Goal: Task Accomplishment & Management: Complete application form

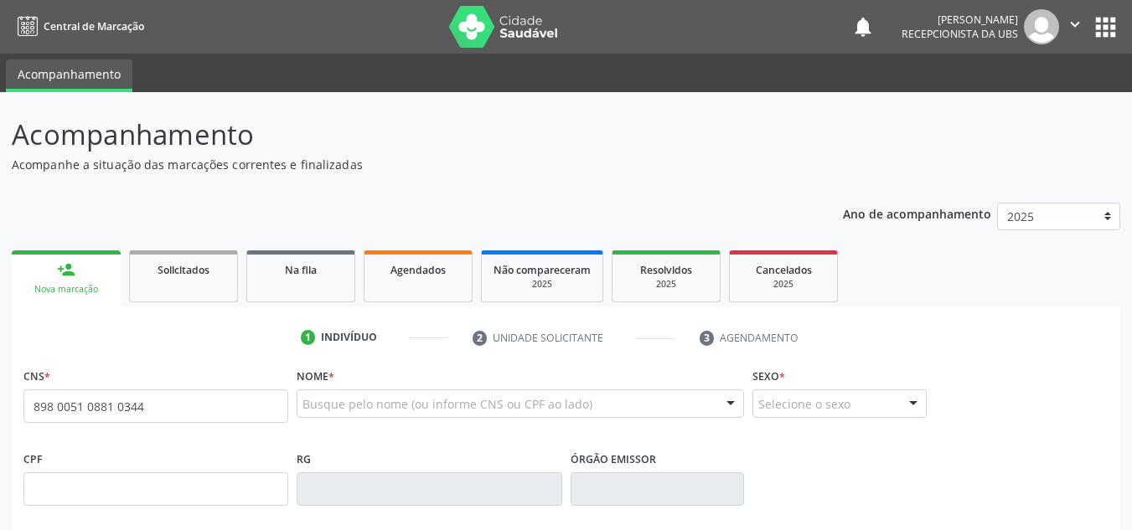
type input "898 0051 0881 0344"
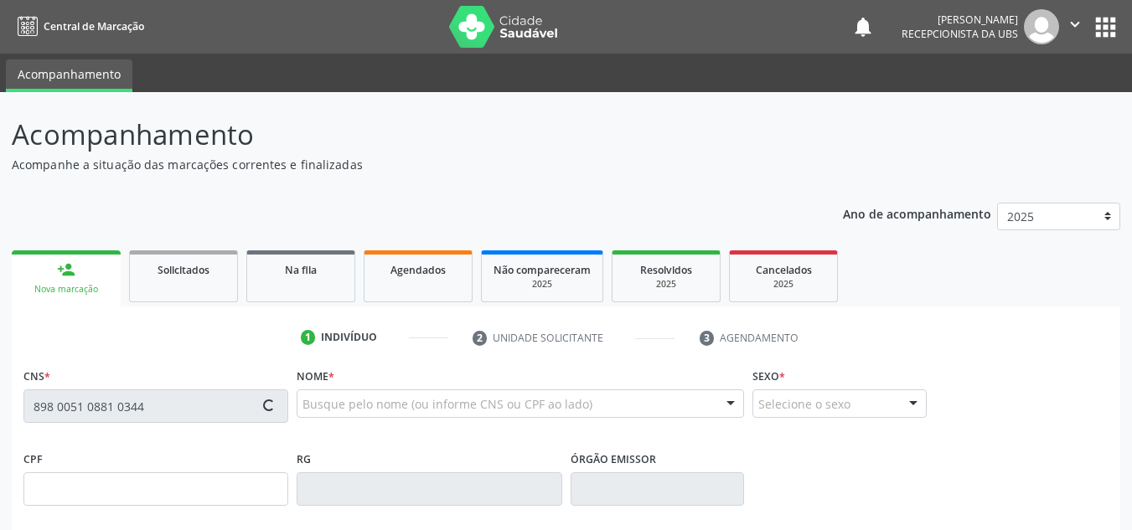
type input "28/03/2016"
type input "Franciele Tavares de Lima Carvalho"
type input "(99) 99999-9999"
type input "1253"
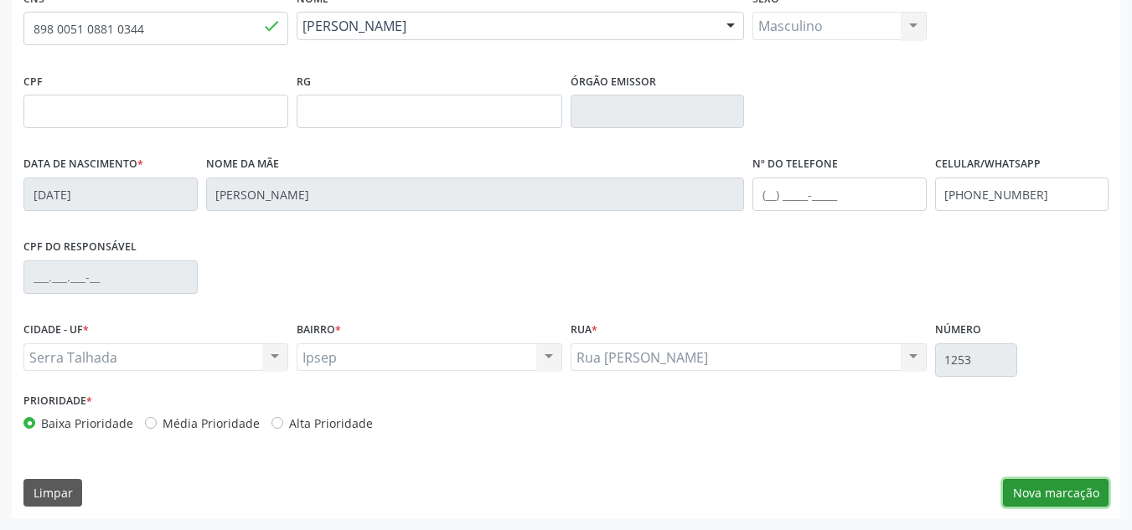
click at [1050, 484] on button "Nova marcação" at bounding box center [1056, 493] width 106 height 28
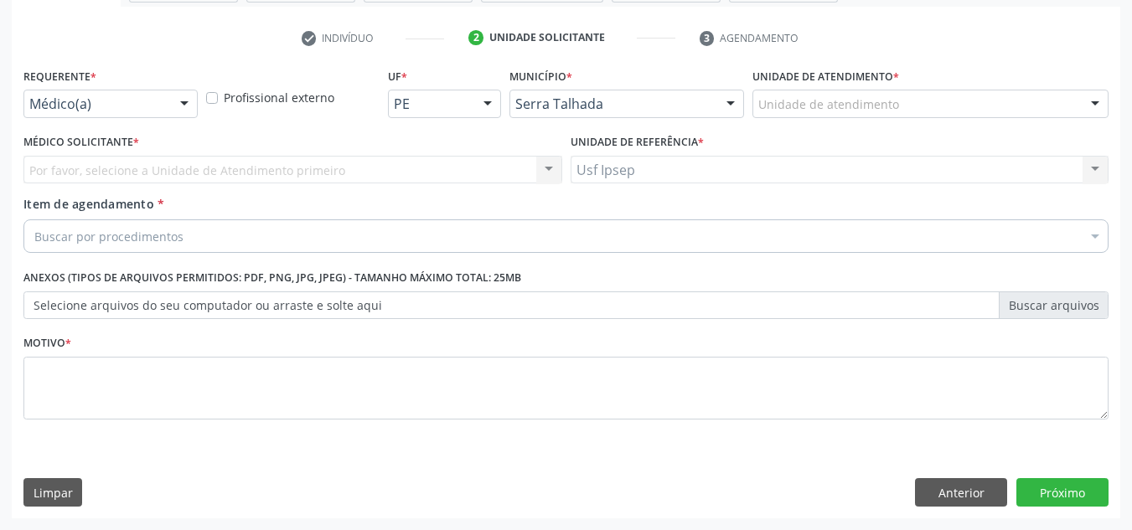
drag, startPoint x: 191, startPoint y: 102, endPoint x: 168, endPoint y: 128, distance: 34.4
click at [188, 105] on div at bounding box center [184, 104] width 25 height 28
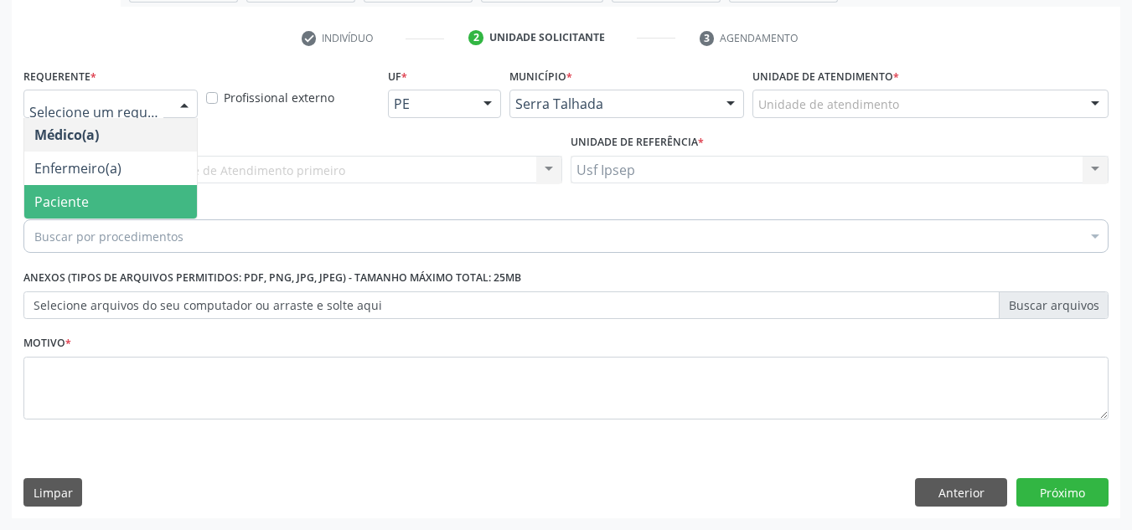
click at [116, 204] on span "Paciente" at bounding box center [110, 202] width 173 height 34
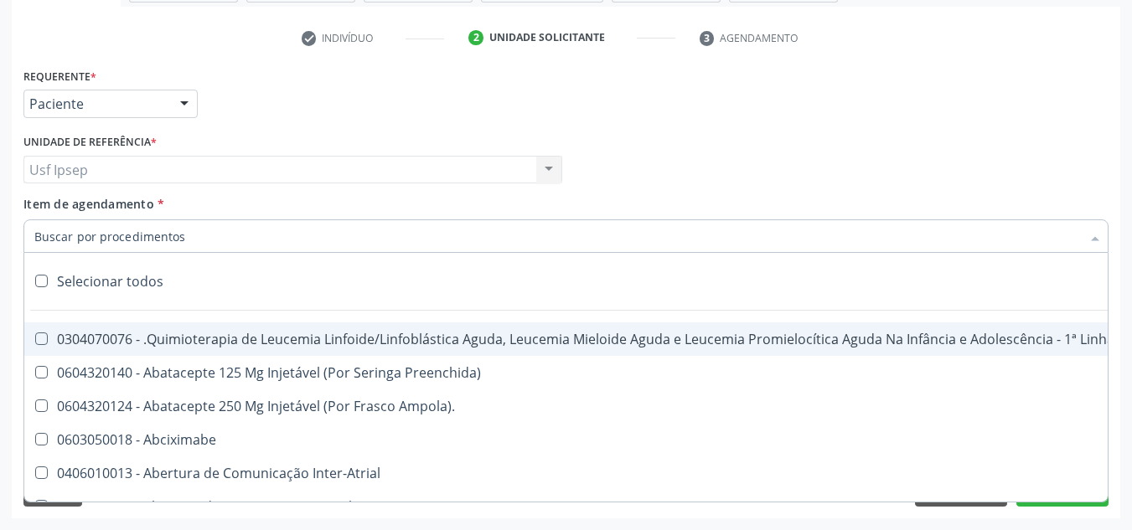
click at [188, 225] on div at bounding box center [565, 236] width 1085 height 34
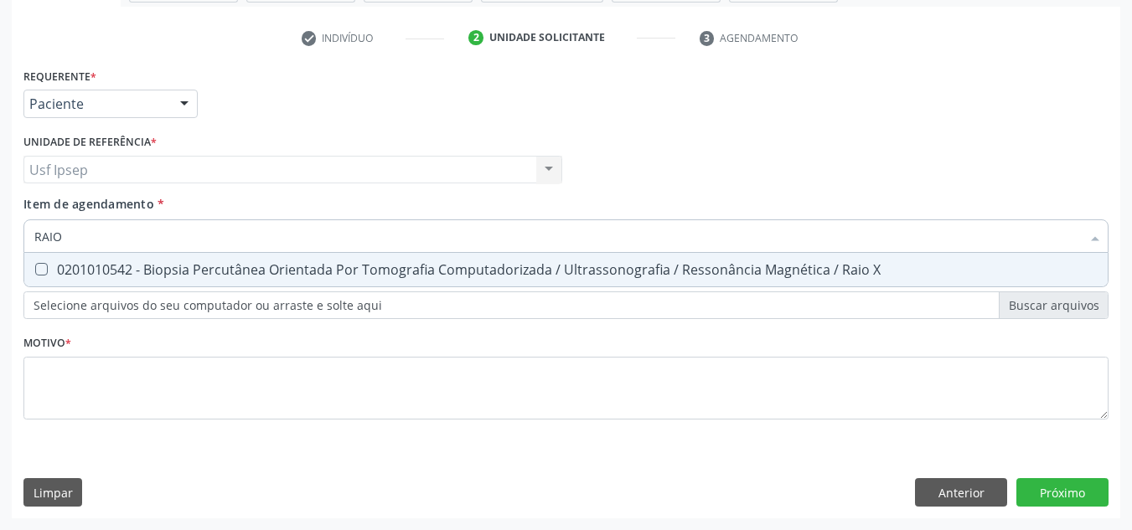
type input "RAIO X"
click at [612, 266] on div "0201010542 - Biopsia Percutânea Orientada Por Tomografia Computadorizada / Ultr…" at bounding box center [565, 269] width 1063 height 13
checkbox X "true"
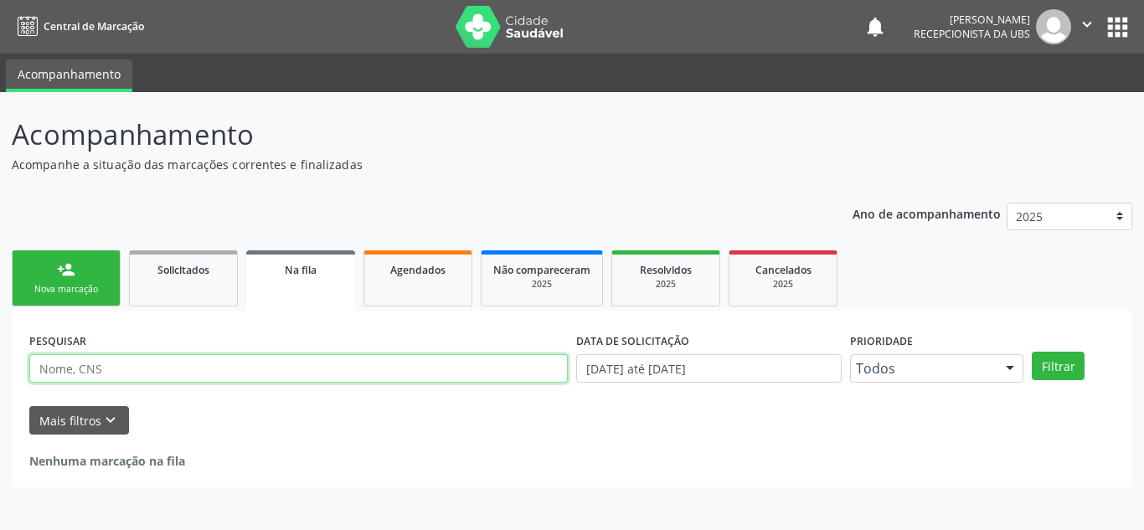
drag, startPoint x: 0, startPoint y: 0, endPoint x: 143, endPoint y: 377, distance: 403.3
click at [143, 377] on input "text" at bounding box center [298, 368] width 539 height 28
click at [106, 374] on input "text" at bounding box center [298, 368] width 539 height 28
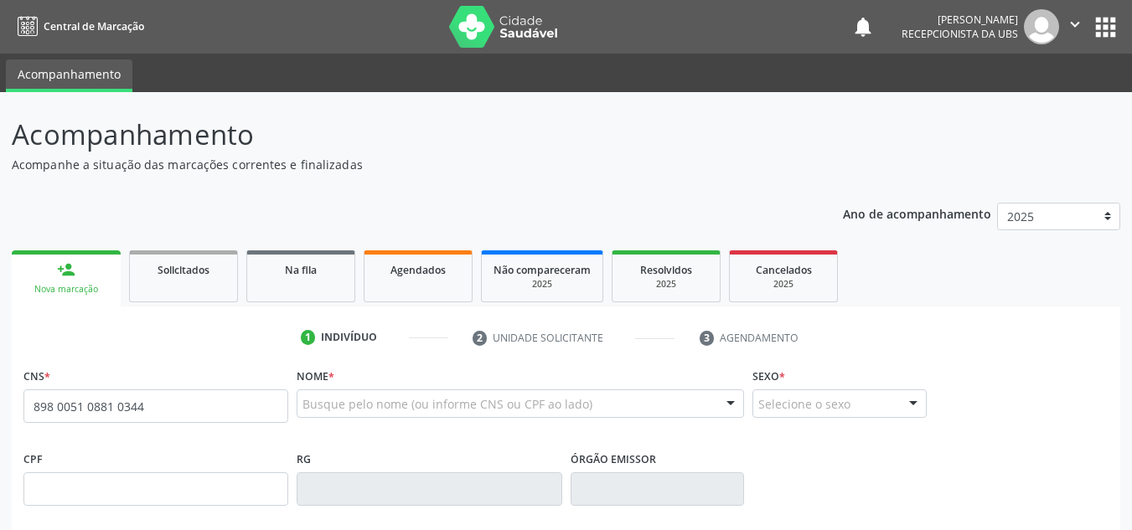
type input "898 0051 0881 0344"
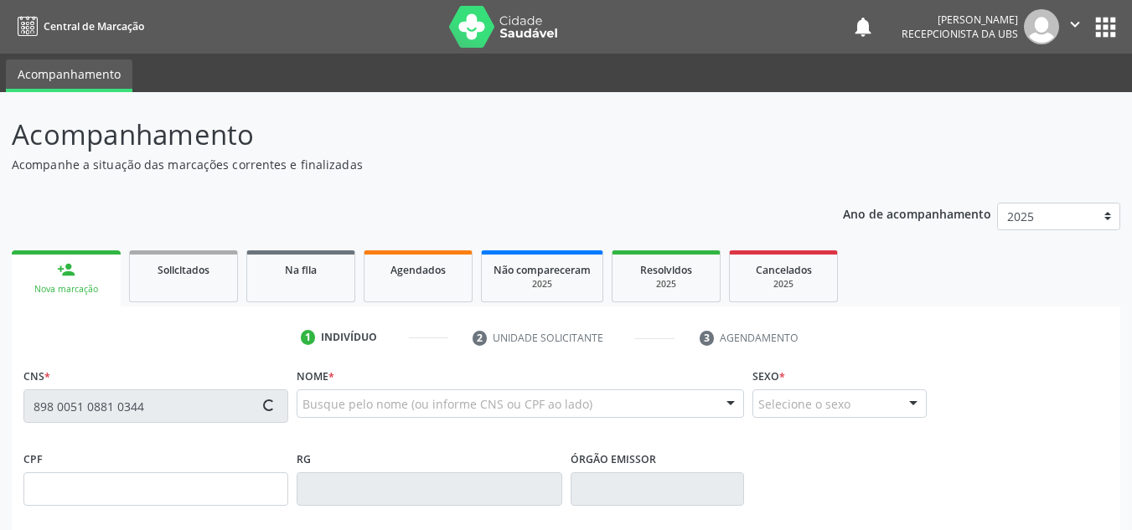
type input "[DATE]"
type input "[PERSON_NAME]"
type input "[PHONE_NUMBER]"
type input "1253"
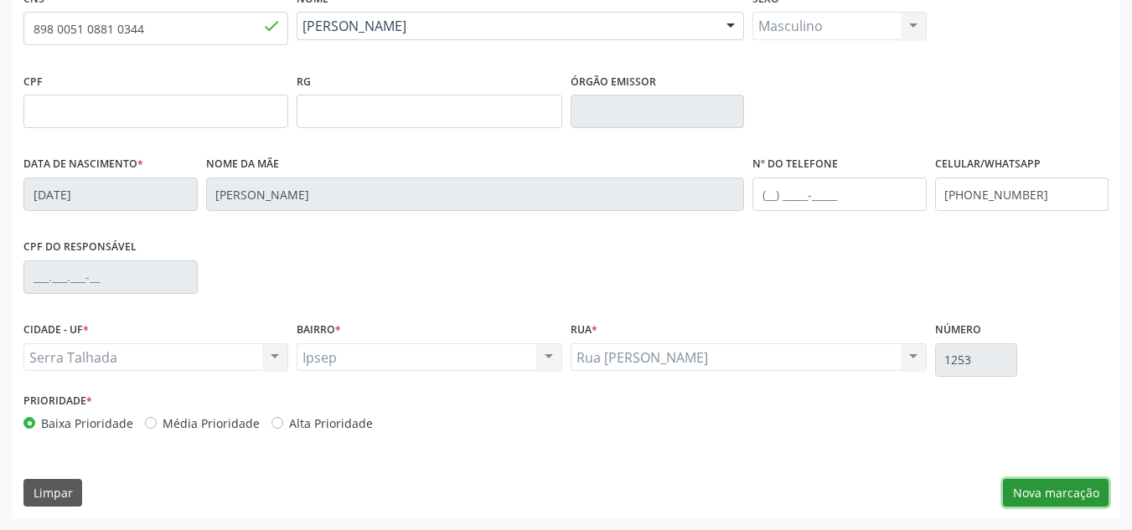
click at [1051, 487] on button "Nova marcação" at bounding box center [1056, 493] width 106 height 28
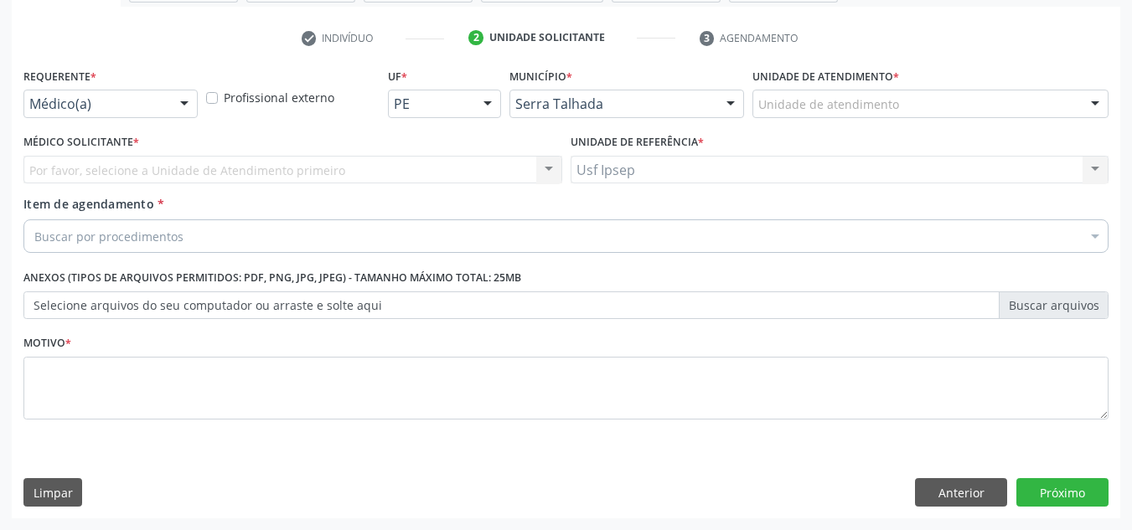
scroll to position [300, 0]
click at [182, 101] on div at bounding box center [184, 104] width 25 height 28
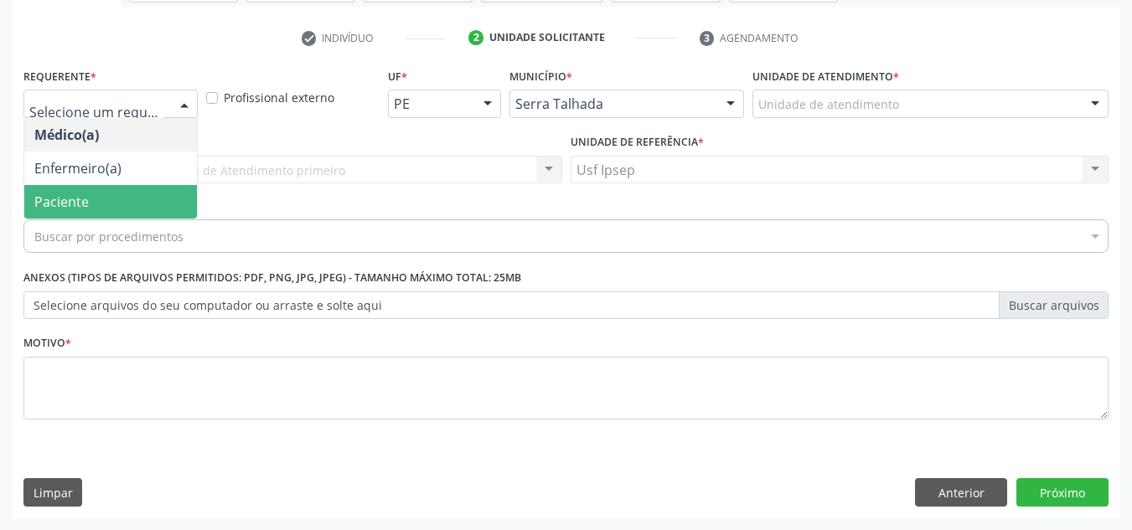
click at [57, 197] on span "Paciente" at bounding box center [61, 202] width 54 height 18
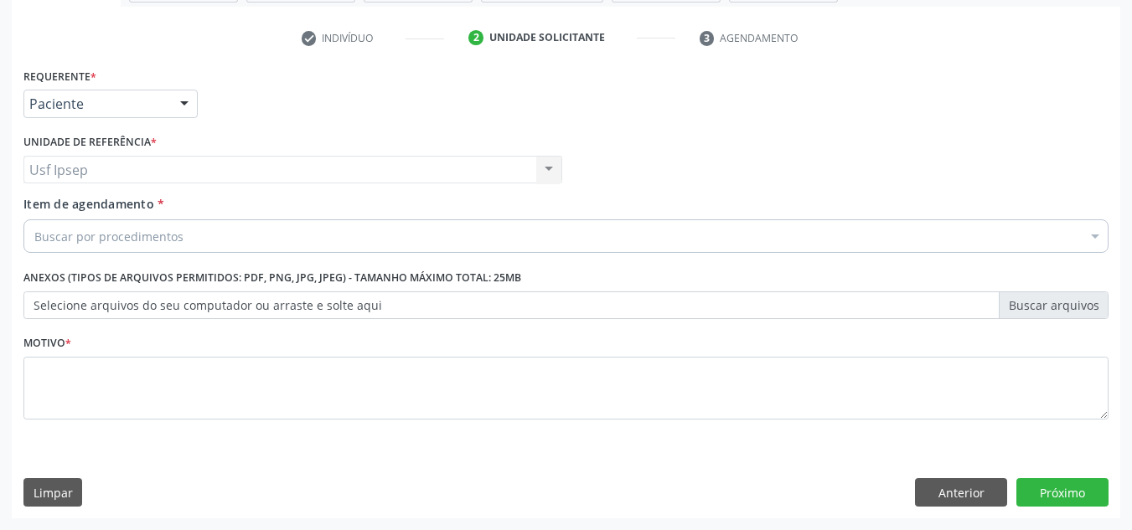
click at [235, 235] on div "Buscar por procedimentos" at bounding box center [565, 236] width 1085 height 34
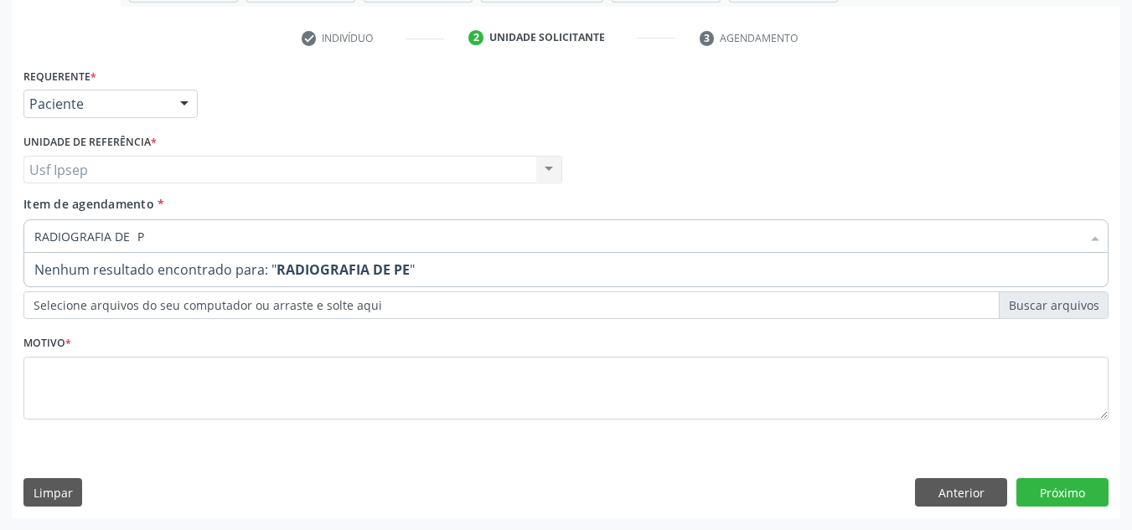
type input "RADIOGRAFIA DE"
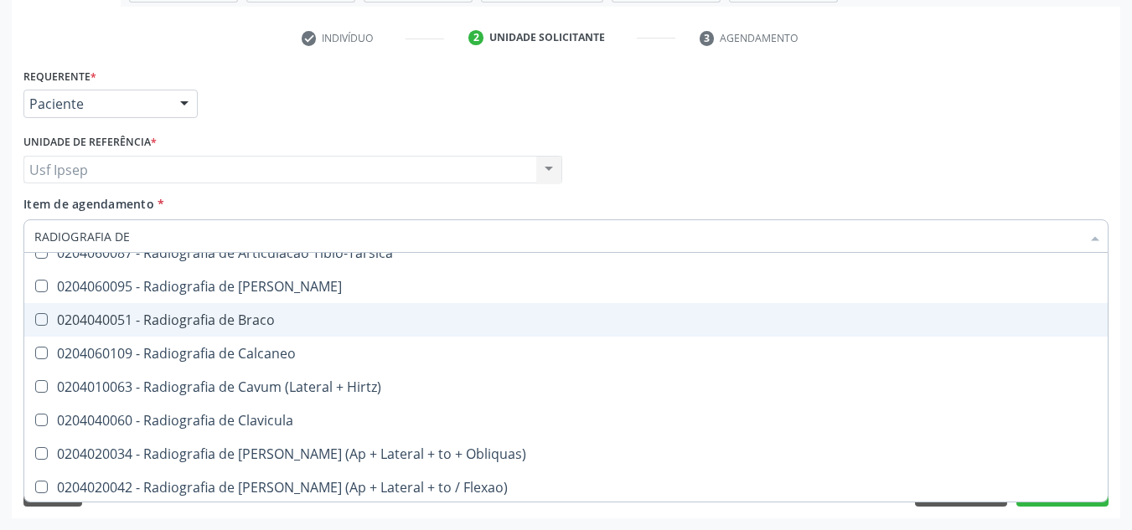
scroll to position [419, 0]
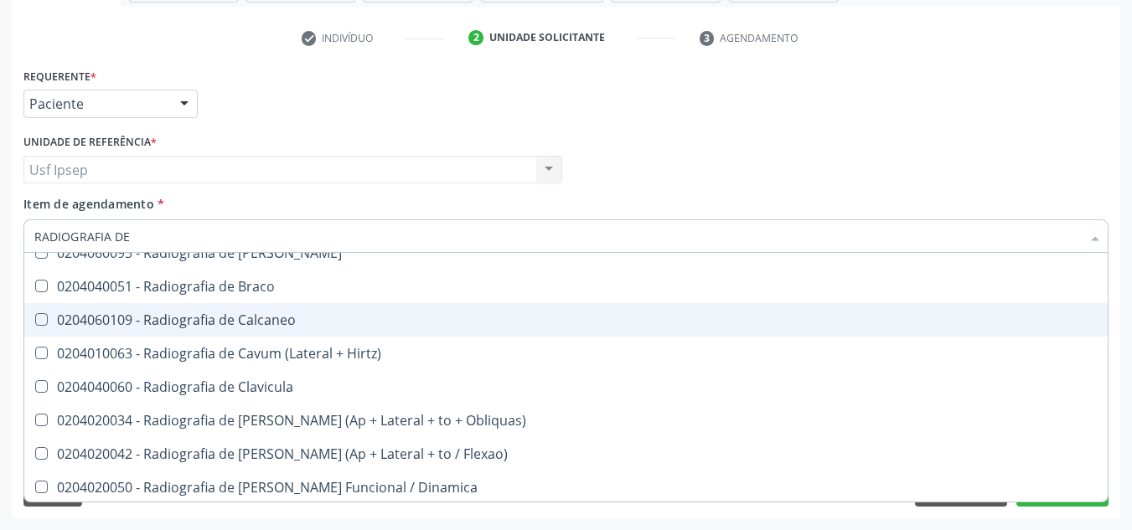
click at [279, 321] on div "0204060109 - Radiografia de Calcaneo" at bounding box center [565, 319] width 1063 height 13
checkbox Calcaneo "true"
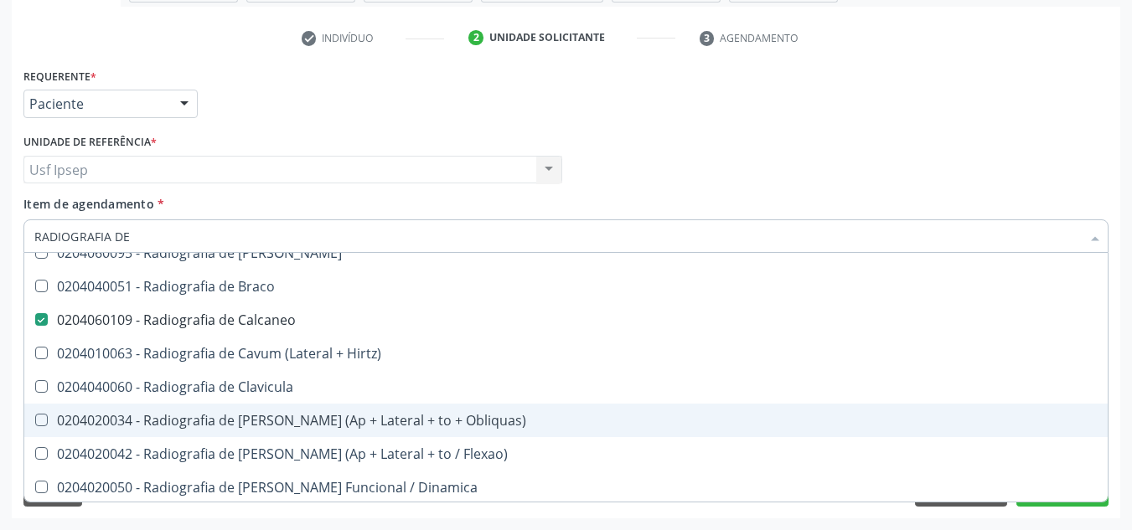
scroll to position [503, 0]
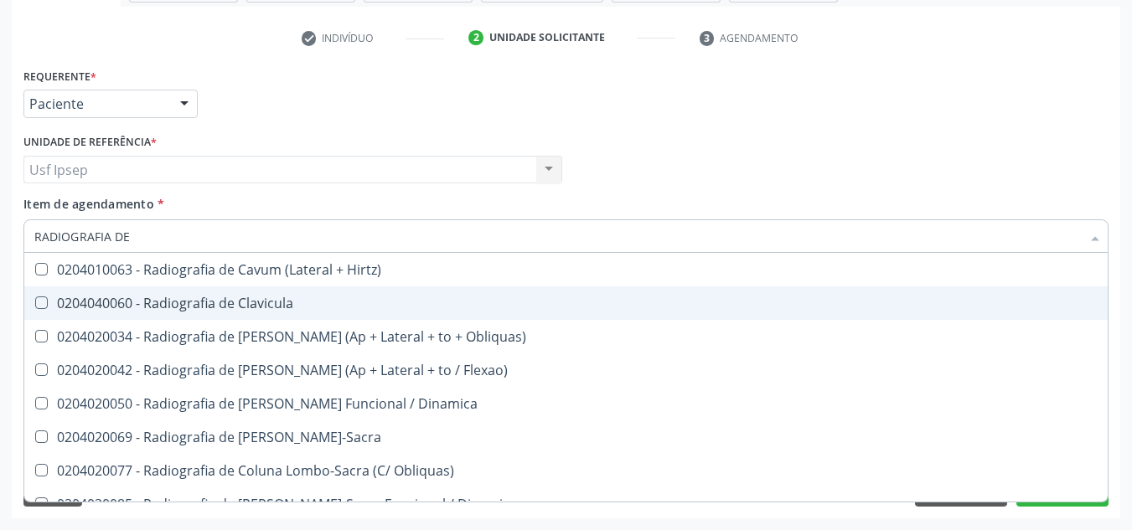
drag, startPoint x: 613, startPoint y: 141, endPoint x: 472, endPoint y: 200, distance: 152.8
click at [613, 141] on div "Médico Solicitante Por favor, selecione a Unidade de Atendimento primeiro Nenhu…" at bounding box center [565, 162] width 1093 height 65
checkbox Incidencias\) "true"
checkbox Calcaneo "false"
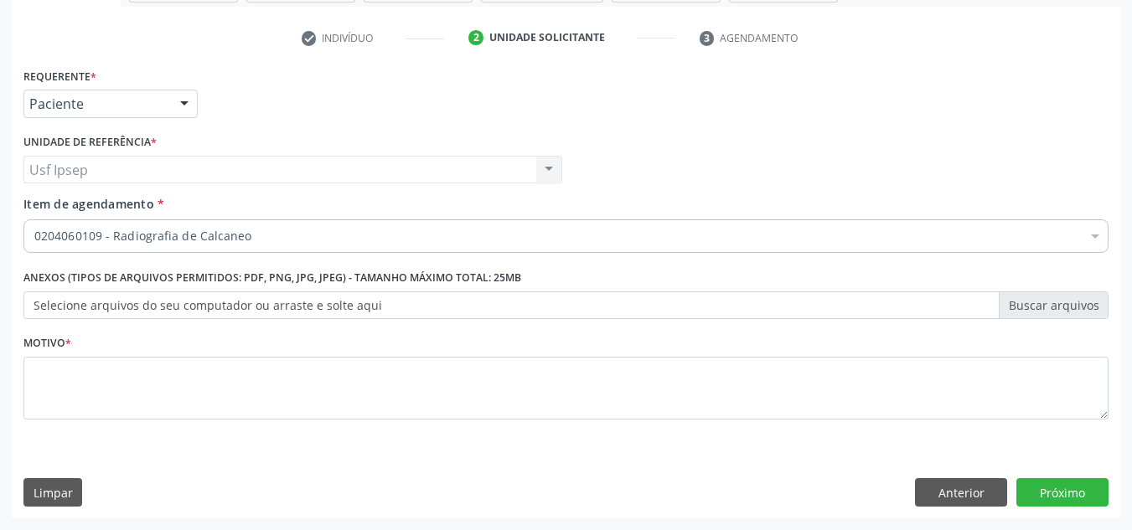
scroll to position [0, 0]
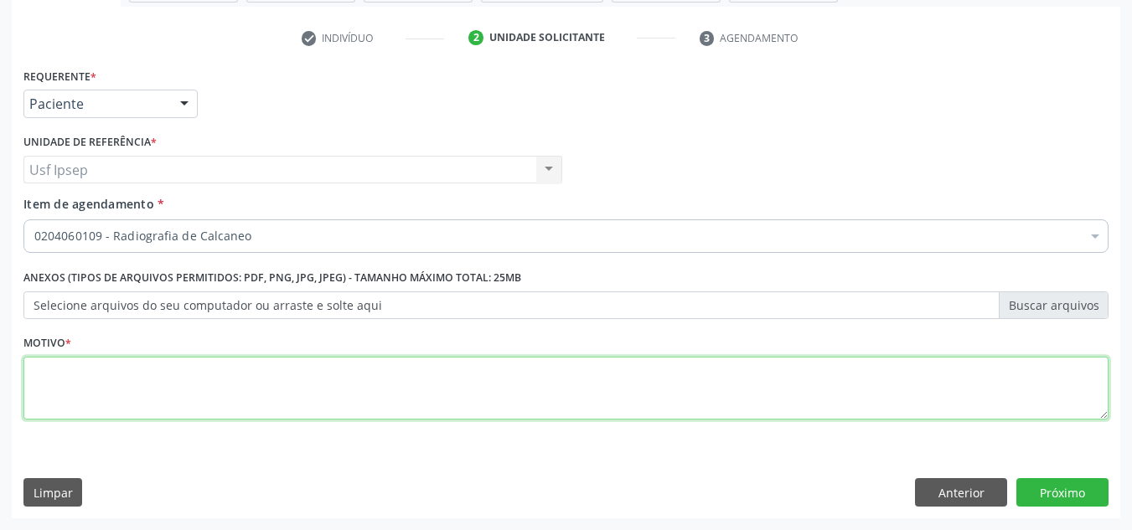
click at [233, 386] on textarea at bounding box center [565, 389] width 1085 height 64
type textarea "*"
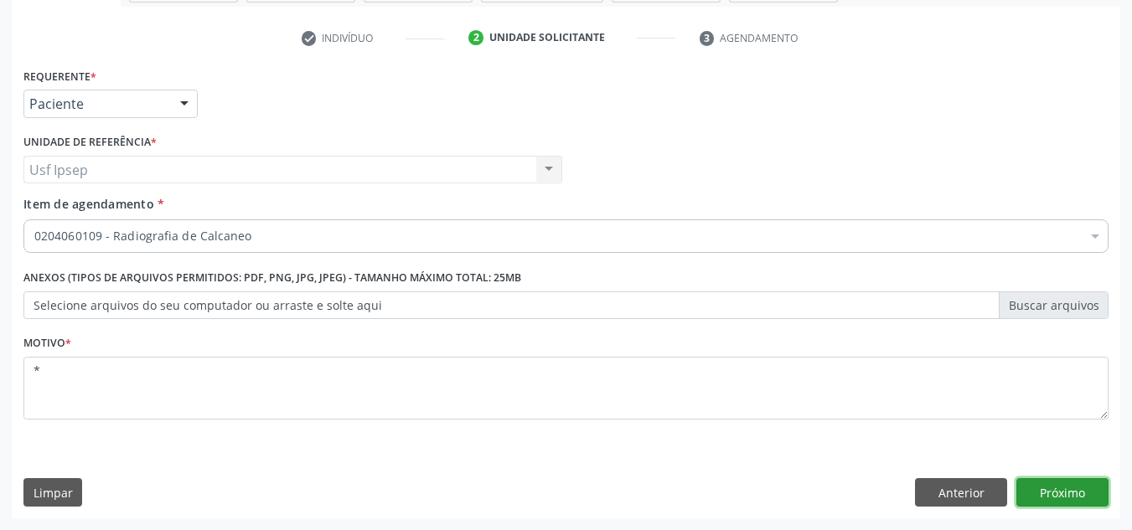
click at [1065, 490] on button "Próximo" at bounding box center [1062, 492] width 92 height 28
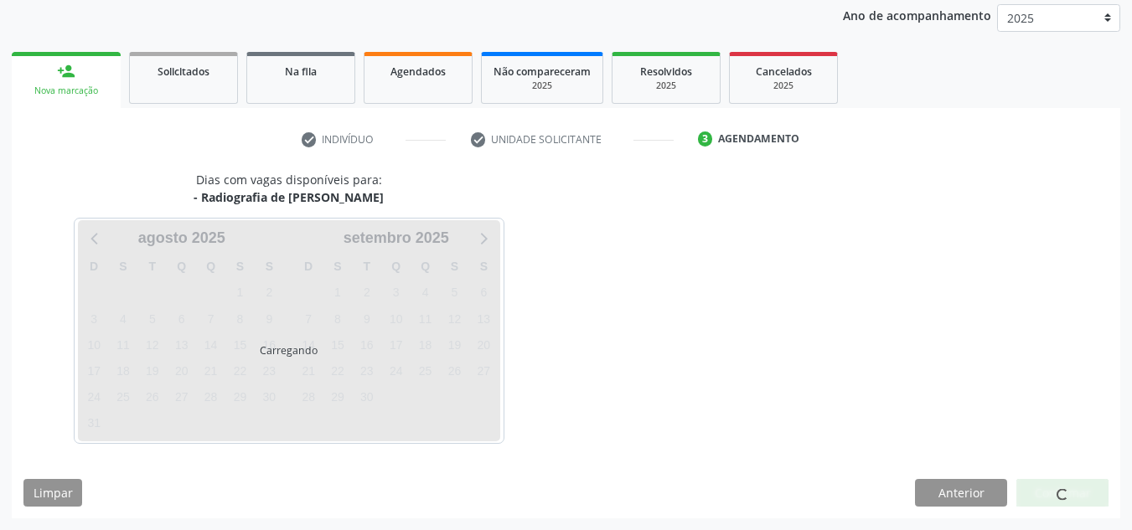
scroll to position [199, 0]
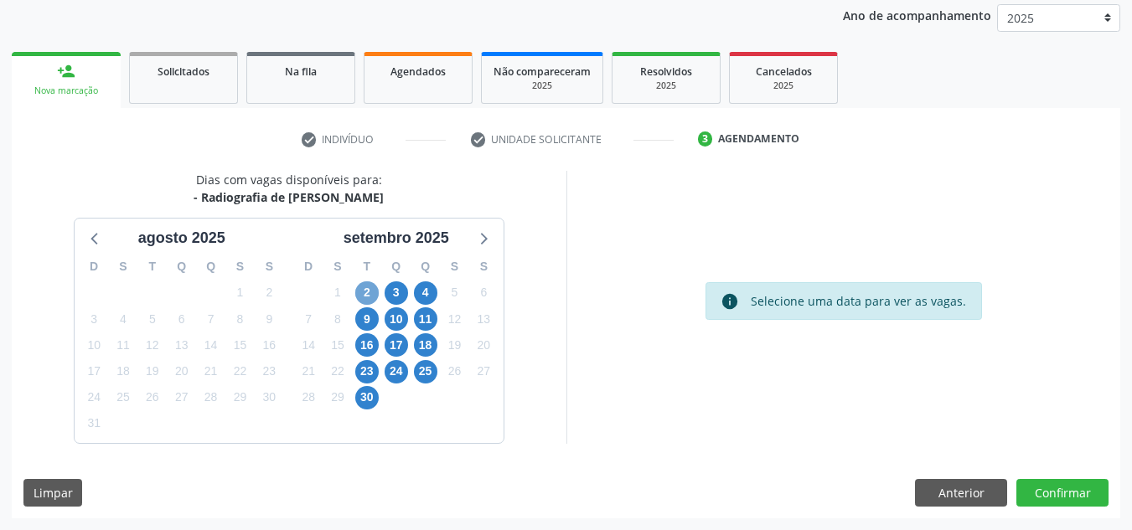
click at [364, 292] on span "2" at bounding box center [366, 292] width 23 height 23
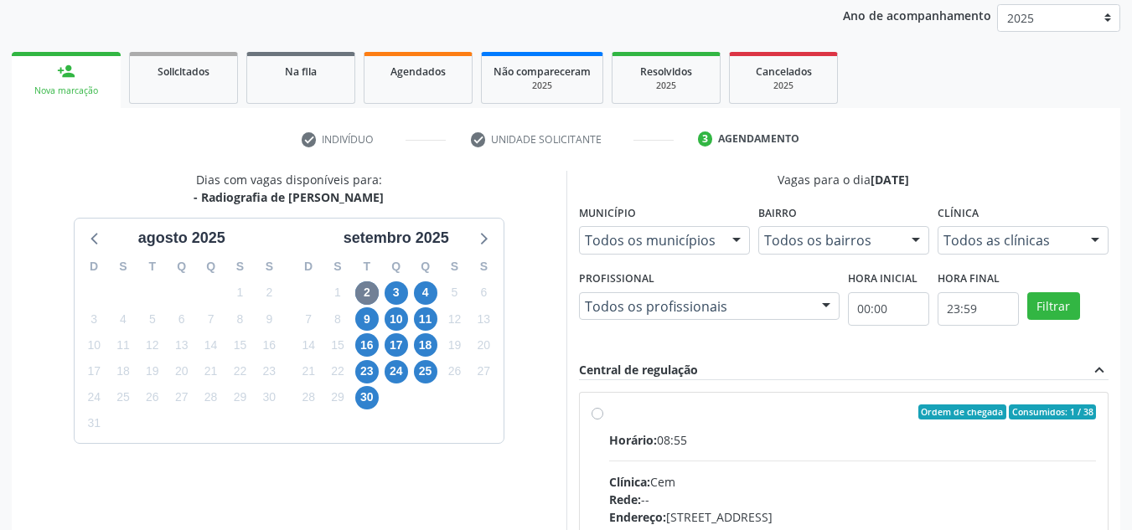
click at [609, 413] on label "Ordem de chegada Consumidos: 1 / 38 Horário: 08:55 Clínica: Cem Rede: -- Endere…" at bounding box center [853, 533] width 488 height 257
click at [600, 413] on input "Ordem de chegada Consumidos: 1 / 38 Horário: 08:55 Clínica: Cem Rede: -- Endere…" at bounding box center [597, 412] width 12 height 15
radio input "true"
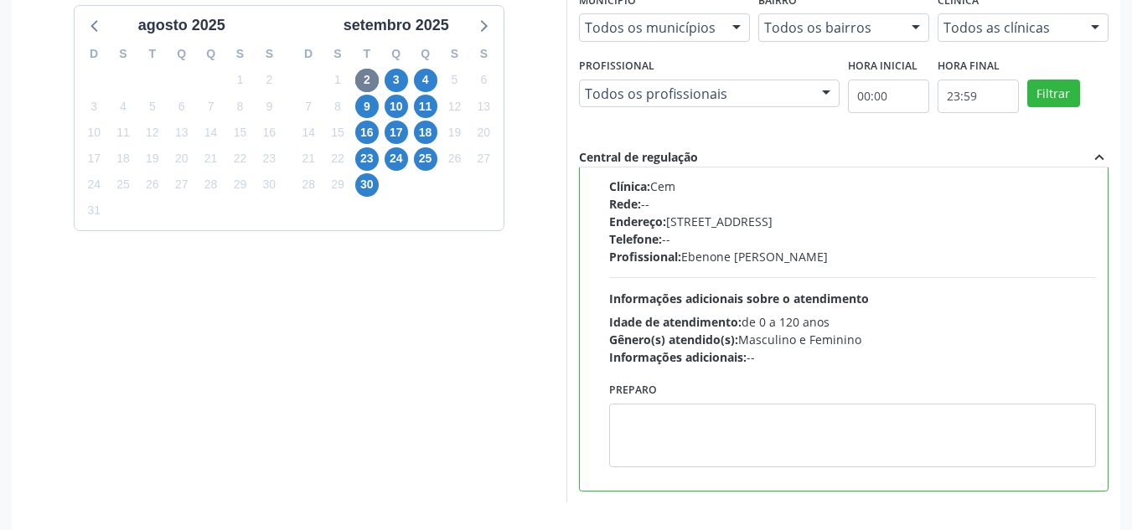
scroll to position [471, 0]
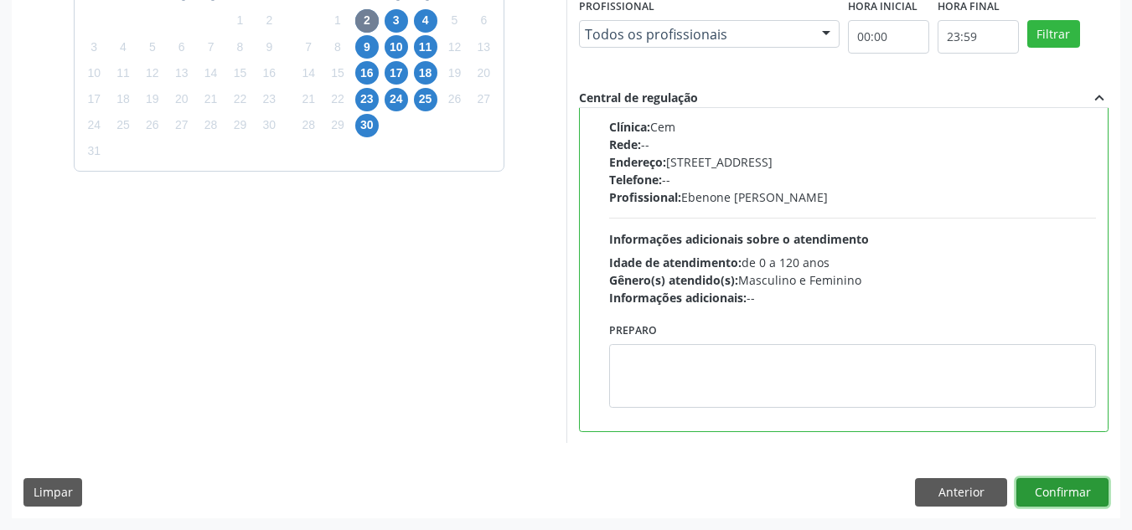
click at [1092, 501] on button "Confirmar" at bounding box center [1062, 492] width 92 height 28
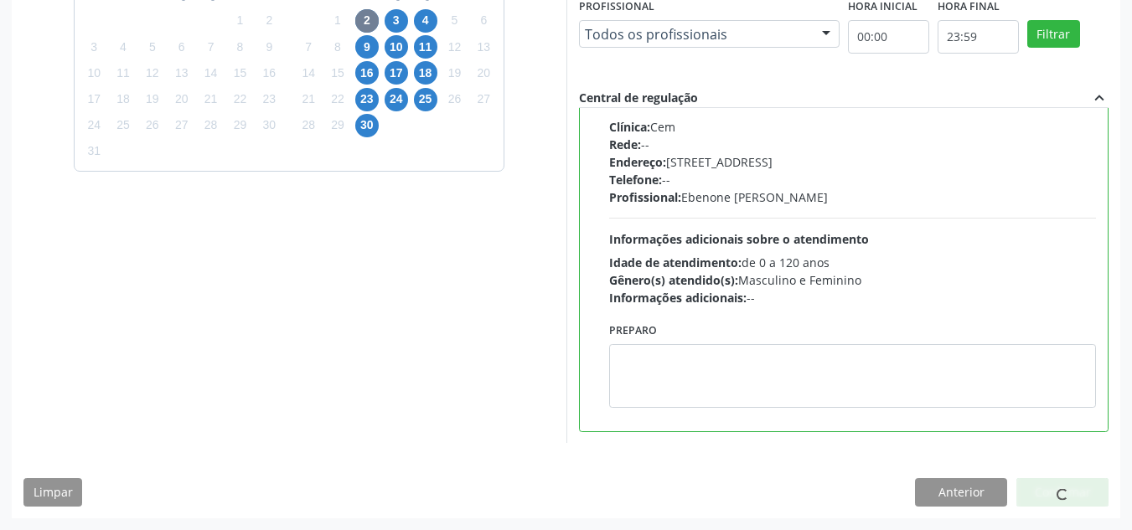
scroll to position [23, 0]
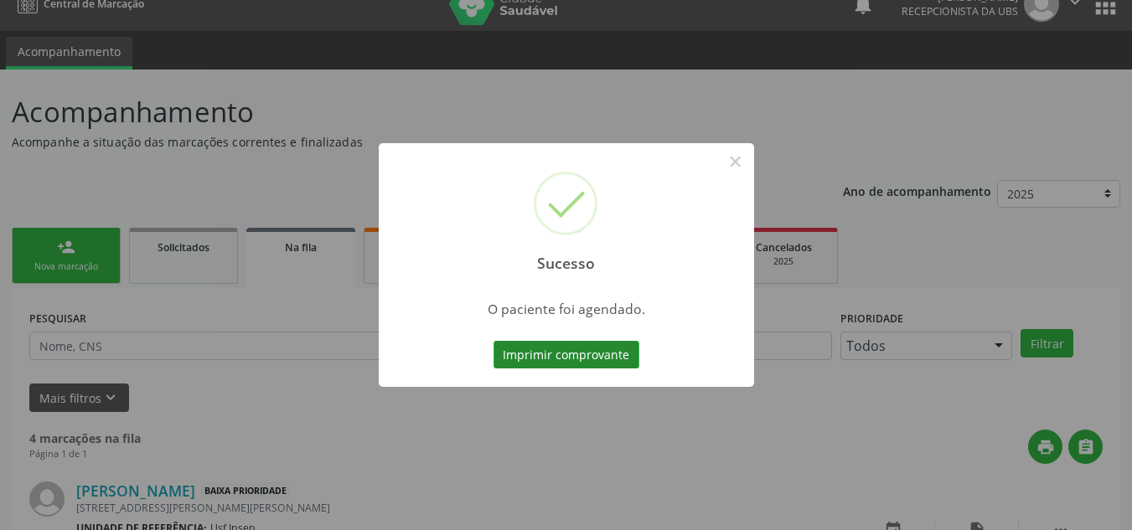
click at [553, 352] on button "Imprimir comprovante" at bounding box center [566, 355] width 146 height 28
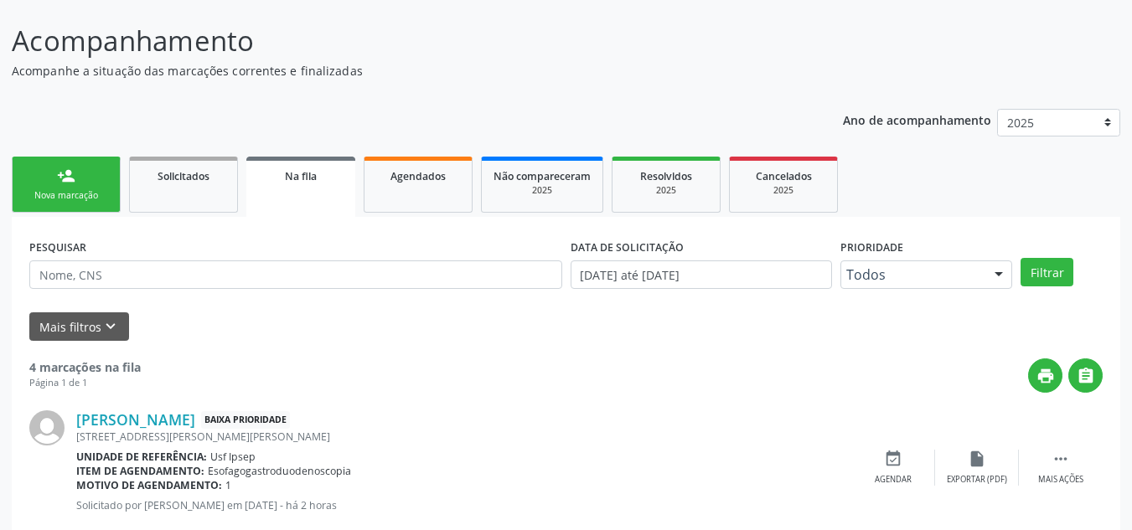
scroll to position [0, 0]
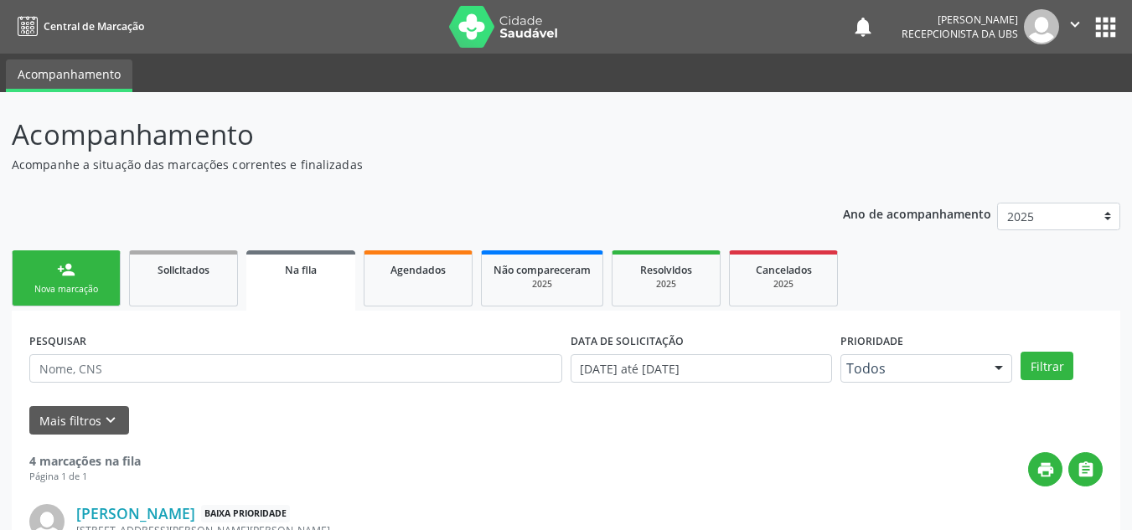
click at [66, 271] on div "person_add" at bounding box center [66, 270] width 18 height 18
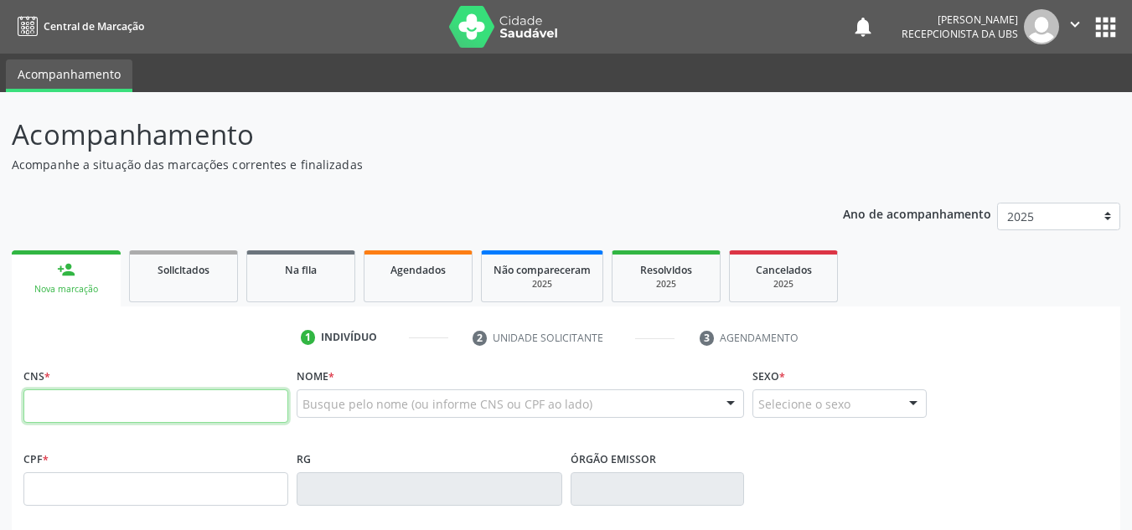
click at [125, 413] on input "text" at bounding box center [155, 407] width 265 height 34
click at [463, 416] on div "Busque pelo nome (ou informe CNS ou CPF ao lado)" at bounding box center [520, 404] width 447 height 28
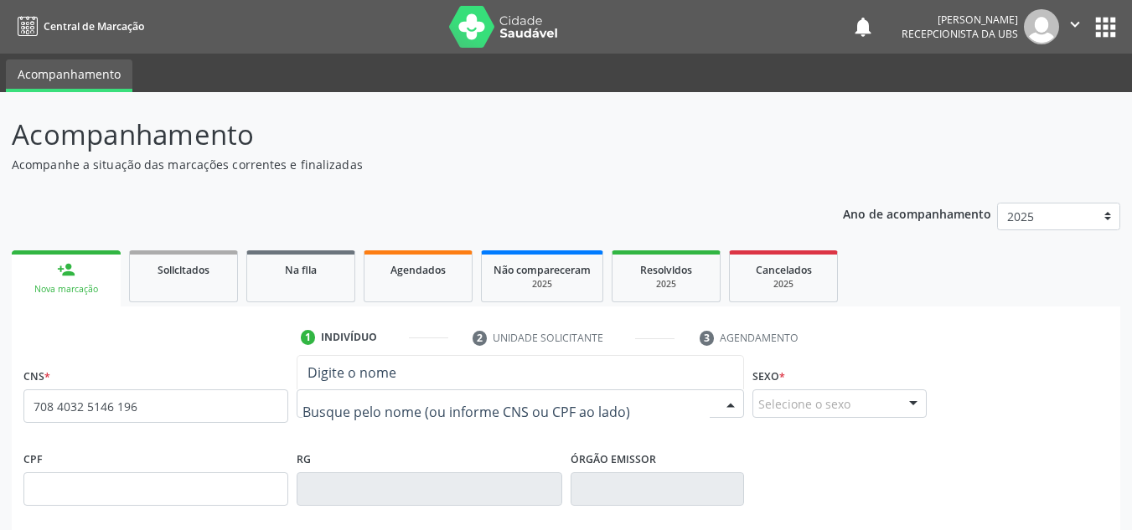
click at [369, 404] on input "text" at bounding box center [505, 412] width 407 height 34
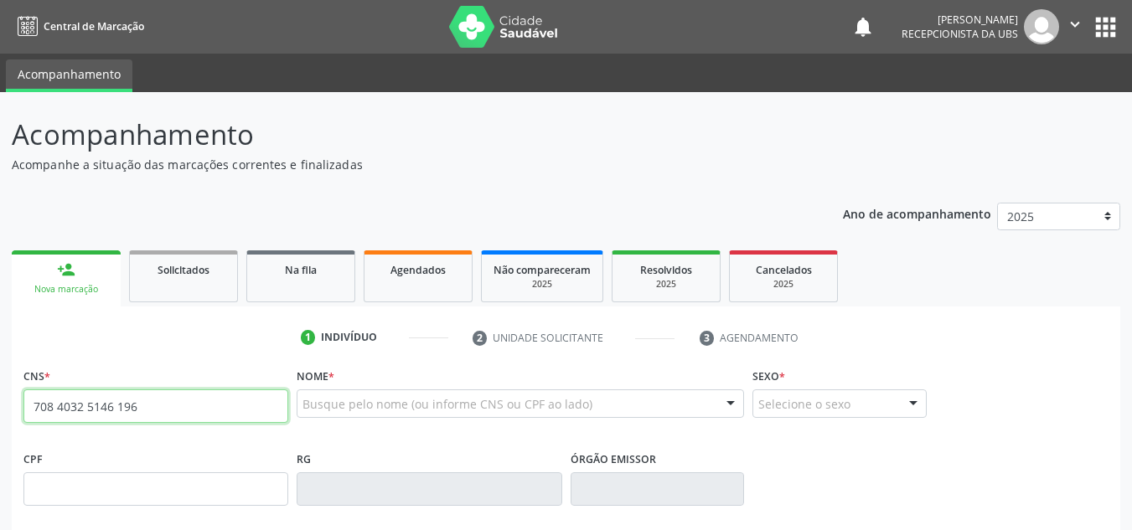
click at [266, 404] on input "708 4032 5146 196" at bounding box center [155, 407] width 265 height 34
drag, startPoint x: 265, startPoint y: 404, endPoint x: 0, endPoint y: 415, distance: 265.0
click at [0, 415] on div "Acompanhamento Acompanhe a situação das marcações correntes e finalizadas Relat…" at bounding box center [566, 500] width 1132 height 816
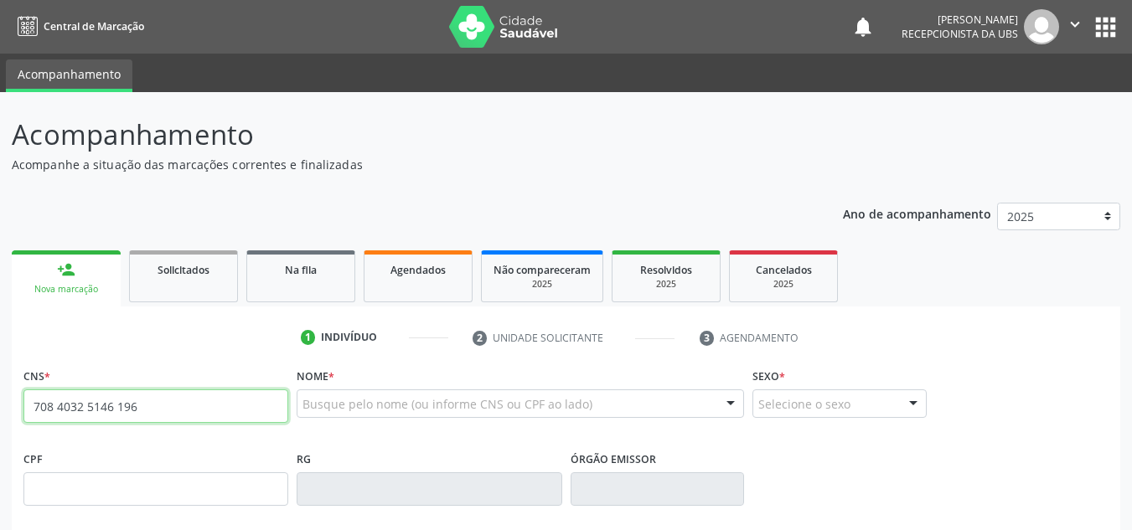
click at [169, 412] on input "708 4032 5146 196" at bounding box center [155, 407] width 265 height 34
type input "708 4032 5146 1962"
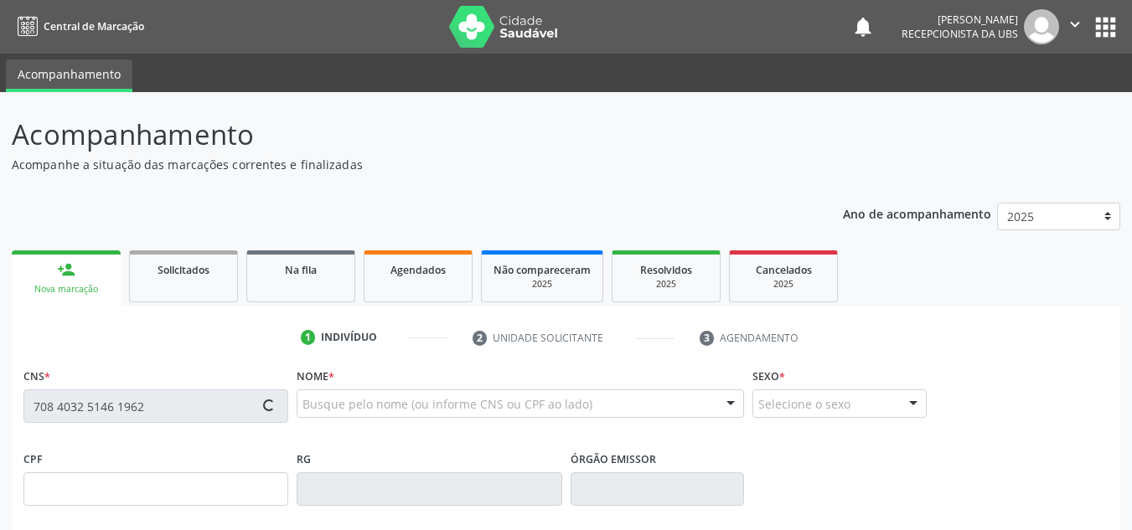
click at [321, 395] on div "Busque pelo nome (ou informe CNS ou CPF ao lado)" at bounding box center [520, 404] width 447 height 28
type input "03/12/1974"
type input "Carmelita Alves da Silva"
type input "(87) 96017-0190"
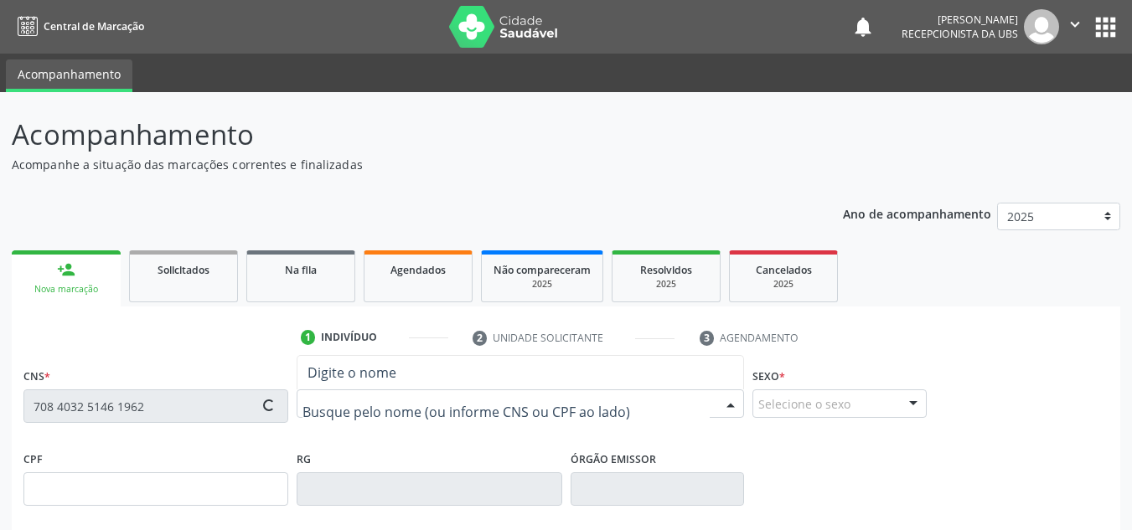
type input "2433"
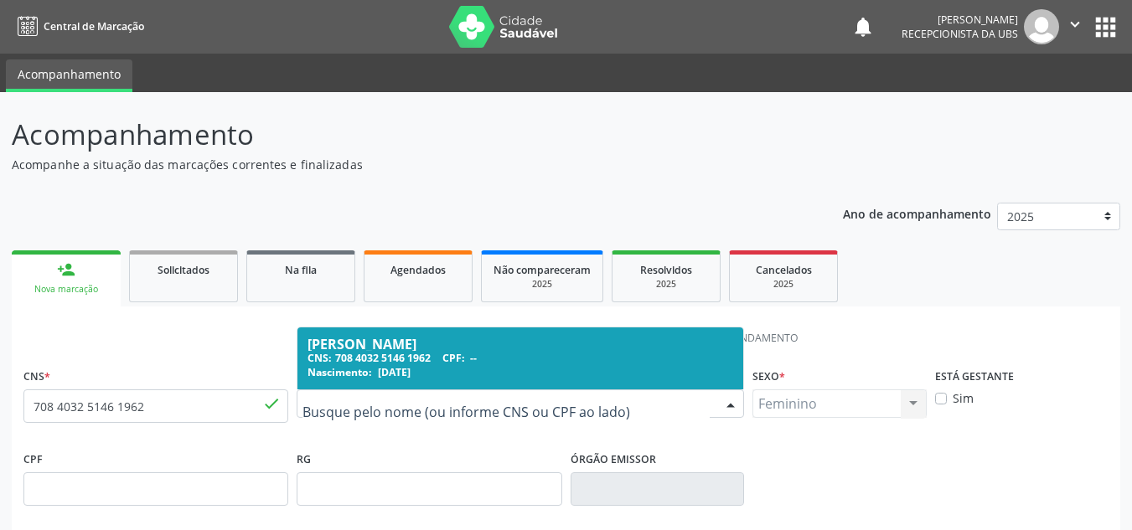
click at [391, 371] on span "03/12/1974" at bounding box center [394, 372] width 33 height 14
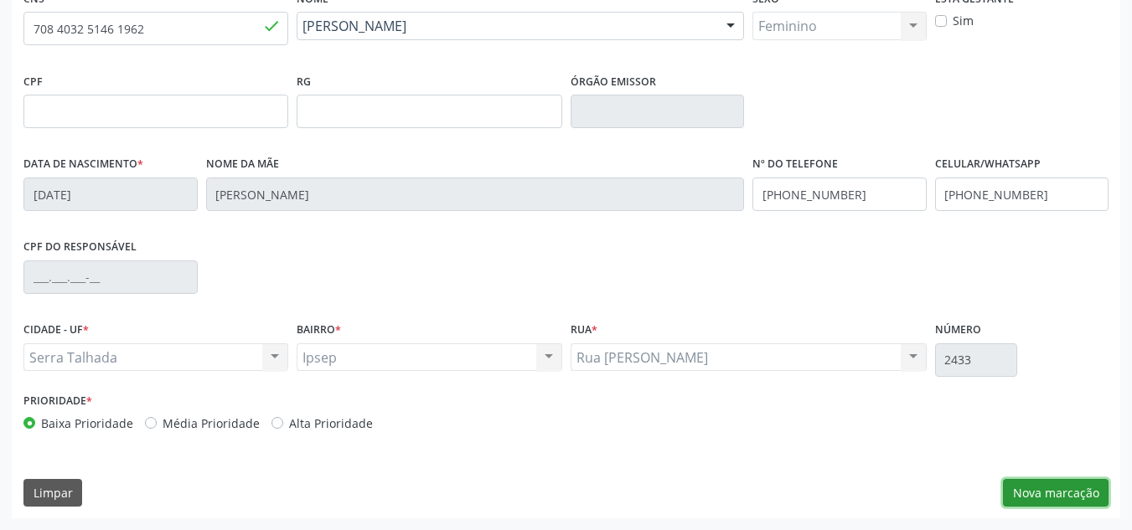
click at [1035, 488] on button "Nova marcação" at bounding box center [1056, 493] width 106 height 28
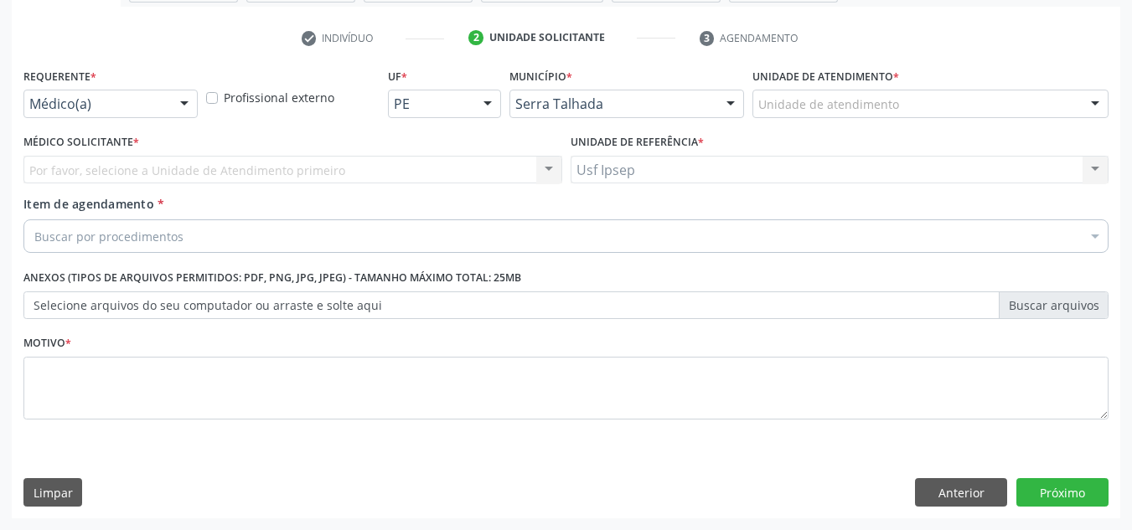
scroll to position [300, 0]
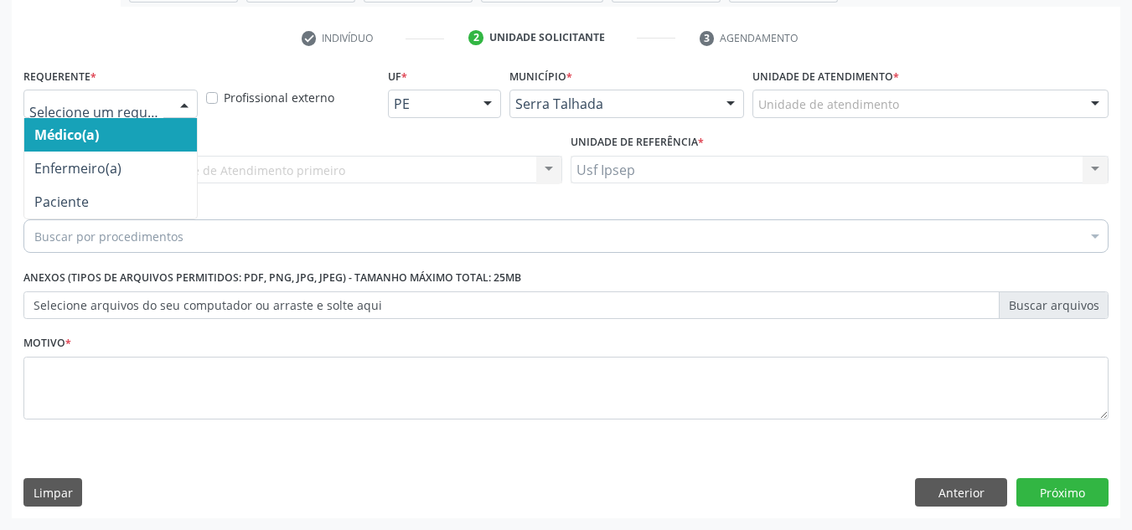
click at [179, 105] on div at bounding box center [184, 104] width 25 height 28
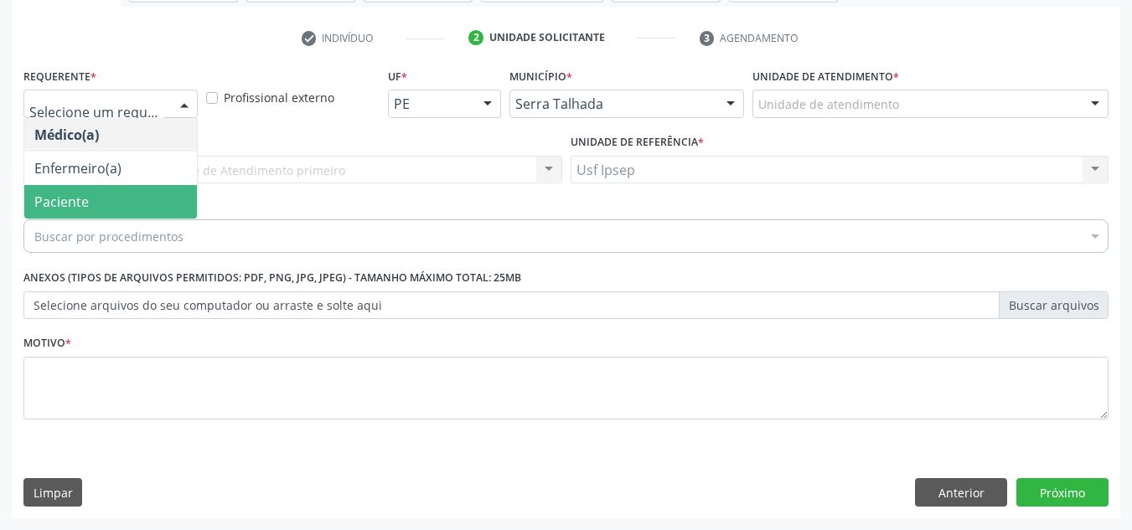
click at [68, 205] on span "Paciente" at bounding box center [61, 202] width 54 height 18
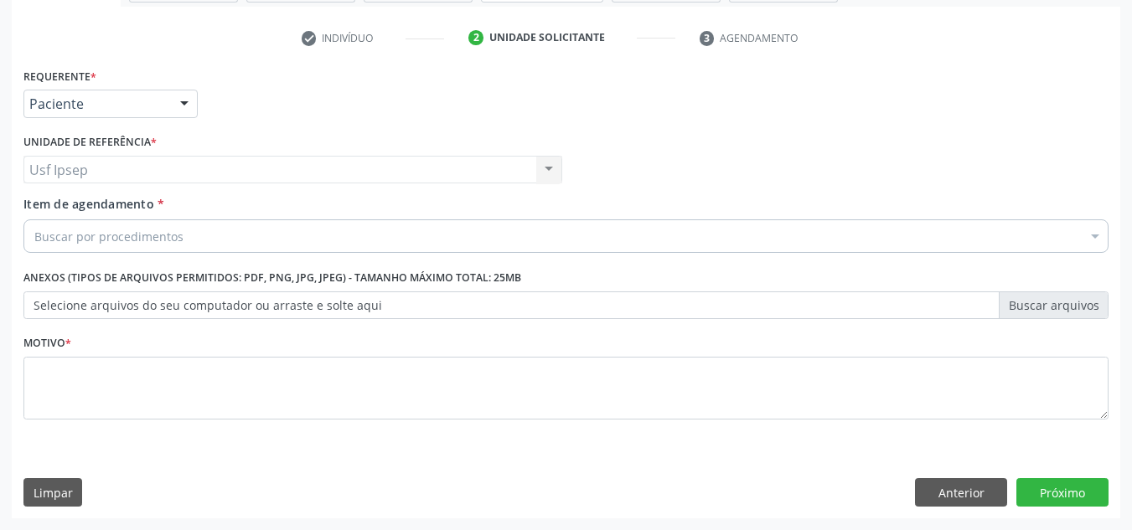
scroll to position [0, 0]
click at [214, 226] on div "Buscar por procedimentos" at bounding box center [565, 236] width 1085 height 34
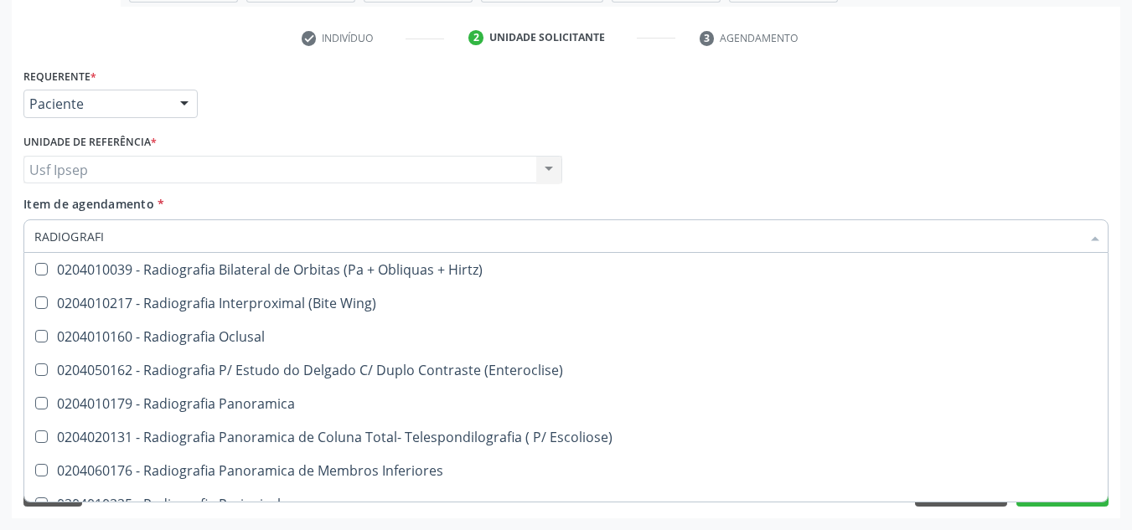
type input "RADIOGRAFIA"
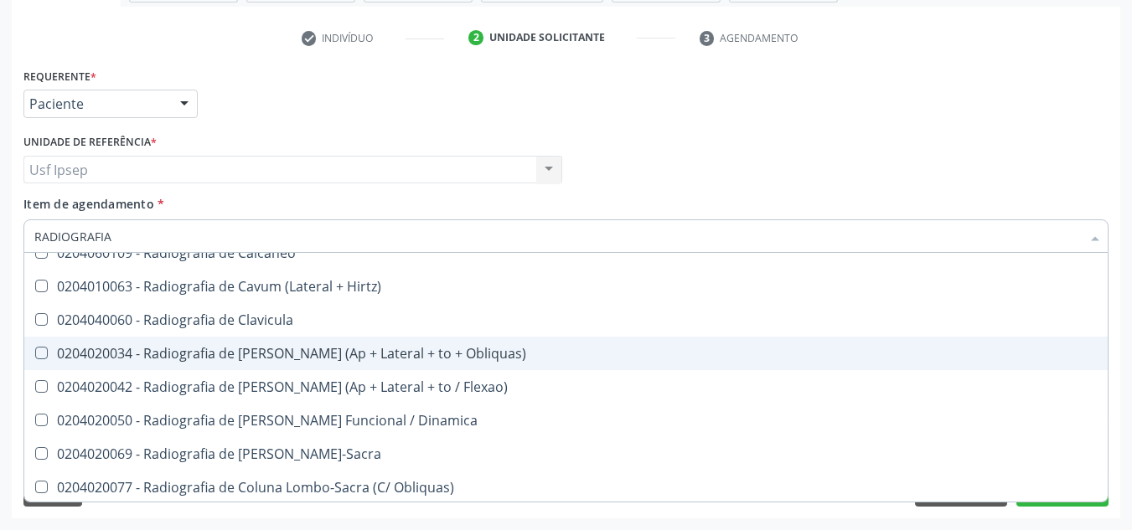
scroll to position [838, 0]
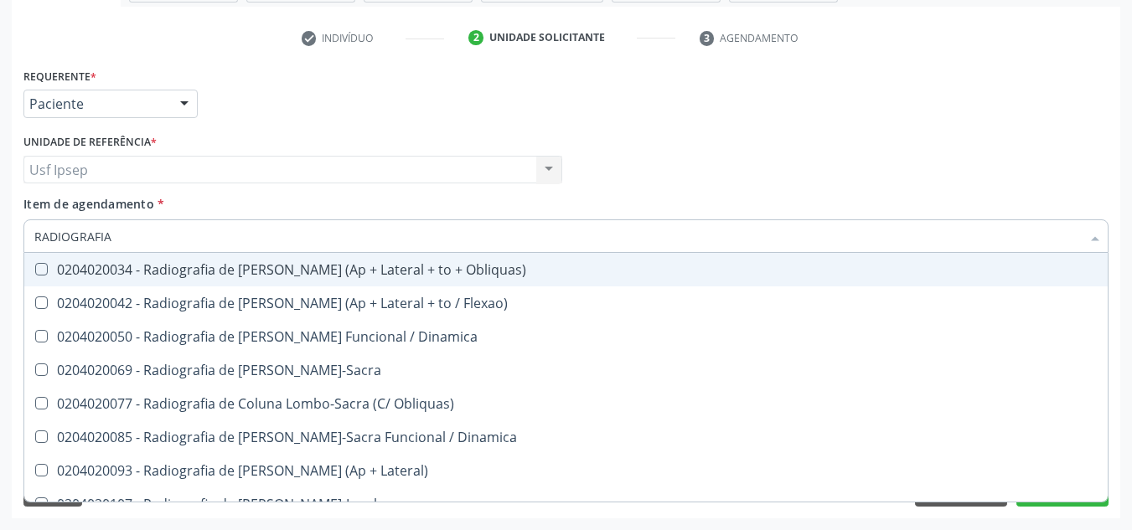
click at [367, 275] on div "0204020034 - Radiografia de Coluna Cervical (Ap + Lateral + to + Obliquas)" at bounding box center [565, 269] width 1063 height 13
checkbox Obliquas\) "true"
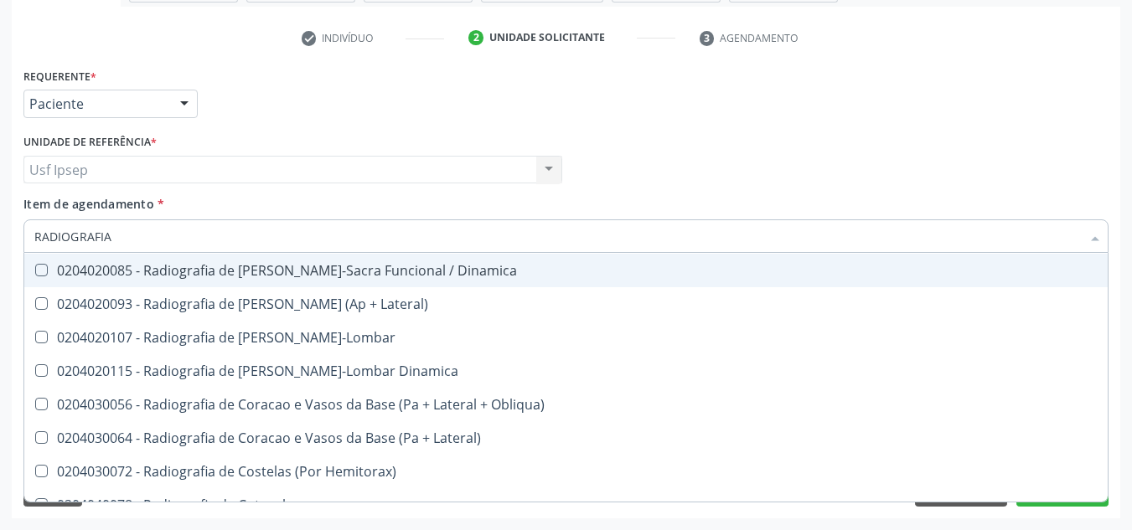
scroll to position [1005, 0]
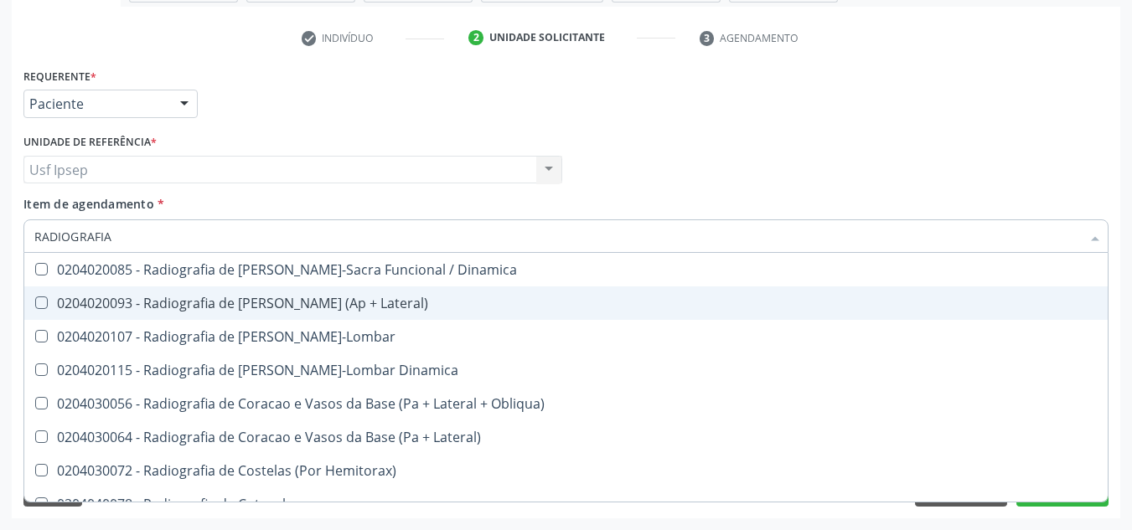
click at [34, 302] on div at bounding box center [30, 303] width 13 height 13
checkbox Lateral\) "true"
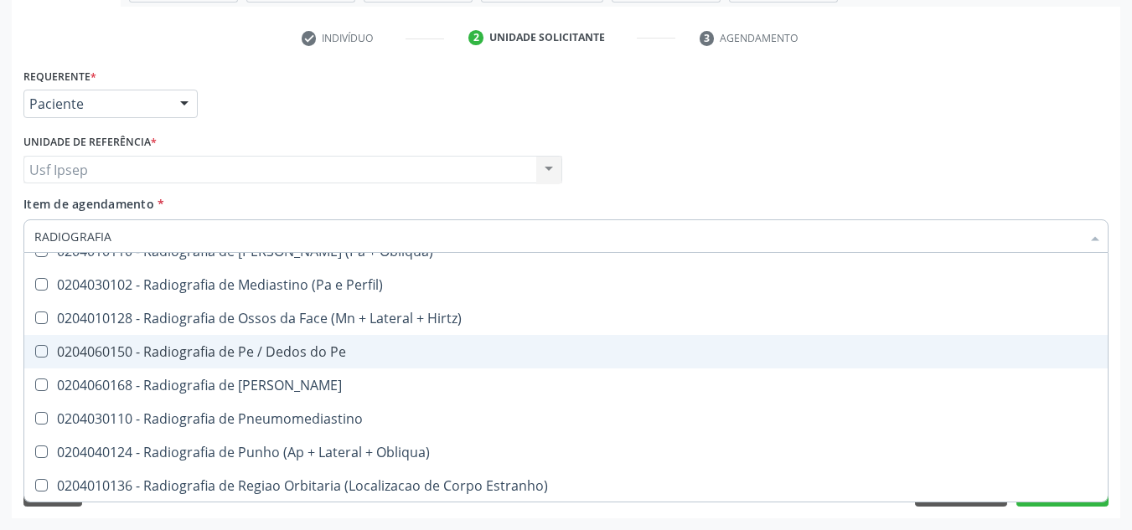
scroll to position [1843, 0]
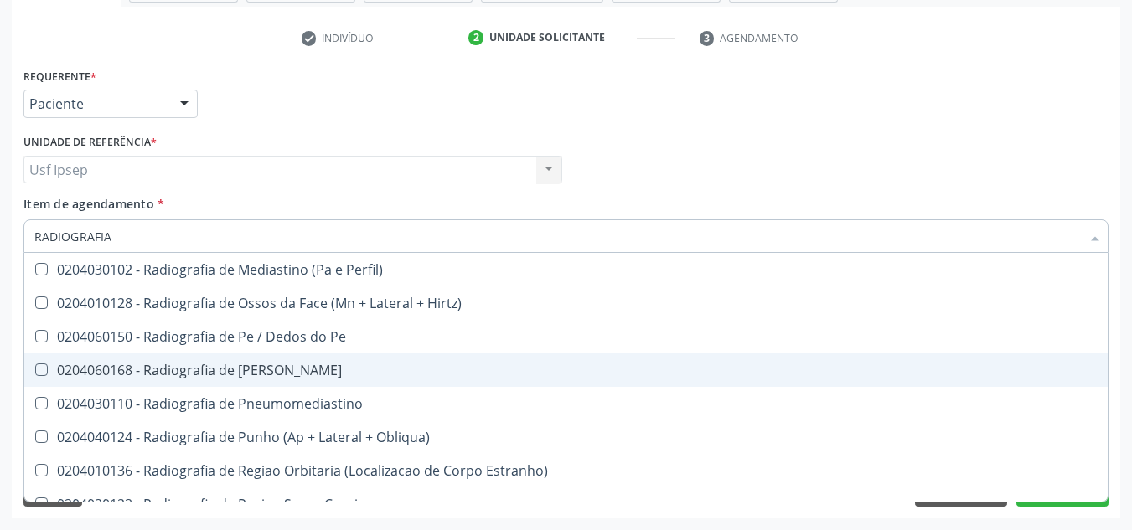
click at [1030, 109] on div "Requerente * Paciente Médico(a) Enfermeiro(a) Paciente Nenhum resultado encontr…" at bounding box center [565, 96] width 1093 height 65
checkbox Wing\) "true"
checkbox Oclusal "true"
checkbox Obliquas\) "false"
checkbox Lateral\) "false"
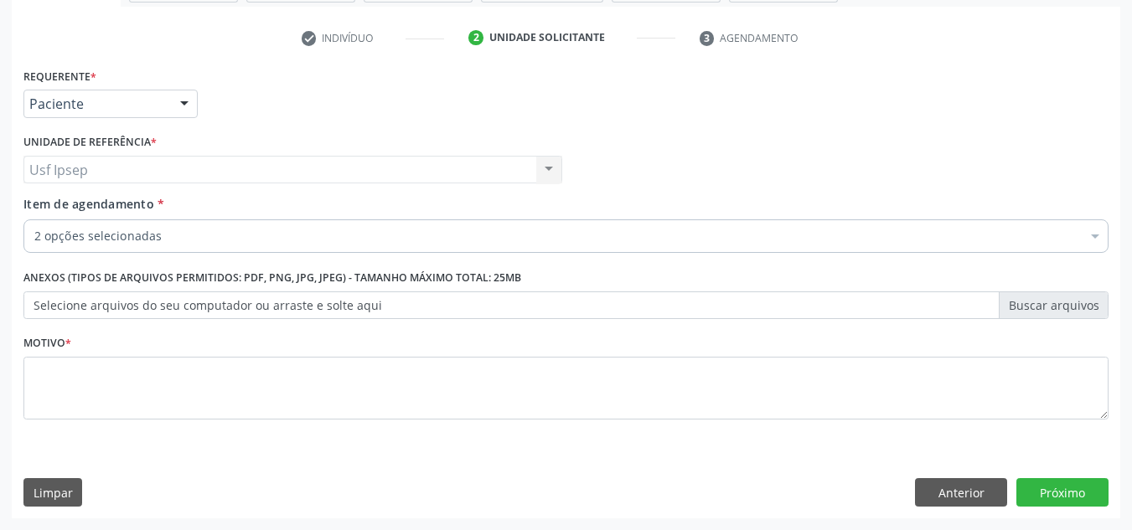
scroll to position [0, 0]
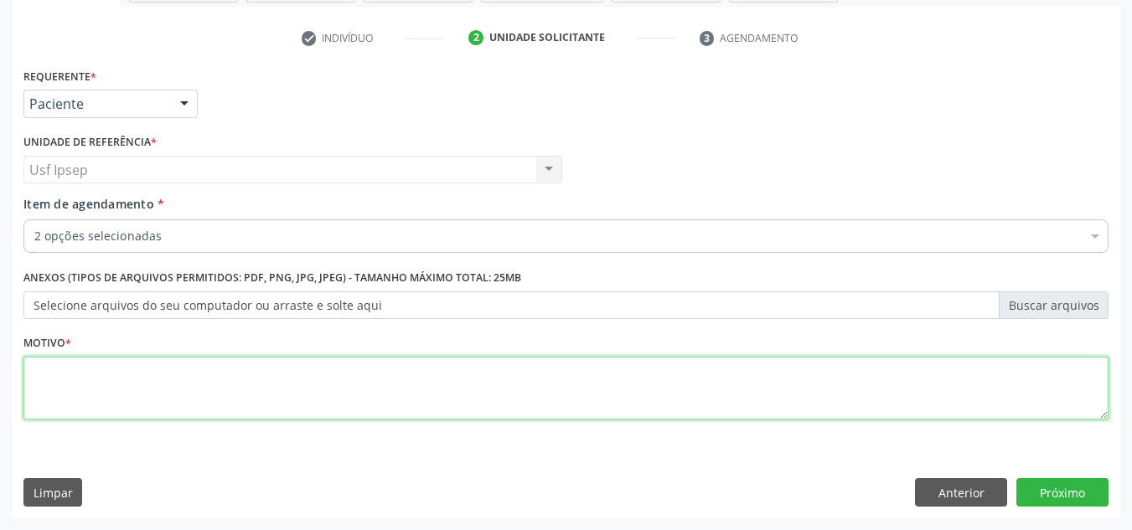
click at [507, 389] on textarea at bounding box center [565, 389] width 1085 height 64
type textarea "*"
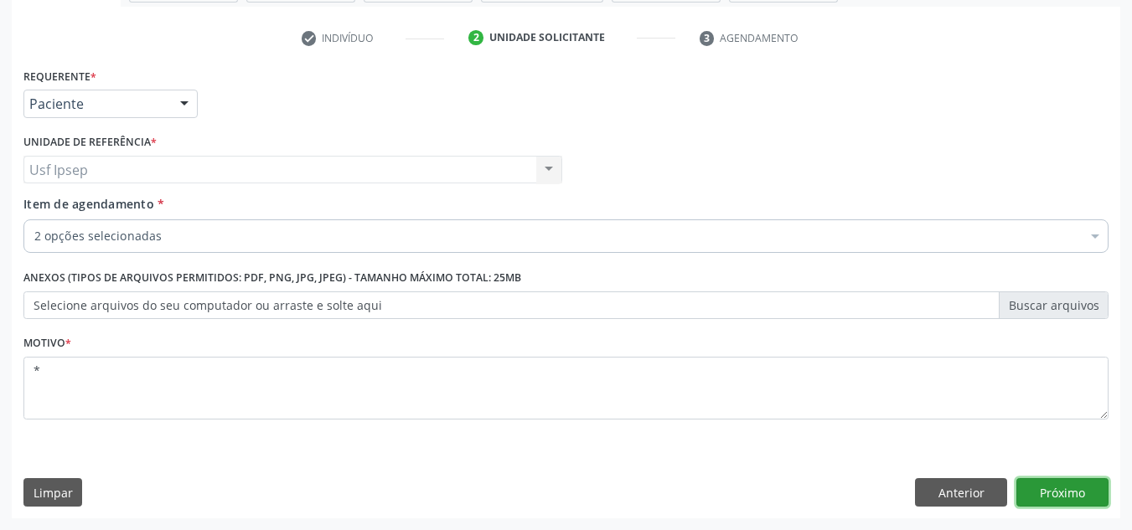
click at [1062, 488] on button "Próximo" at bounding box center [1062, 492] width 92 height 28
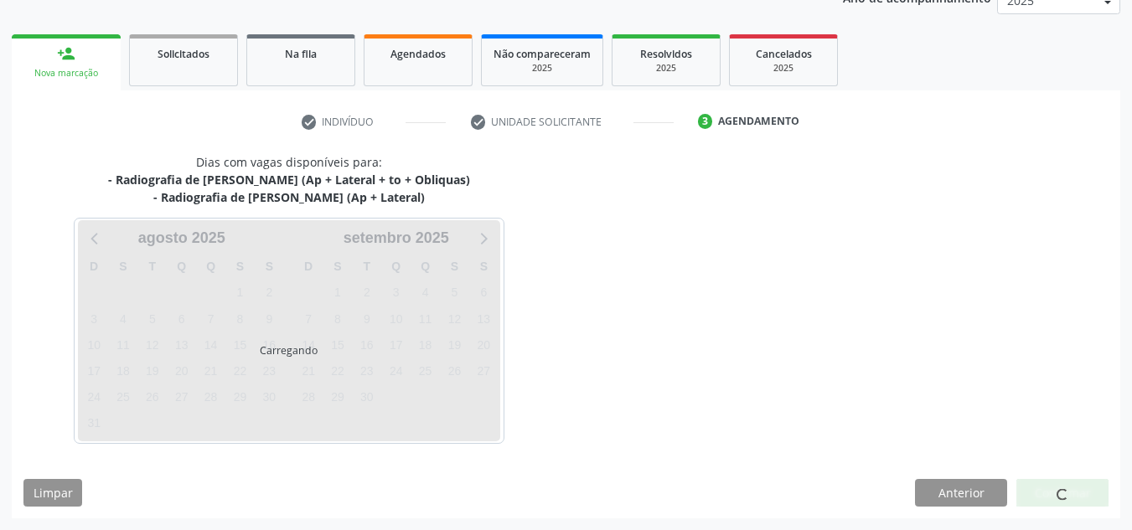
scroll to position [216, 0]
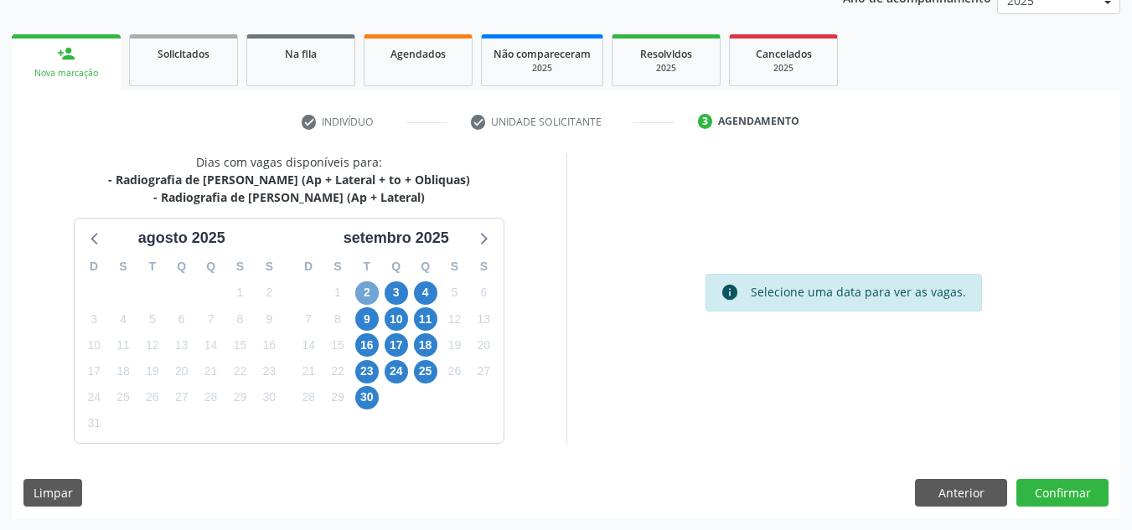
click at [372, 297] on span "2" at bounding box center [366, 292] width 23 height 23
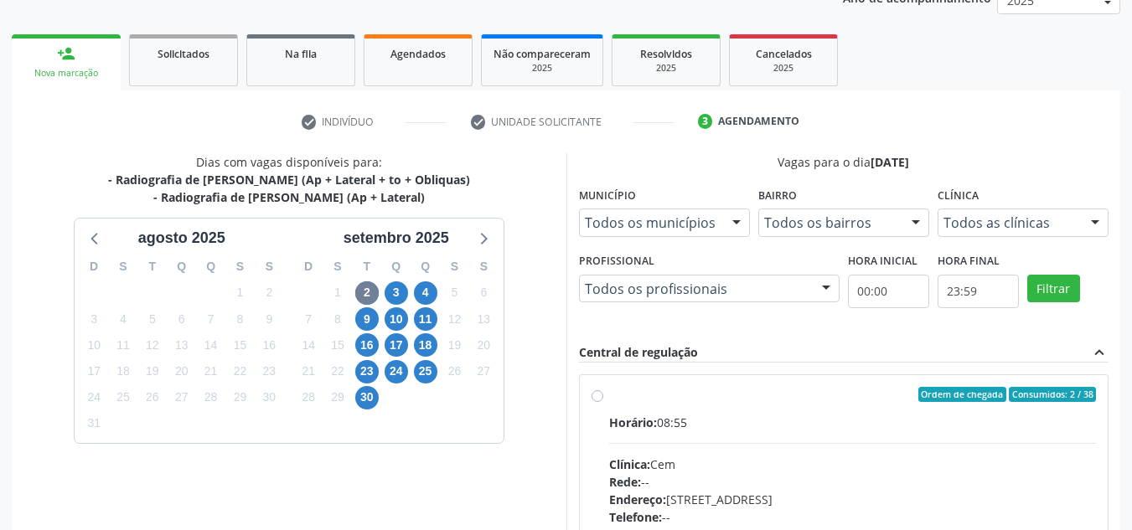
click at [609, 398] on label "Ordem de chegada Consumidos: 2 / 38 Horário: 08:55 Clínica: Cem Rede: -- Endere…" at bounding box center [853, 515] width 488 height 257
click at [591, 398] on input "Ordem de chegada Consumidos: 2 / 38 Horário: 08:55 Clínica: Cem Rede: -- Endere…" at bounding box center [597, 394] width 12 height 15
radio input "true"
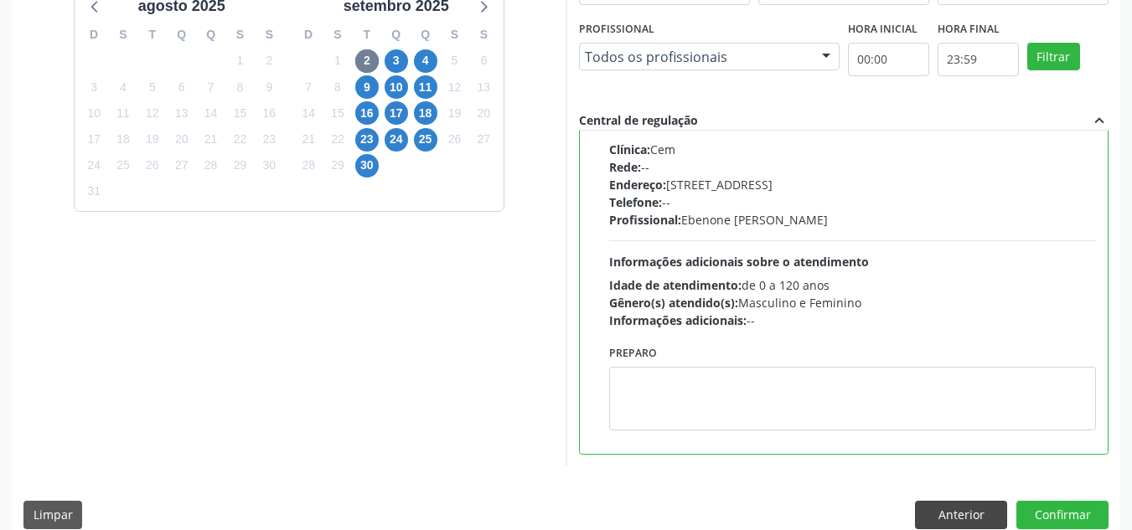
scroll to position [471, 0]
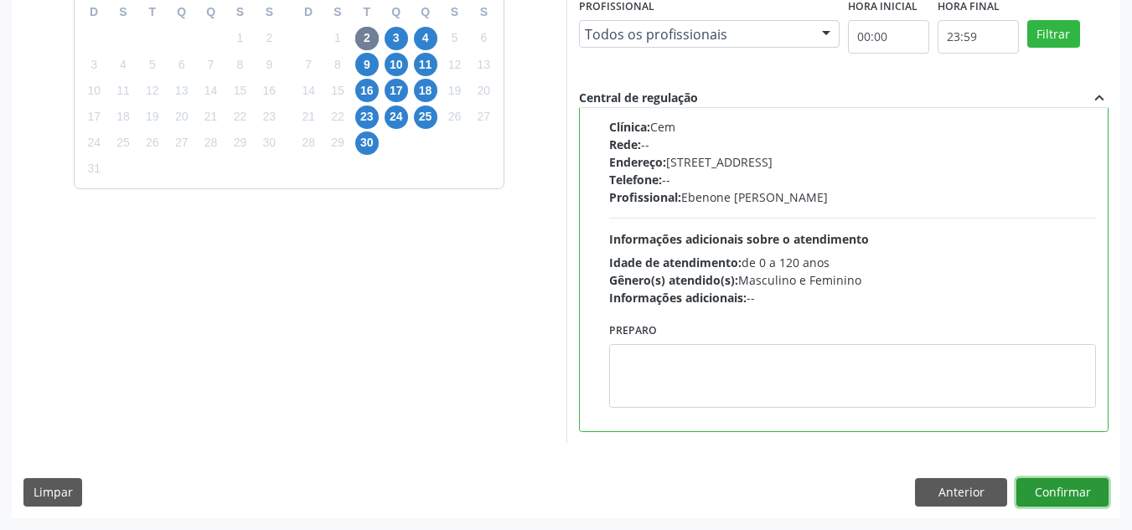
click at [1045, 500] on button "Confirmar" at bounding box center [1062, 492] width 92 height 28
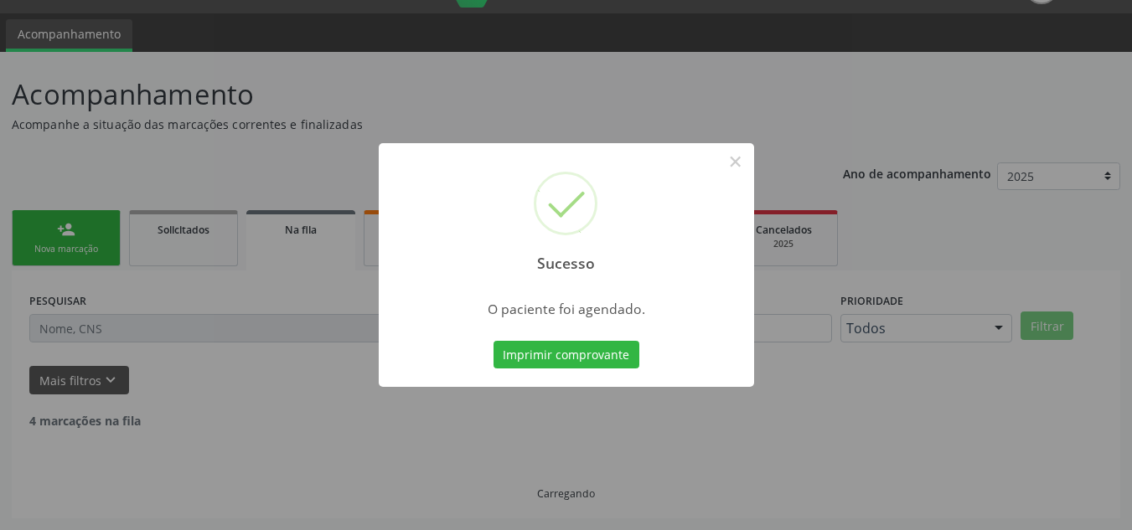
scroll to position [23, 0]
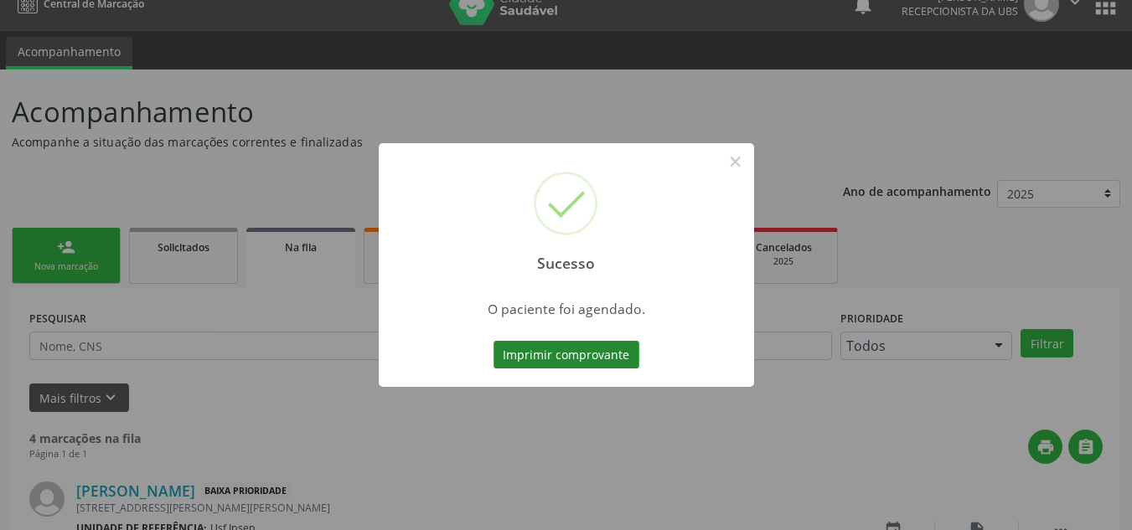
click at [529, 348] on button "Imprimir comprovante" at bounding box center [566, 355] width 146 height 28
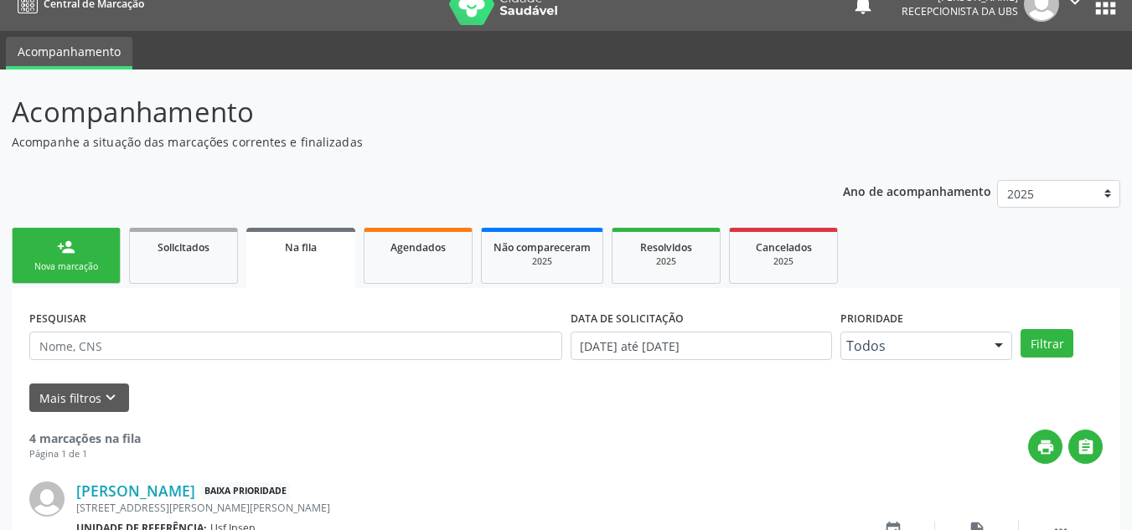
click at [80, 262] on div "Nova marcação" at bounding box center [66, 267] width 84 height 13
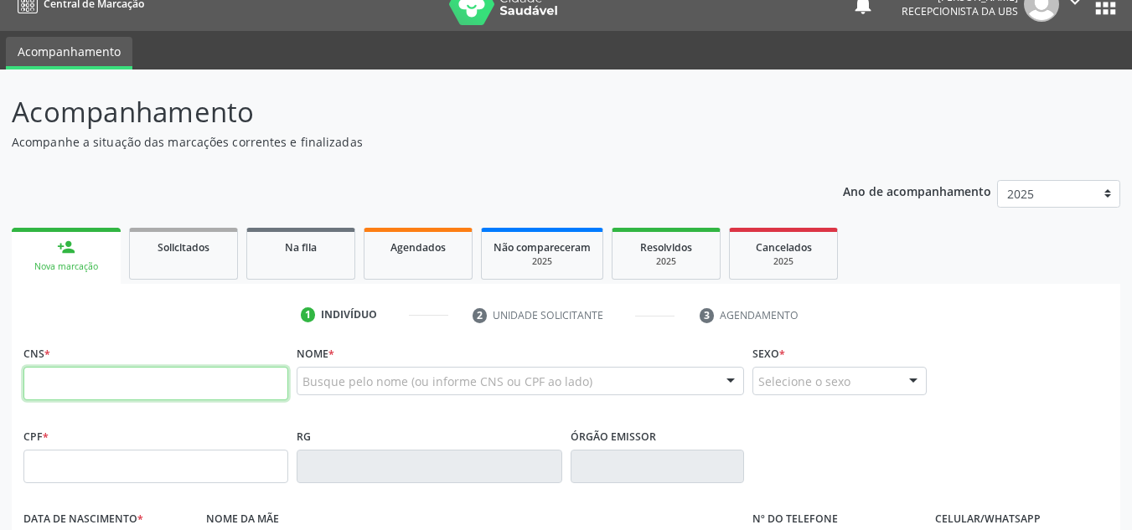
click at [102, 395] on input "text" at bounding box center [155, 384] width 265 height 34
drag, startPoint x: 46, startPoint y: 388, endPoint x: 0, endPoint y: 395, distance: 46.7
click at [0, 395] on div "Acompanhamento Acompanhe a situação das marcações correntes e finalizadas Relat…" at bounding box center [566, 478] width 1132 height 816
type input "702 0078 9781 9087"
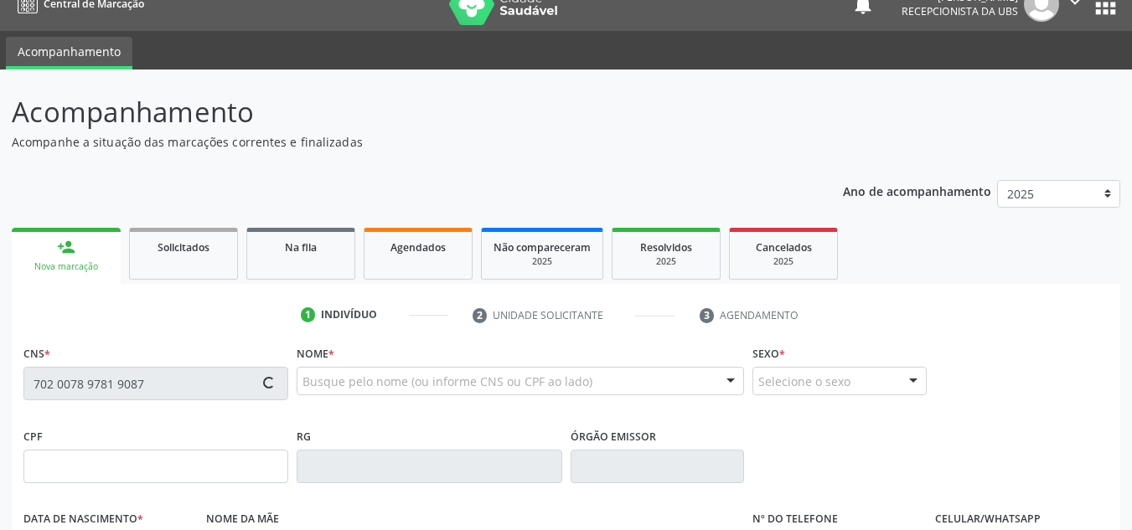
click at [302, 381] on div "Busque pelo nome (ou informe CNS ou CPF ao lado)" at bounding box center [520, 381] width 447 height 28
type input "064.927.914-01"
type input "25/01/1986"
type input "Lindalva Maria dos Santos"
type input "(87) 98862-9435"
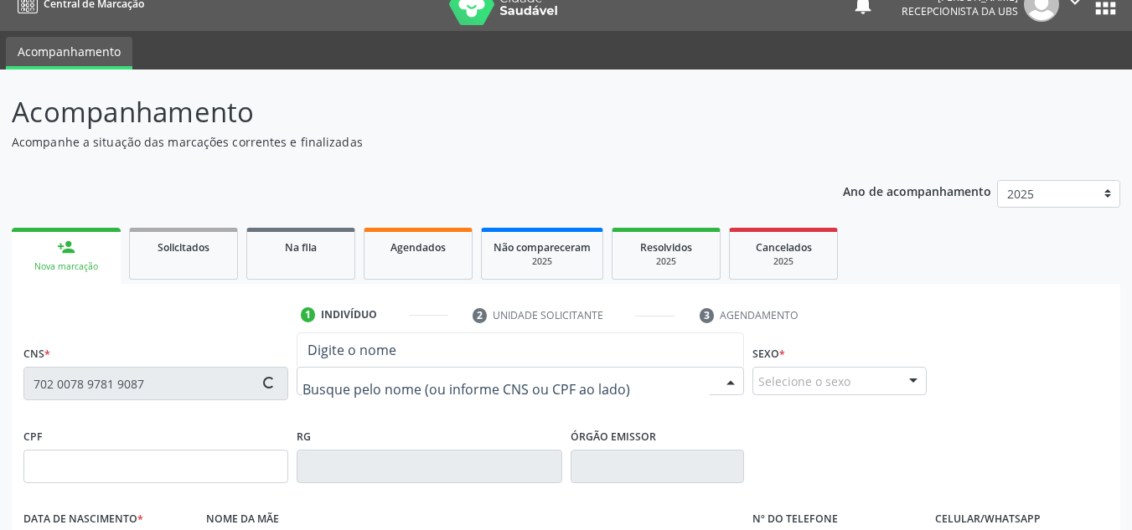
type input "(87) 98862-9435"
type input "76"
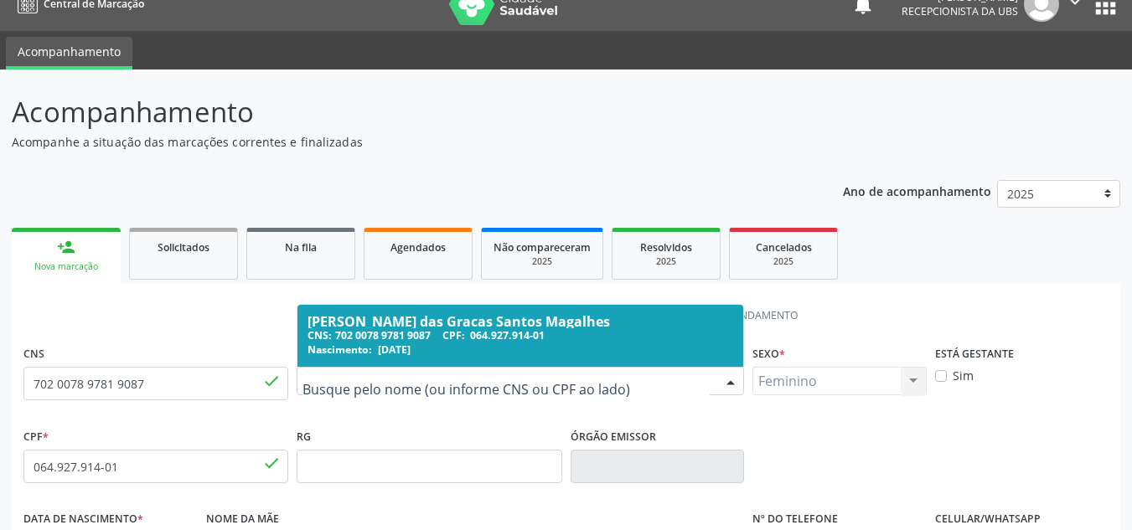
click at [452, 356] on div "Nascimento: 25/01/1986" at bounding box center [520, 350] width 426 height 14
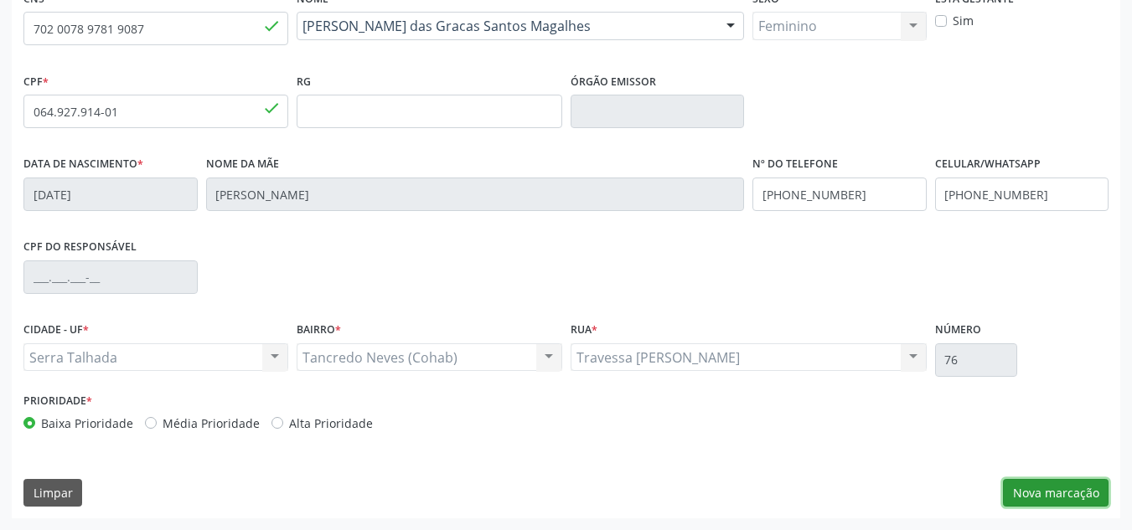
click at [1046, 497] on button "Nova marcação" at bounding box center [1056, 493] width 106 height 28
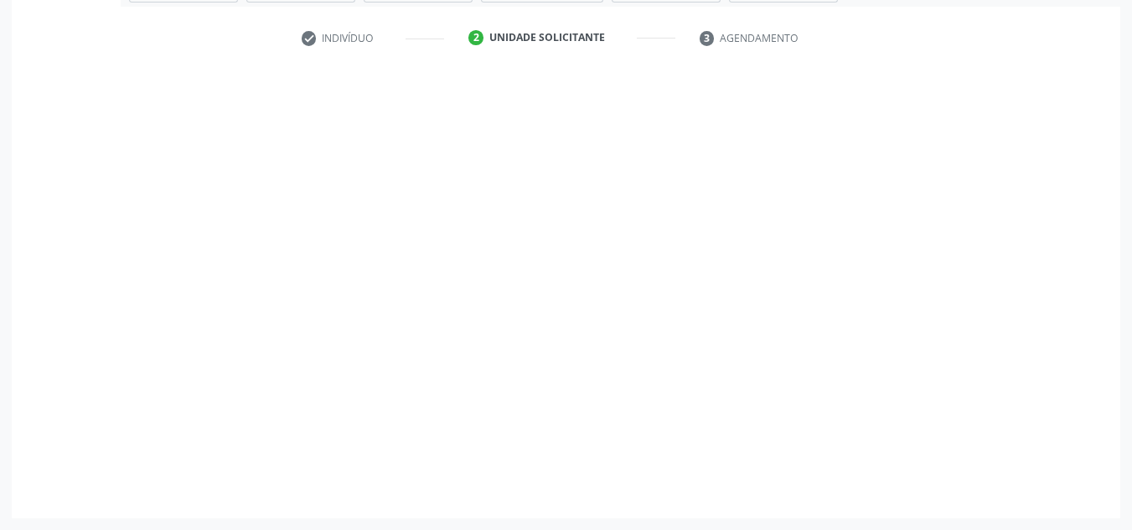
scroll to position [300, 0]
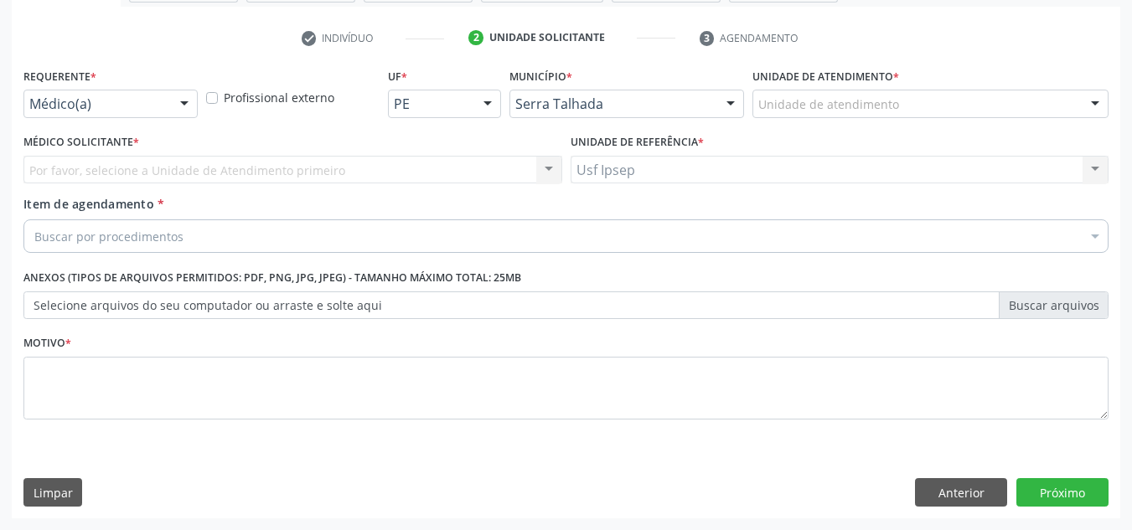
click at [144, 250] on div "Buscar por procedimentos" at bounding box center [565, 236] width 1085 height 34
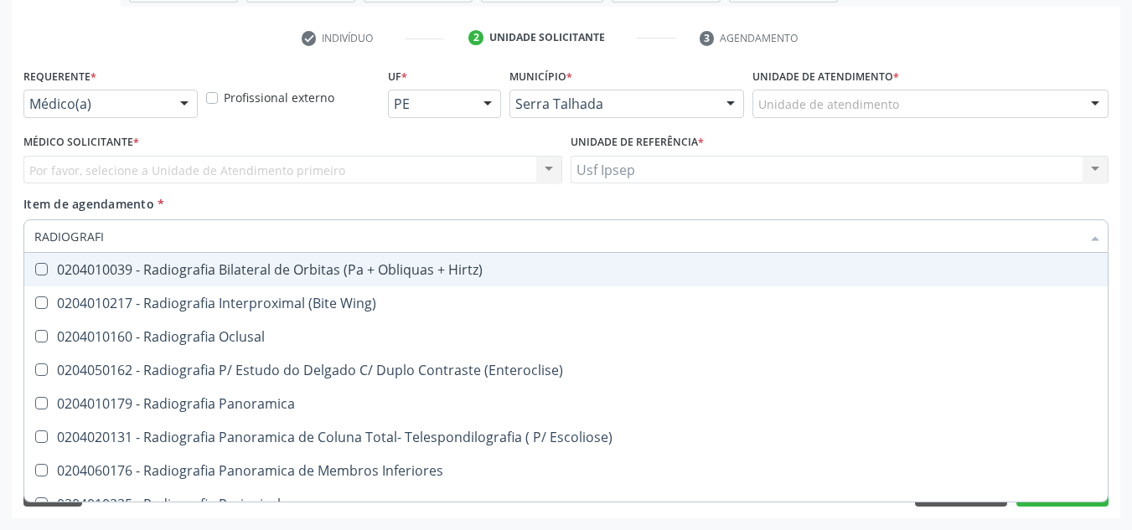
type input "RADIOGRAFIA"
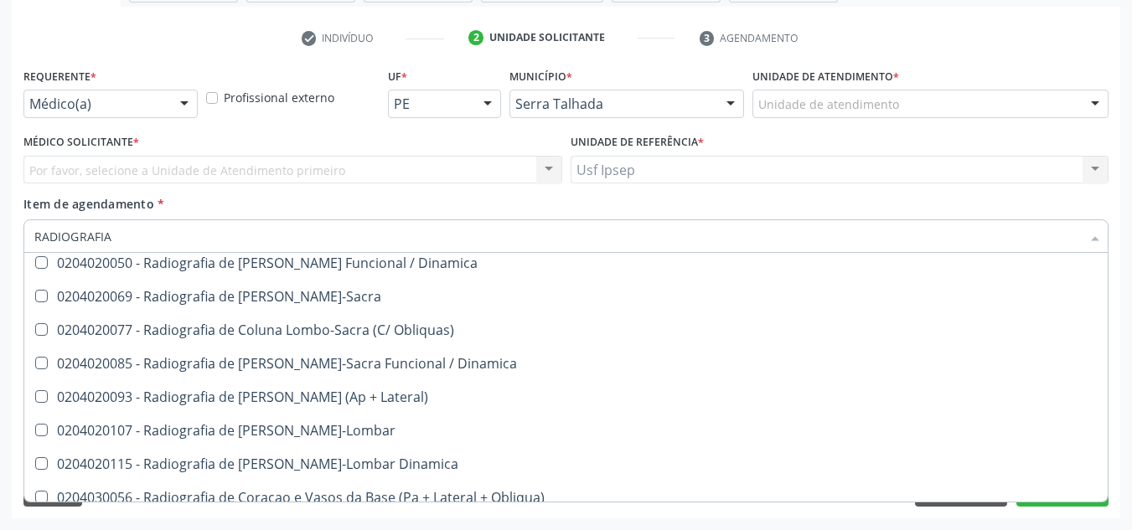
scroll to position [921, 0]
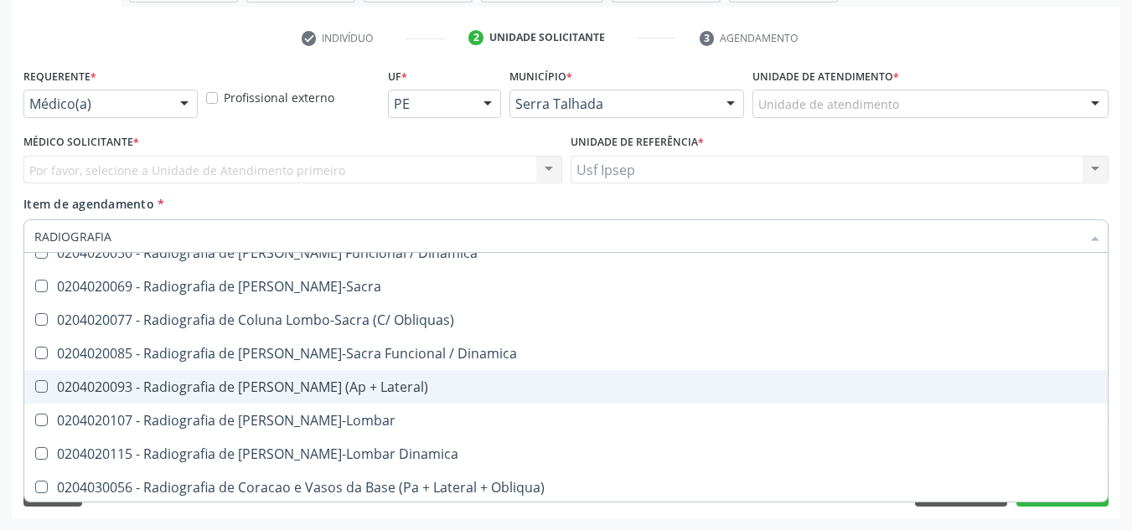
click at [430, 391] on div "0204020093 - Radiografia de Coluna Toracica (Ap + Lateral)" at bounding box center [565, 386] width 1063 height 13
checkbox Lateral\) "true"
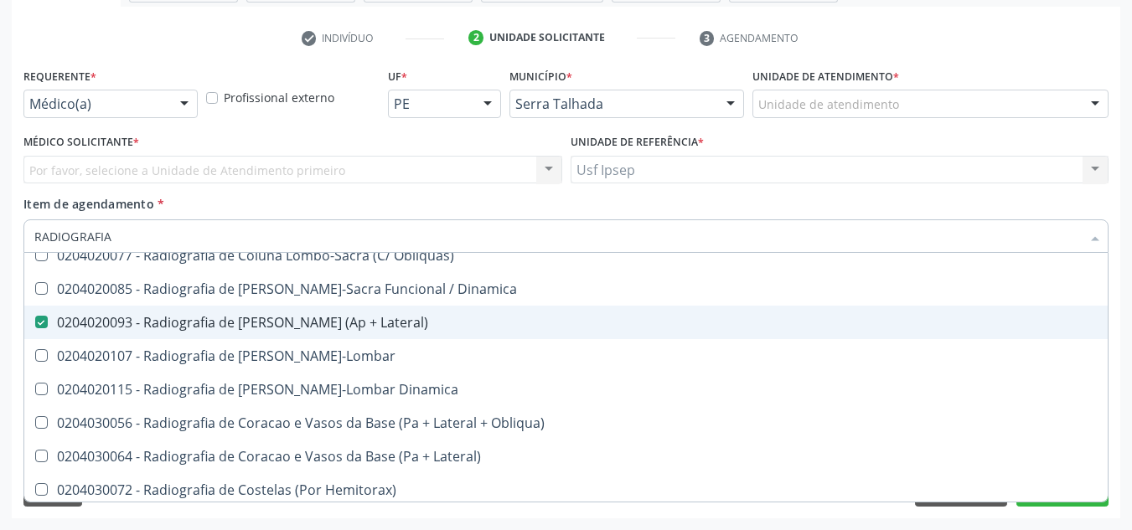
scroll to position [1089, 0]
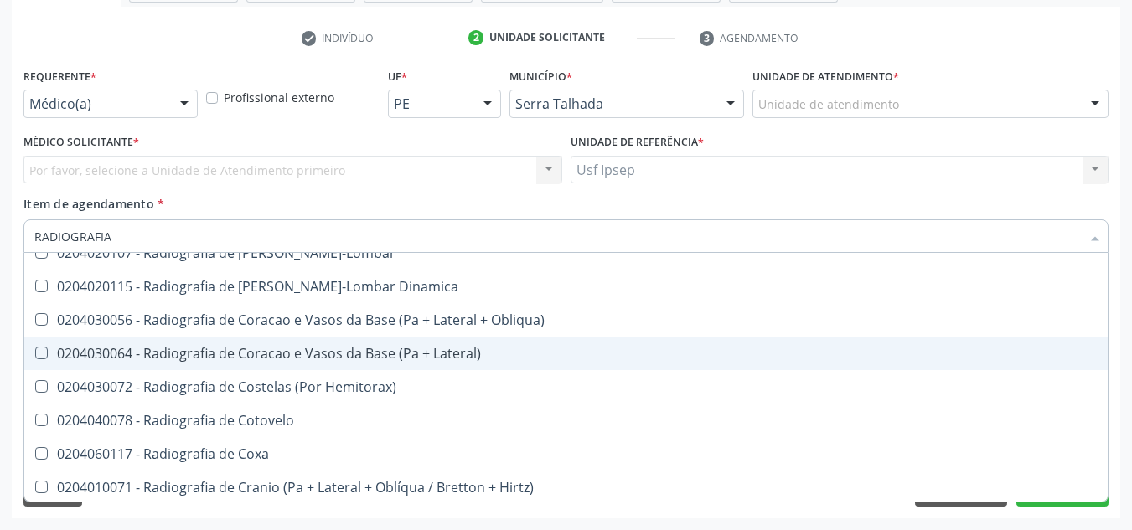
drag, startPoint x: 885, startPoint y: 135, endPoint x: 725, endPoint y: 203, distance: 173.8
click at [885, 135] on div "Unidade de referência * Usf Ipsep Usf Ipsep Nenhum resultado encontrado para: "…" at bounding box center [839, 157] width 539 height 54
checkbox Wing\) "true"
checkbox Lateral\) "false"
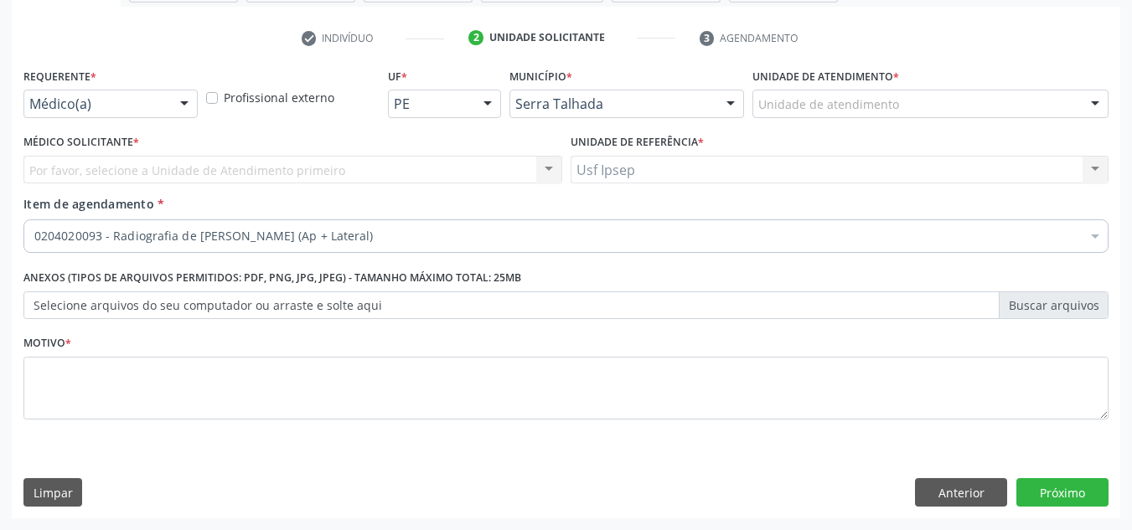
scroll to position [0, 0]
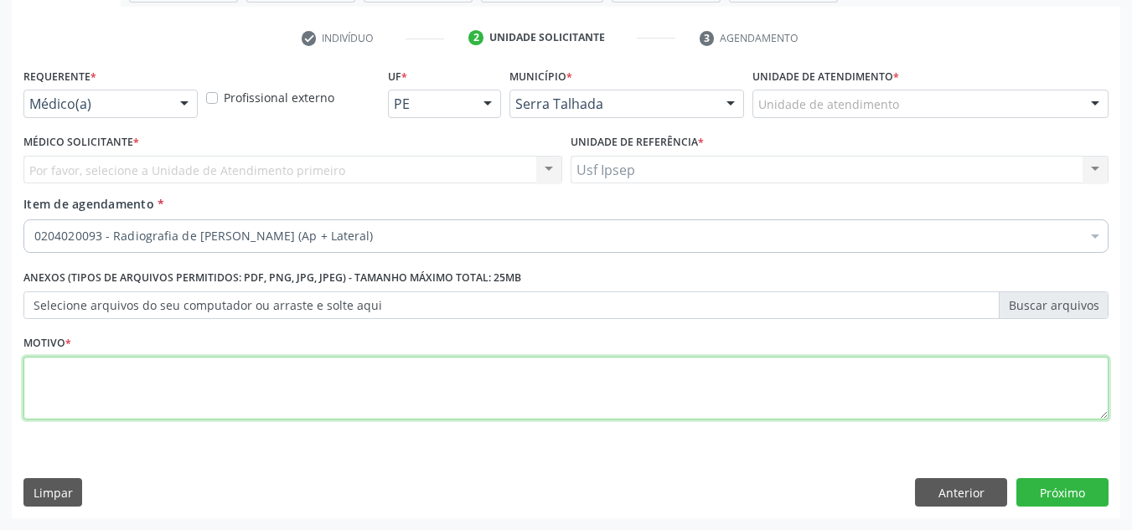
click at [303, 369] on textarea at bounding box center [565, 389] width 1085 height 64
type textarea "-"
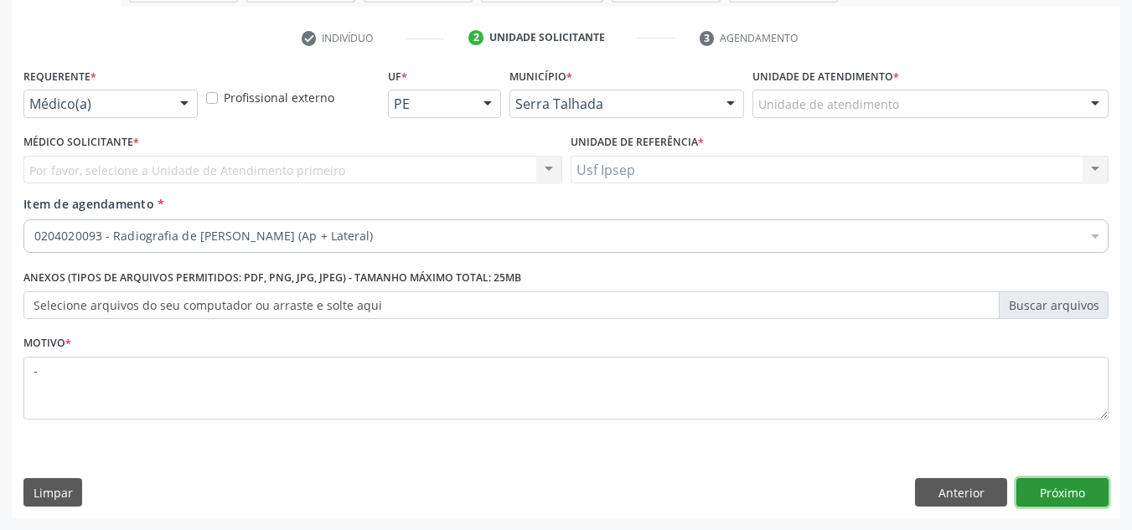
click at [1099, 492] on button "Próximo" at bounding box center [1062, 492] width 92 height 28
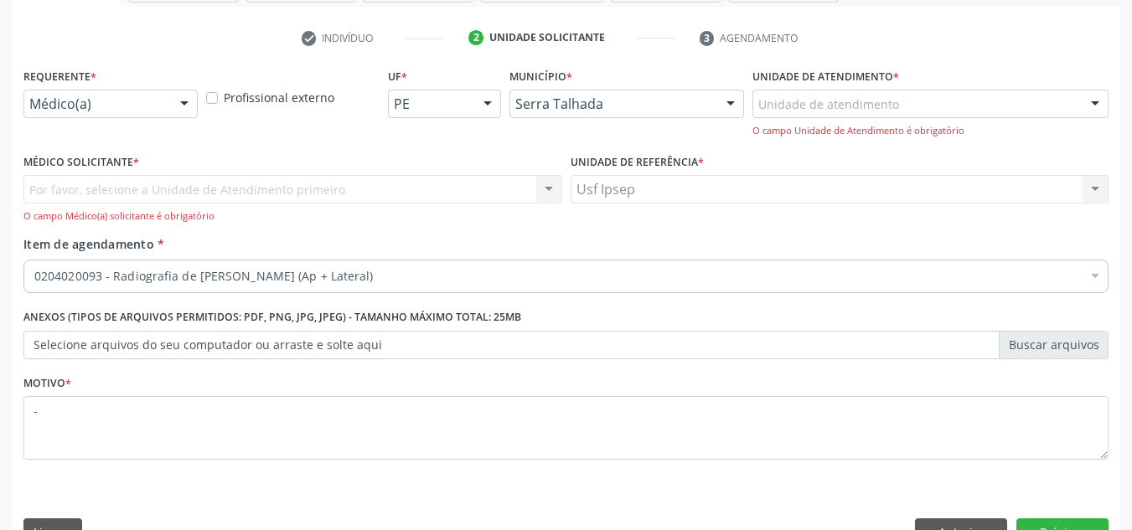
click at [227, 185] on div "Por favor, selecione a Unidade de Atendimento primeiro Nenhum resultado encontr…" at bounding box center [292, 199] width 539 height 48
click at [550, 188] on div "Por favor, selecione a Unidade de Atendimento primeiro Nenhum resultado encontr…" at bounding box center [292, 199] width 539 height 48
click at [206, 209] on div "O campo Médico(a) solicitante é obrigatório" at bounding box center [292, 216] width 539 height 14
click at [185, 100] on div at bounding box center [184, 104] width 25 height 28
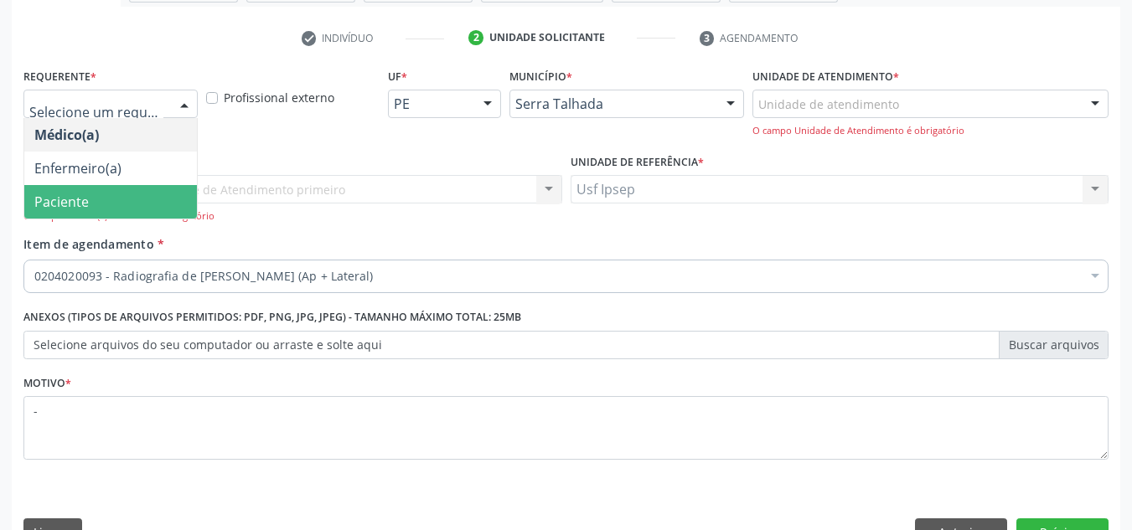
click at [66, 205] on span "Paciente" at bounding box center [61, 202] width 54 height 18
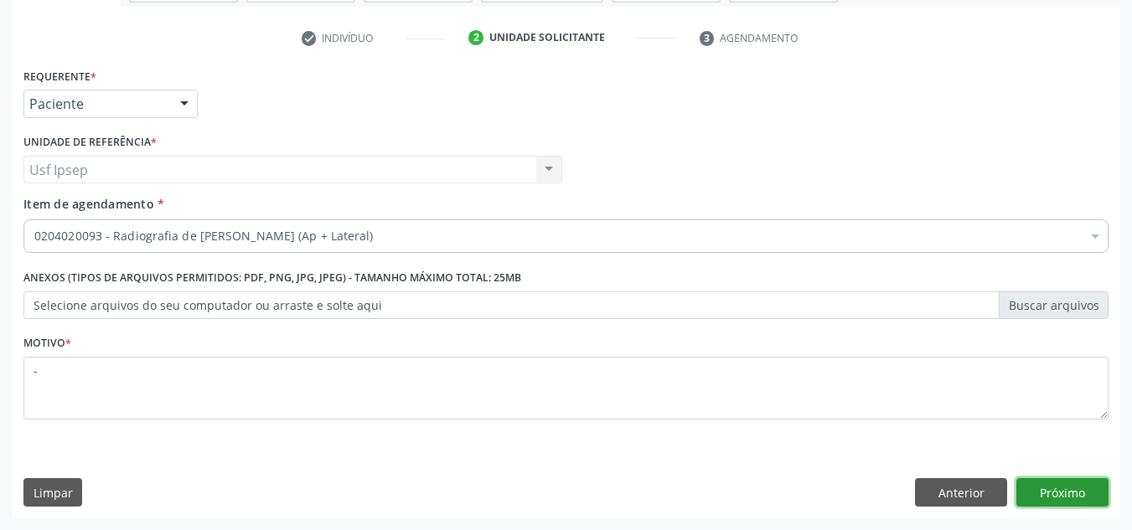
click at [1085, 492] on button "Próximo" at bounding box center [1062, 492] width 92 height 28
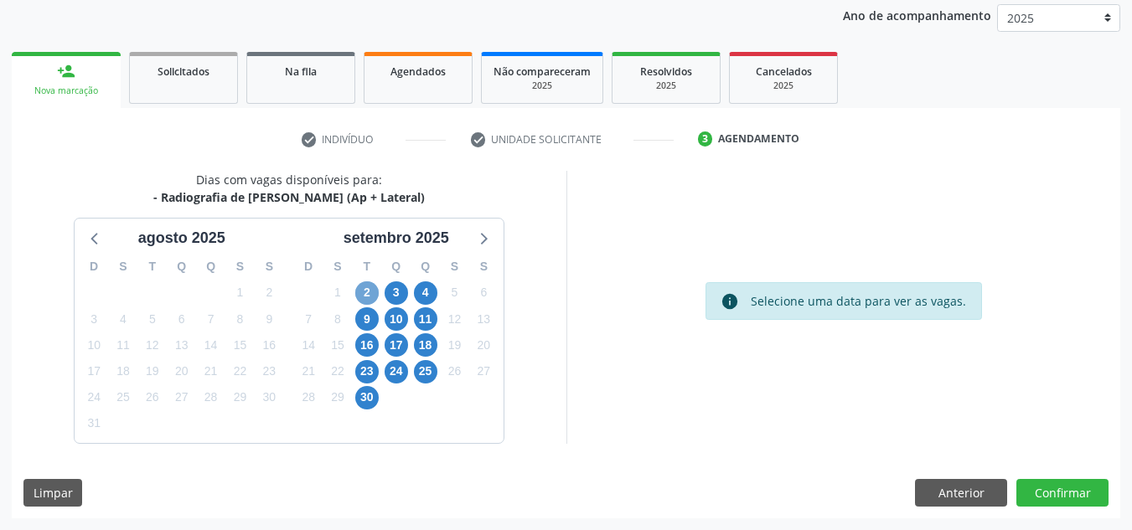
click at [357, 295] on span "2" at bounding box center [366, 292] width 23 height 23
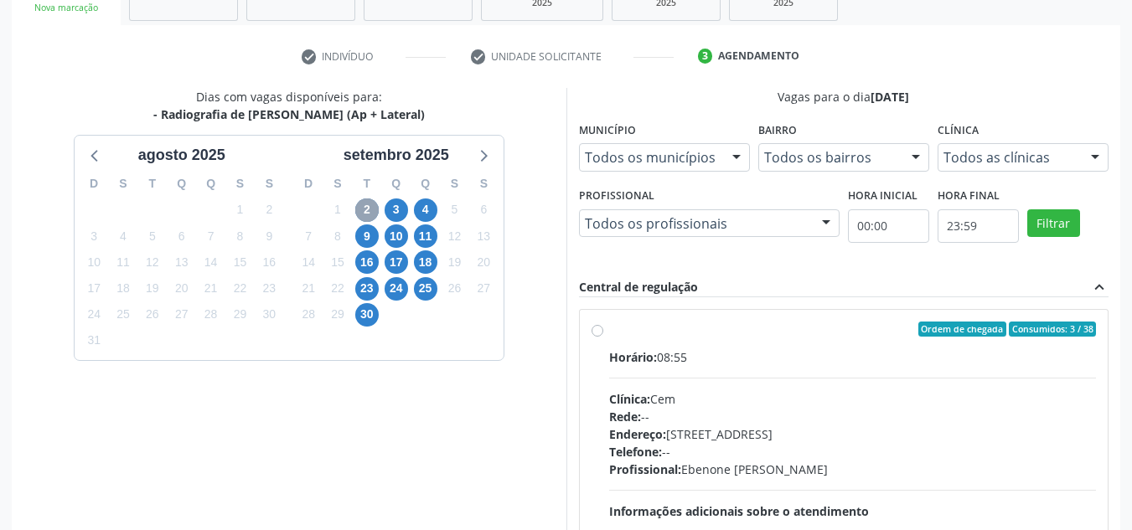
scroll to position [441, 0]
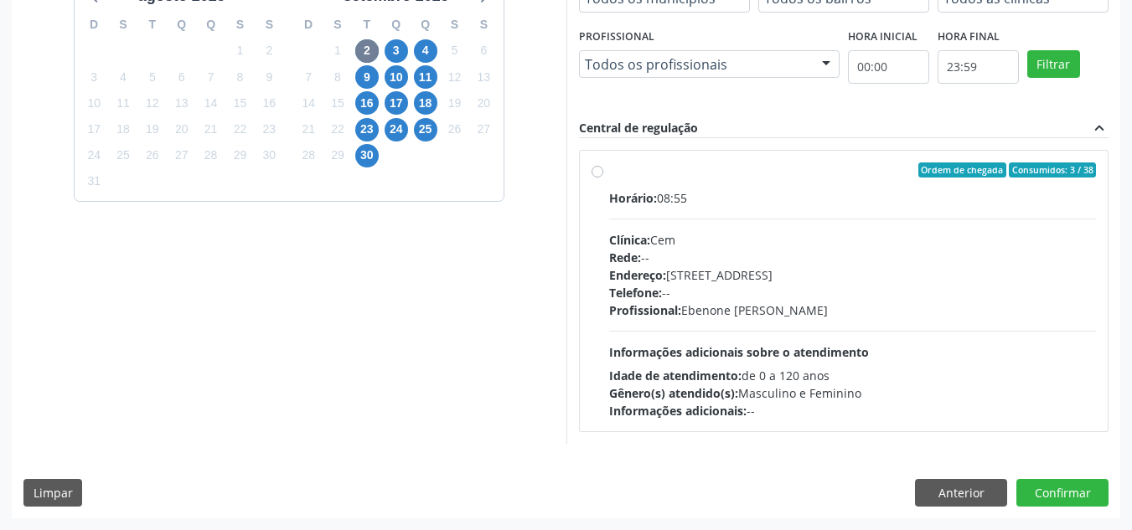
click at [591, 181] on div "Ordem de chegada Consumidos: 3 / 38 Horário: 08:55 Clínica: Cem Rede: -- Endere…" at bounding box center [843, 291] width 505 height 257
radio input "true"
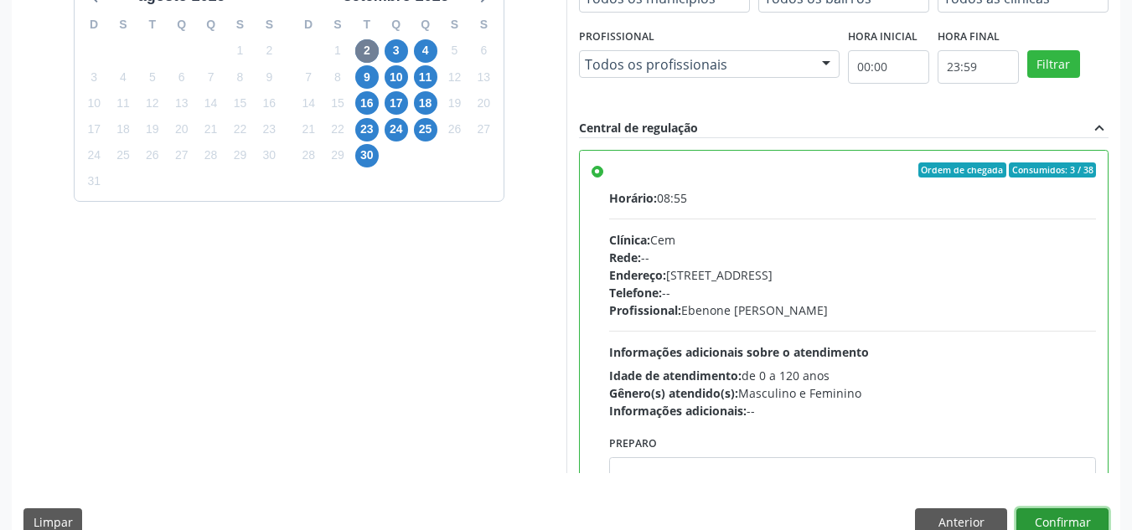
click at [1046, 515] on button "Confirmar" at bounding box center [1062, 522] width 92 height 28
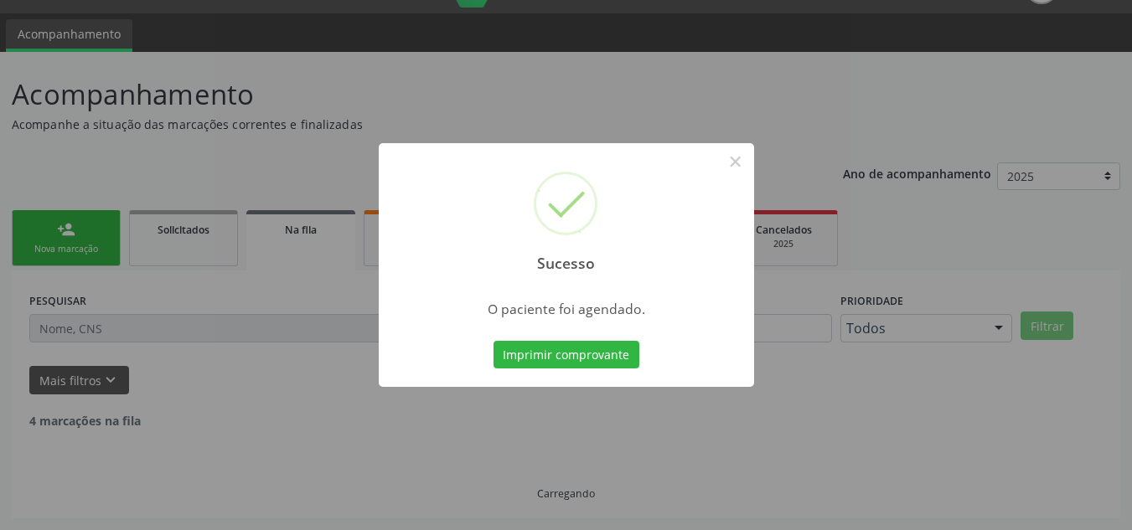
scroll to position [23, 0]
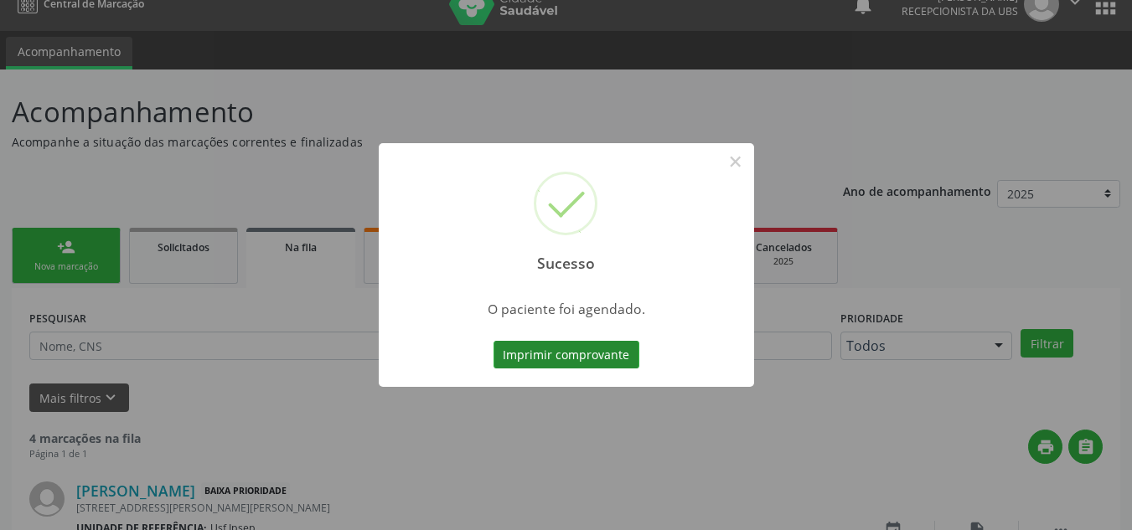
click at [582, 351] on button "Imprimir comprovante" at bounding box center [566, 355] width 146 height 28
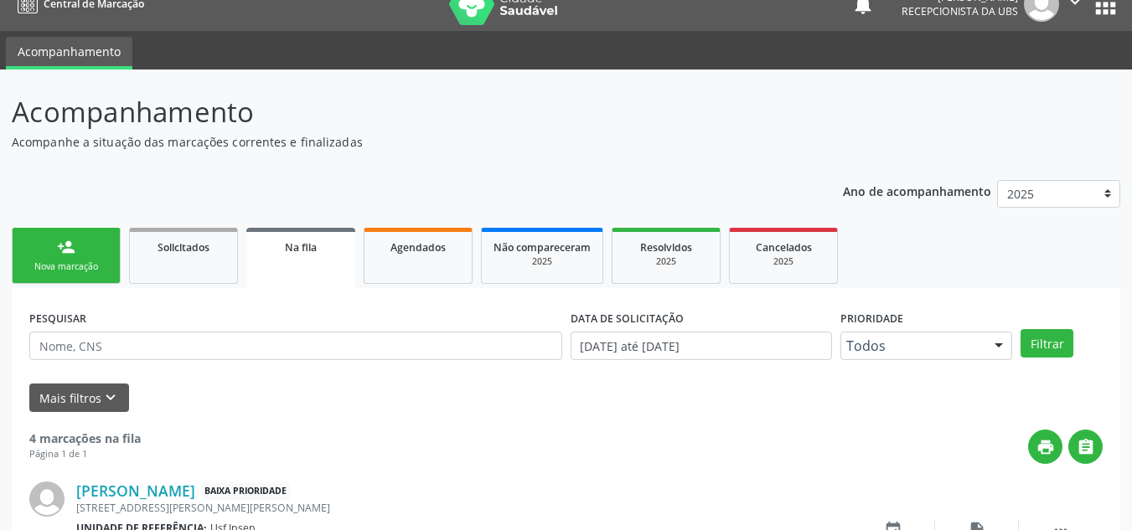
click at [79, 262] on div "Nova marcação" at bounding box center [66, 267] width 84 height 13
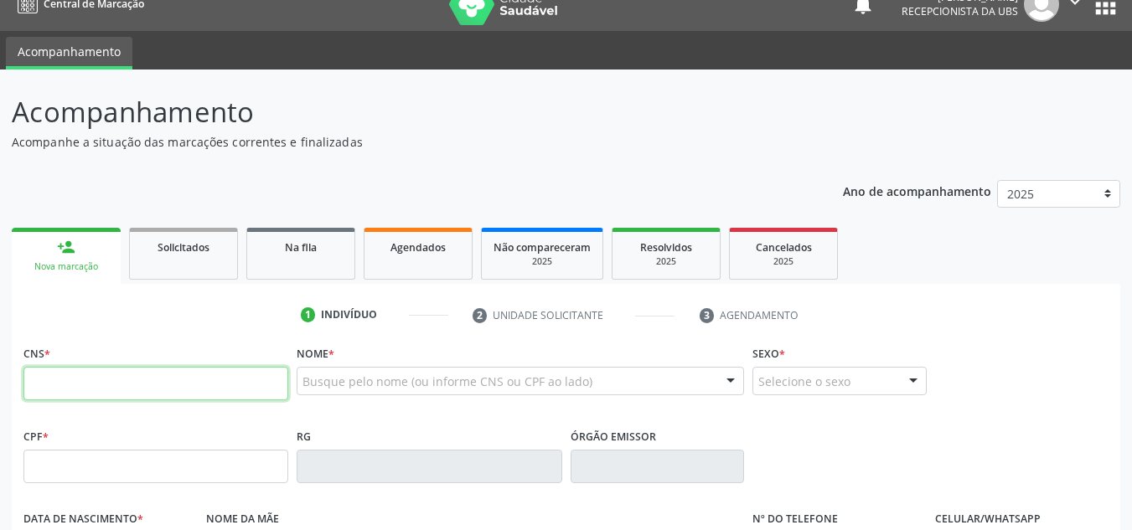
click at [175, 379] on input "text" at bounding box center [155, 384] width 265 height 34
type input "702 0043 8425 4882"
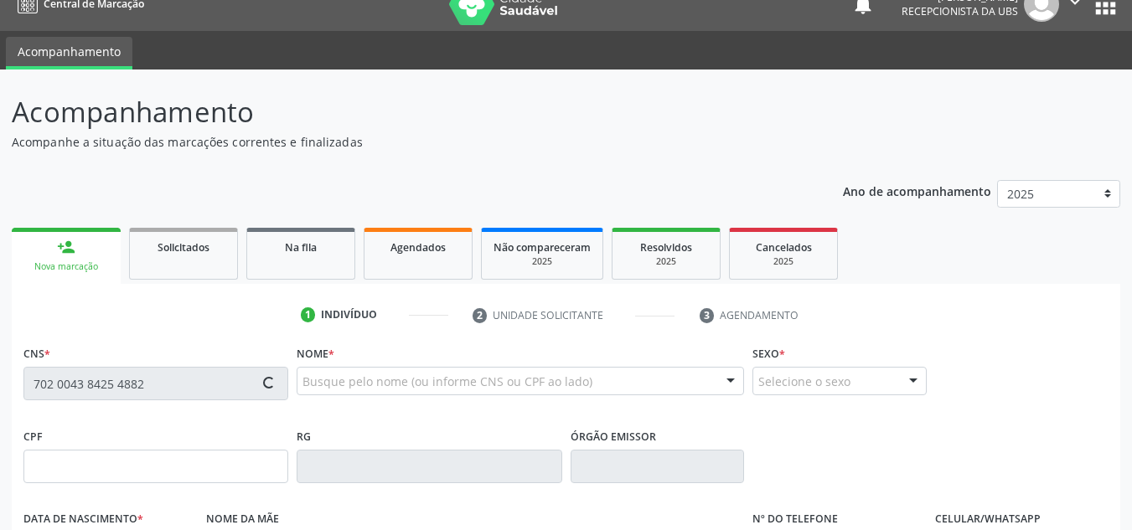
type input "059.783.214-50"
type input "17/12/1970"
type input "Maria das Dores da Silva"
type input "(87) 99991-6774"
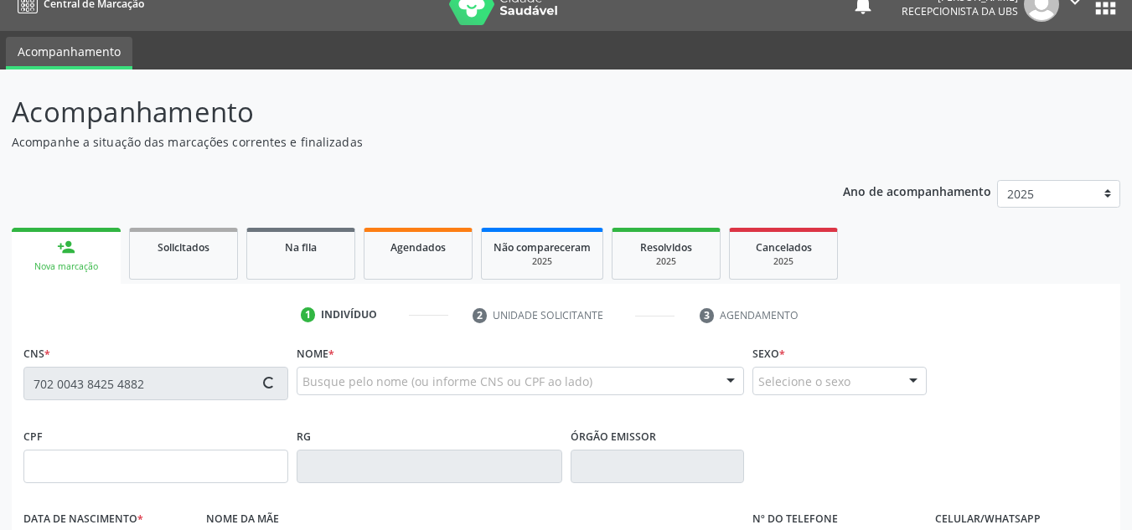
type input "1336"
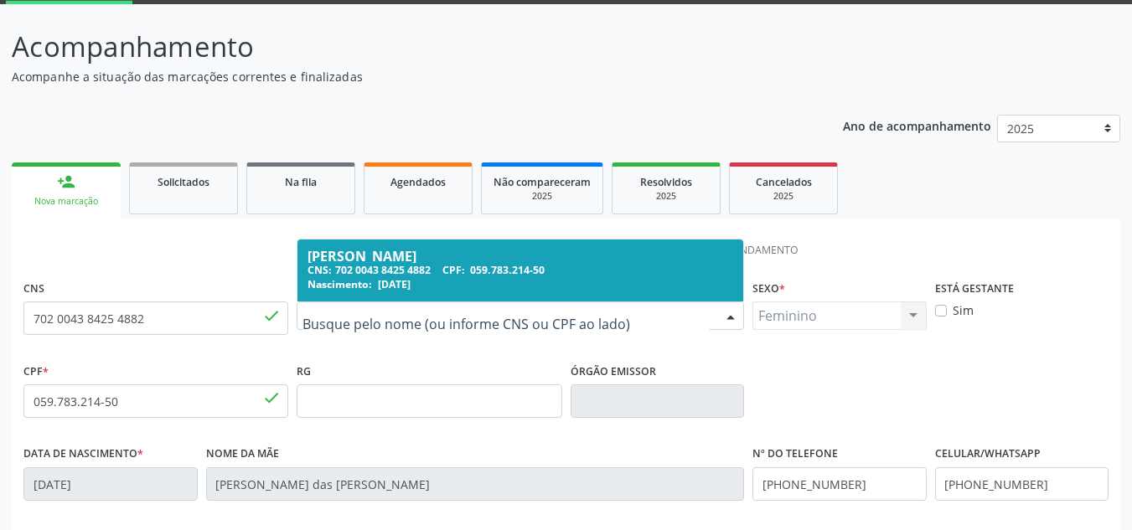
scroll to position [274, 0]
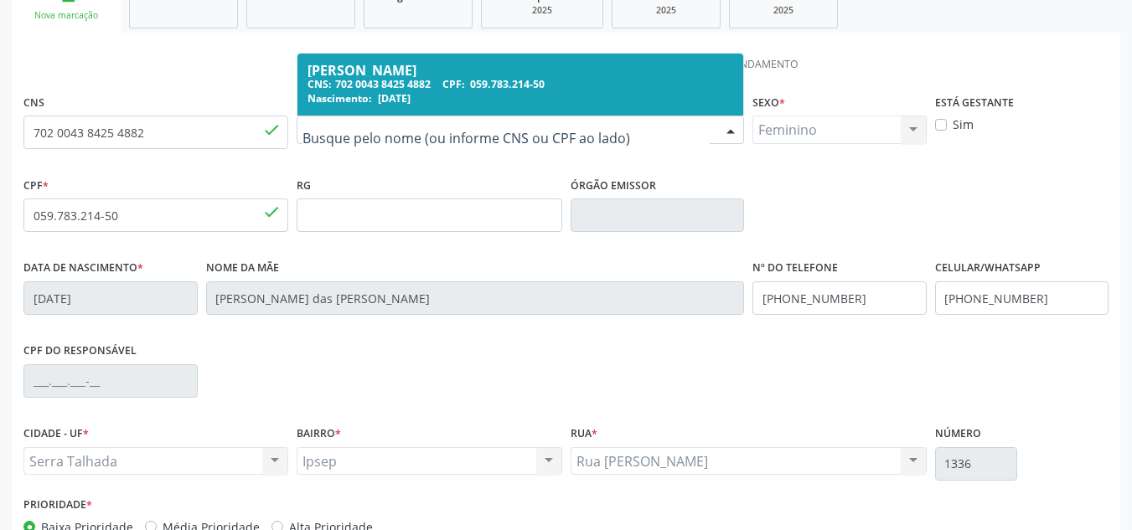
click at [371, 77] on div "CNS: 702 0043 8425 4882 CPF: 059.783.214-50" at bounding box center [520, 84] width 426 height 14
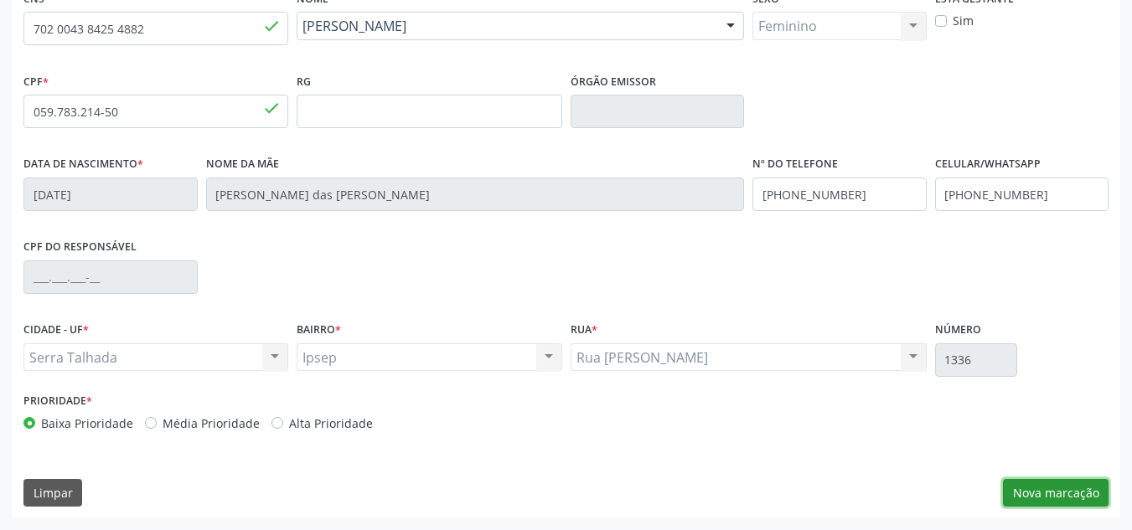
click at [1067, 483] on button "Nova marcação" at bounding box center [1056, 493] width 106 height 28
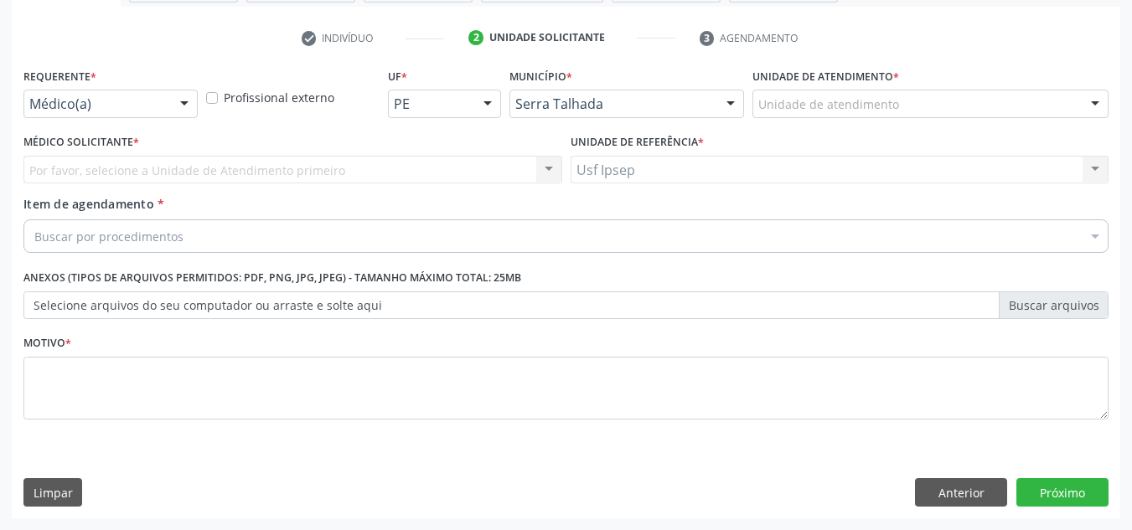
click at [183, 101] on div at bounding box center [184, 104] width 25 height 28
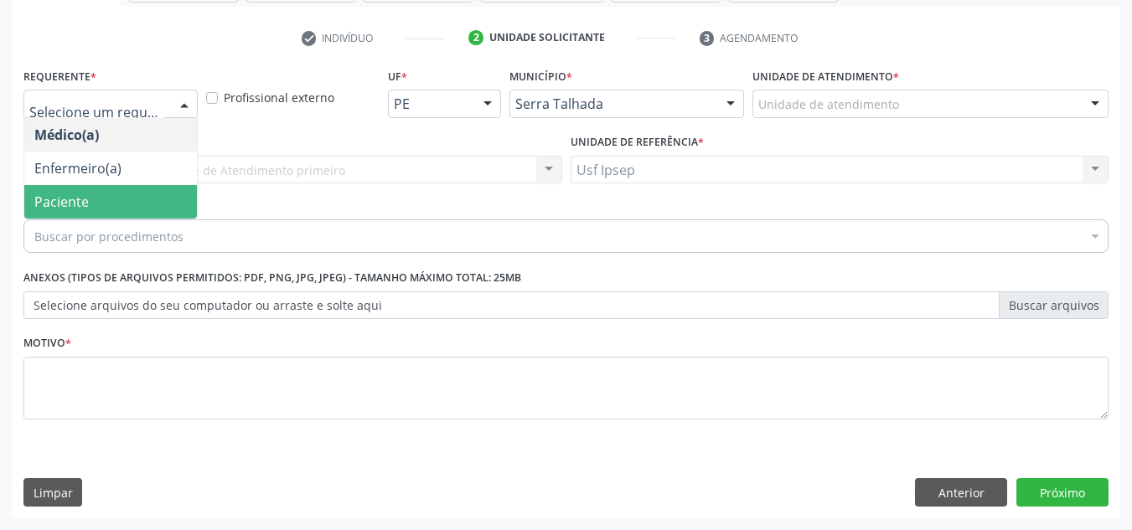
click at [106, 197] on span "Paciente" at bounding box center [110, 202] width 173 height 34
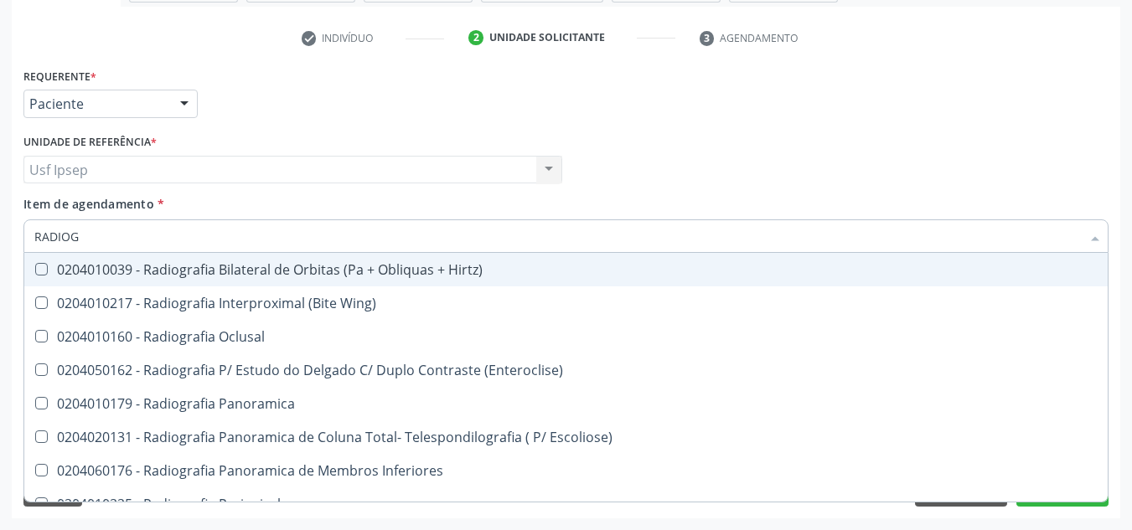
type input "RADIOGR"
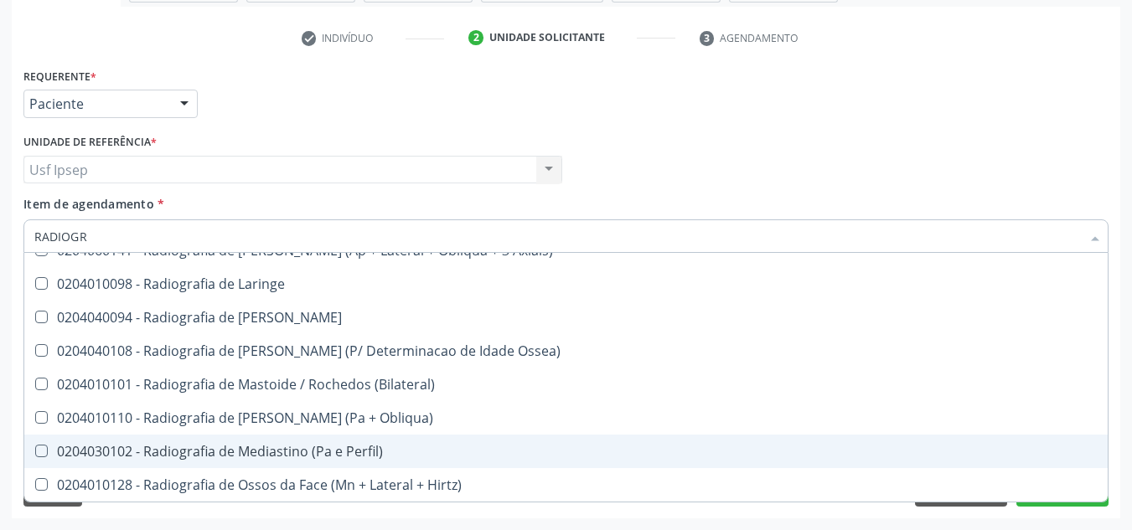
scroll to position [1577, 0]
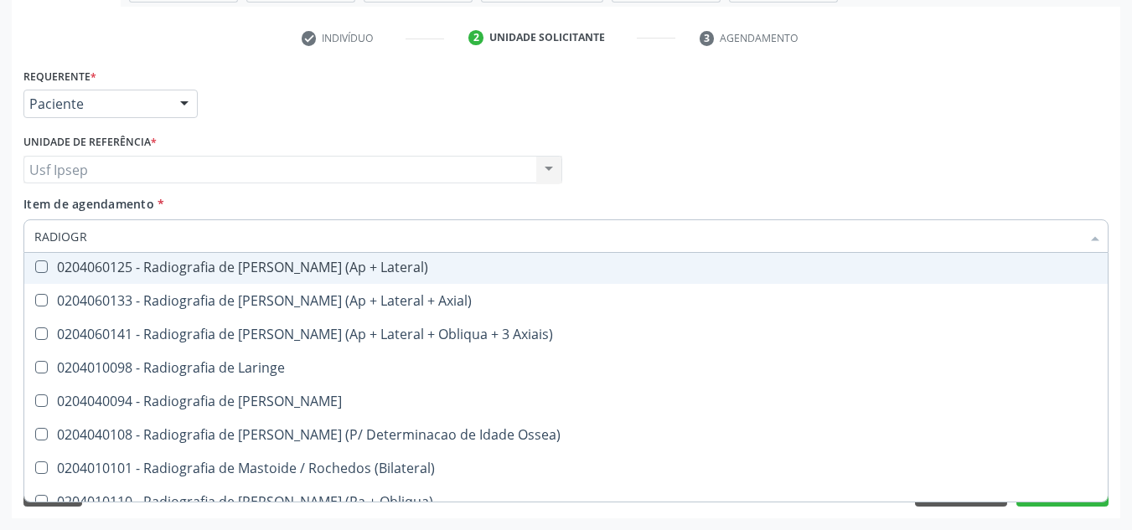
click at [299, 263] on div "0204060125 - Radiografia de Joelho (Ap + Lateral)" at bounding box center [565, 267] width 1063 height 13
checkbox Lateral\) "true"
click at [833, 188] on div "Médico Solicitante Por favor, selecione a Unidade de Atendimento primeiro Nenhu…" at bounding box center [565, 162] width 1093 height 65
checkbox Wing\) "true"
checkbox Lateral\) "false"
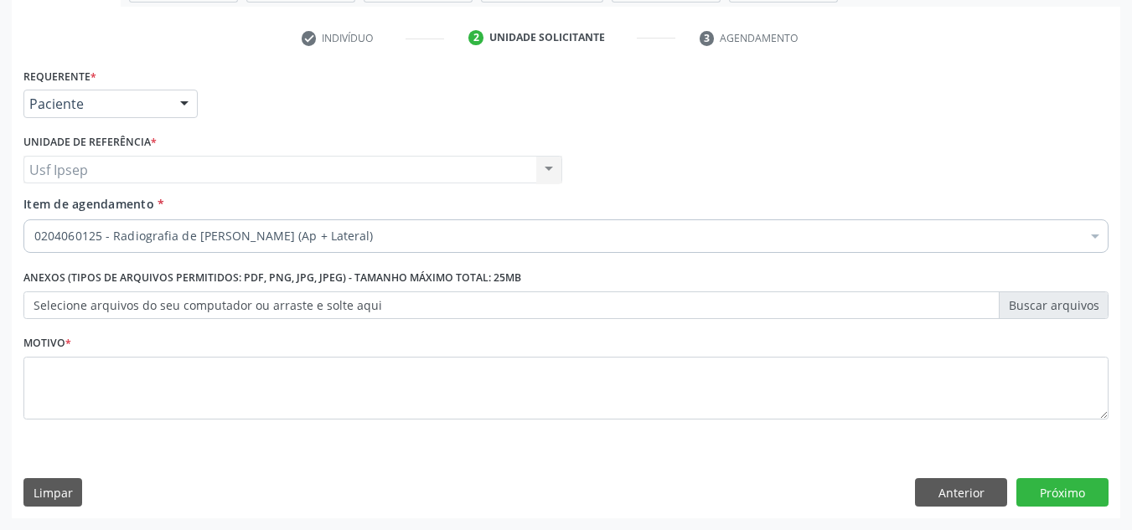
scroll to position [0, 0]
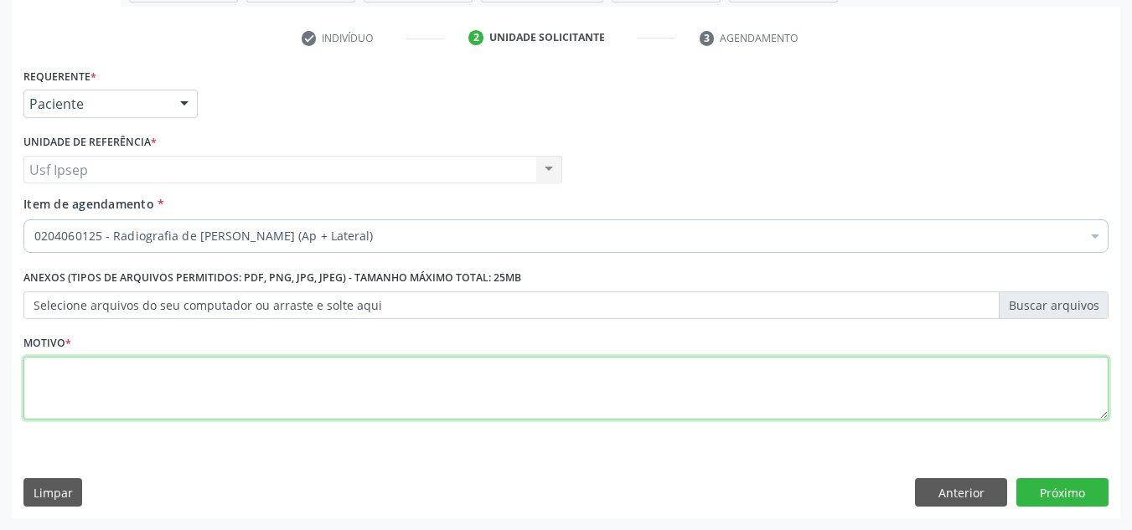
click at [524, 397] on textarea at bounding box center [565, 389] width 1085 height 64
type textarea "*"
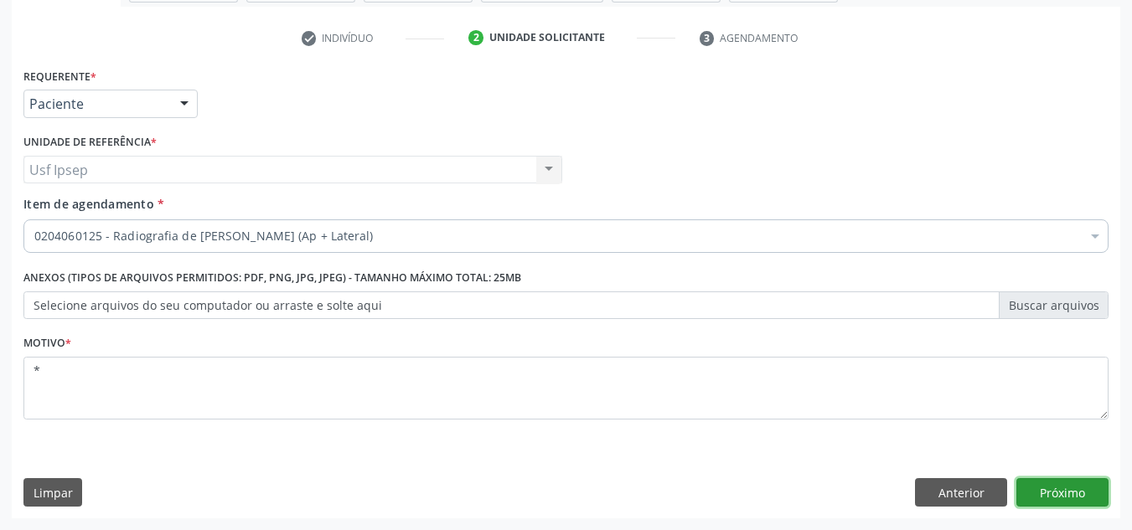
click at [1040, 503] on button "Próximo" at bounding box center [1062, 492] width 92 height 28
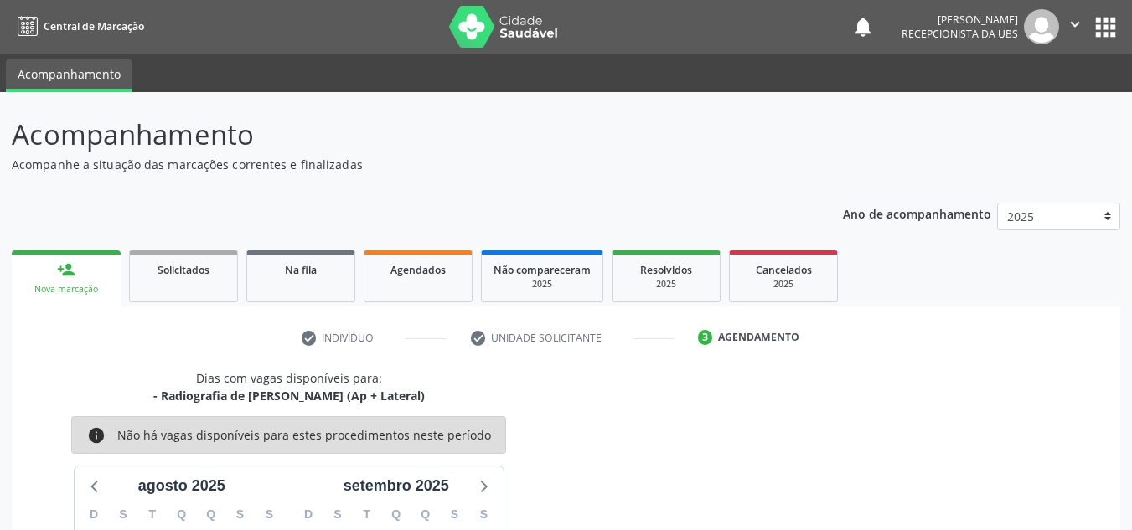
click at [70, 281] on link "person_add Nova marcação" at bounding box center [66, 278] width 109 height 56
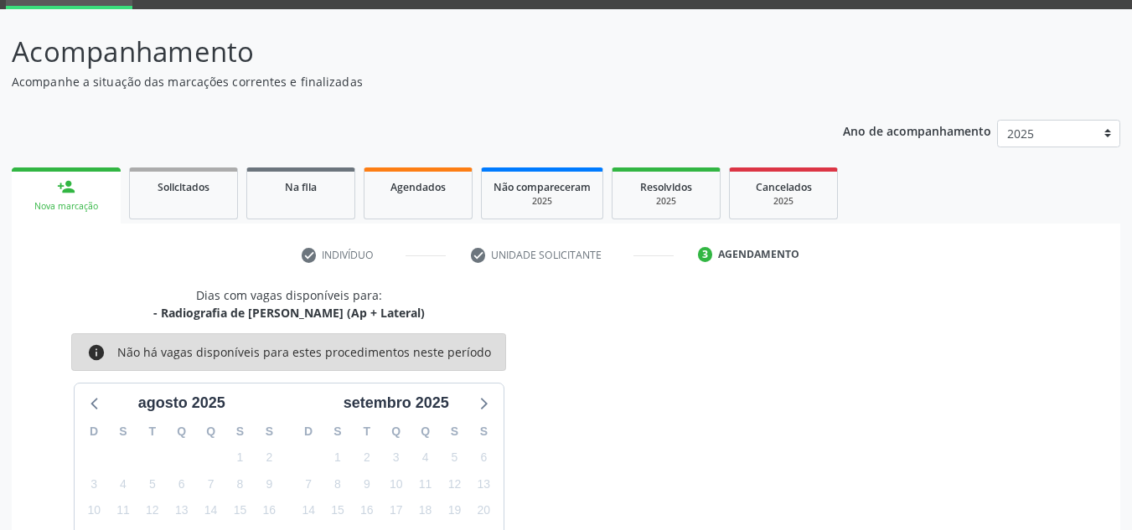
scroll to position [84, 0]
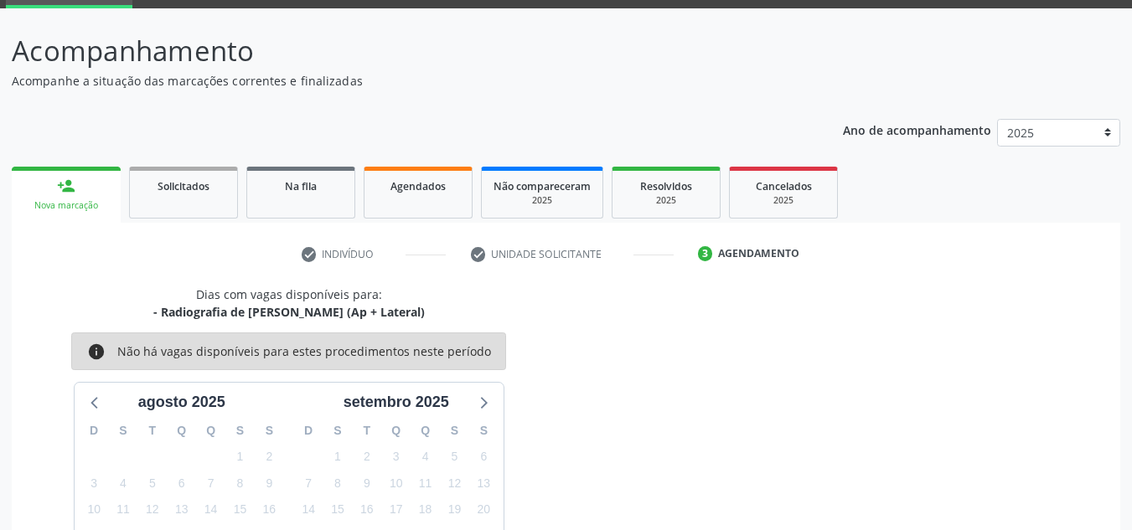
click at [68, 193] on div "person_add" at bounding box center [66, 186] width 18 height 18
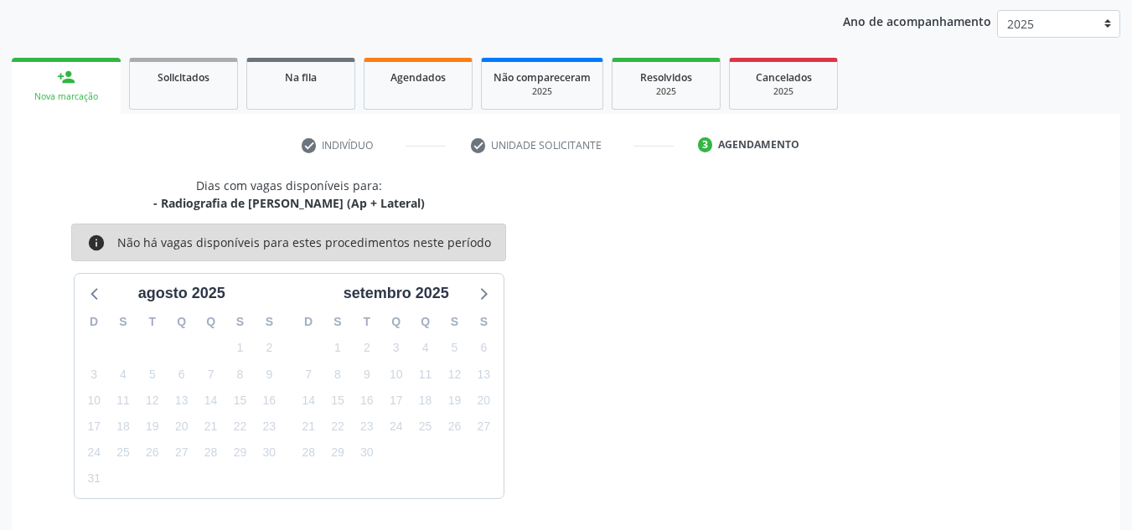
scroll to position [248, 0]
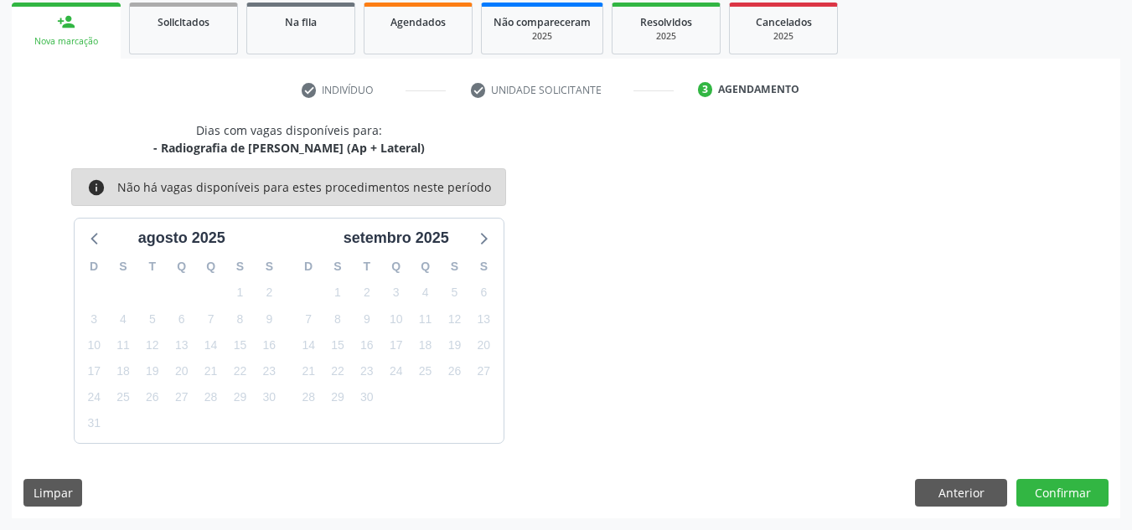
click at [81, 40] on div "Nova marcação" at bounding box center [65, 41] width 85 height 13
click at [70, 13] on div "person_add" at bounding box center [66, 22] width 18 height 18
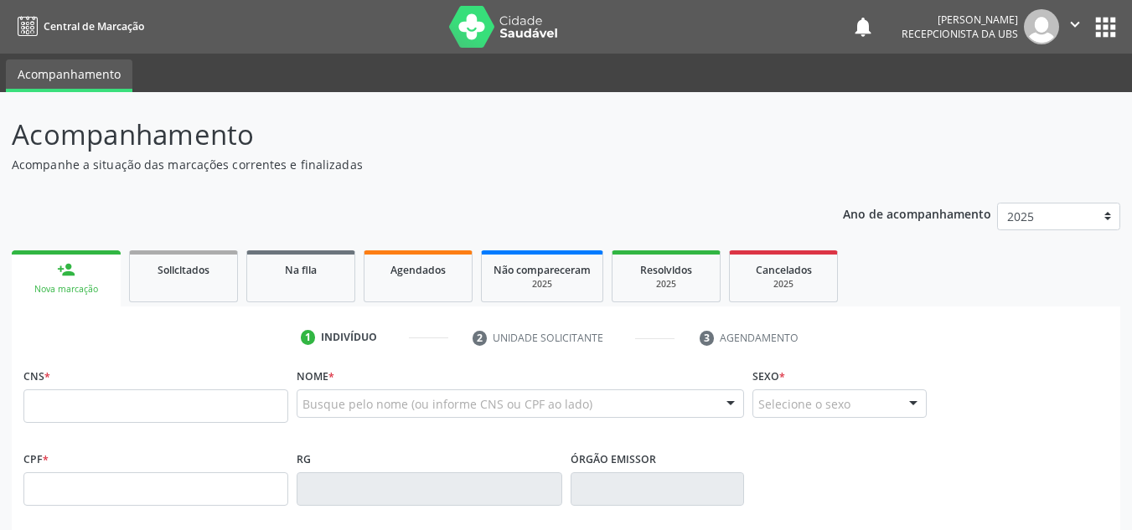
scroll to position [248, 0]
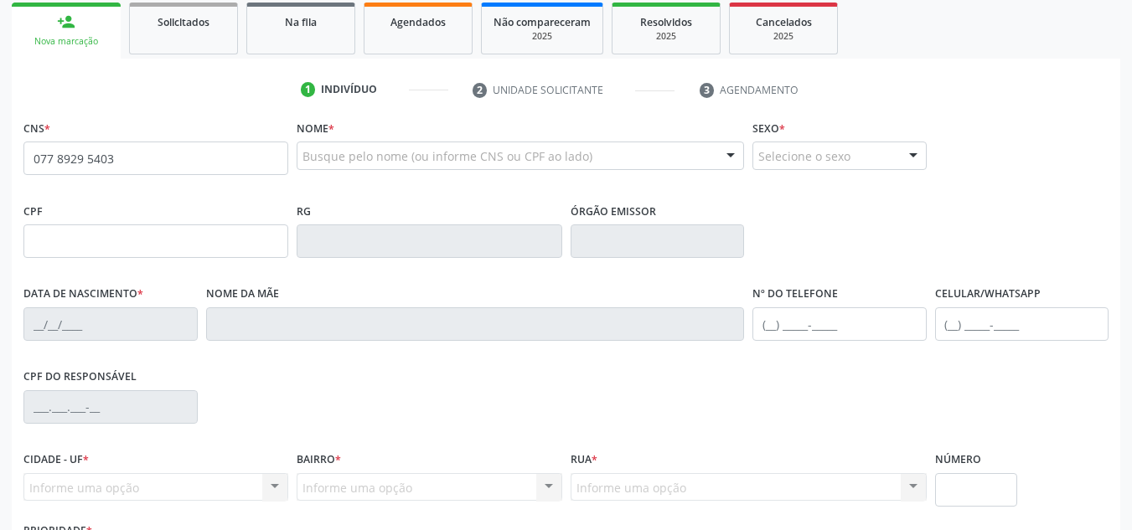
drag, startPoint x: 211, startPoint y: 163, endPoint x: 0, endPoint y: 165, distance: 211.1
click at [0, 165] on div "Acompanhamento Acompanhe a situação das marcações correntes e finalizadas Relat…" at bounding box center [566, 252] width 1132 height 816
type input "700 6029 0404 9567"
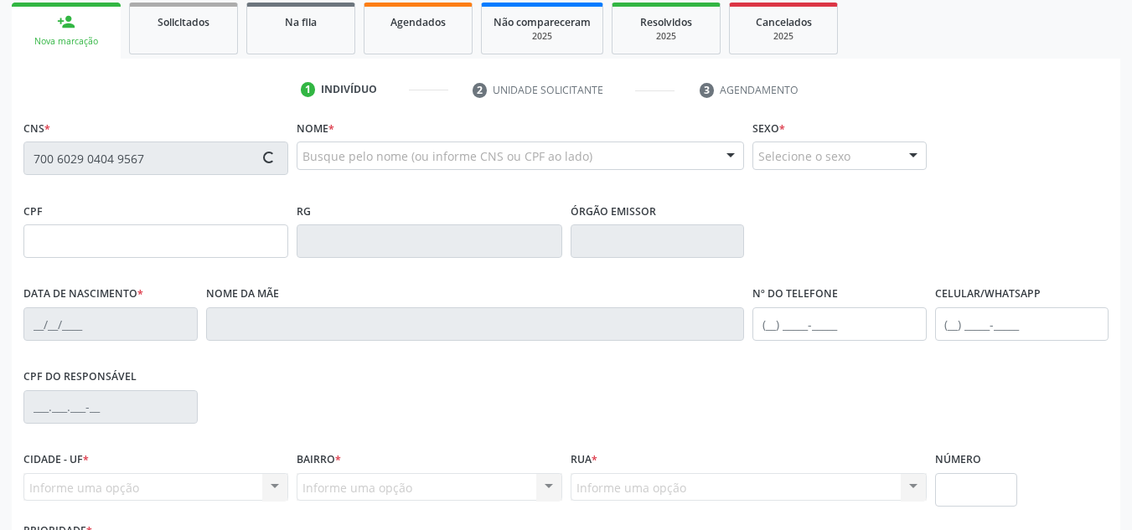
type input "077.892.954-03"
type input "06/06/1990"
type input "Laudinete de Melo Lima"
type input "(87) 98839-3572"
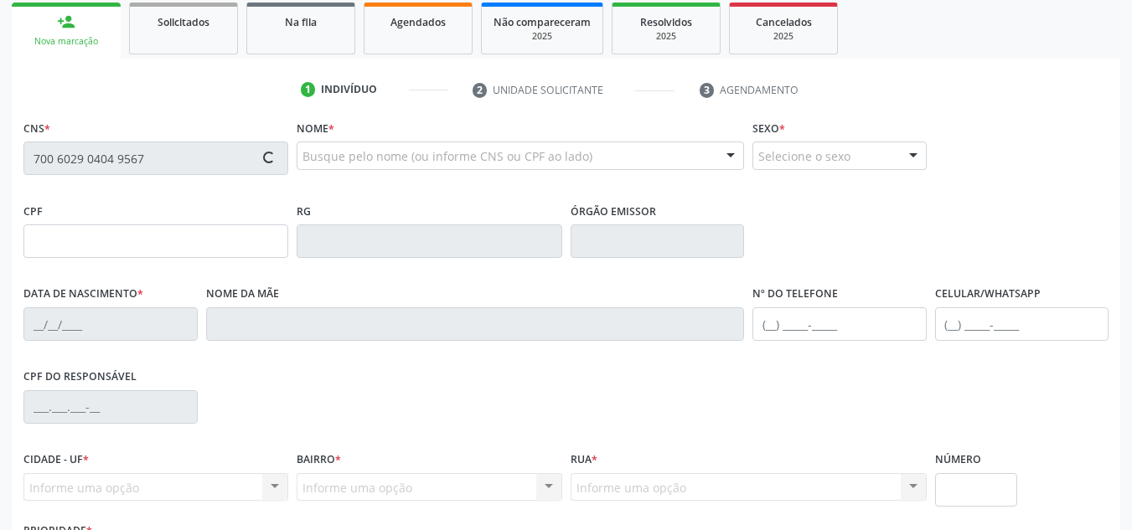
type input "471.270.584-15"
type input "1260"
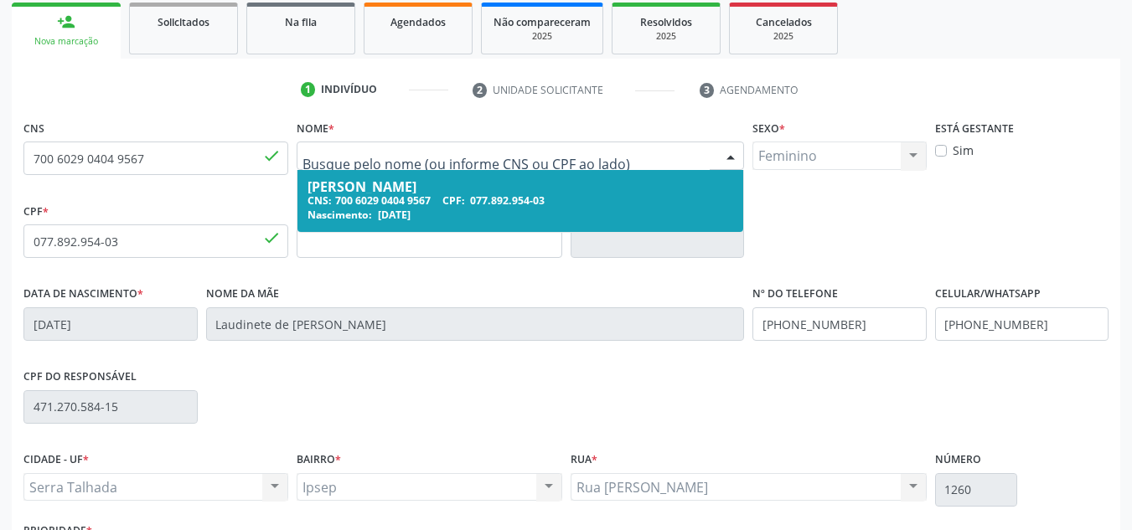
click at [394, 212] on span "06/06/1990" at bounding box center [394, 215] width 33 height 14
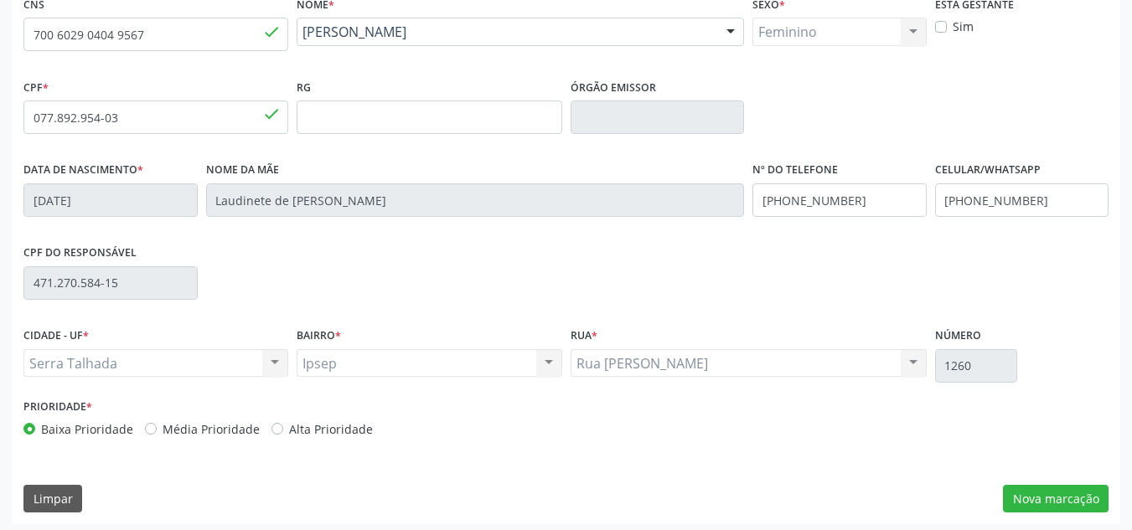
scroll to position [378, 0]
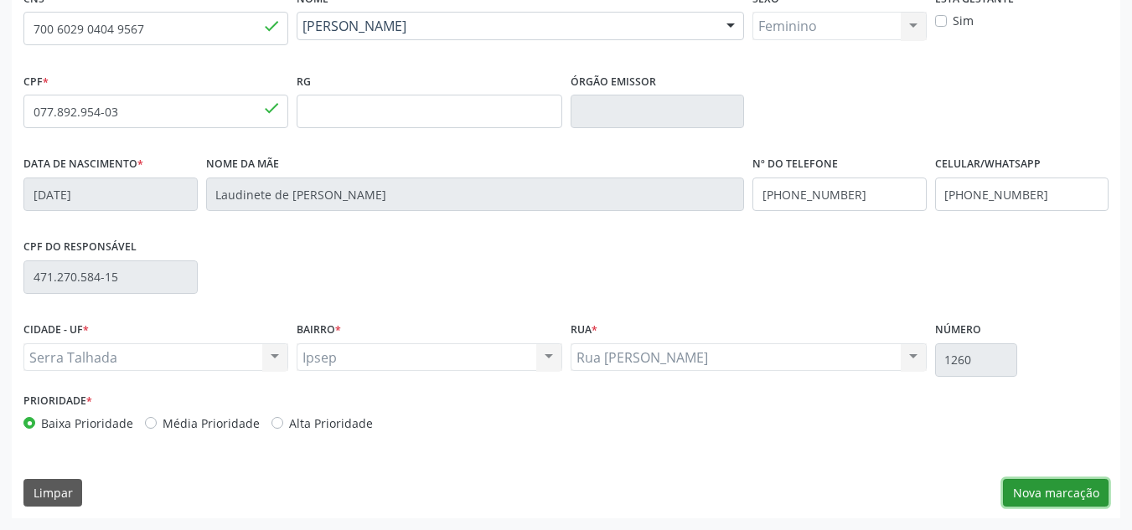
click at [1042, 493] on button "Nova marcação" at bounding box center [1056, 493] width 106 height 28
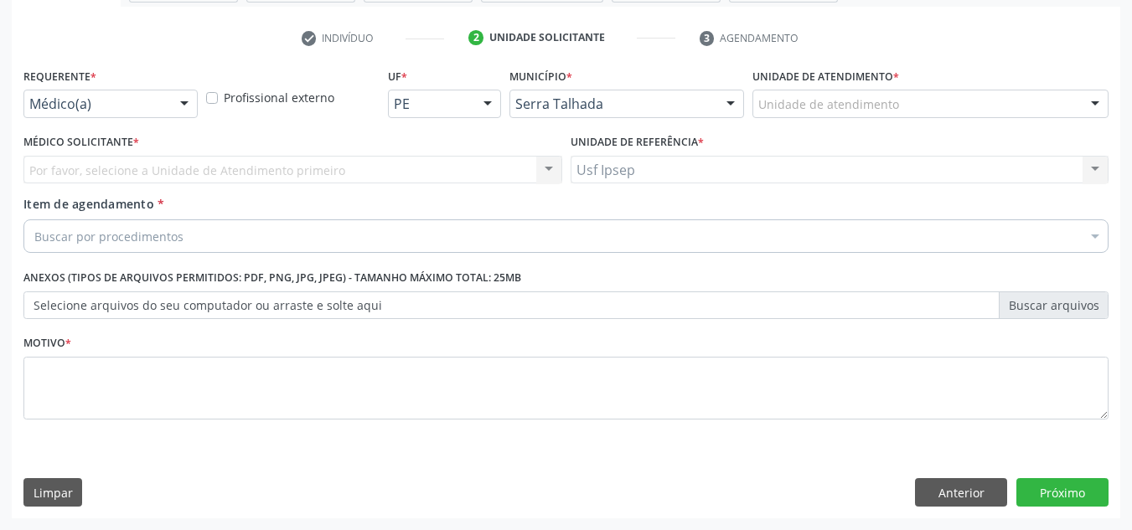
click at [183, 106] on div at bounding box center [184, 104] width 25 height 28
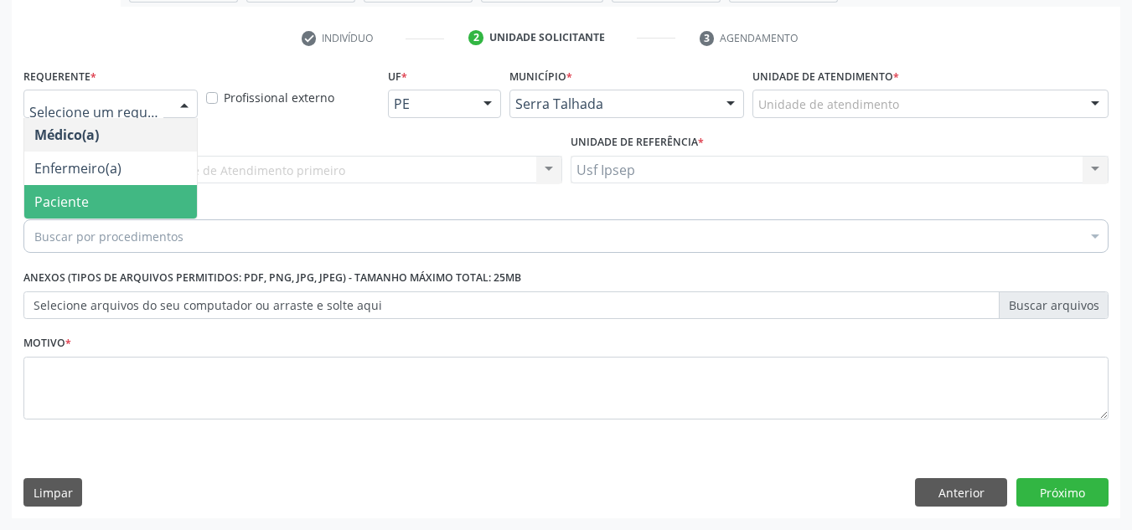
click at [108, 193] on span "Paciente" at bounding box center [110, 202] width 173 height 34
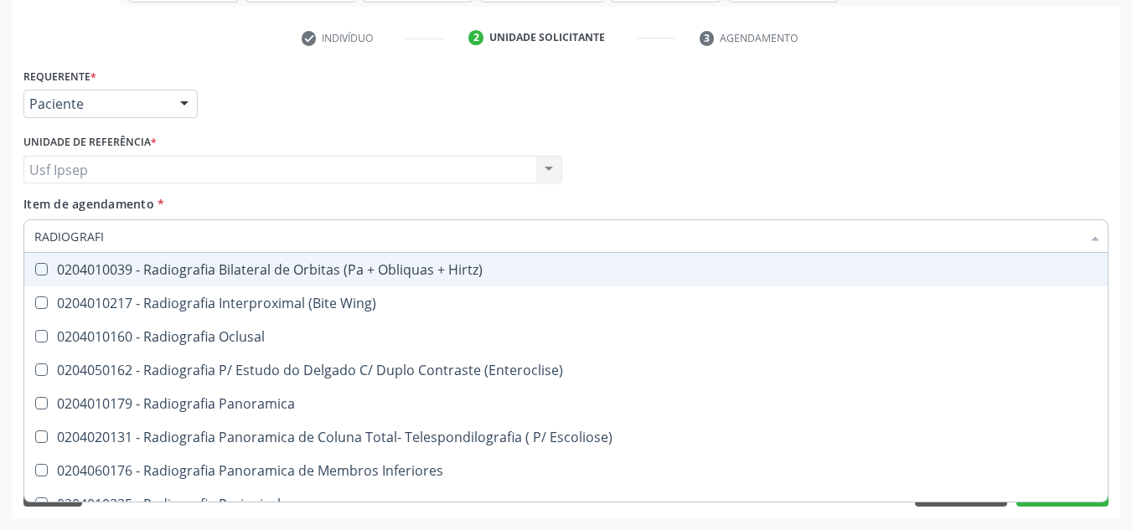
type input "RADIOGRAFIA"
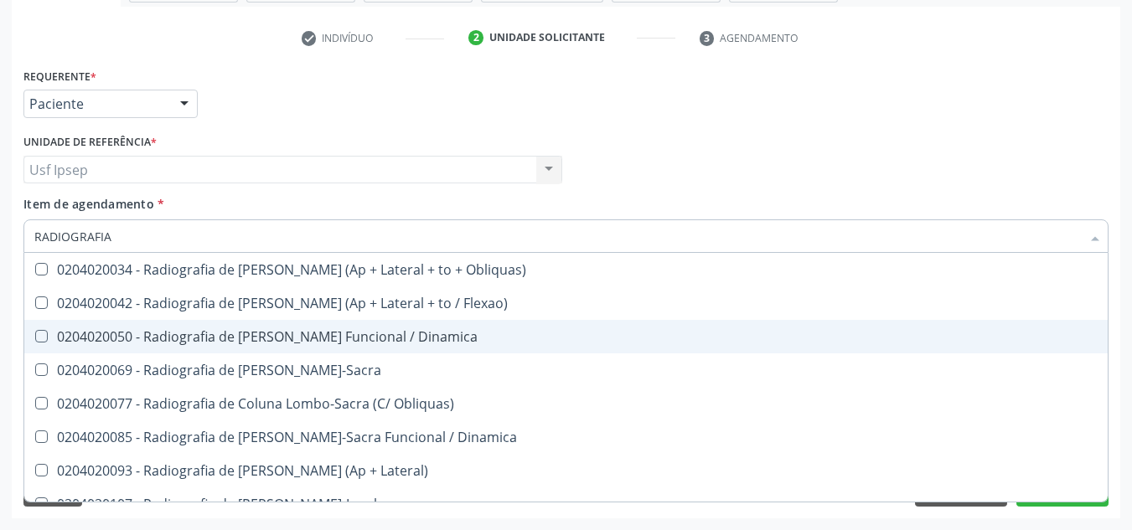
scroll to position [754, 0]
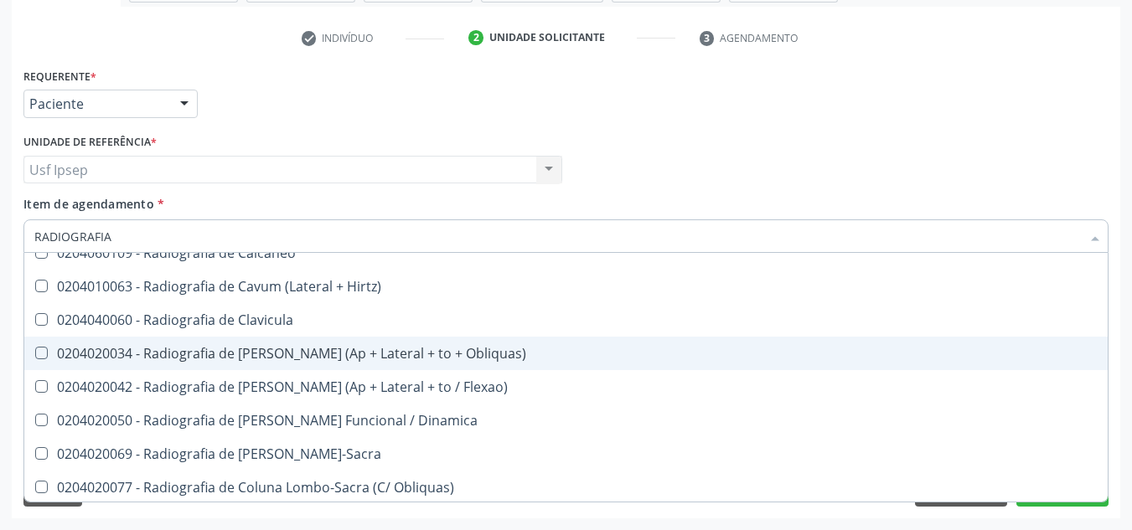
click at [44, 353] on Obliquas\) at bounding box center [41, 353] width 13 height 13
click at [35, 353] on Obliquas\) "checkbox" at bounding box center [29, 353] width 11 height 11
checkbox Obliquas\) "true"
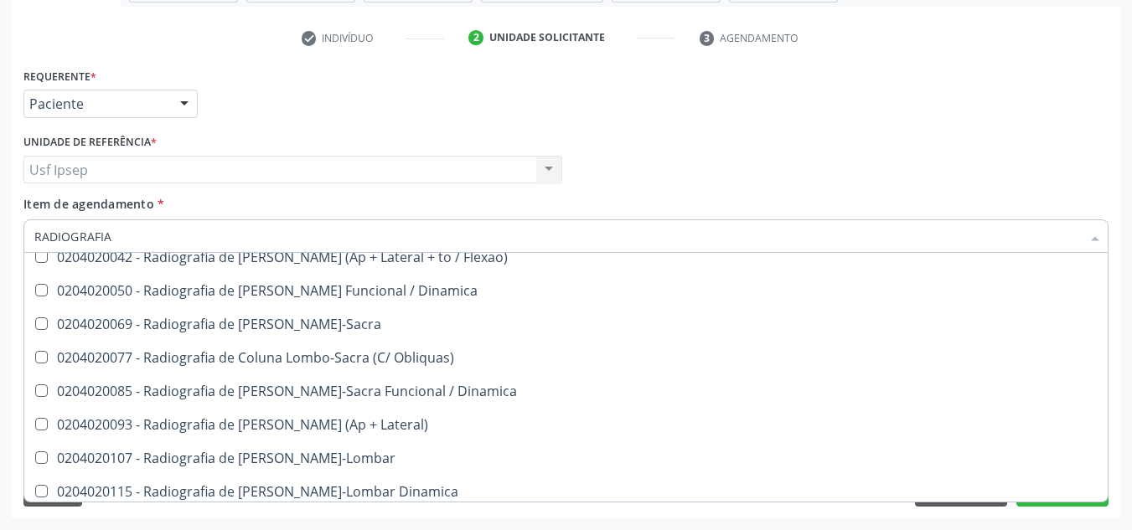
scroll to position [893, 0]
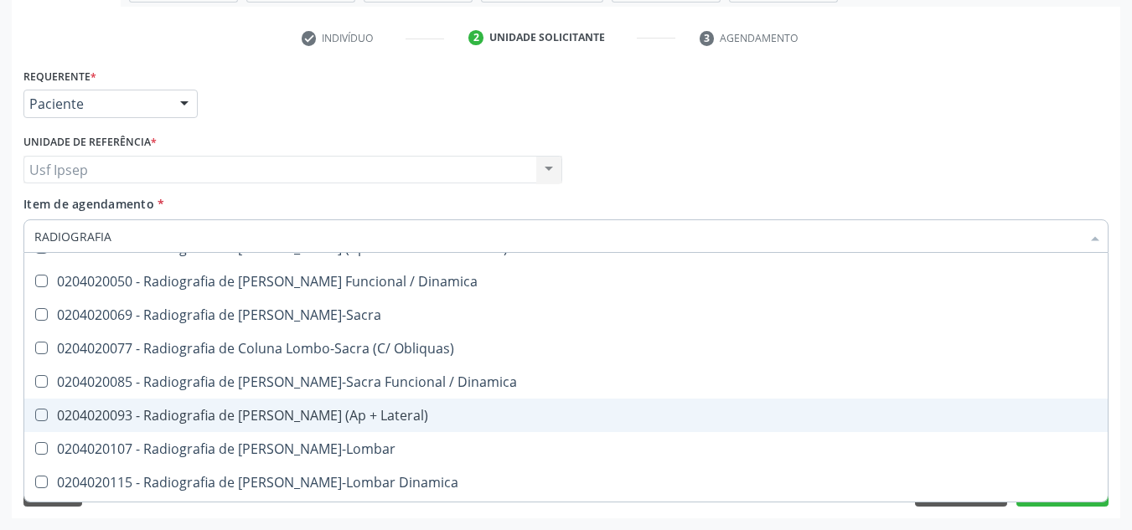
click at [43, 420] on Lateral\) at bounding box center [41, 415] width 13 height 13
click at [35, 420] on Lateral\) "checkbox" at bounding box center [29, 415] width 11 height 11
checkbox Lateral\) "true"
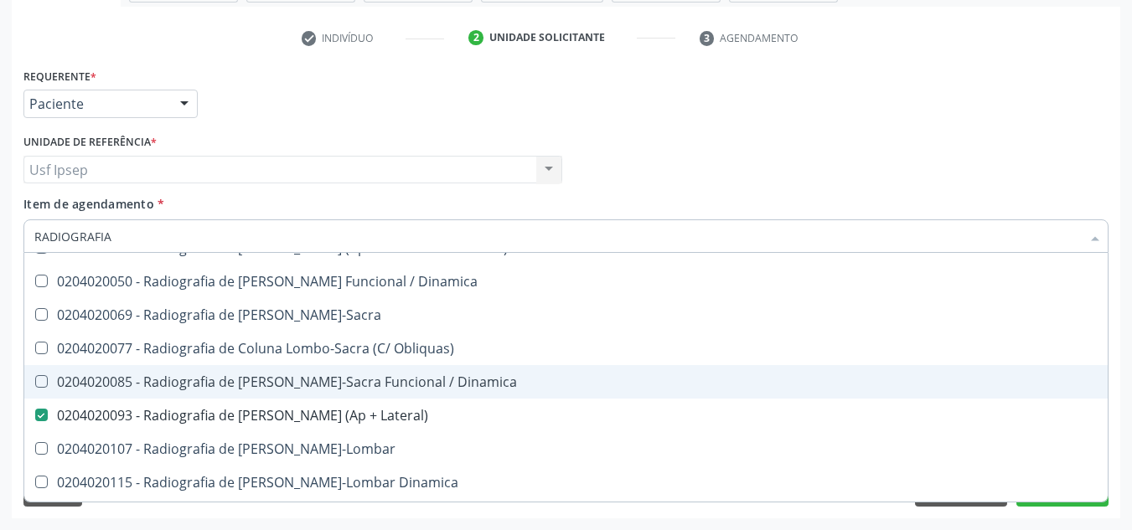
scroll to position [1004, 0]
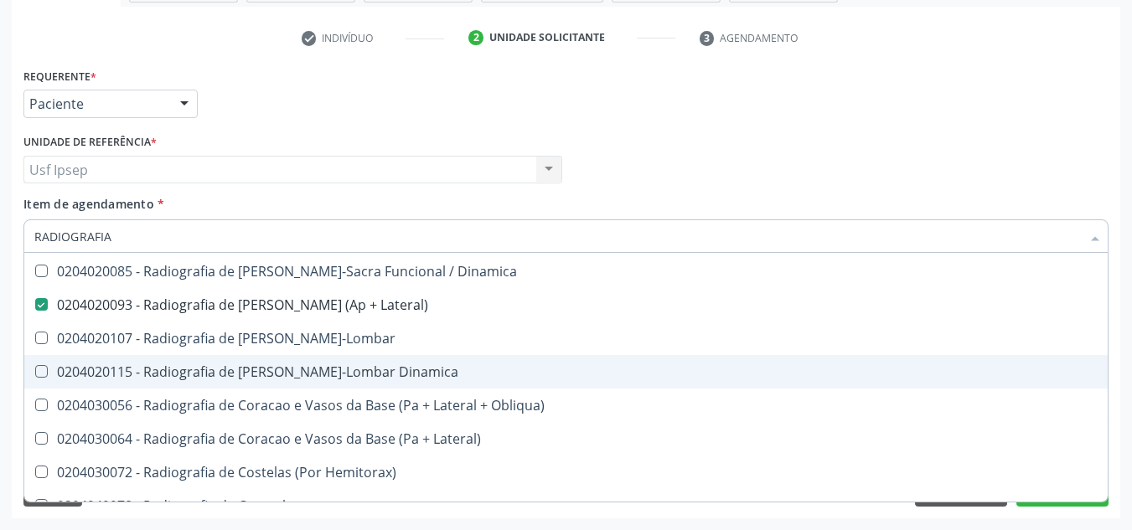
click at [39, 371] on Dinamica at bounding box center [41, 371] width 13 height 13
click at [35, 371] on Dinamica "checkbox" at bounding box center [29, 371] width 11 height 11
checkbox Dinamica "true"
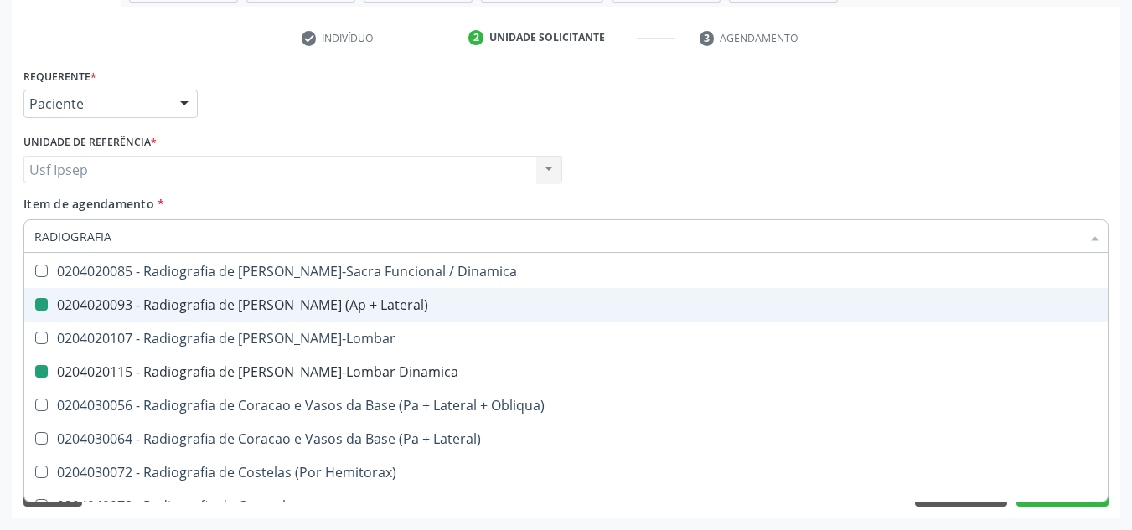
click at [484, 68] on div "Requerente * Paciente Médico(a) Enfermeiro(a) Paciente Nenhum resultado encontr…" at bounding box center [565, 96] width 1093 height 65
checkbox Wing\) "true"
checkbox Oclusal "true"
checkbox \(Enteroclise\) "true"
checkbox Obliquas\) "false"
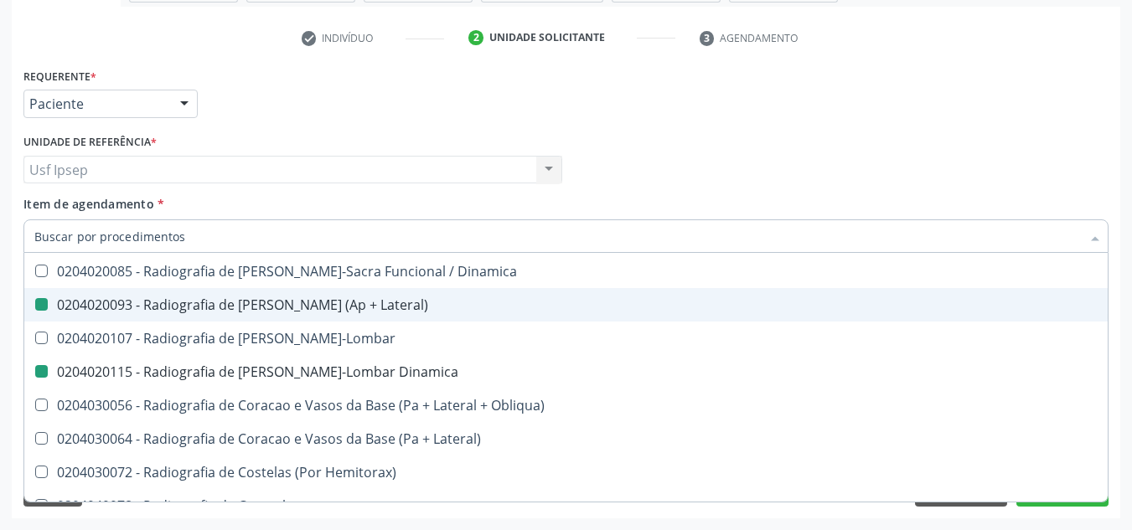
checkbox Lateral\) "false"
checkbox Dinamica "false"
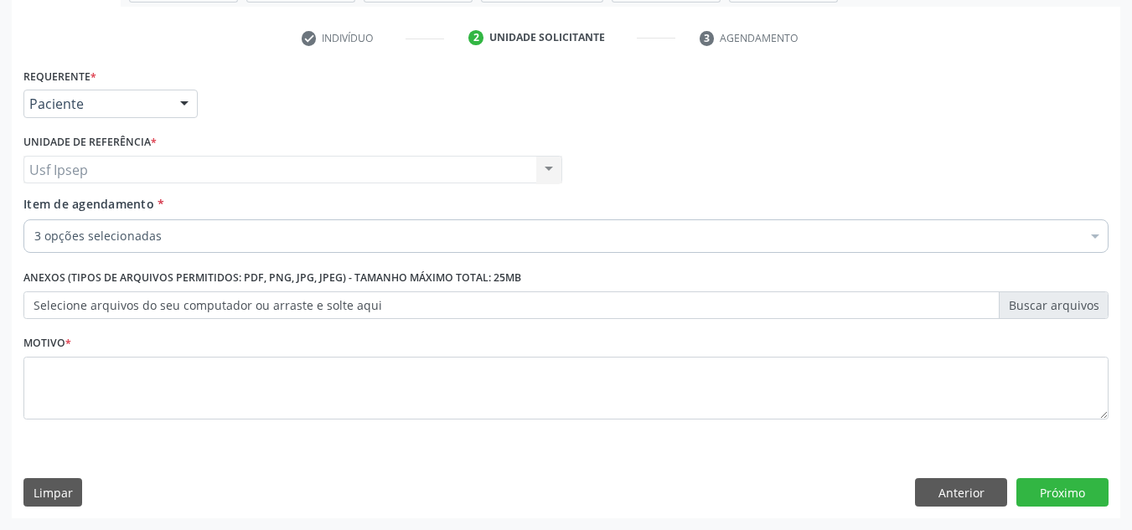
scroll to position [0, 0]
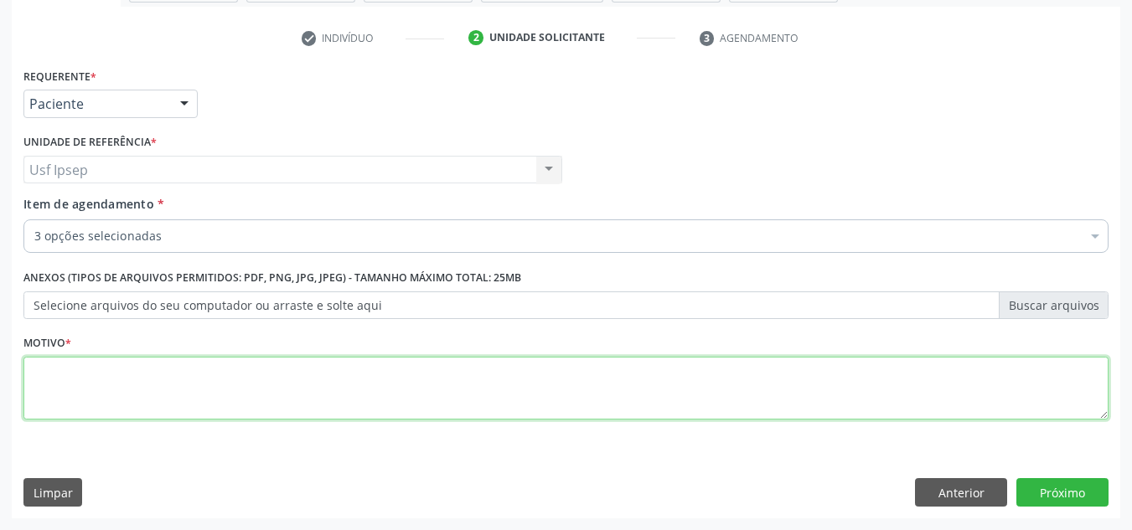
click at [146, 389] on textarea at bounding box center [565, 389] width 1085 height 64
type textarea "*"
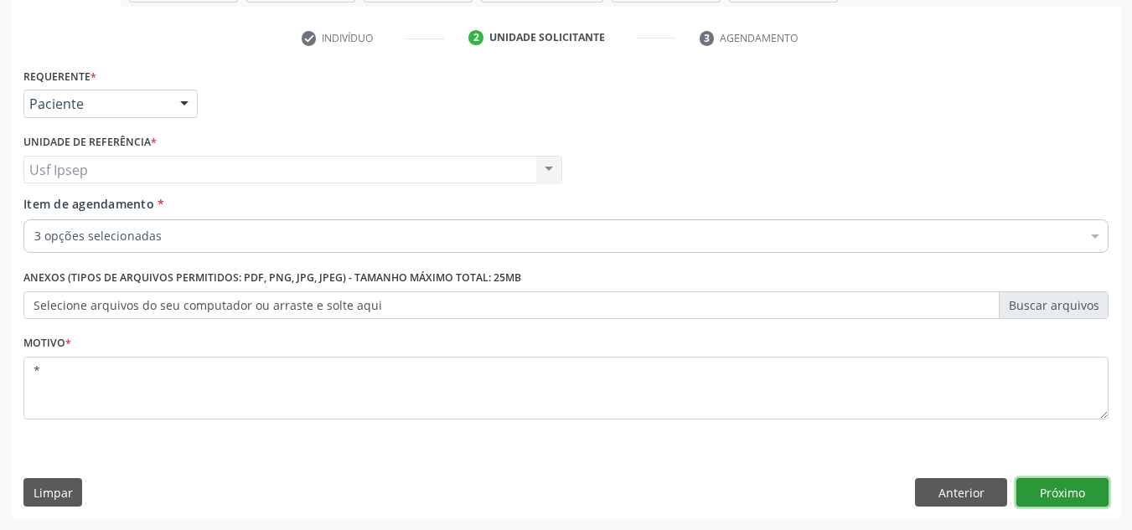
click at [1076, 482] on button "Próximo" at bounding box center [1062, 492] width 92 height 28
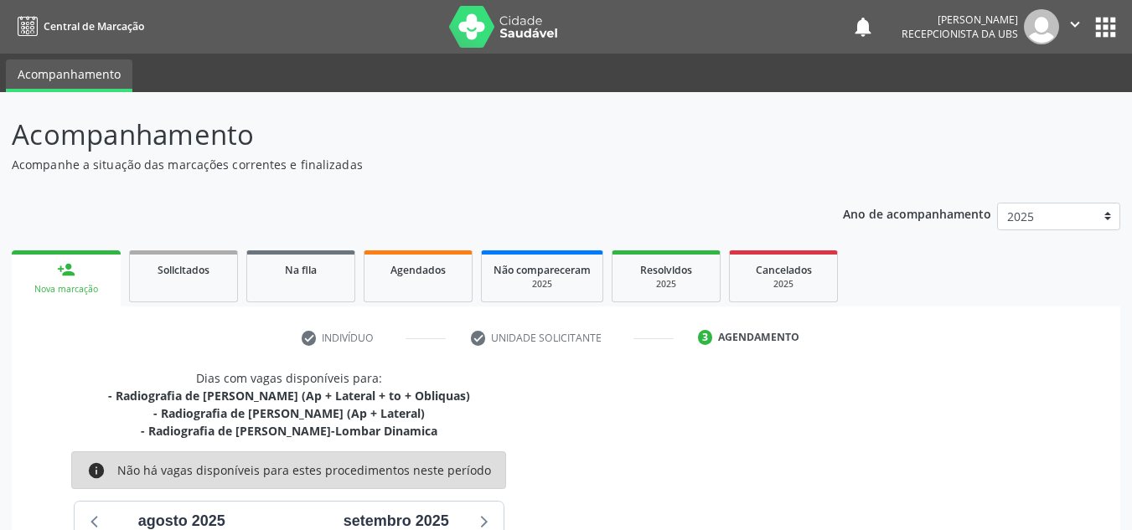
click at [74, 271] on div "person_add" at bounding box center [66, 270] width 18 height 18
click at [52, 266] on link "person_add Nova marcação" at bounding box center [66, 278] width 109 height 56
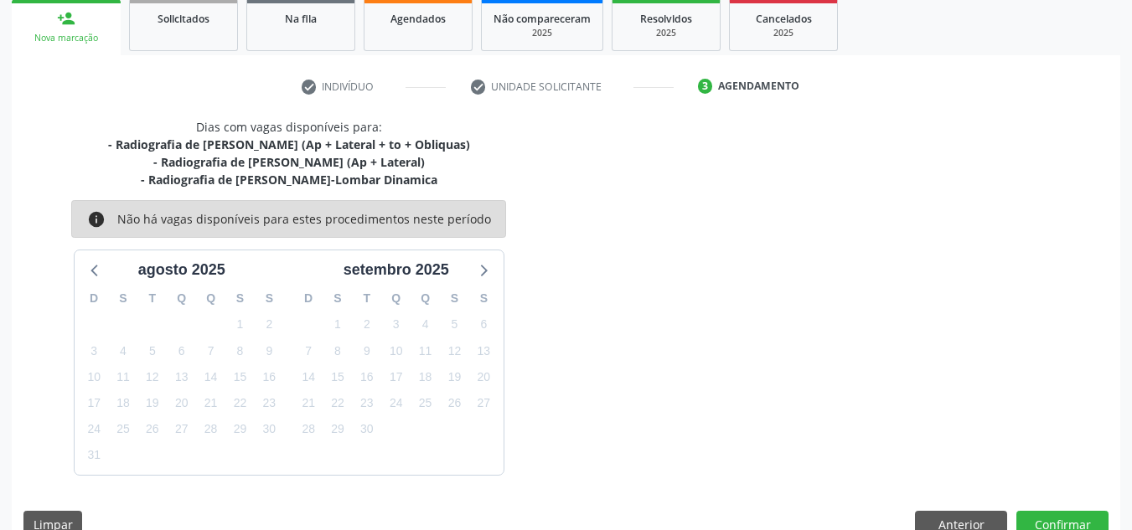
scroll to position [168, 0]
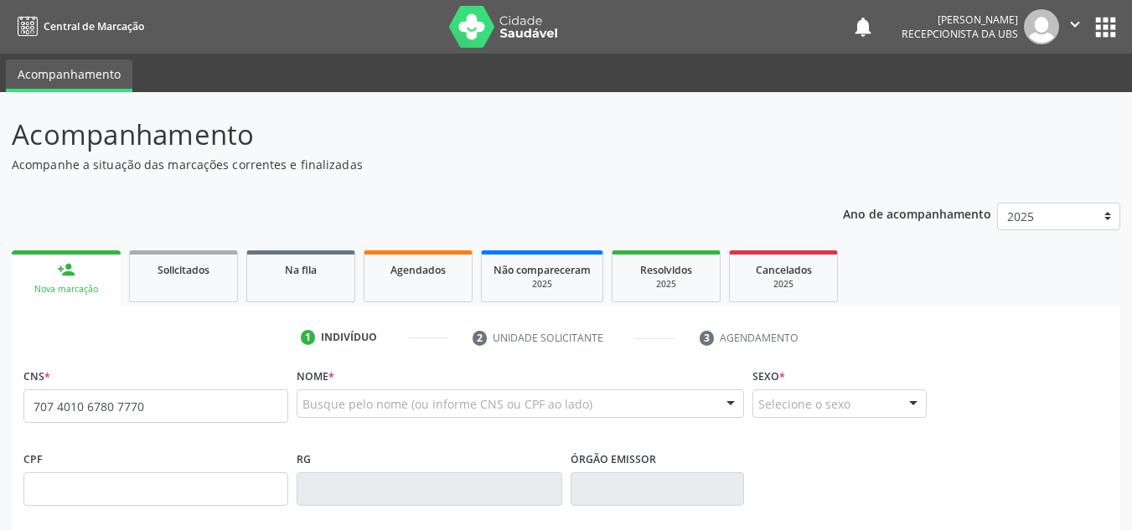
type input "707 4010 6780 7770"
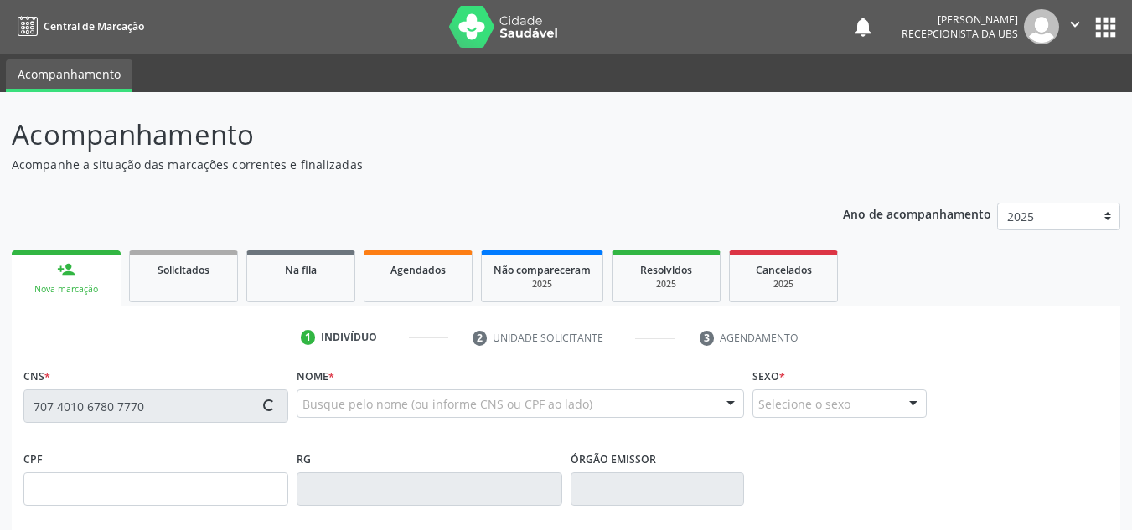
type input "040.419.195-92"
type input "08/06/1959"
type input "Marina Gomes de Alburqueque"
type input "(87) 99167-7991"
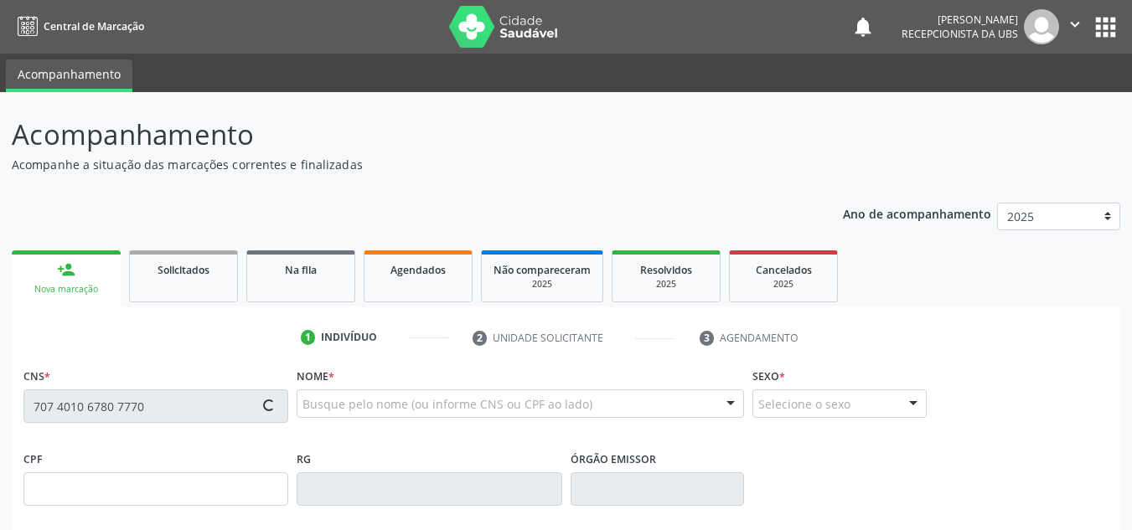
type input "091.099.605-97"
type input "1193"
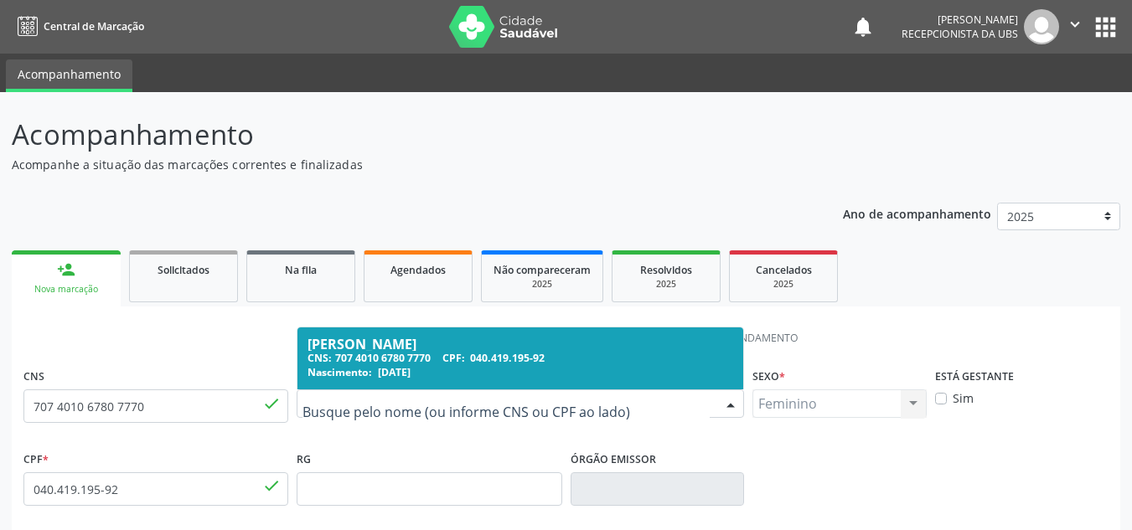
click at [371, 341] on div "Eliane Marina Batista Prado" at bounding box center [520, 344] width 426 height 13
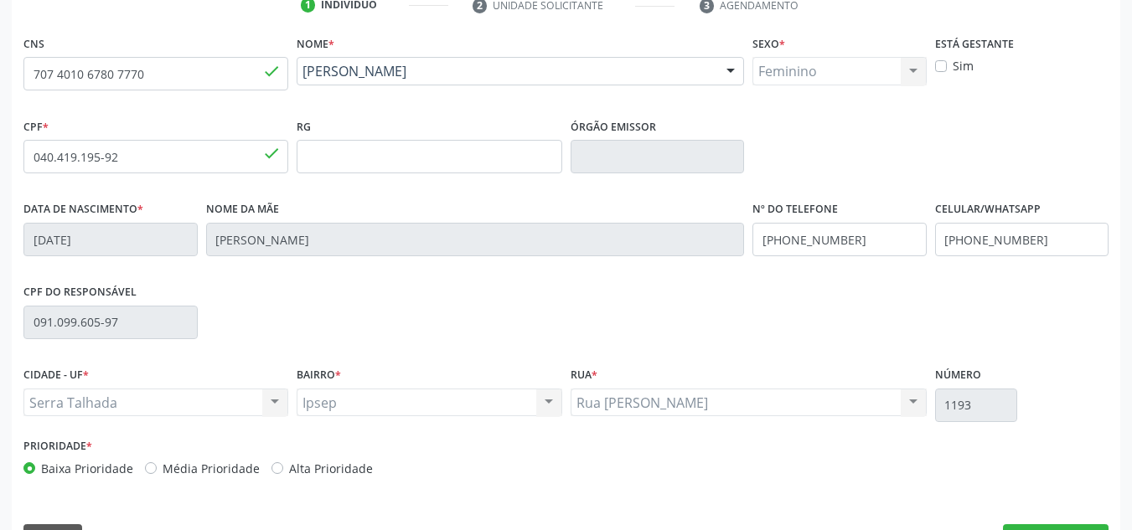
scroll to position [378, 0]
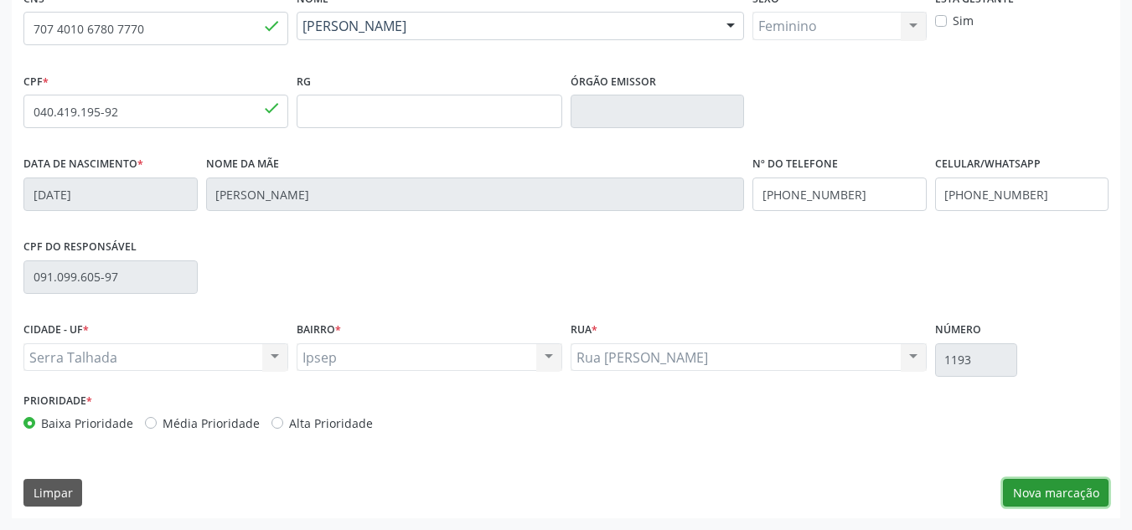
click at [1065, 491] on button "Nova marcação" at bounding box center [1056, 493] width 106 height 28
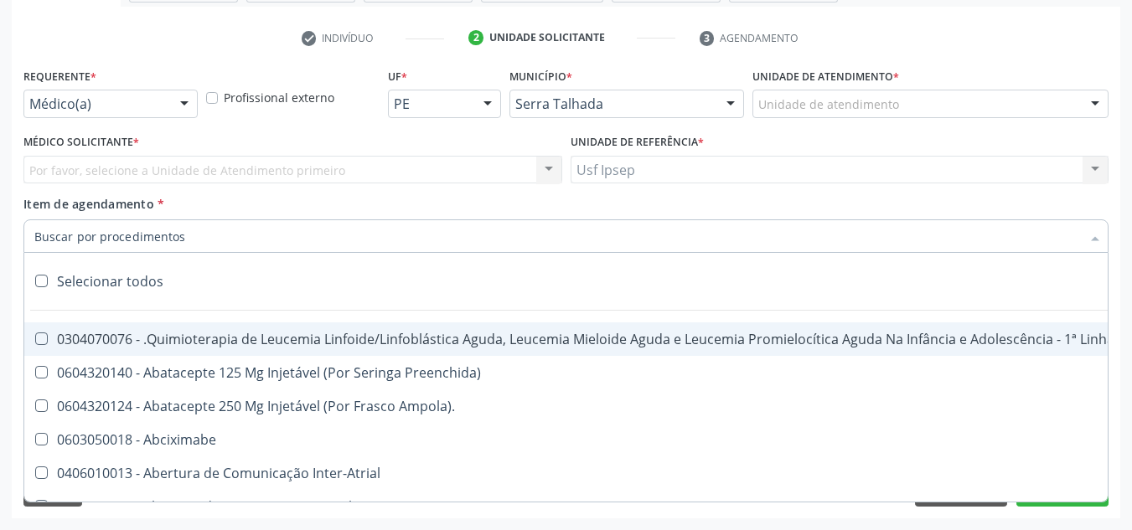
click at [181, 98] on div at bounding box center [184, 104] width 25 height 28
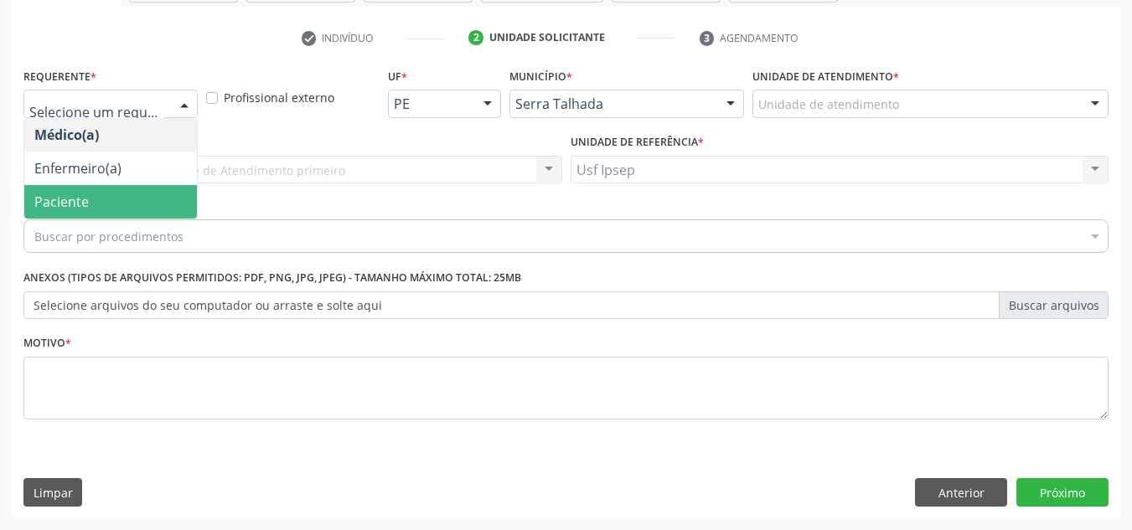
click at [86, 194] on span "Paciente" at bounding box center [61, 202] width 54 height 18
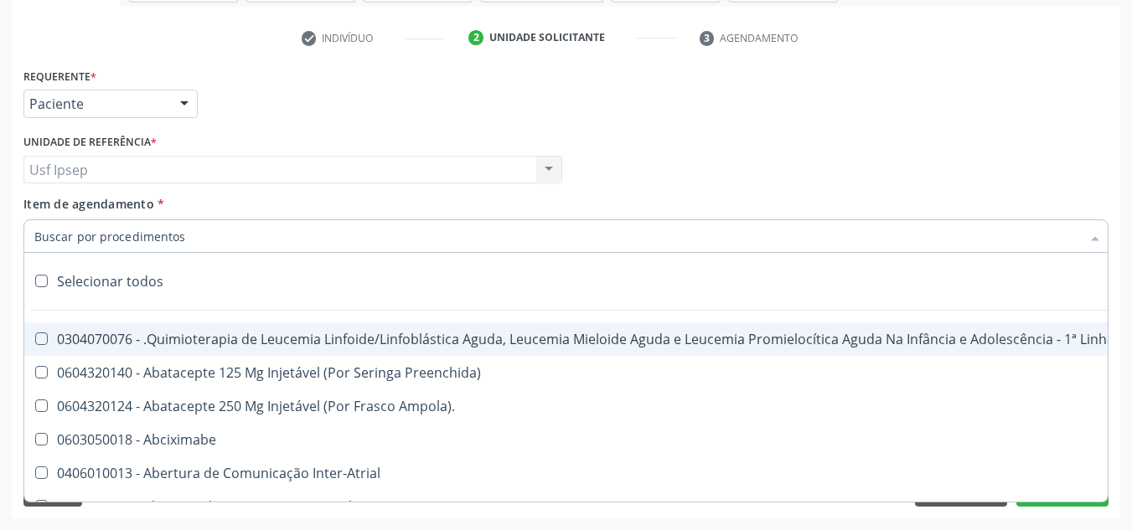
type input "E"
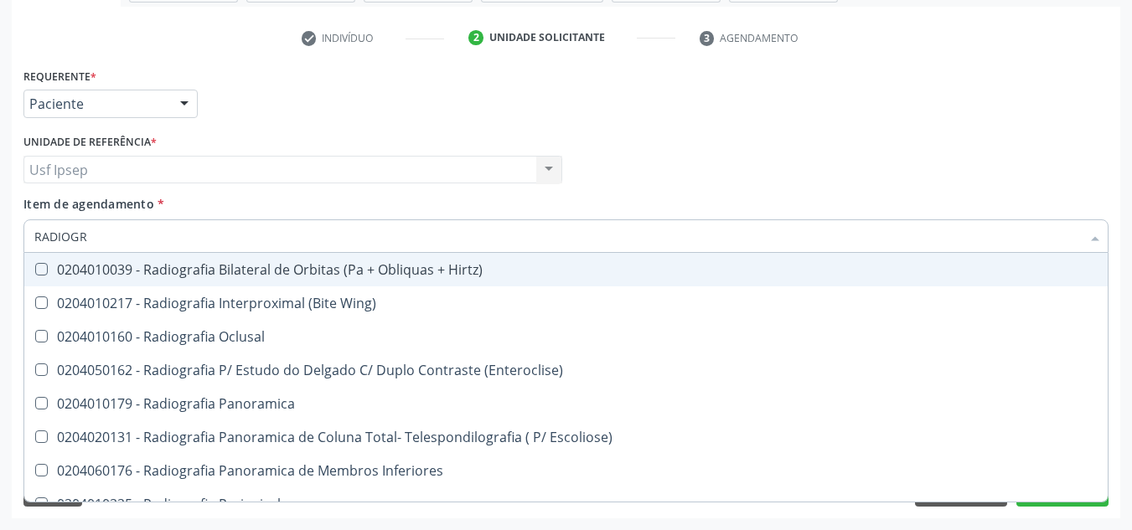
type input "RADIOGRA"
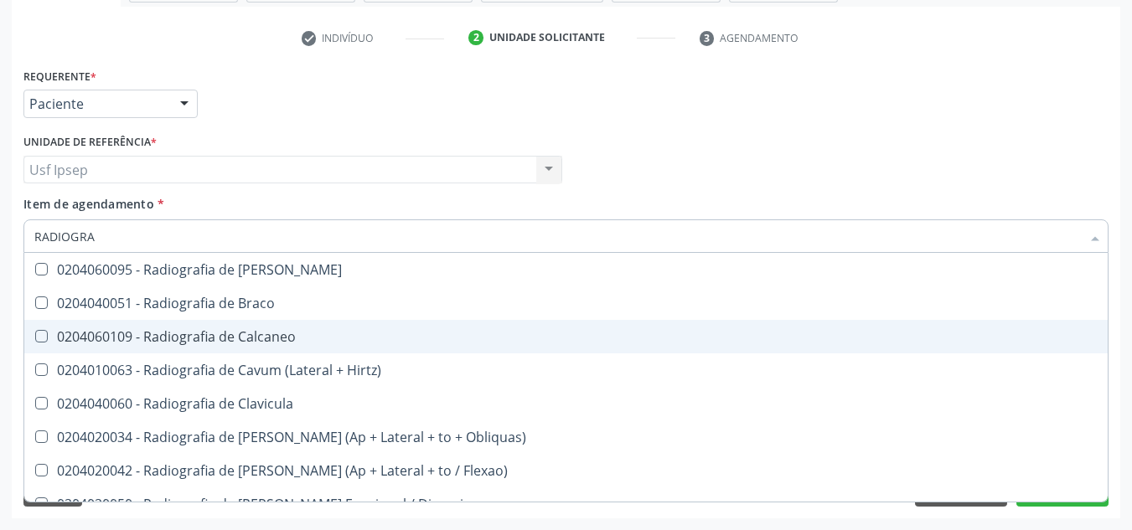
click at [276, 332] on div "0204060109 - Radiografia de Calcaneo" at bounding box center [565, 336] width 1063 height 13
checkbox Calcaneo "true"
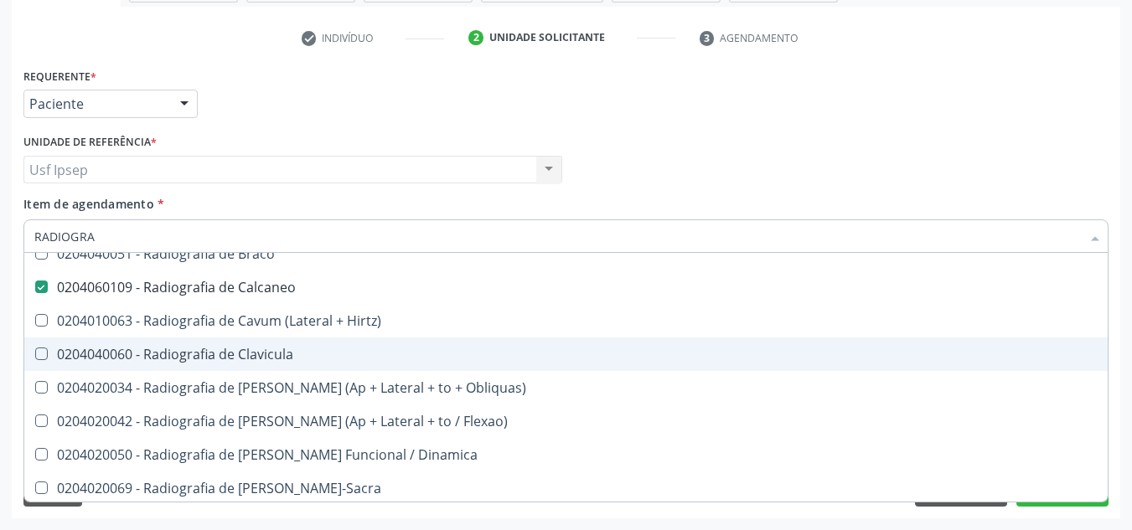
scroll to position [754, 0]
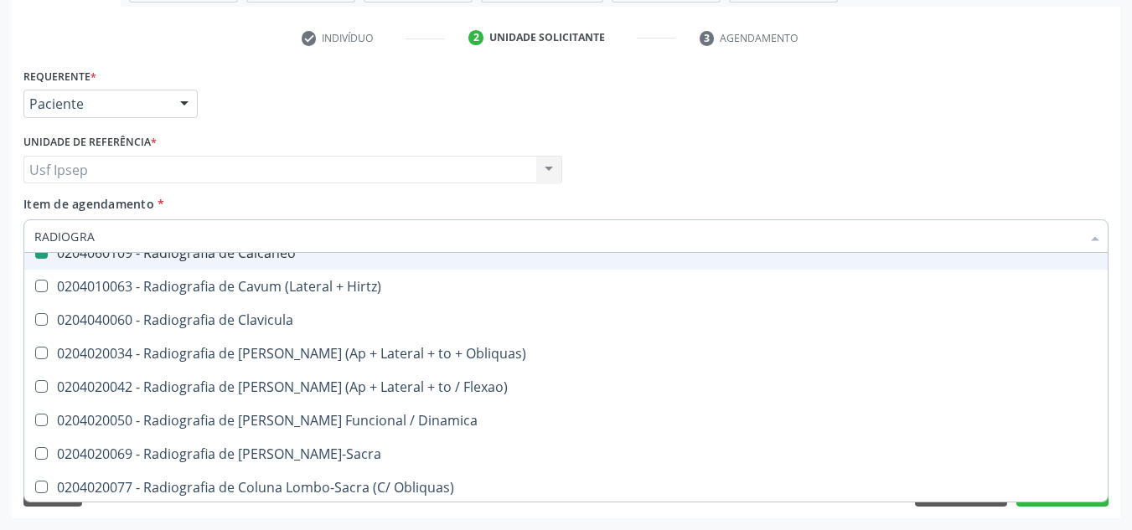
click at [911, 140] on div "Médico Solicitante Por favor, selecione a Unidade de Atendimento primeiro Nenhu…" at bounding box center [565, 162] width 1093 height 65
checkbox Wing\) "true"
checkbox Calcaneo "false"
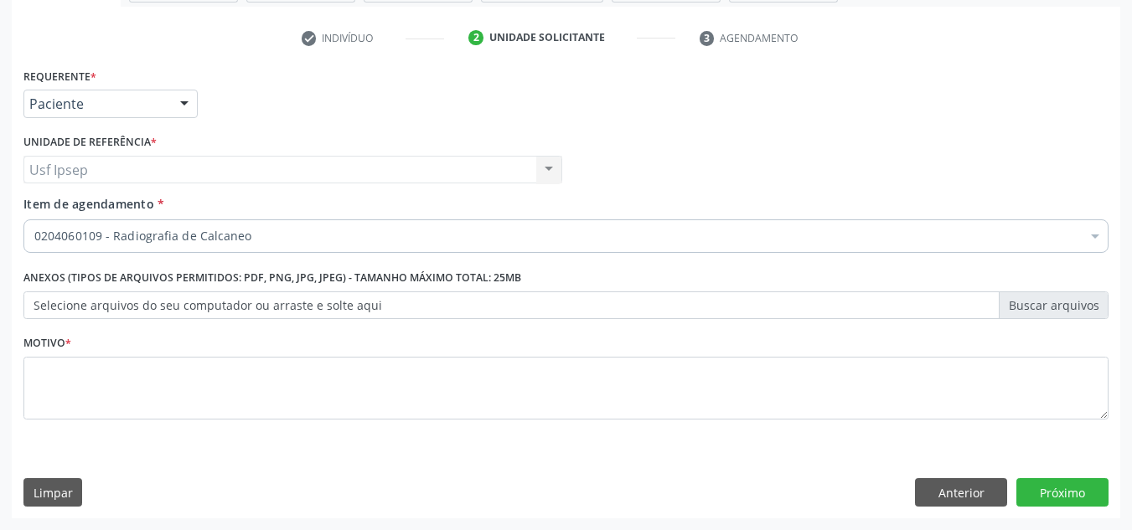
scroll to position [0, 0]
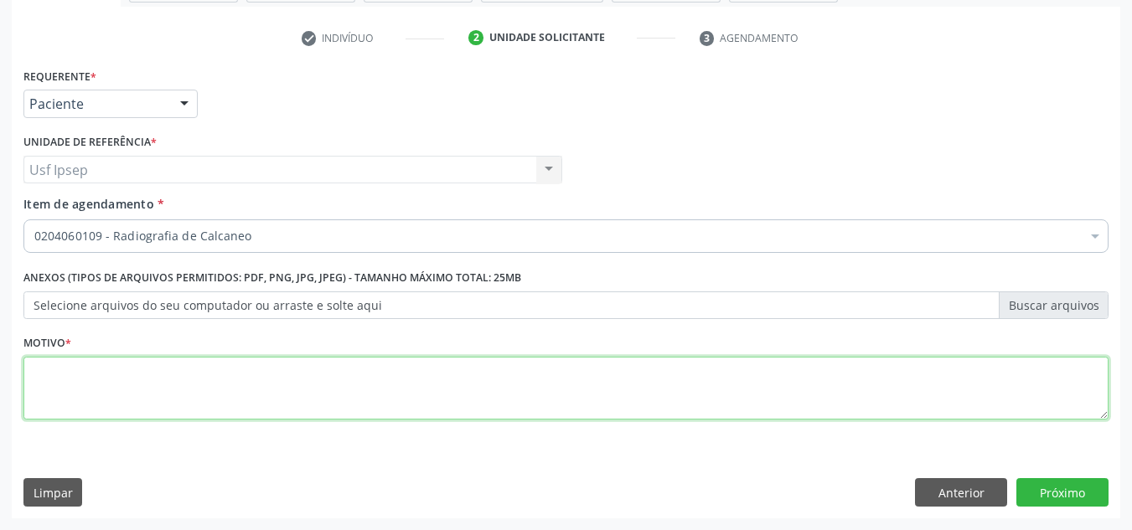
click at [271, 387] on textarea at bounding box center [565, 389] width 1085 height 64
type textarea "*"
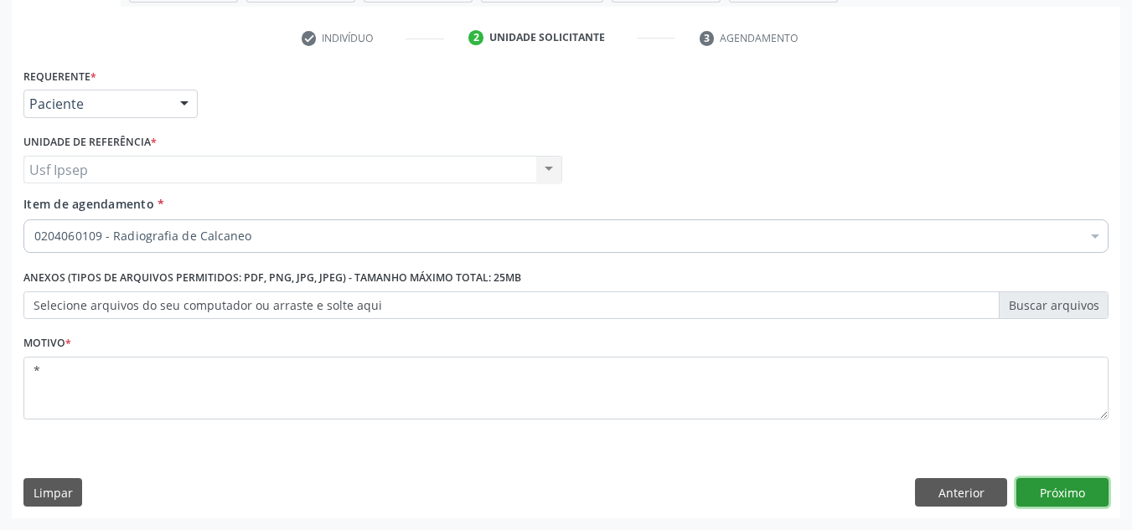
click at [1058, 488] on button "Próximo" at bounding box center [1062, 492] width 92 height 28
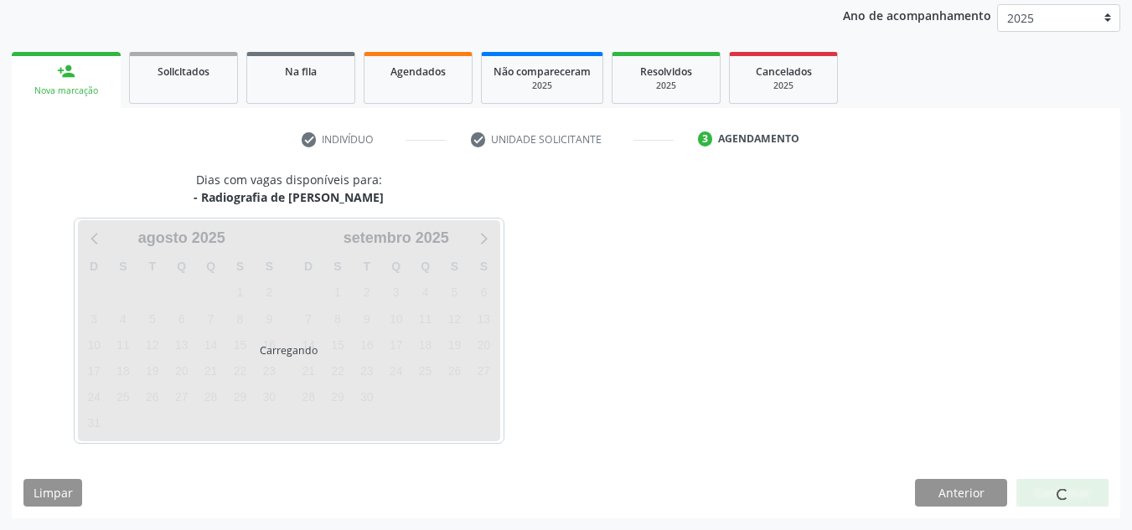
scroll to position [199, 0]
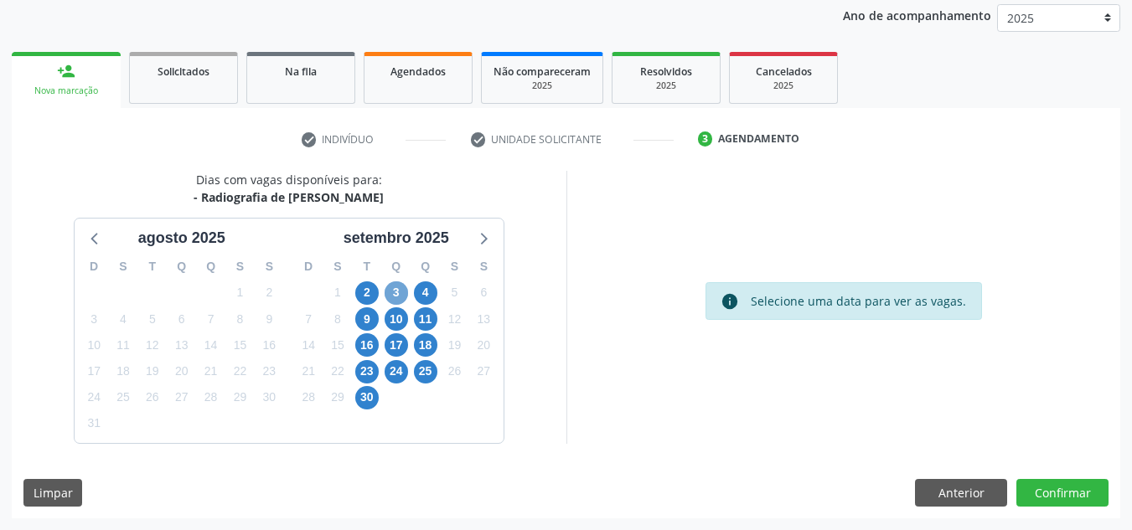
click at [392, 290] on span "3" at bounding box center [395, 292] width 23 height 23
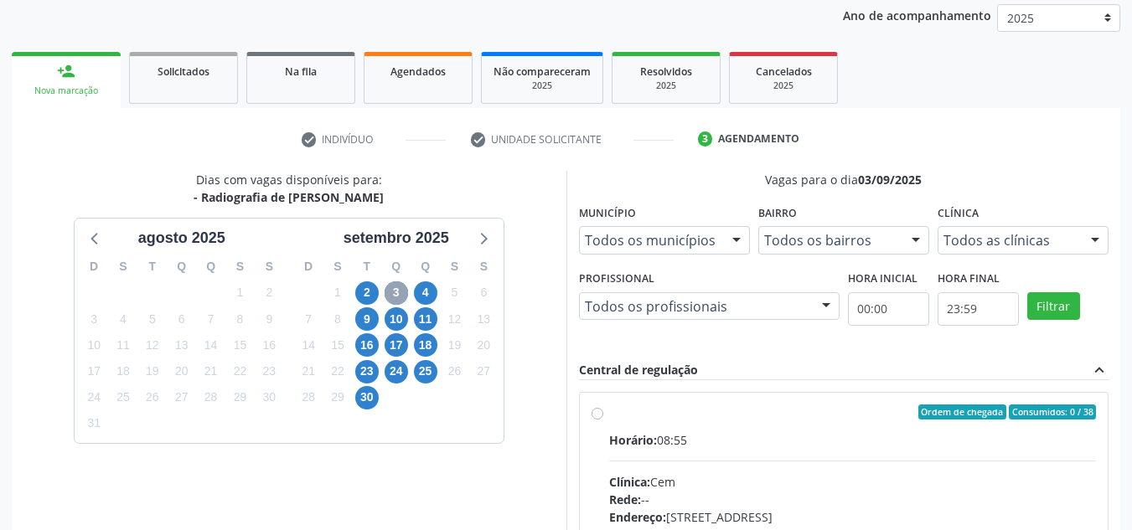
scroll to position [282, 0]
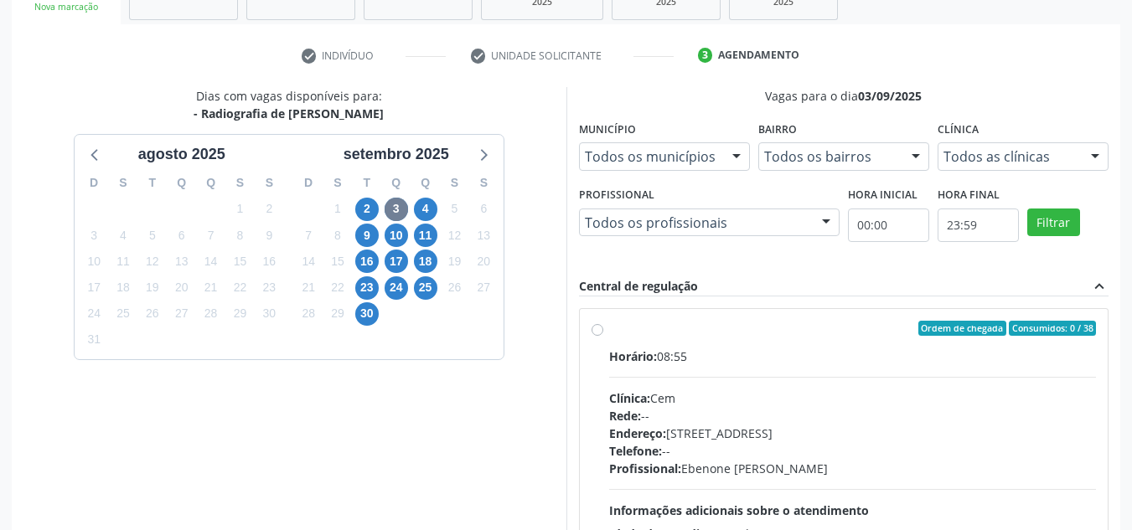
click at [601, 338] on div "Ordem de chegada Consumidos: 0 / 38 Horário: 08:55 Clínica: Cem Rede: -- Endere…" at bounding box center [843, 449] width 505 height 257
radio input "true"
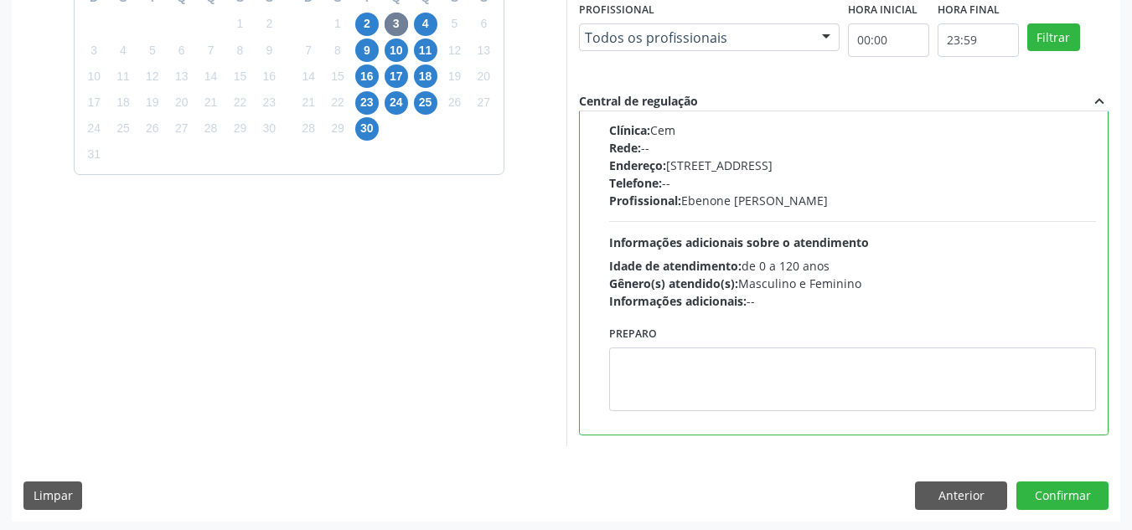
scroll to position [471, 0]
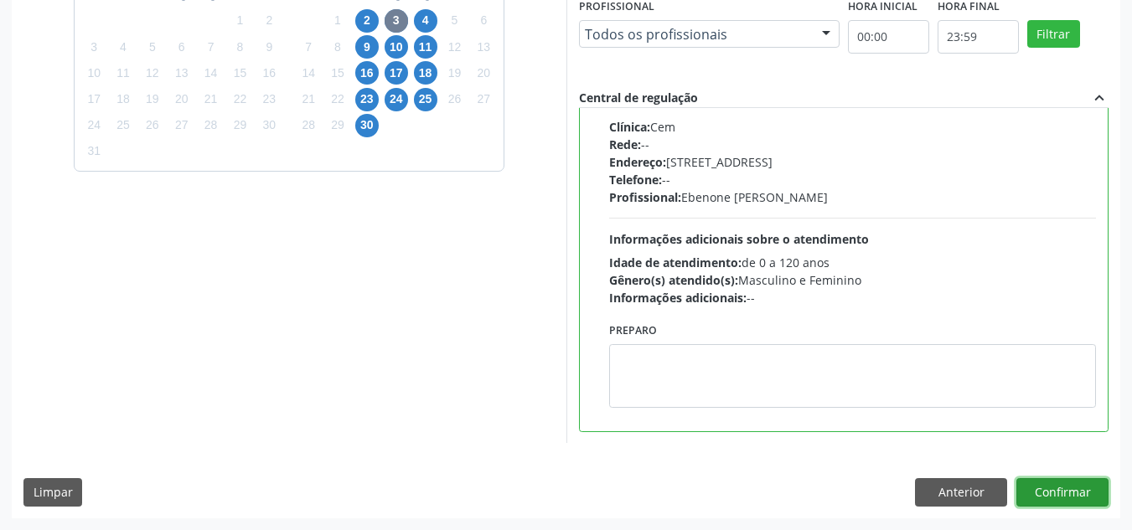
click at [1070, 485] on button "Confirmar" at bounding box center [1062, 492] width 92 height 28
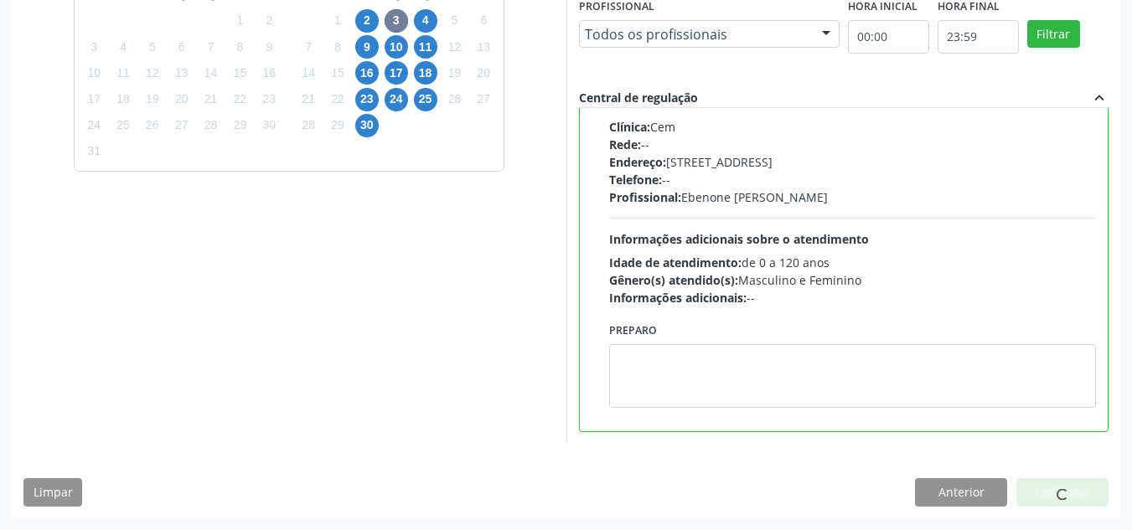
scroll to position [23, 0]
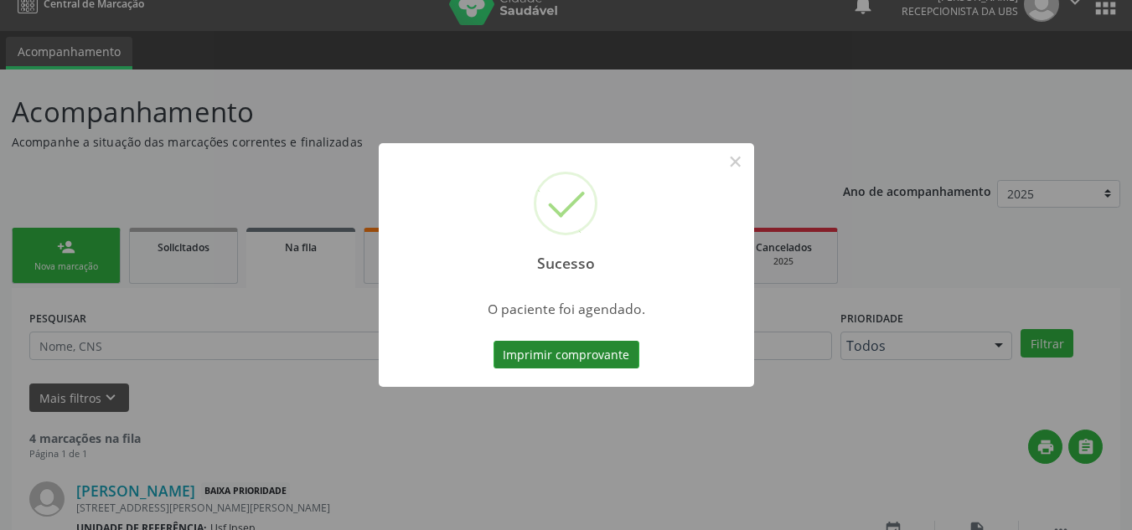
click at [556, 354] on button "Imprimir comprovante" at bounding box center [566, 355] width 146 height 28
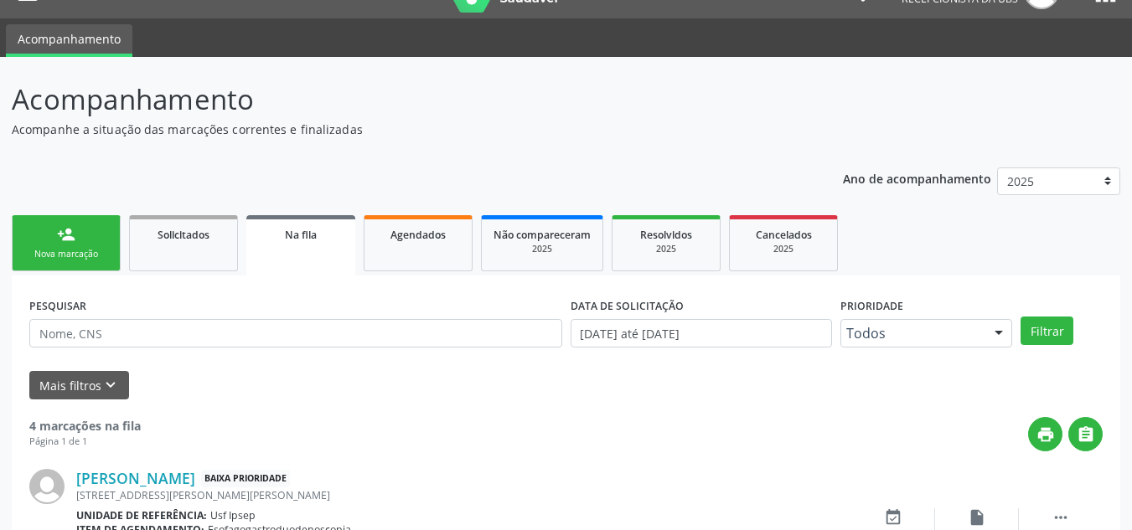
scroll to position [0, 0]
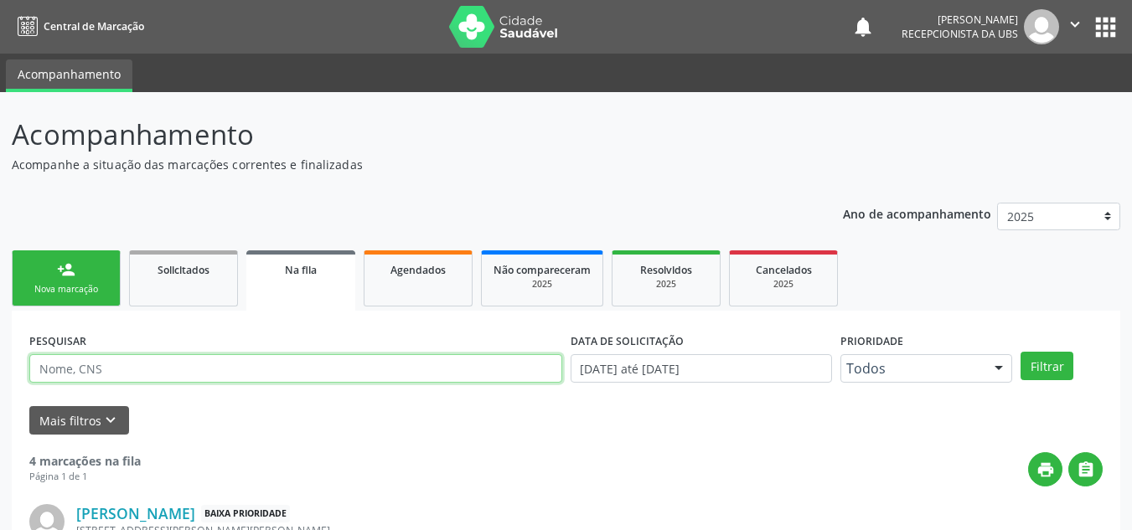
click at [213, 376] on input "text" at bounding box center [295, 368] width 533 height 28
type input "7074401067807770"
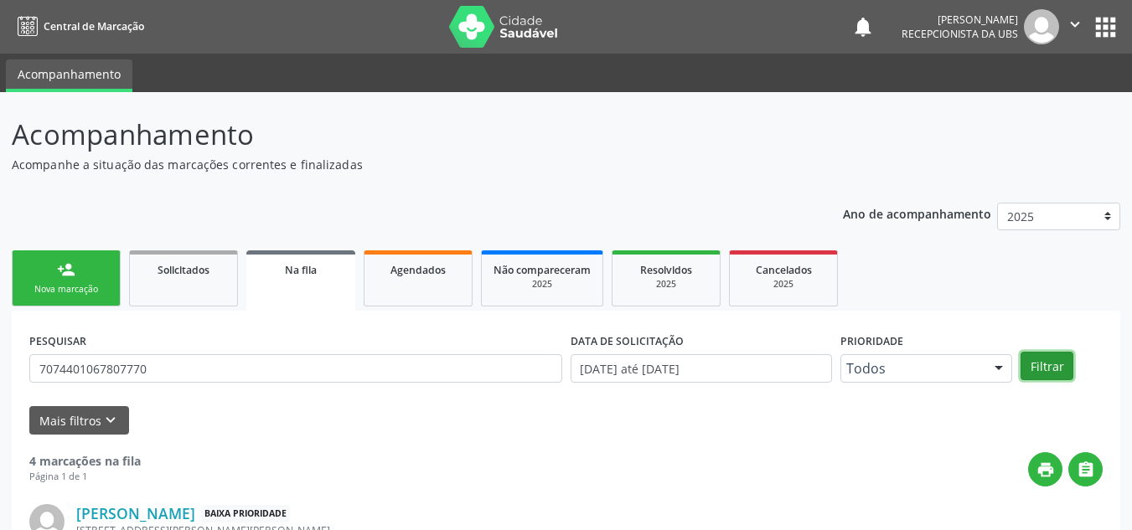
click at [1055, 365] on button "Filtrar" at bounding box center [1046, 366] width 53 height 28
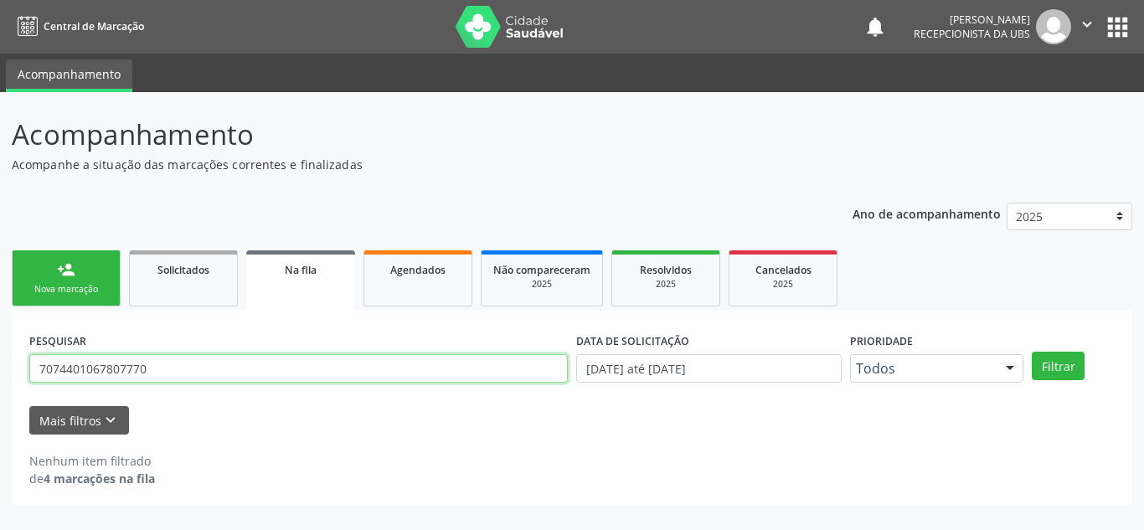
drag, startPoint x: 156, startPoint y: 367, endPoint x: 0, endPoint y: 377, distance: 156.1
click at [0, 377] on div "Acompanhamento Acompanhe a situação das marcações correntes e finalizadas Relat…" at bounding box center [572, 311] width 1144 height 438
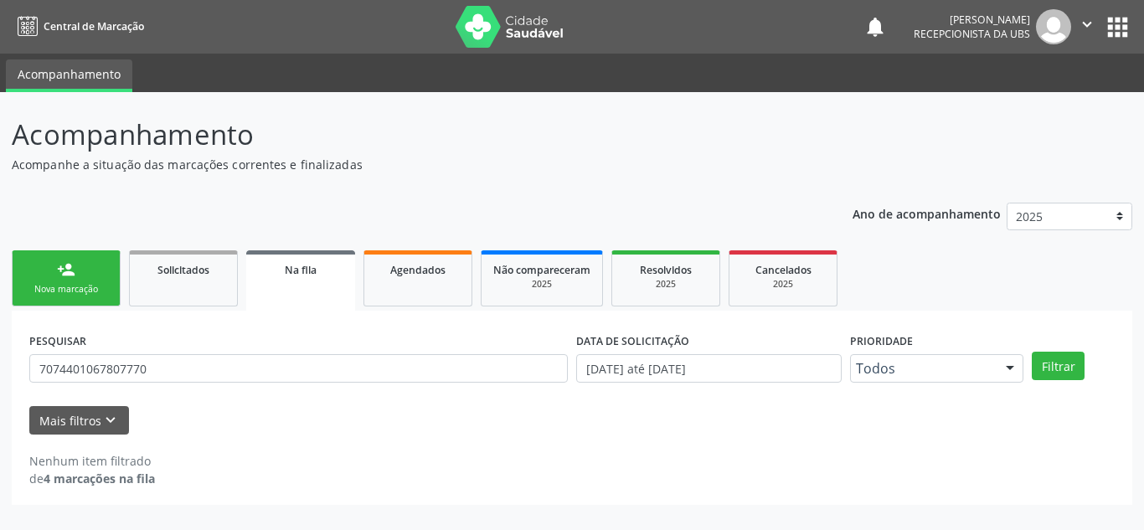
click at [70, 269] on div "person_add" at bounding box center [66, 270] width 18 height 18
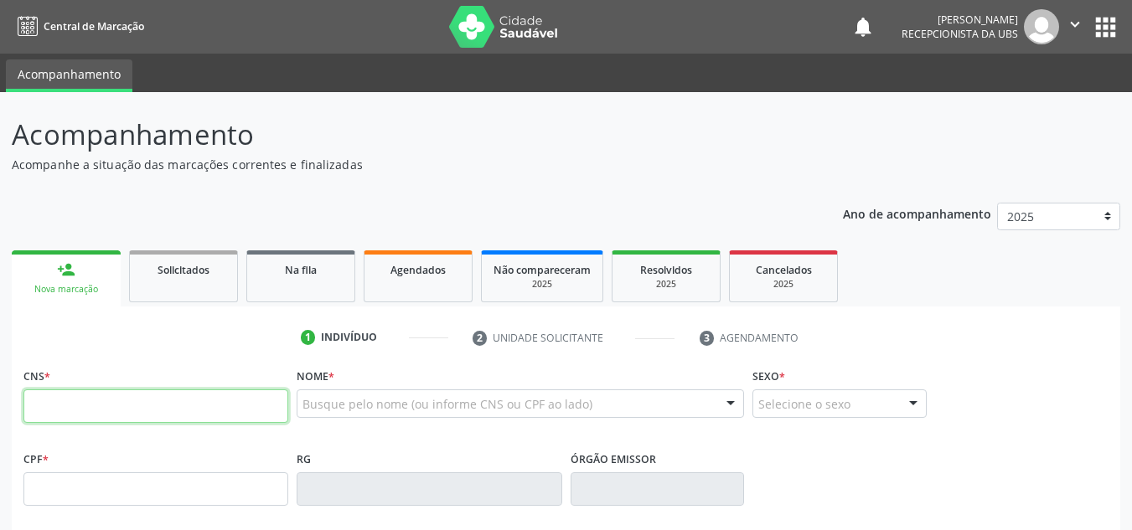
click at [217, 413] on input "text" at bounding box center [155, 407] width 265 height 34
paste input "707 4401 0678 0777"
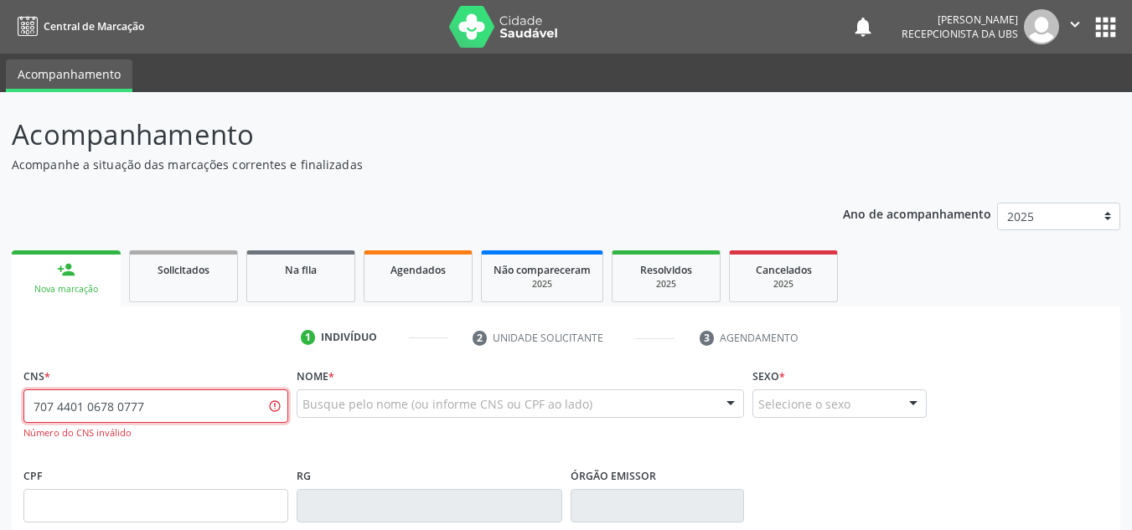
drag, startPoint x: 215, startPoint y: 407, endPoint x: 186, endPoint y: 407, distance: 29.3
click at [186, 407] on input "707 4401 0678 0777" at bounding box center [155, 407] width 265 height 34
type input "707 4401 0678 0770"
click at [312, 276] on span "Na fila" at bounding box center [301, 270] width 32 height 14
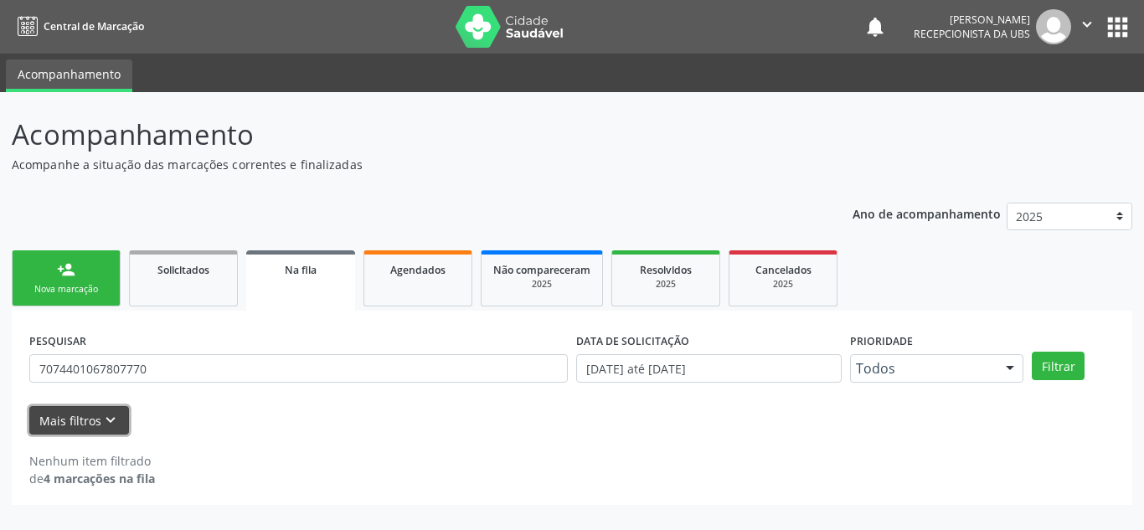
click at [110, 426] on icon "keyboard_arrow_down" at bounding box center [110, 420] width 18 height 18
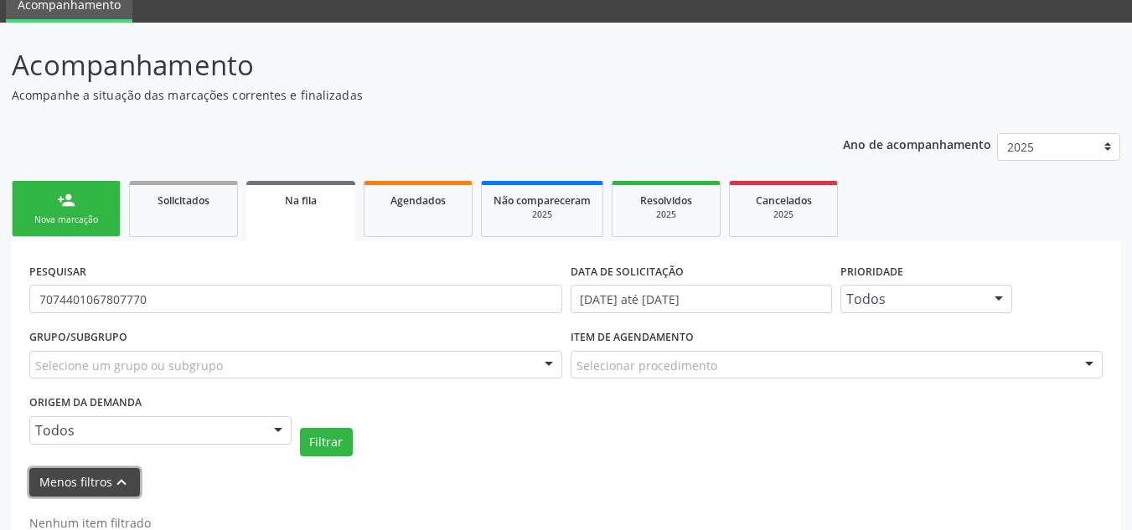
scroll to position [118, 0]
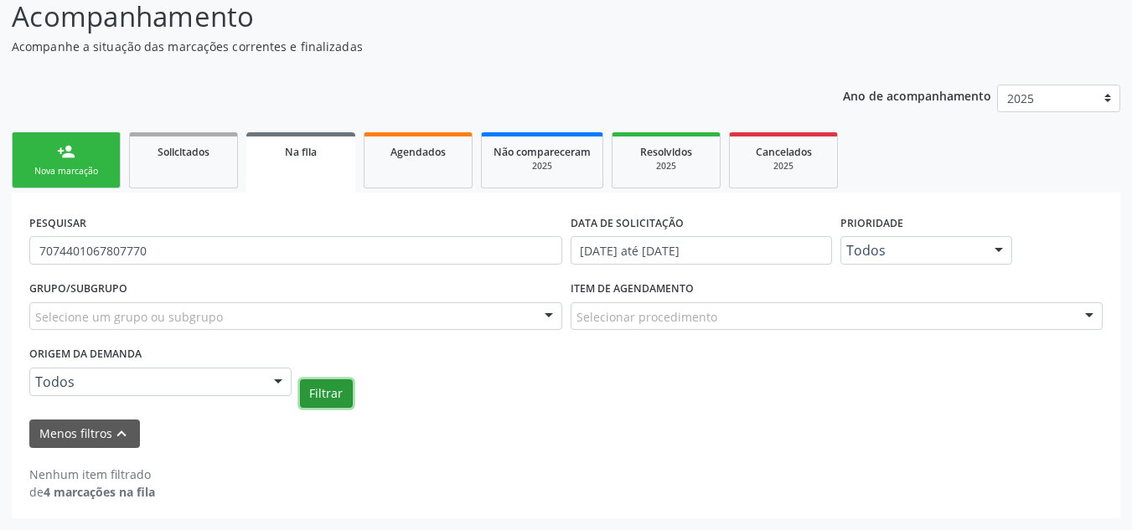
click at [325, 395] on button "Filtrar" at bounding box center [326, 393] width 53 height 28
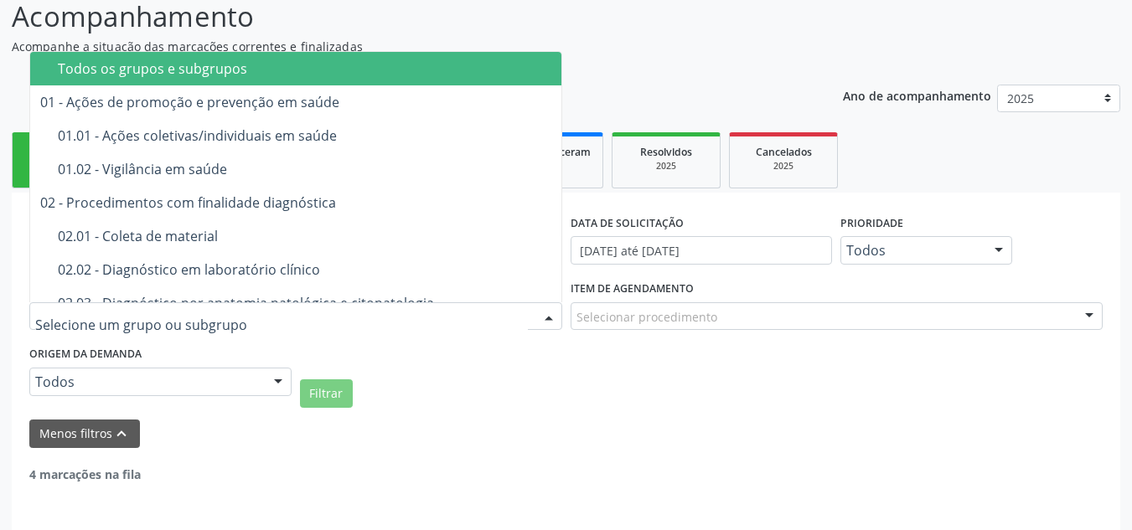
click at [287, 302] on div "Todos os grupos e subgrupos 01 - Ações de promoção e prevenção em saúde 01.01 -…" at bounding box center [295, 316] width 533 height 28
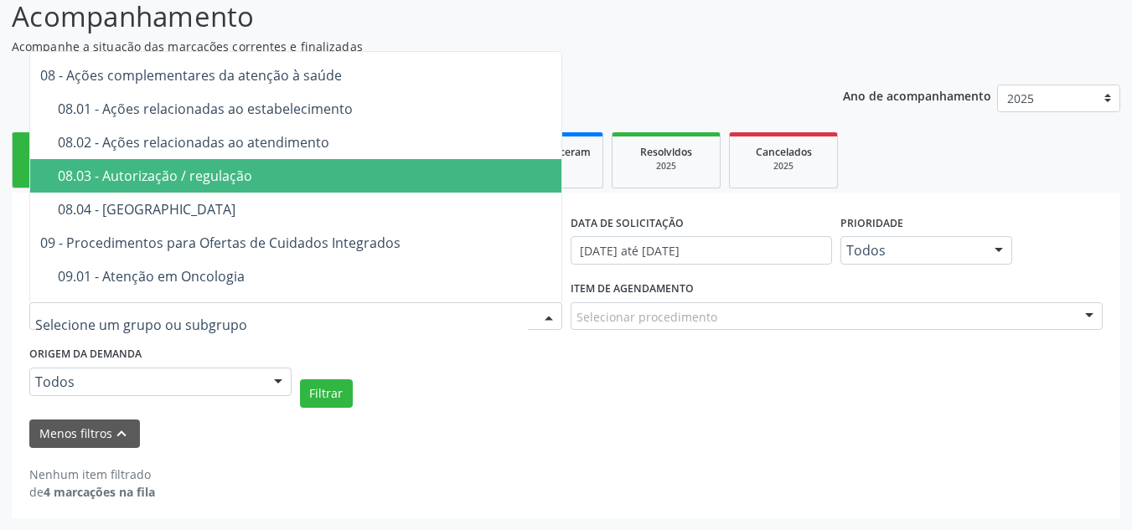
scroll to position [2275, 0]
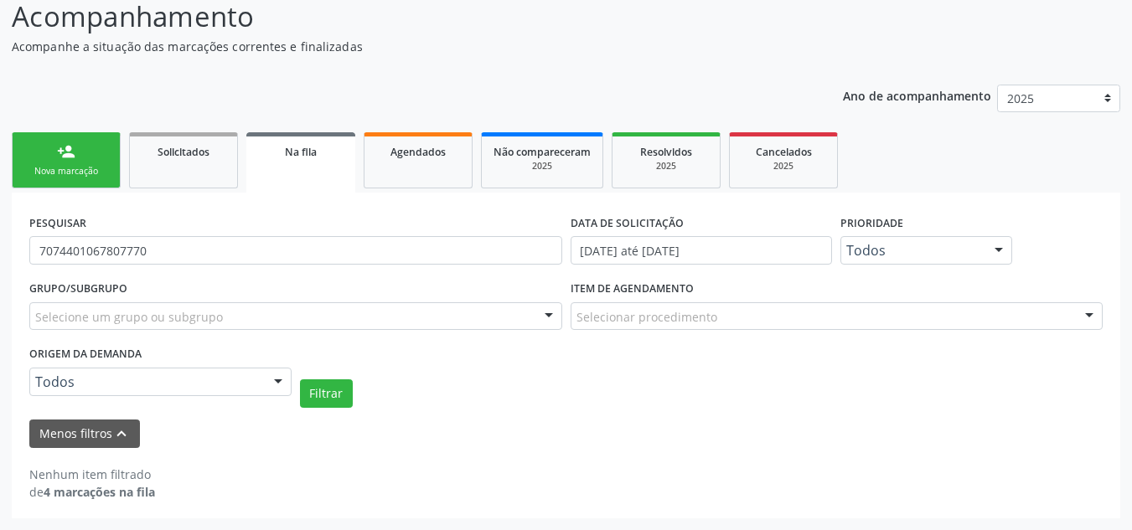
click at [537, 395] on div "Filtrar" at bounding box center [701, 393] width 811 height 28
click at [429, 162] on link "Agendados" at bounding box center [418, 160] width 109 height 56
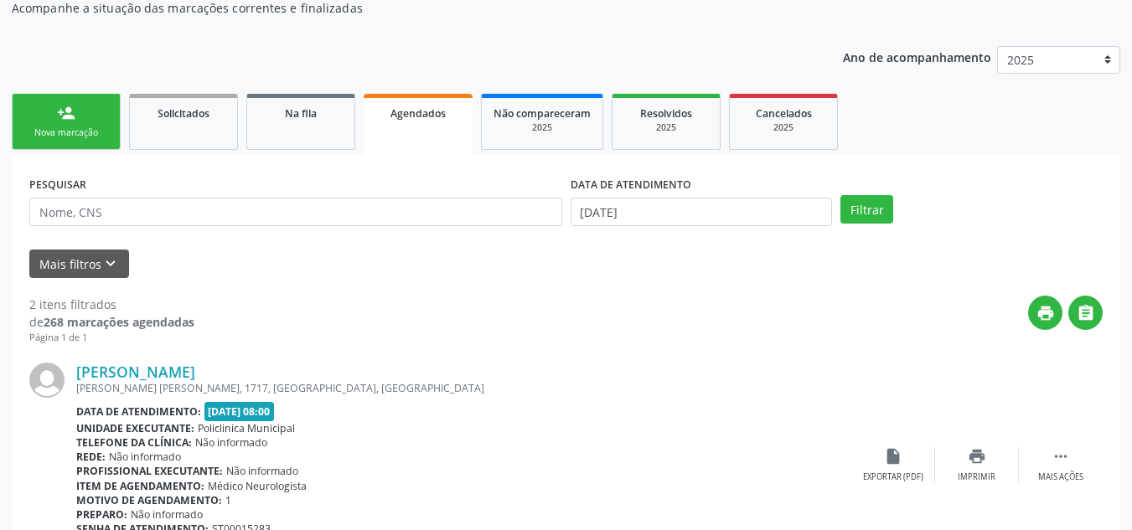
scroll to position [202, 0]
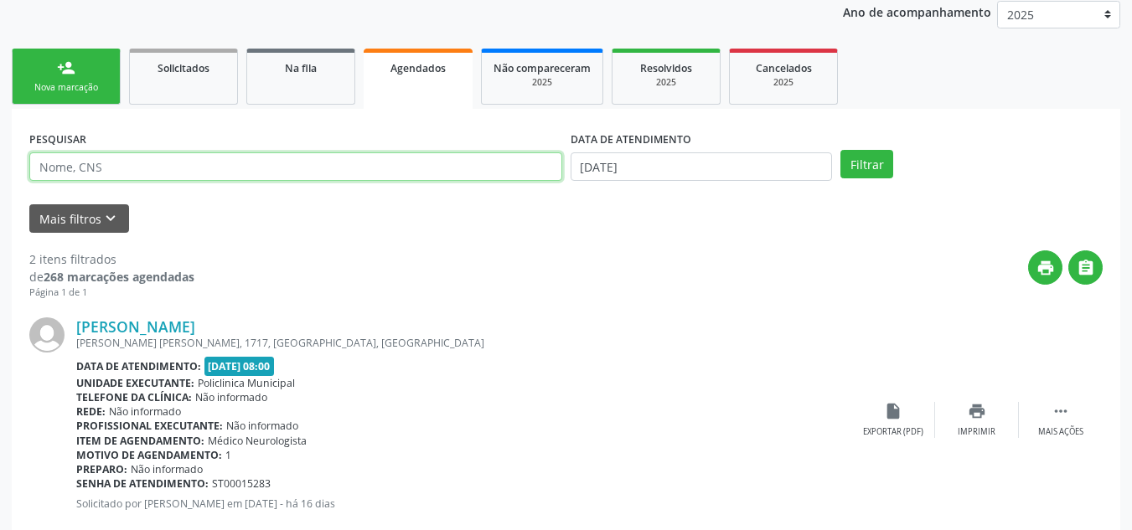
click at [169, 168] on input "text" at bounding box center [295, 166] width 533 height 28
paste input "7074401067807770"
type input "7074401067807770"
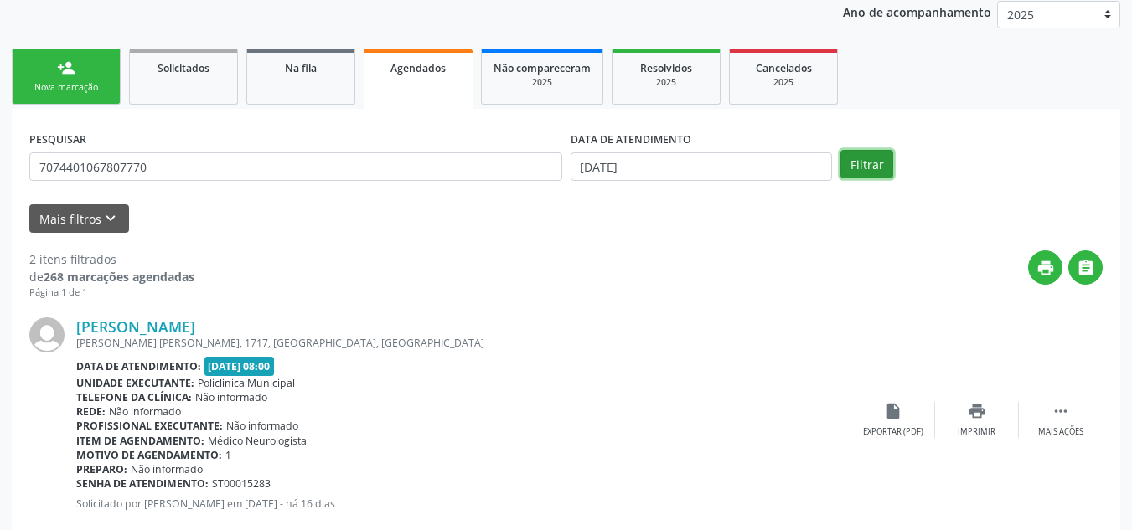
click at [860, 163] on button "Filtrar" at bounding box center [866, 164] width 53 height 28
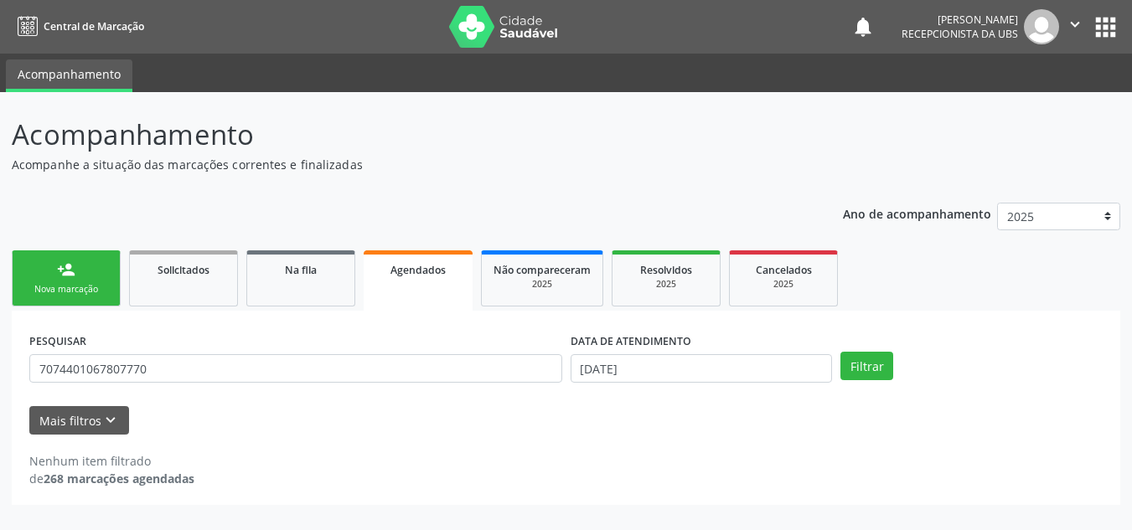
scroll to position [0, 0]
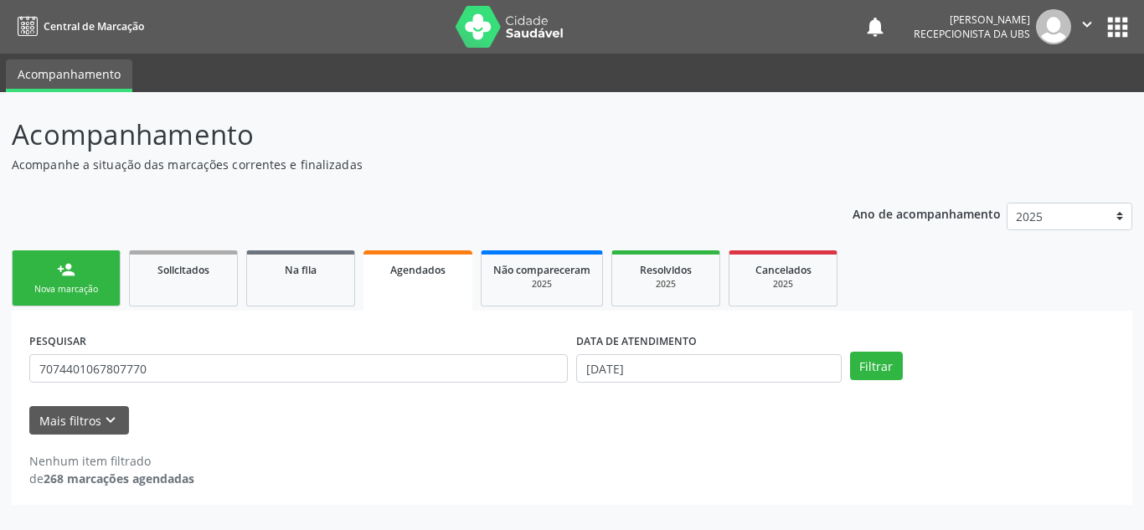
click at [58, 271] on div "person_add" at bounding box center [66, 270] width 18 height 18
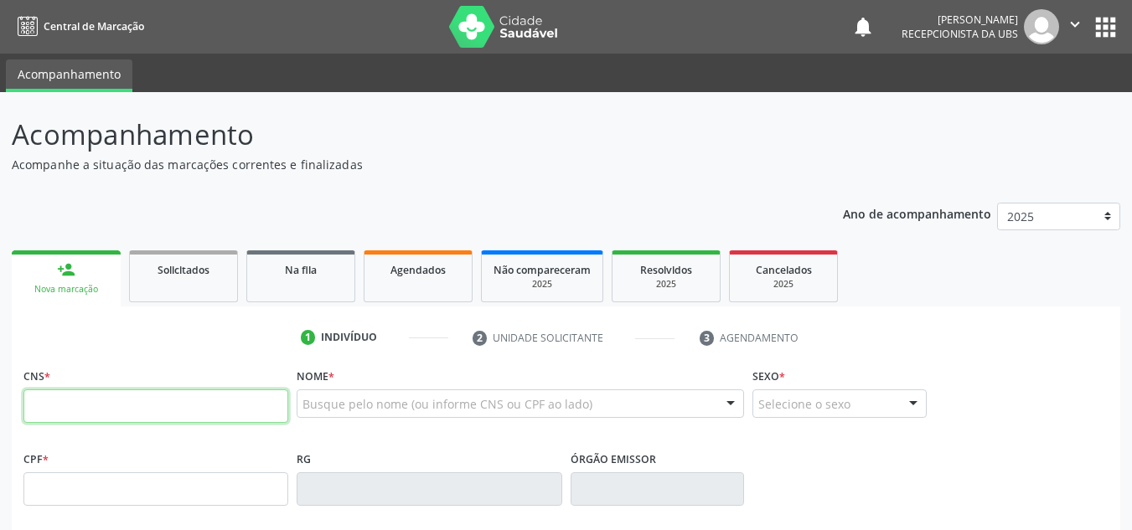
click at [142, 415] on input "text" at bounding box center [155, 407] width 265 height 34
paste input "707 4401 0678 0777"
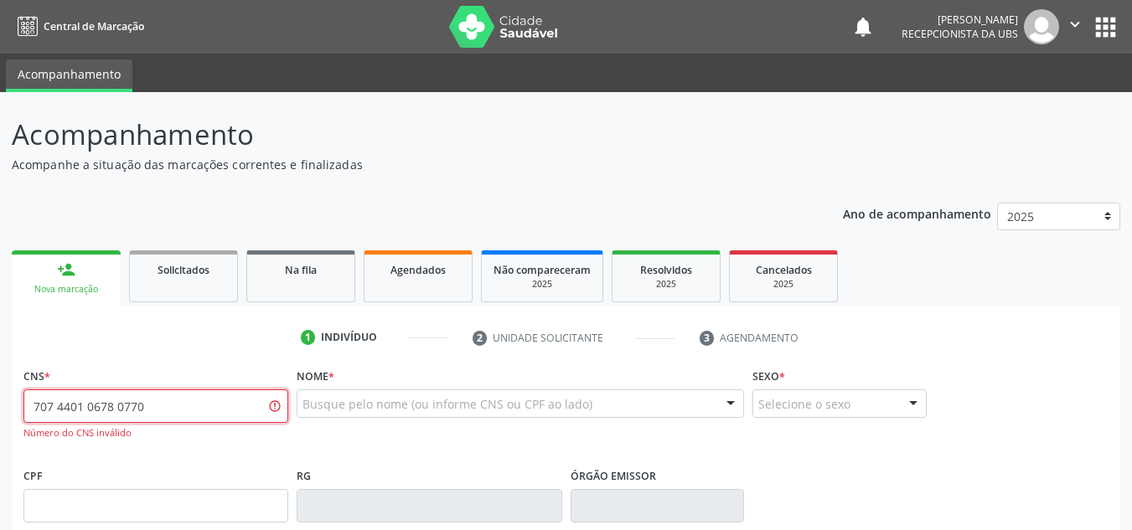
drag, startPoint x: 227, startPoint y: 404, endPoint x: 0, endPoint y: 415, distance: 227.3
click at [0, 415] on div "Acompanhamento Acompanhe a situação das marcações correntes e finalizadas Relat…" at bounding box center [566, 508] width 1132 height 833
type input "707 4010 6780 7770"
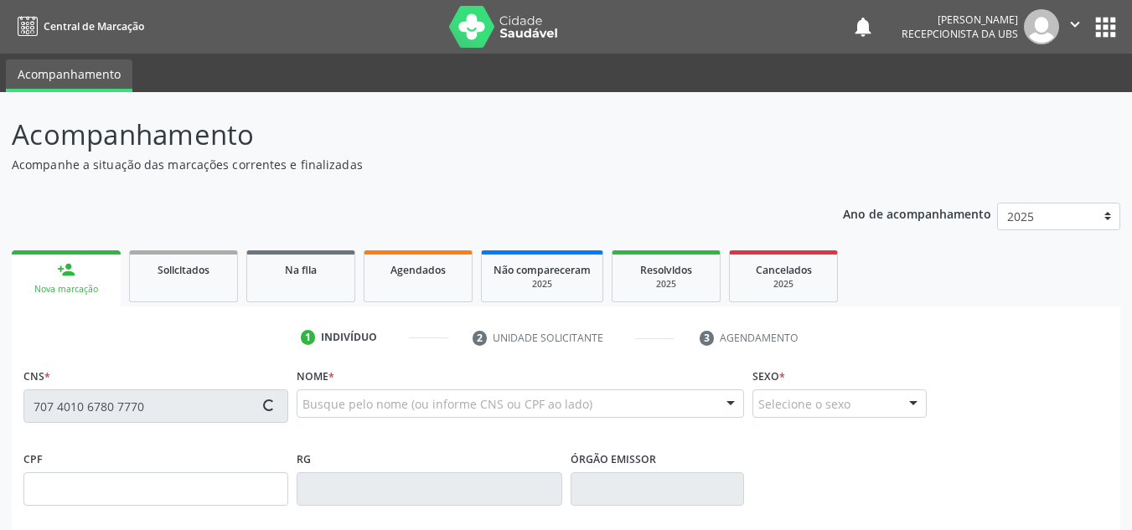
type input "040.419.195-92"
type input "08/06/1959"
type input "Marina Gomes de Alburqueque"
type input "(87) 99167-7991"
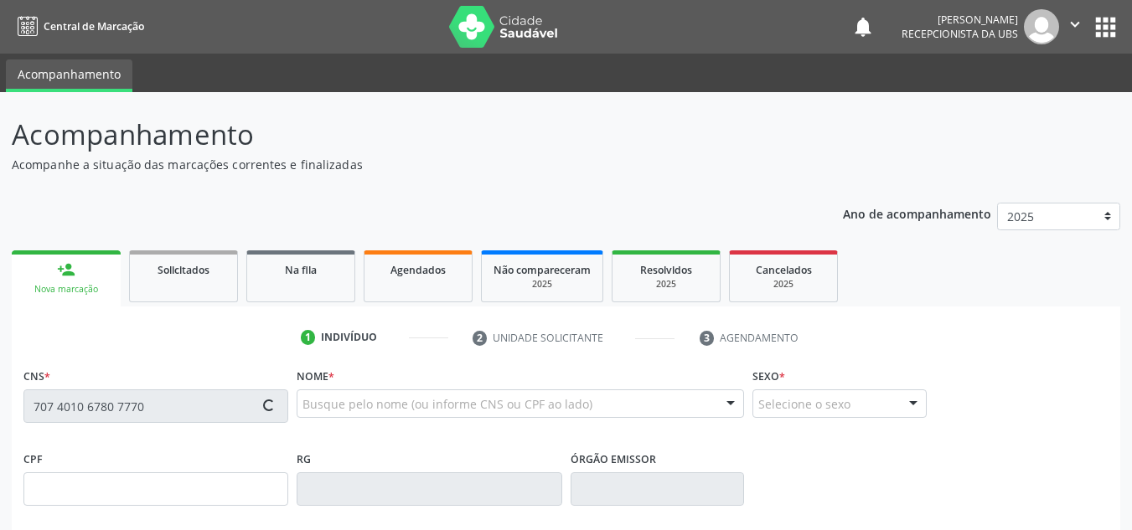
type input "091.099.605-97"
type input "1193"
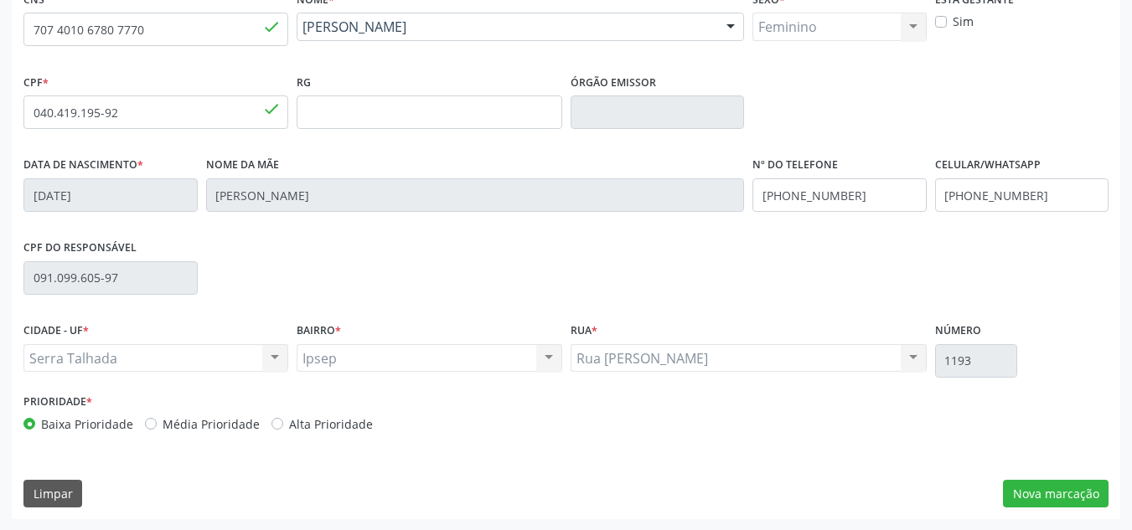
scroll to position [378, 0]
click at [1050, 493] on button "Nova marcação" at bounding box center [1056, 493] width 106 height 28
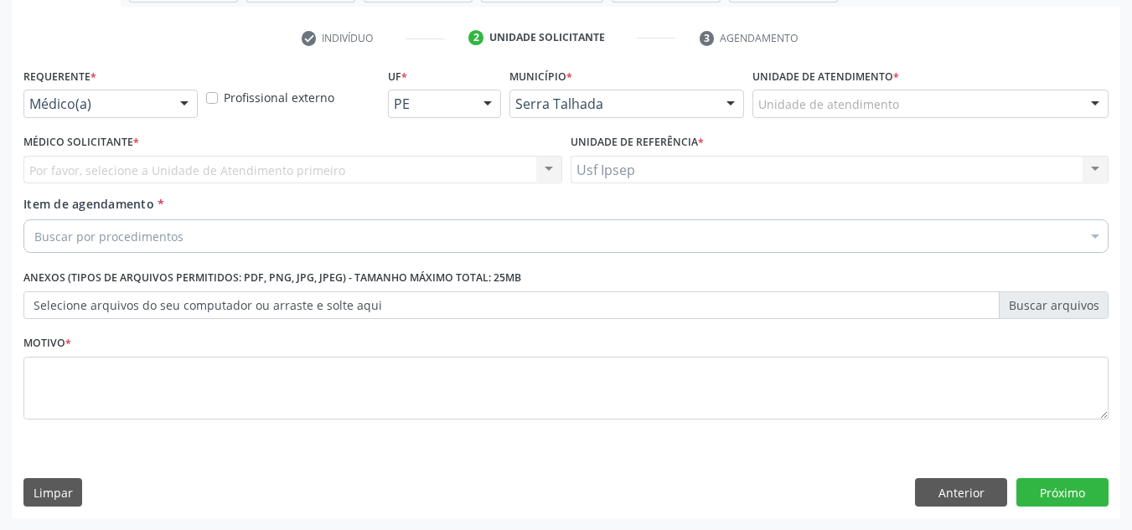
scroll to position [300, 0]
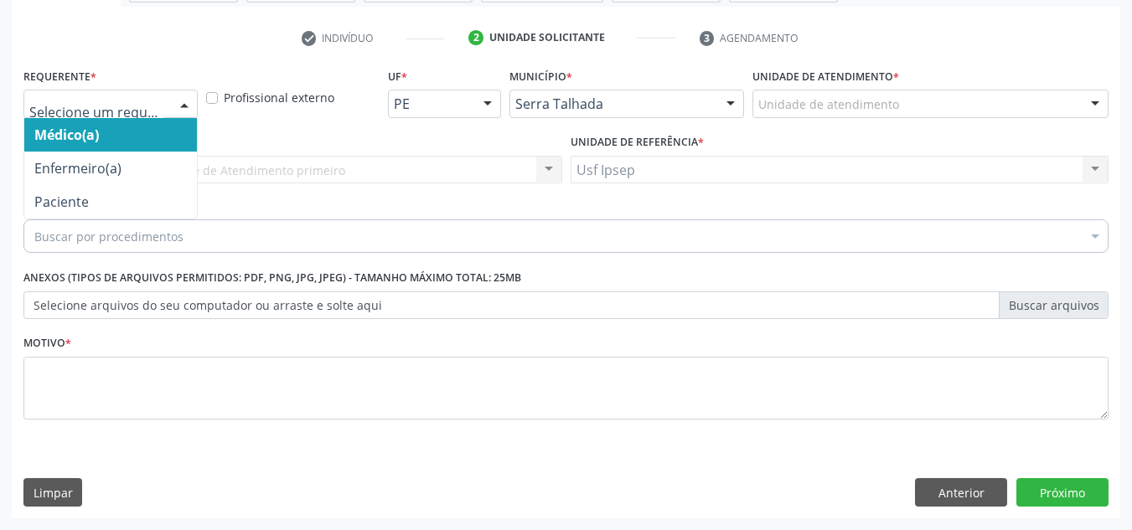
click at [188, 106] on div at bounding box center [184, 104] width 25 height 28
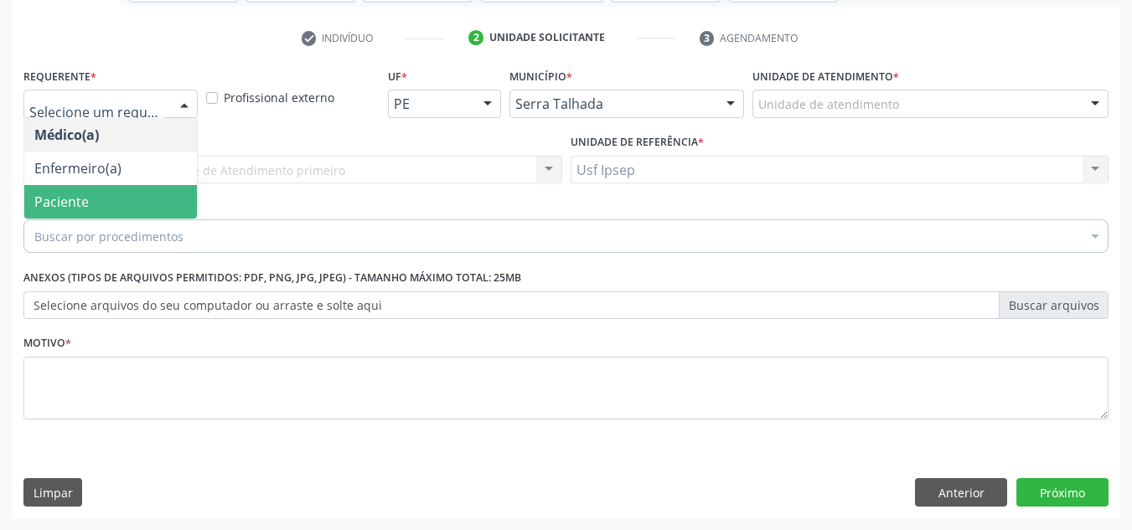
click at [88, 194] on span "Paciente" at bounding box center [110, 202] width 173 height 34
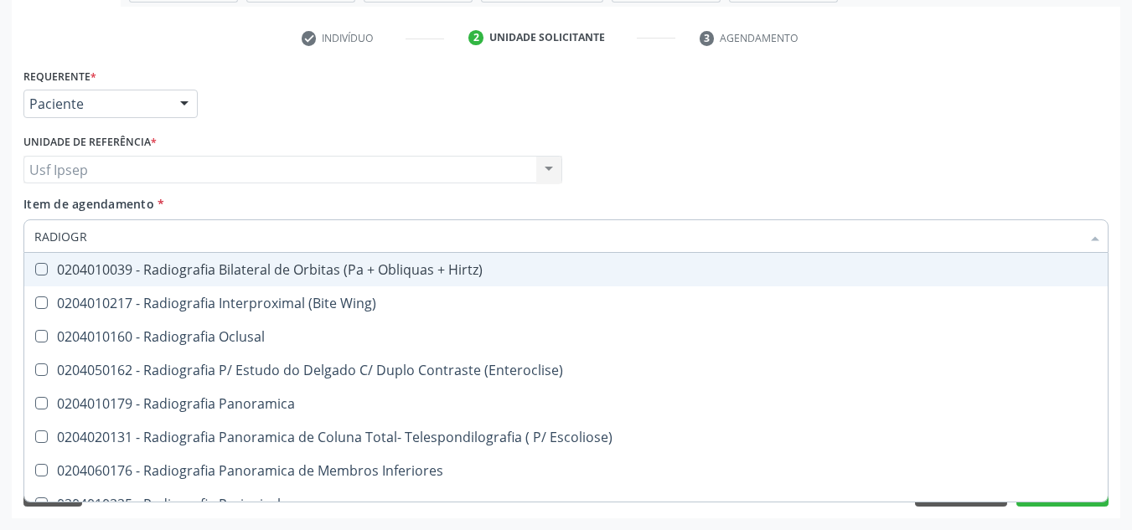
type input "RADIOGRA"
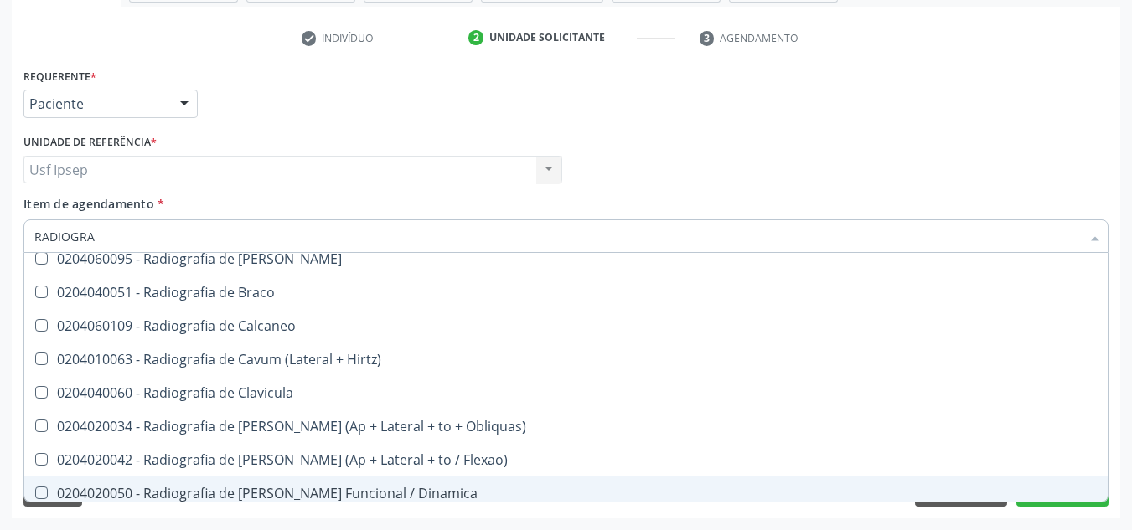
scroll to position [670, 0]
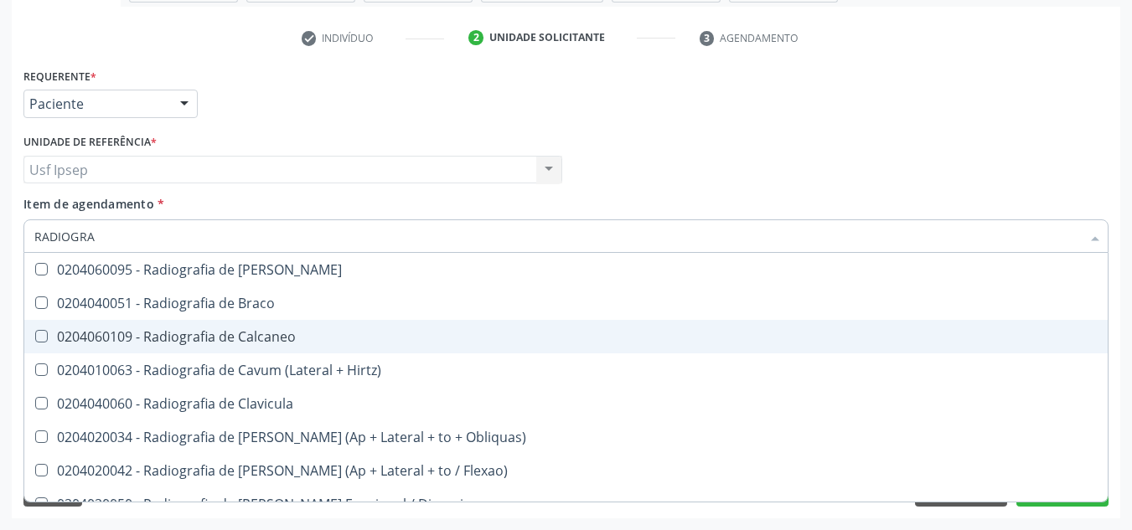
click at [274, 338] on div "0204060109 - Radiografia de Calcaneo" at bounding box center [565, 336] width 1063 height 13
checkbox Calcaneo "true"
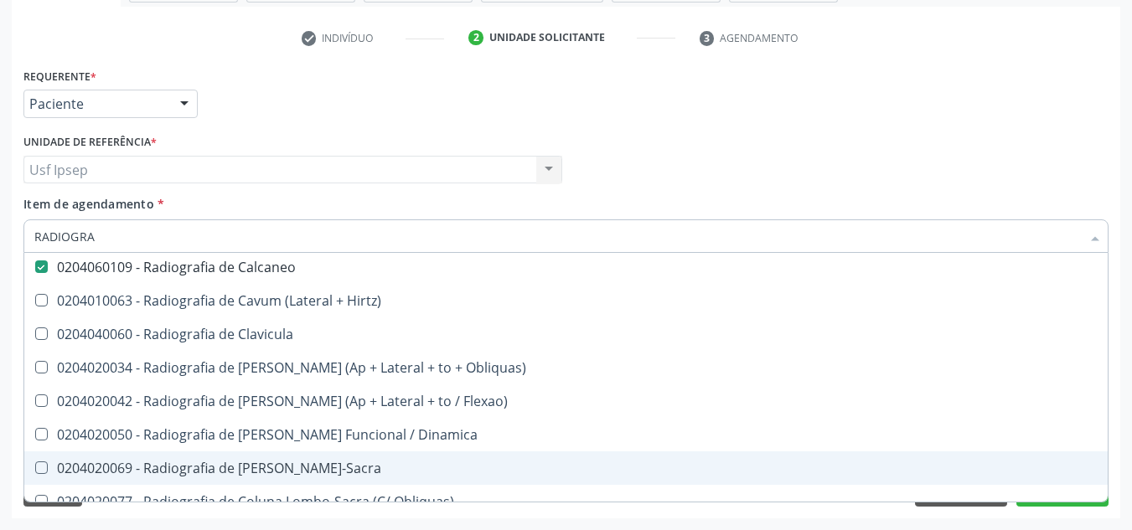
scroll to position [838, 0]
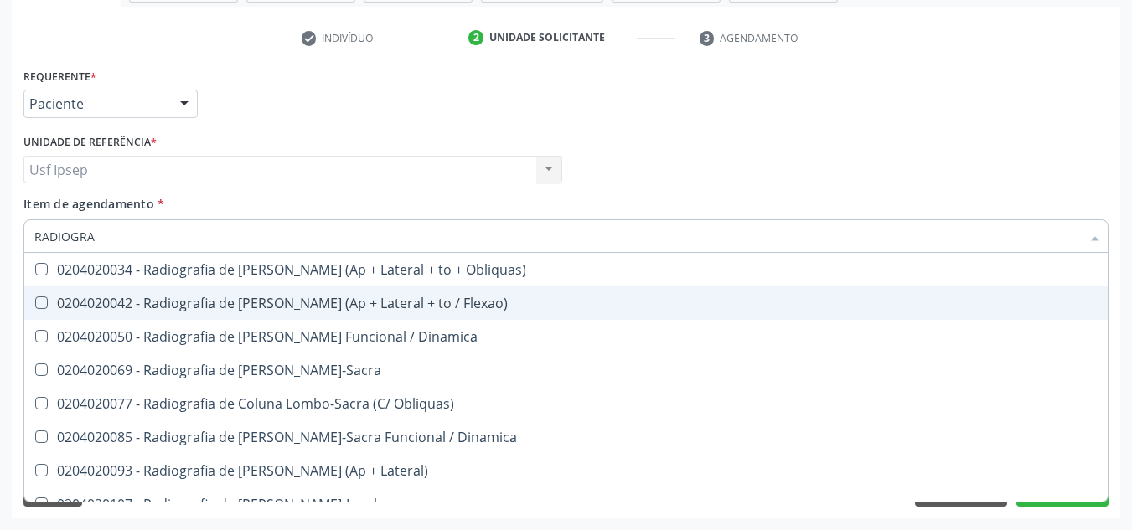
click at [955, 155] on div "Médico Solicitante Por favor, selecione a Unidade de Atendimento primeiro Nenhu…" at bounding box center [565, 162] width 1093 height 65
checkbox Wing\) "true"
checkbox Calcaneo "false"
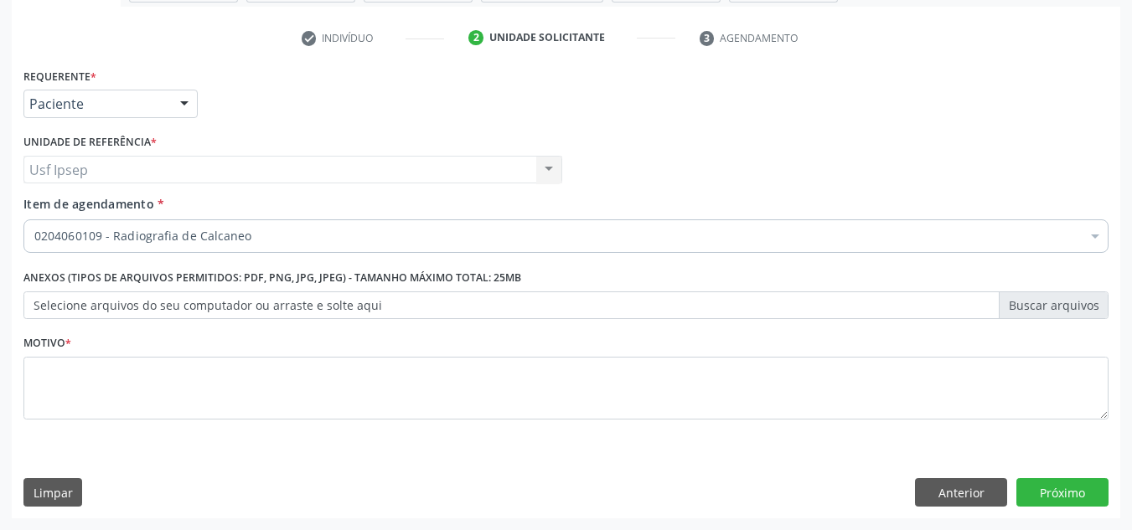
scroll to position [0, 0]
click at [1053, 495] on button "Próximo" at bounding box center [1062, 492] width 92 height 28
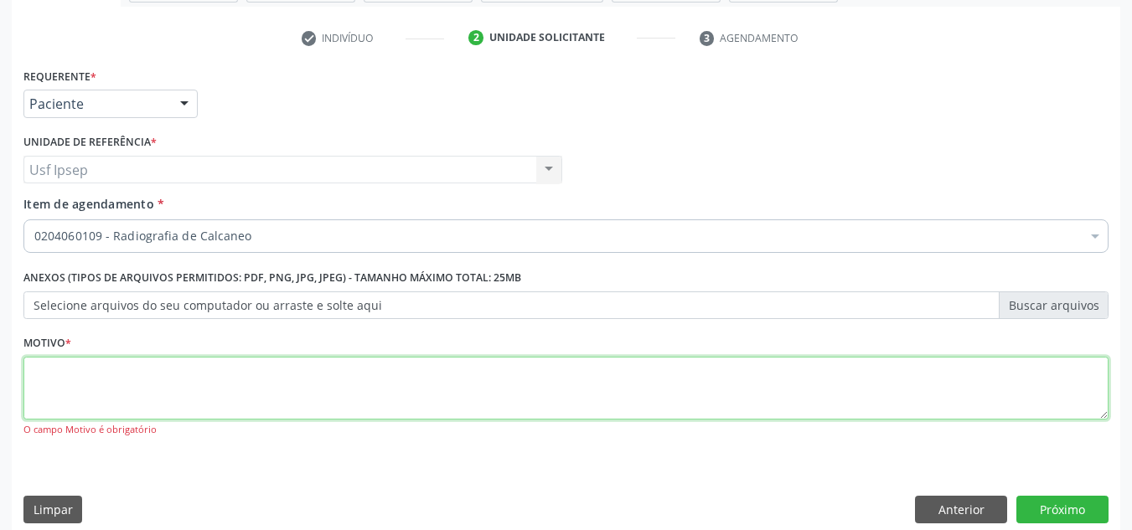
click at [713, 367] on textarea at bounding box center [565, 389] width 1085 height 64
type textarea "*"
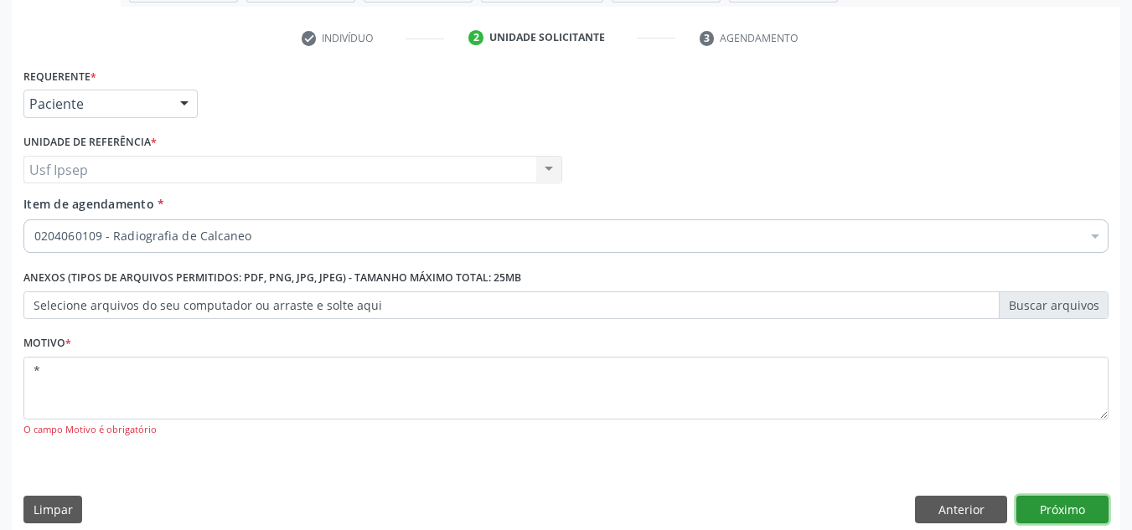
click at [1049, 508] on button "Próximo" at bounding box center [1062, 510] width 92 height 28
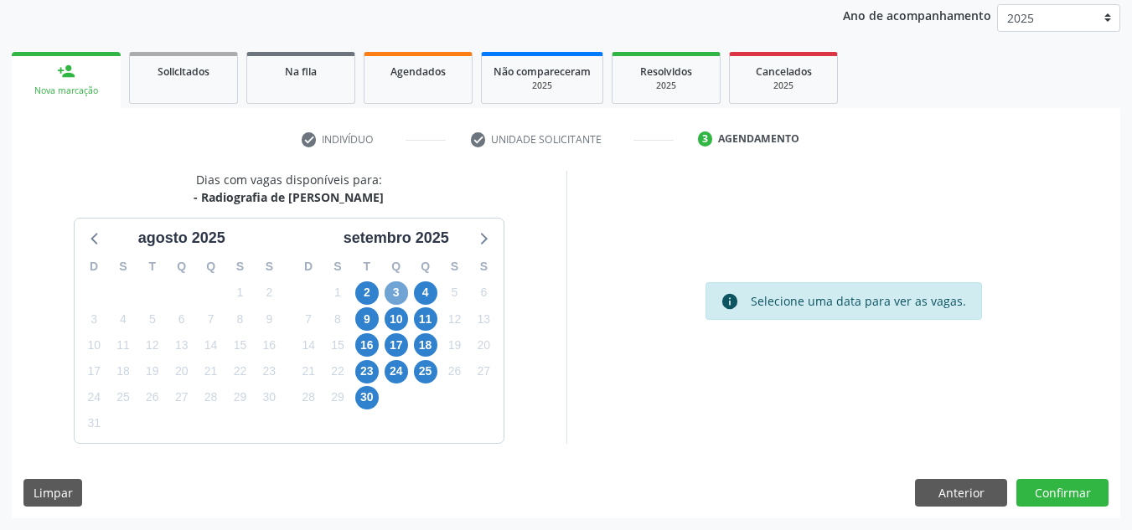
click at [398, 292] on span "3" at bounding box center [395, 292] width 23 height 23
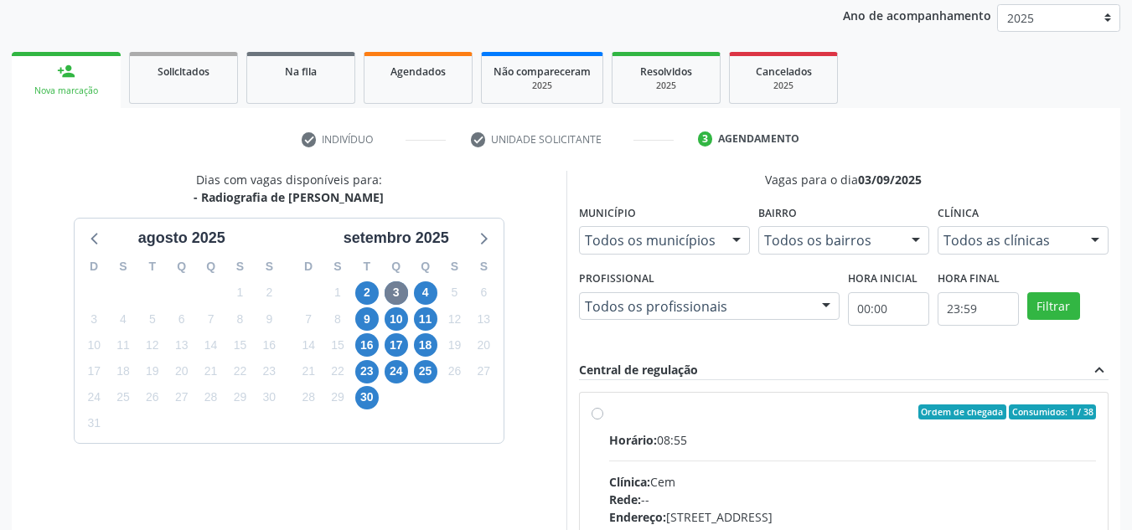
click at [609, 416] on label "Ordem de chegada Consumidos: 1 / 38 Horário: 08:55 Clínica: Cem Rede: -- Endere…" at bounding box center [853, 533] width 488 height 257
click at [601, 416] on input "Ordem de chegada Consumidos: 1 / 38 Horário: 08:55 Clínica: Cem Rede: -- Endere…" at bounding box center [597, 412] width 12 height 15
radio input "true"
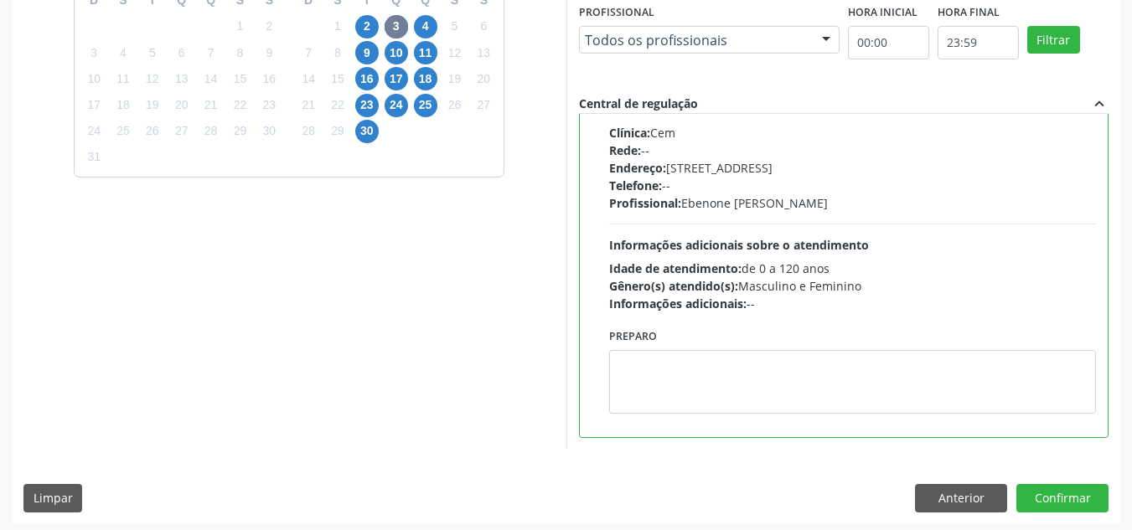
scroll to position [471, 0]
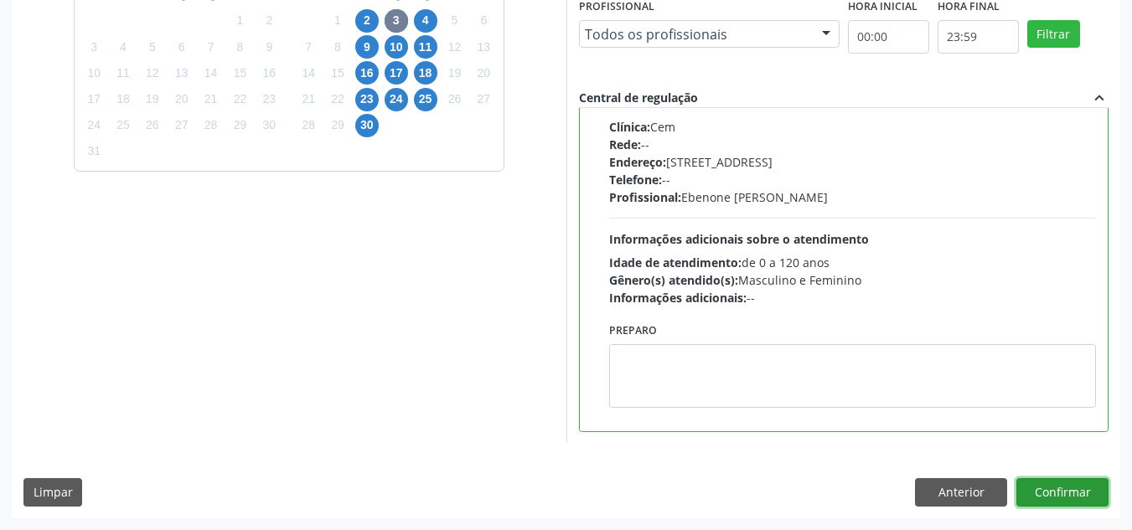
click at [1049, 488] on button "Confirmar" at bounding box center [1062, 492] width 92 height 28
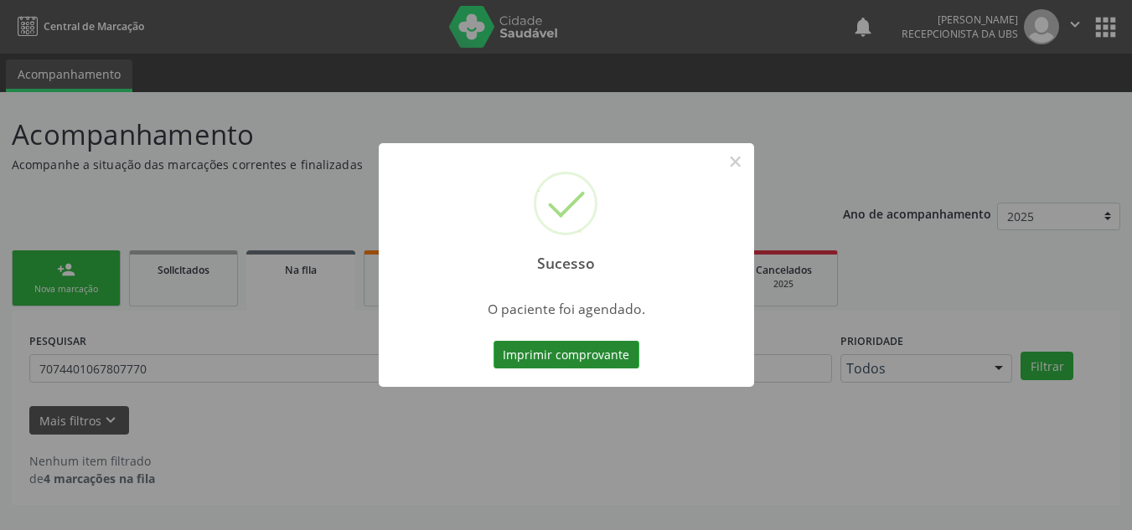
scroll to position [0, 0]
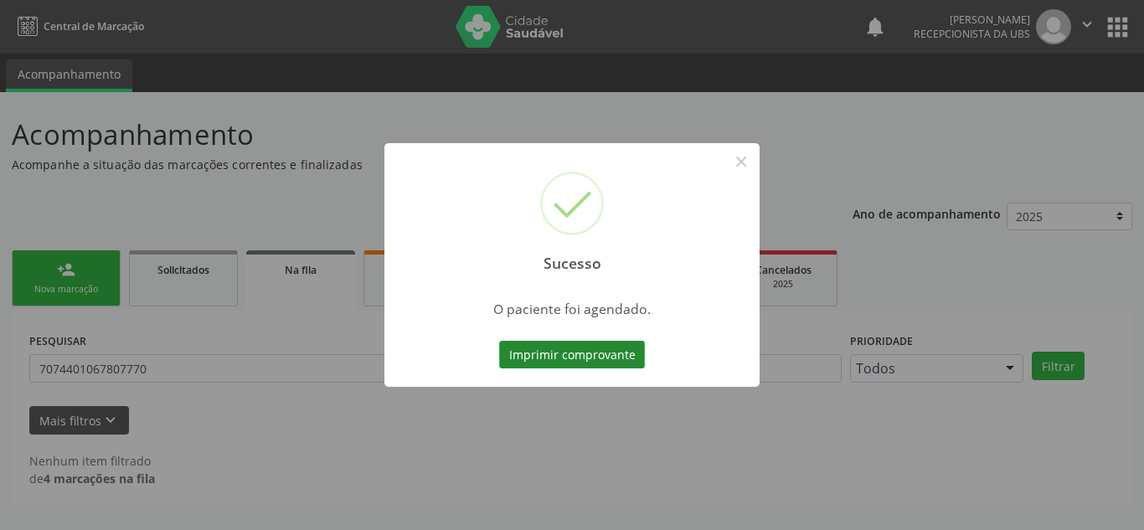
click at [542, 353] on button "Imprimir comprovante" at bounding box center [572, 355] width 146 height 28
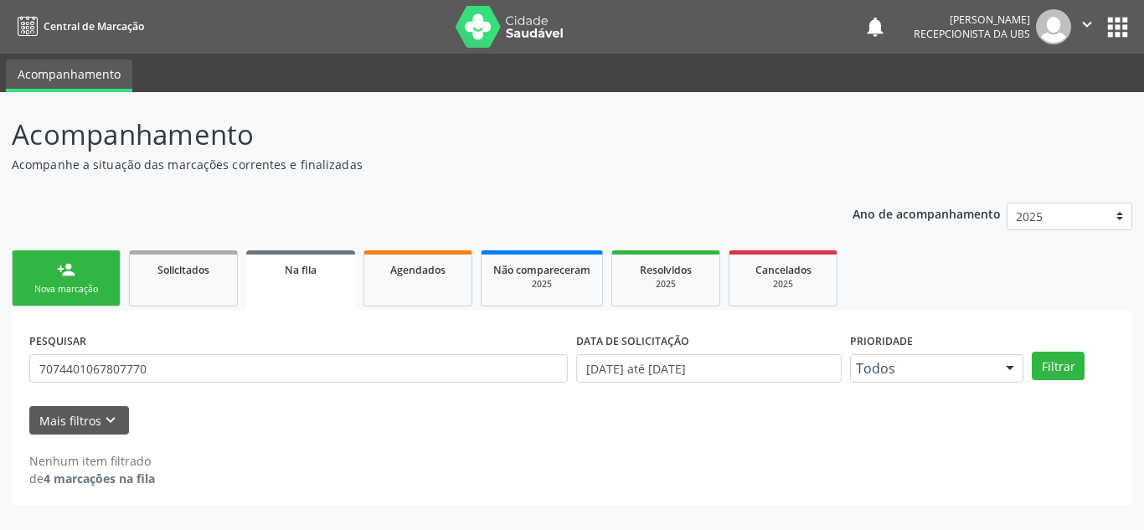
click at [75, 286] on div "Nova marcação" at bounding box center [66, 289] width 84 height 13
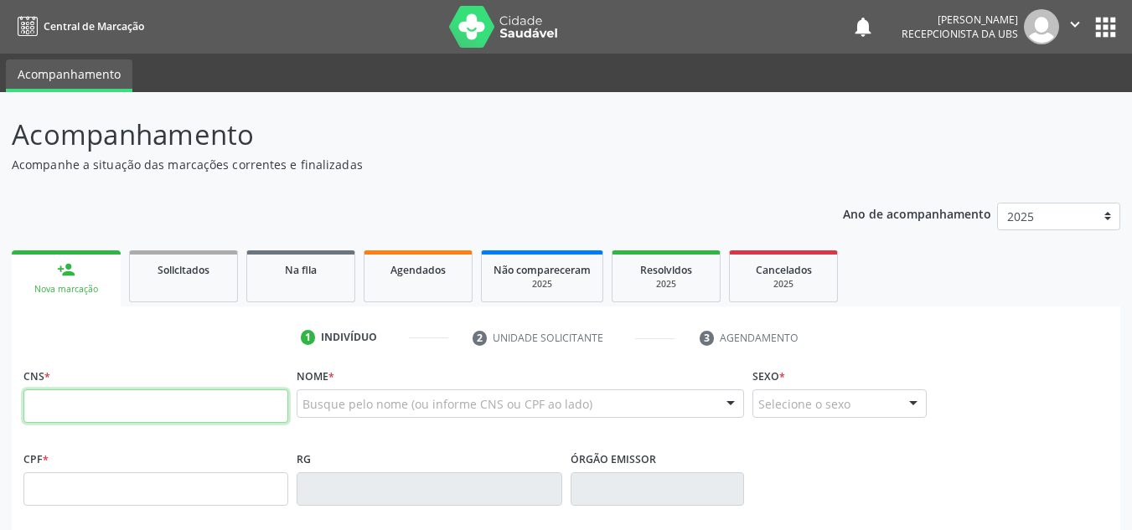
click at [219, 412] on input "text" at bounding box center [155, 407] width 265 height 34
type input "898 0062 8538 3946"
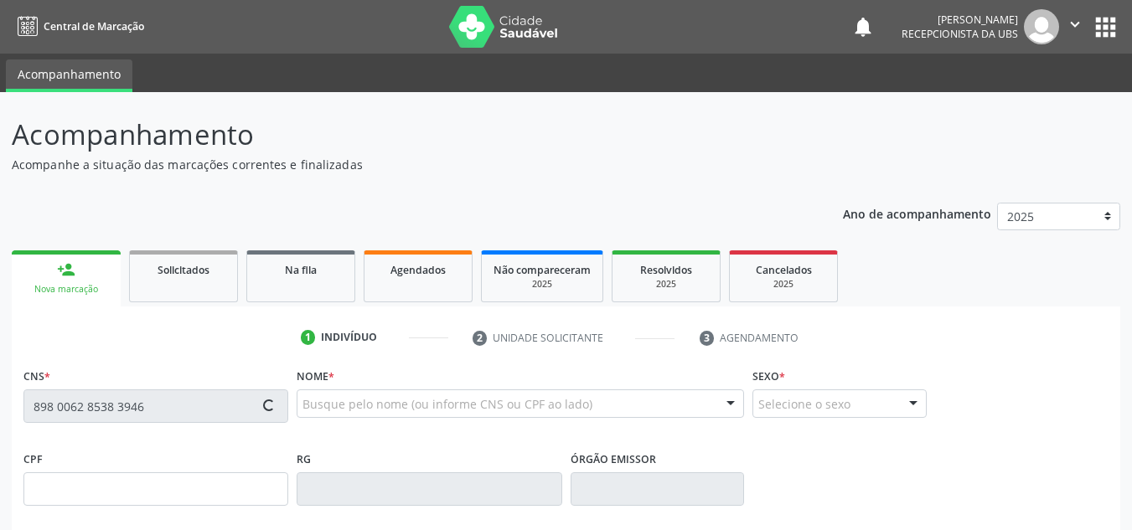
type input "181.360.644-74"
type input "23/04/2022"
type input "Emilly Gabriely Souza Melo"
type input "(87) 99999-0000"
type input "069.499.584-39"
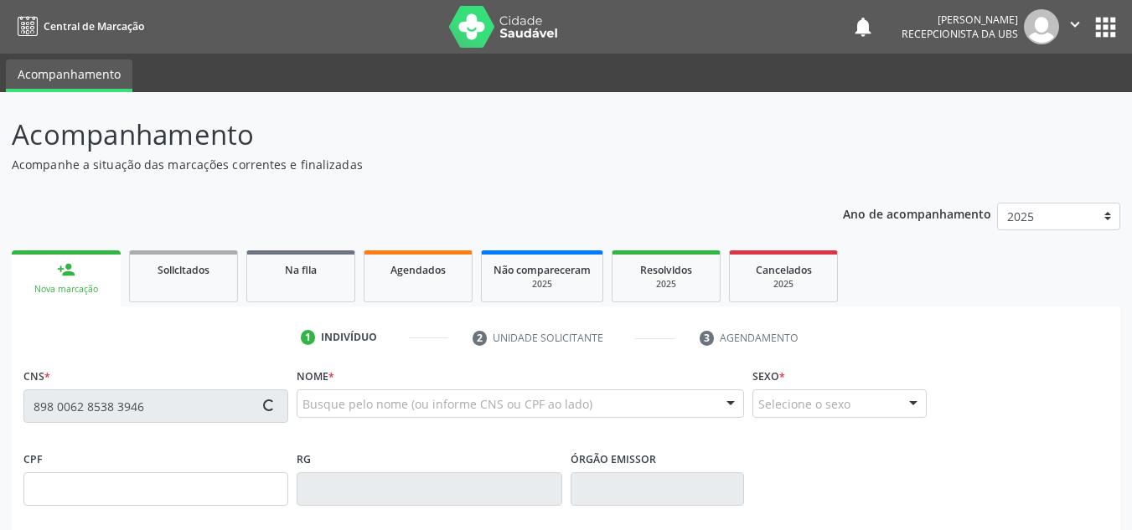
type input "1878"
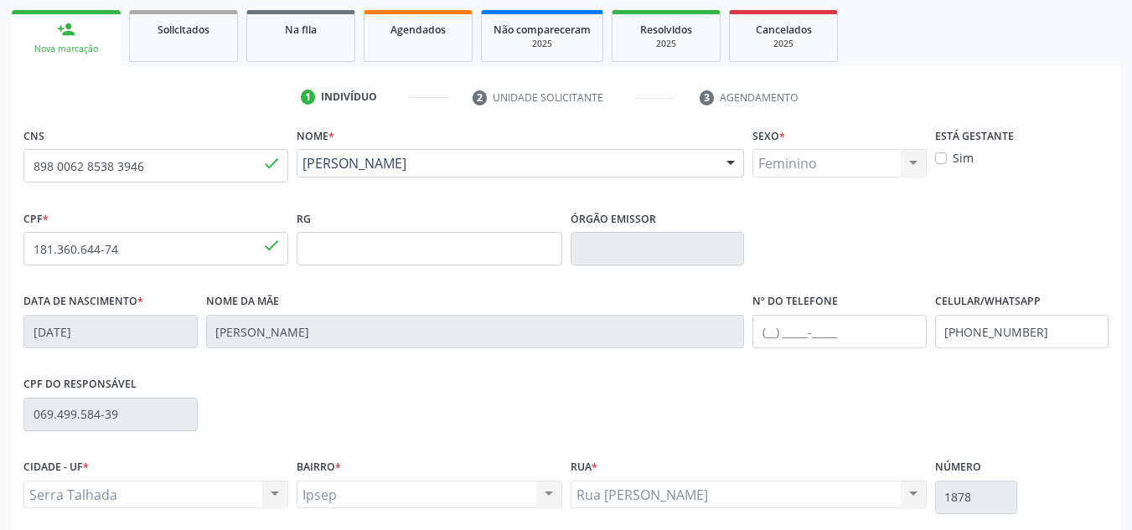
scroll to position [251, 0]
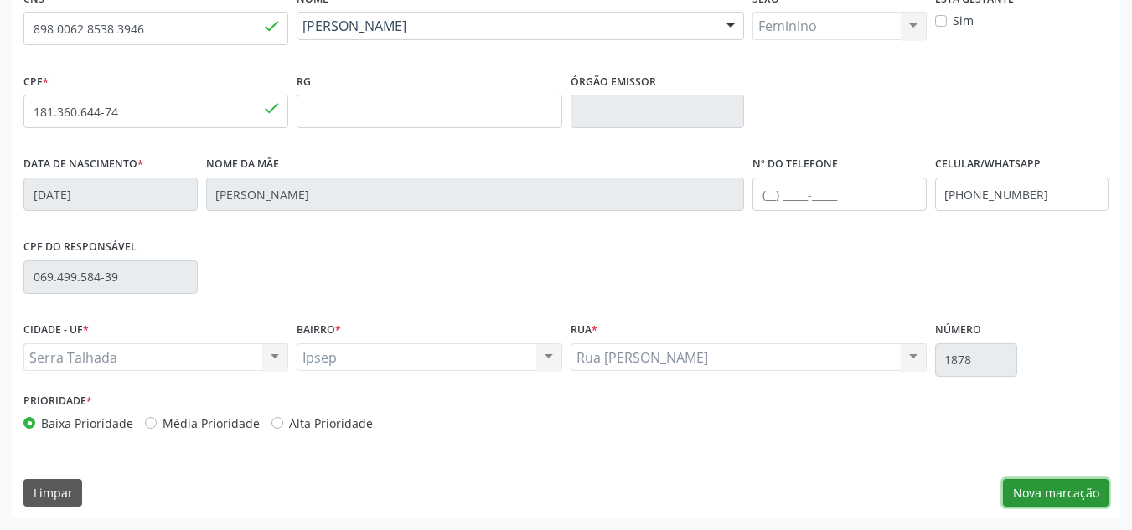
click at [1046, 486] on button "Nova marcação" at bounding box center [1056, 493] width 106 height 28
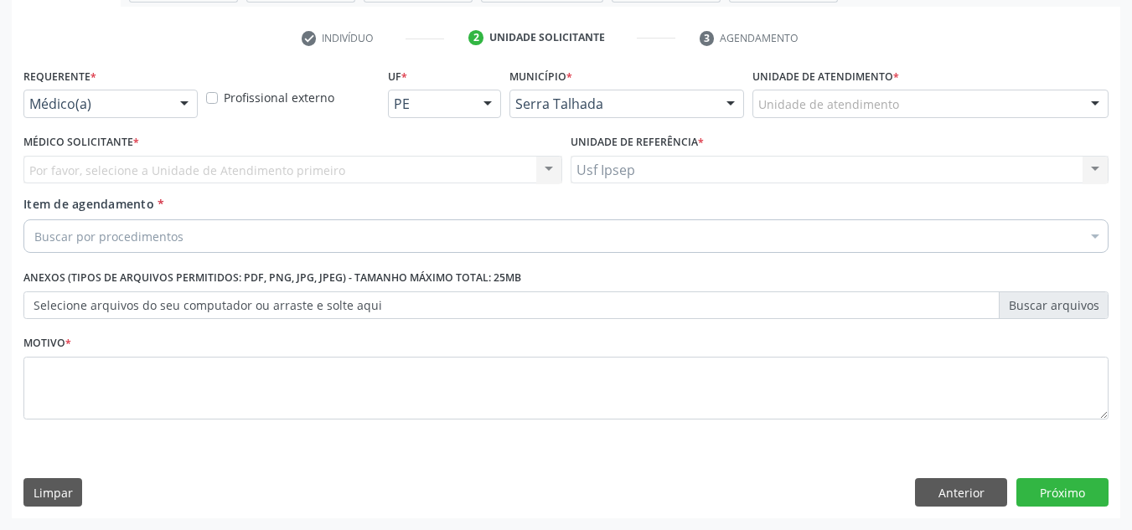
scroll to position [300, 0]
click at [188, 111] on div at bounding box center [184, 104] width 25 height 28
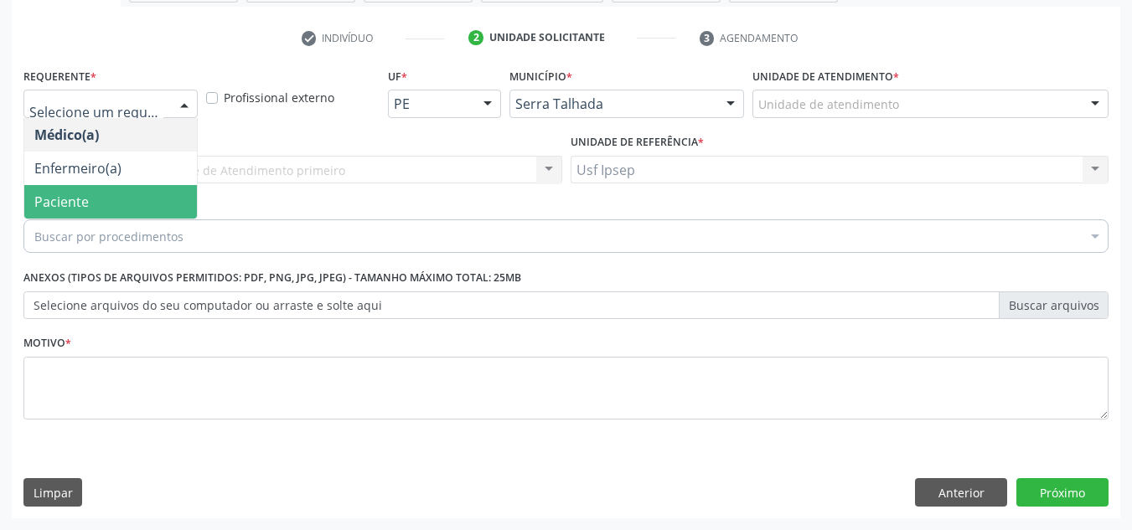
click at [89, 211] on span "Paciente" at bounding box center [110, 202] width 173 height 34
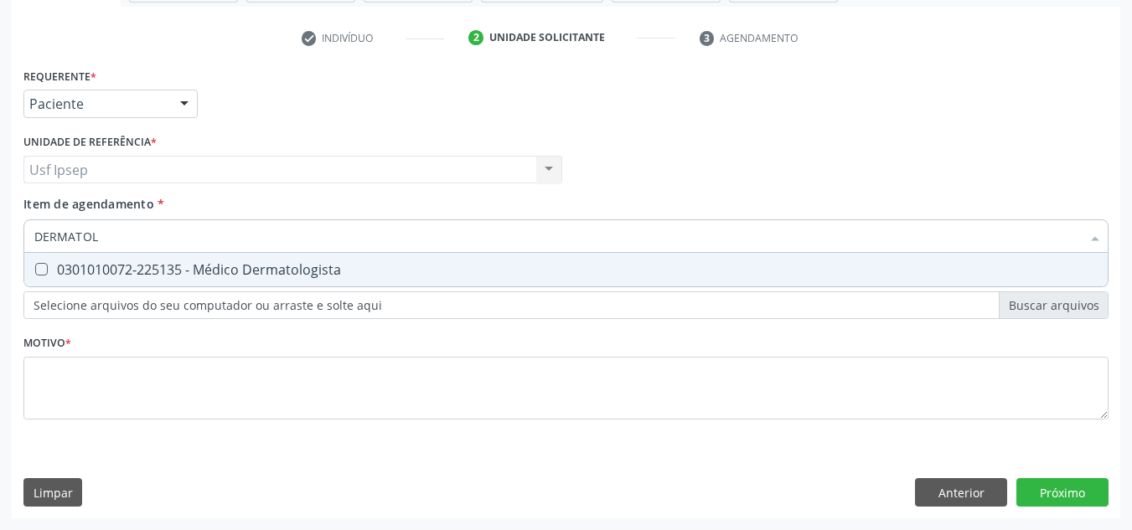
type input "DERMATOLO"
click at [132, 273] on div "0301010072-225135 - Médico Dermatologista" at bounding box center [565, 269] width 1063 height 13
checkbox Dermatologista "true"
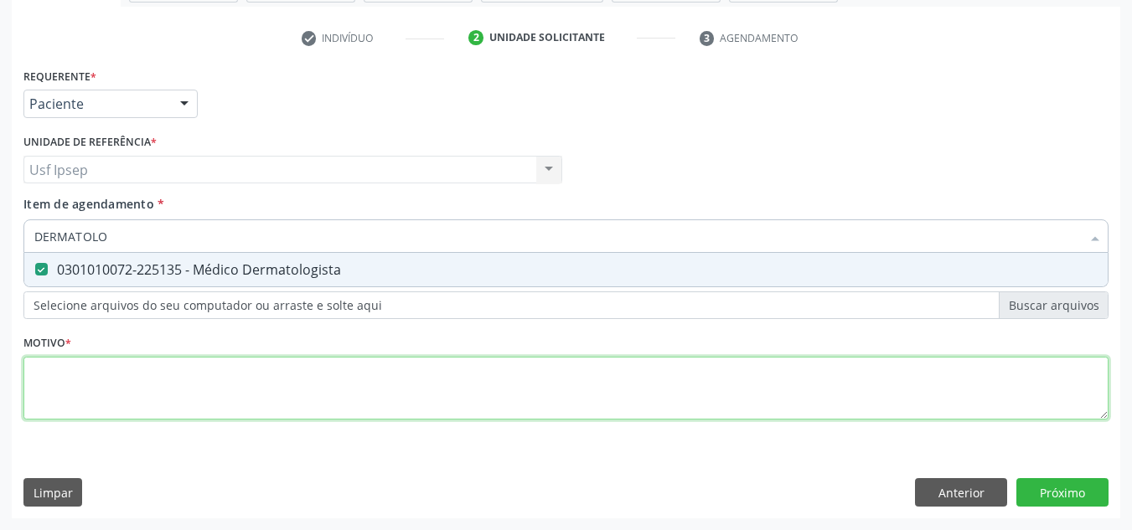
click at [75, 402] on div "Requerente * Paciente Médico(a) Enfermeiro(a) Paciente Nenhum resultado encontr…" at bounding box center [565, 253] width 1085 height 379
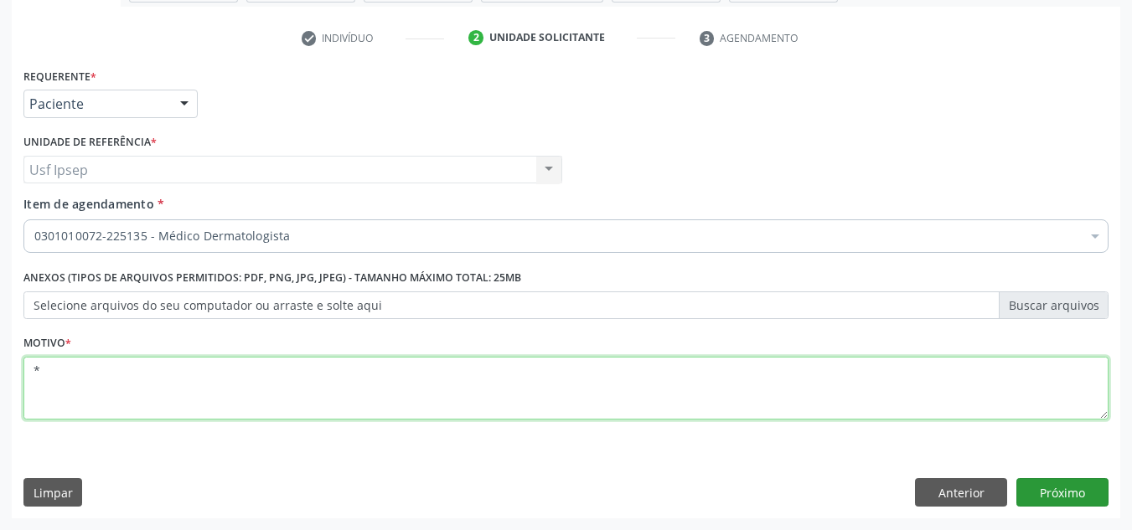
type textarea "*"
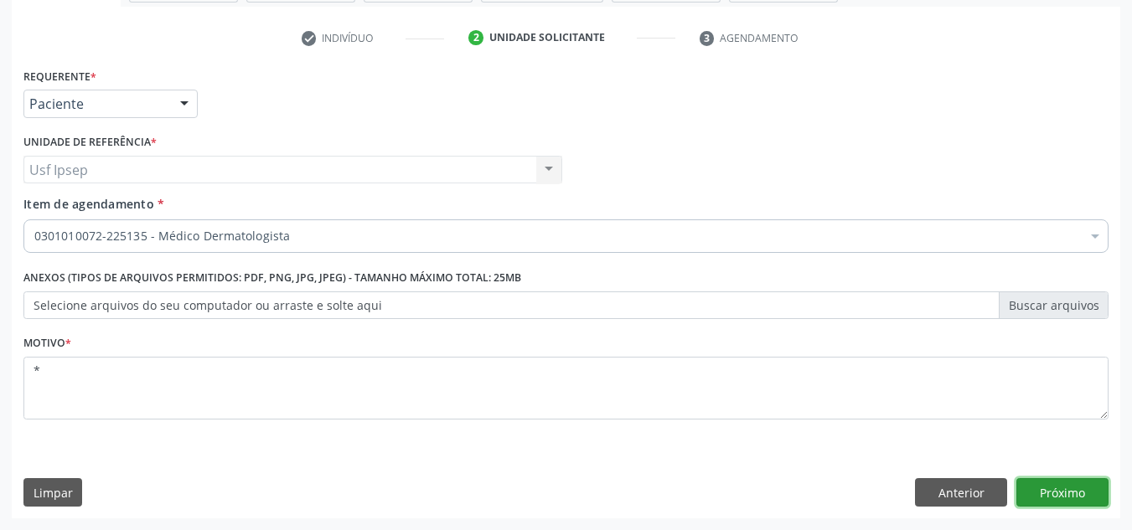
click at [1077, 481] on button "Próximo" at bounding box center [1062, 492] width 92 height 28
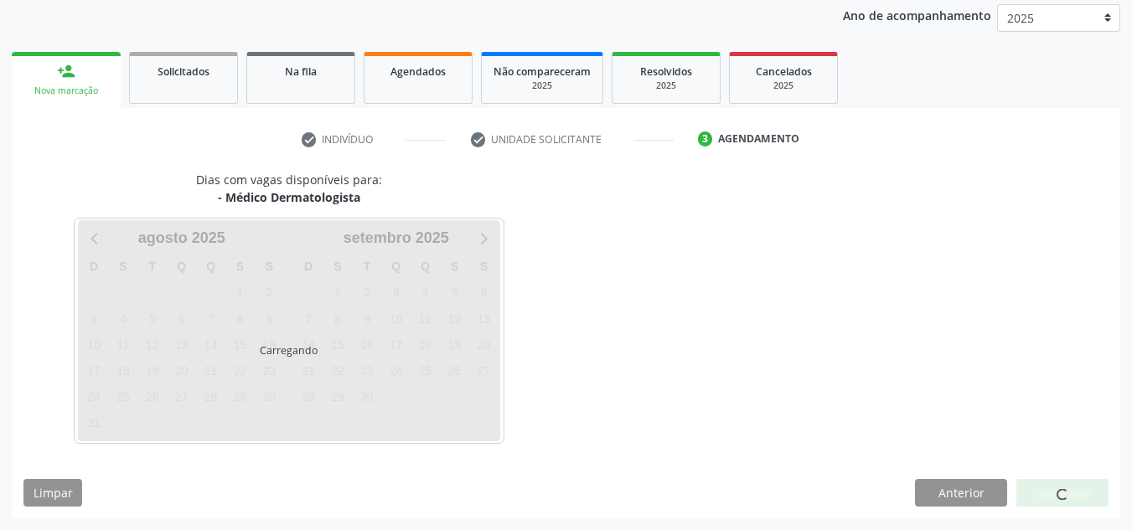
scroll to position [199, 0]
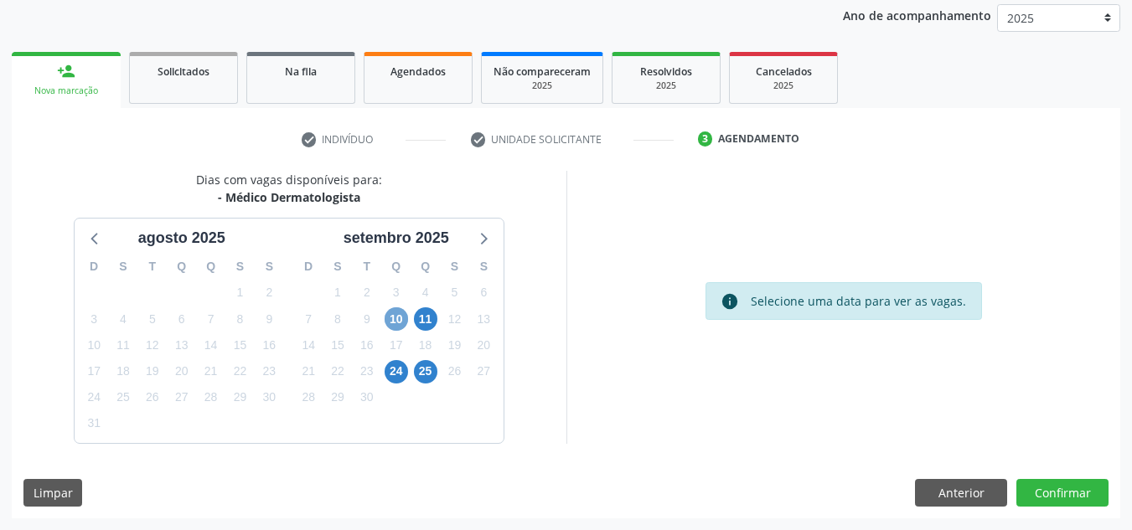
click at [395, 308] on span "10" at bounding box center [395, 318] width 23 height 23
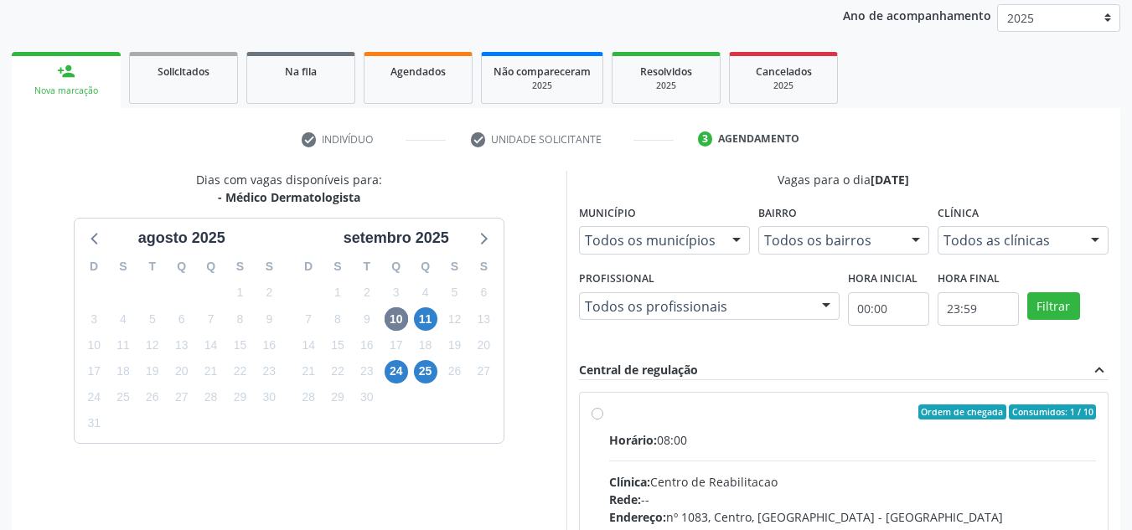
click at [617, 424] on label "Ordem de chegada Consumidos: 1 / 10 Horário: 08:00 Clínica: Centro de Reabilita…" at bounding box center [853, 533] width 488 height 257
click at [603, 420] on input "Ordem de chegada Consumidos: 1 / 10 Horário: 08:00 Clínica: Centro de Reabilita…" at bounding box center [597, 412] width 12 height 15
radio input "true"
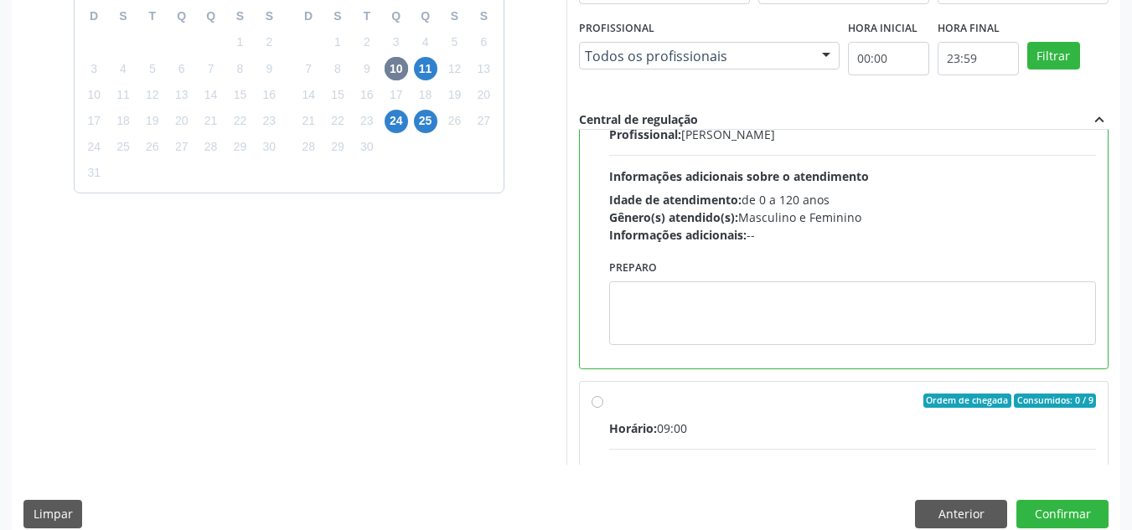
scroll to position [450, 0]
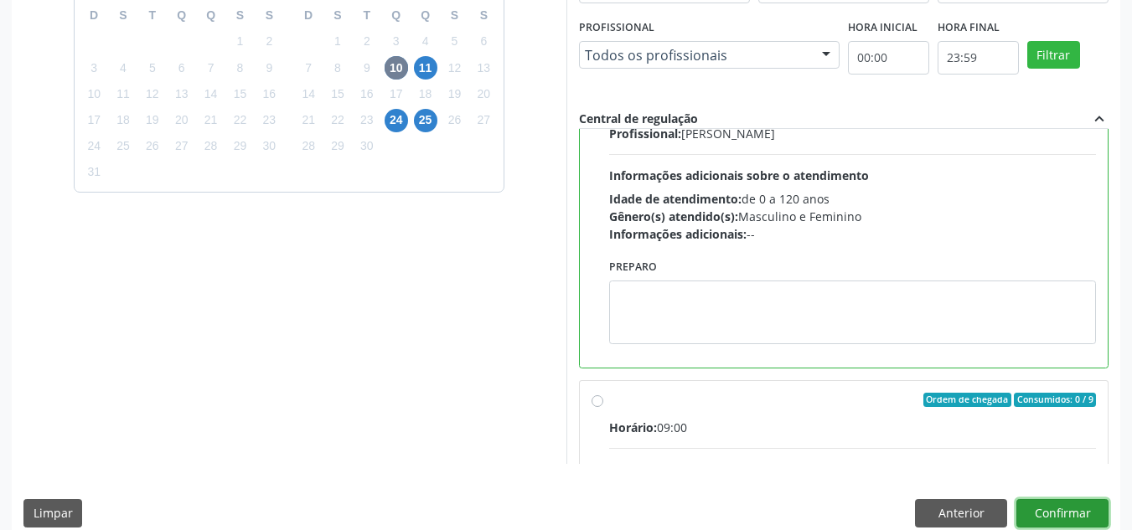
click at [1052, 515] on button "Confirmar" at bounding box center [1062, 513] width 92 height 28
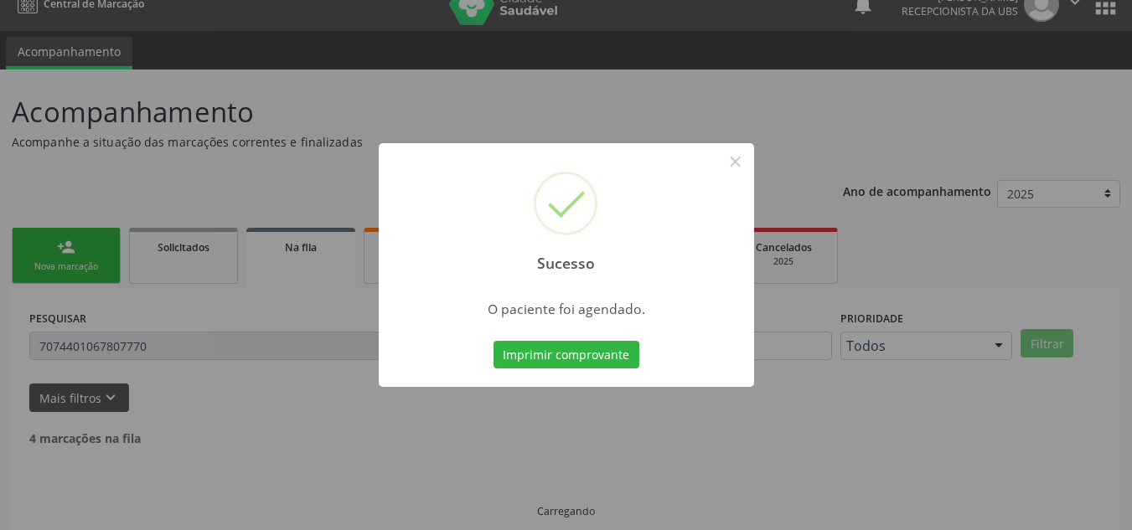
scroll to position [0, 0]
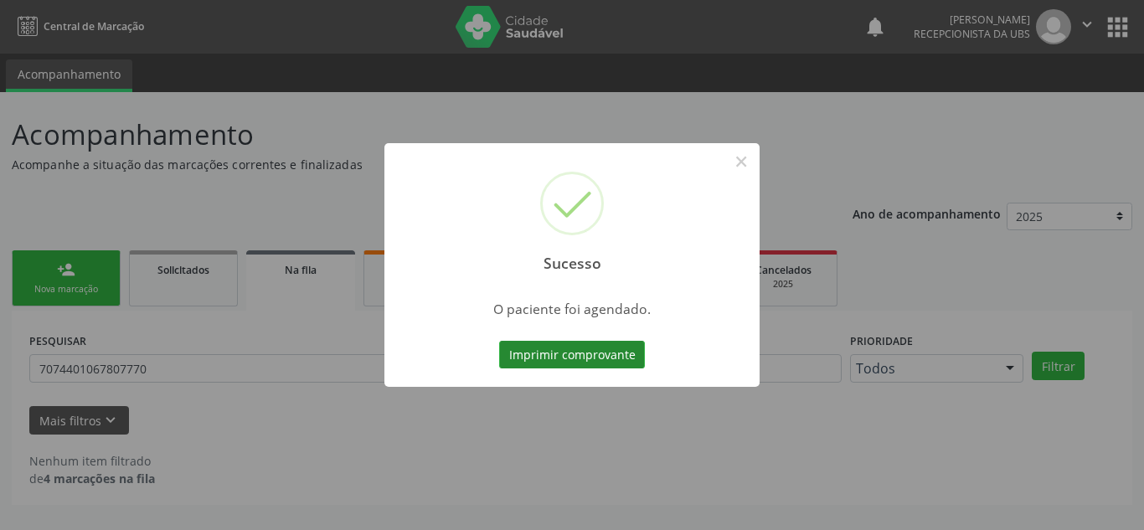
click at [542, 357] on button "Imprimir comprovante" at bounding box center [572, 355] width 146 height 28
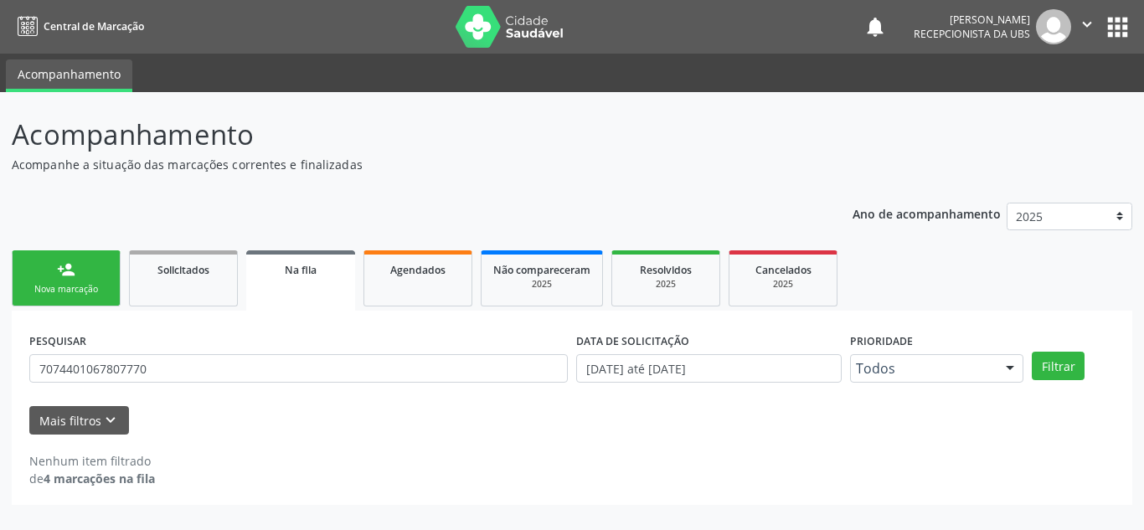
click at [105, 280] on link "person_add Nova marcação" at bounding box center [66, 278] width 109 height 56
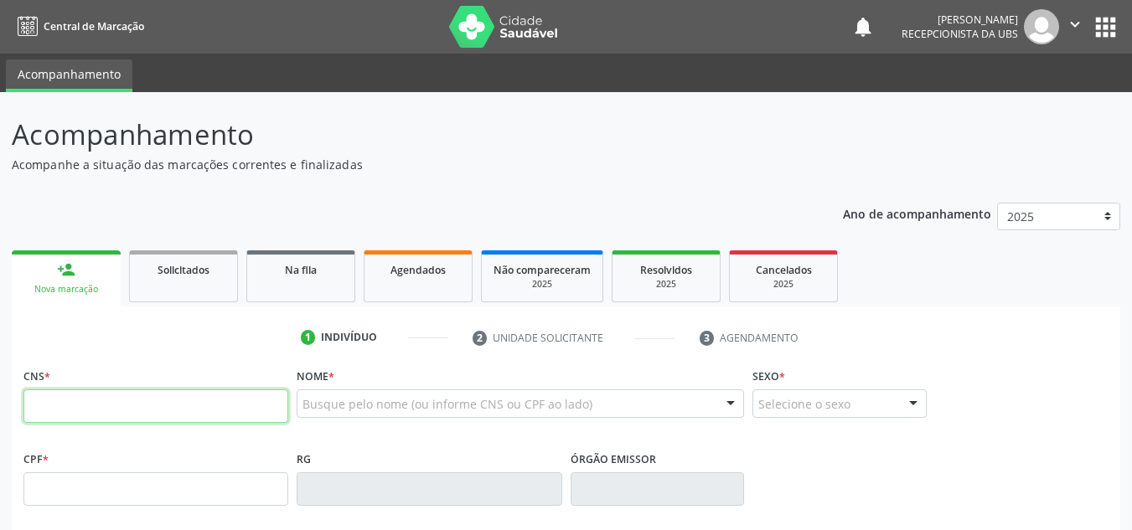
click at [175, 402] on input "text" at bounding box center [155, 407] width 265 height 34
type input "898 0034 4446 9464"
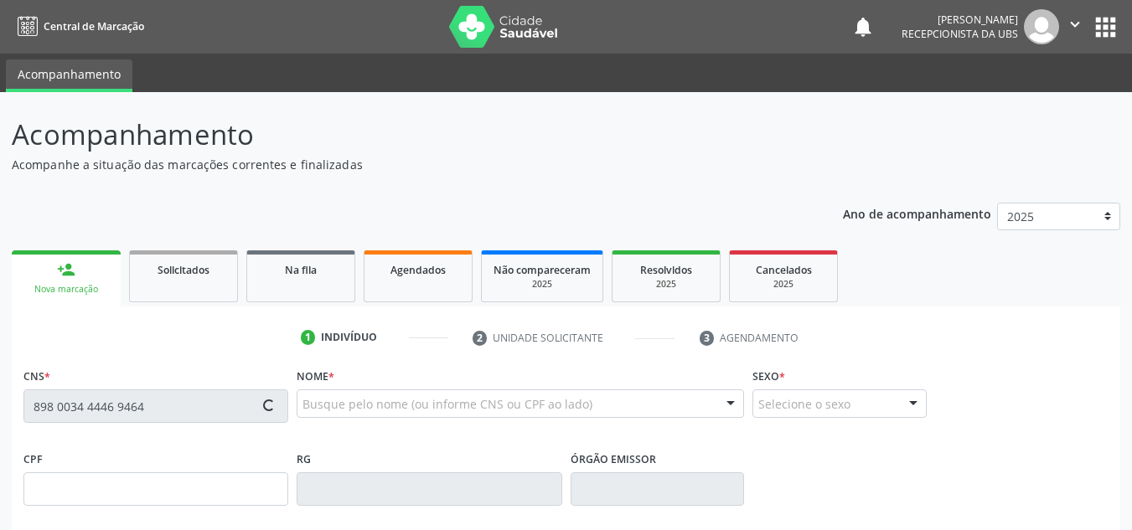
type input "062.219.584-07"
type input "29/11/2000"
type input "Telma Maria dos Santos"
type input "(87) 99999-9999"
type input "000.268.354-79"
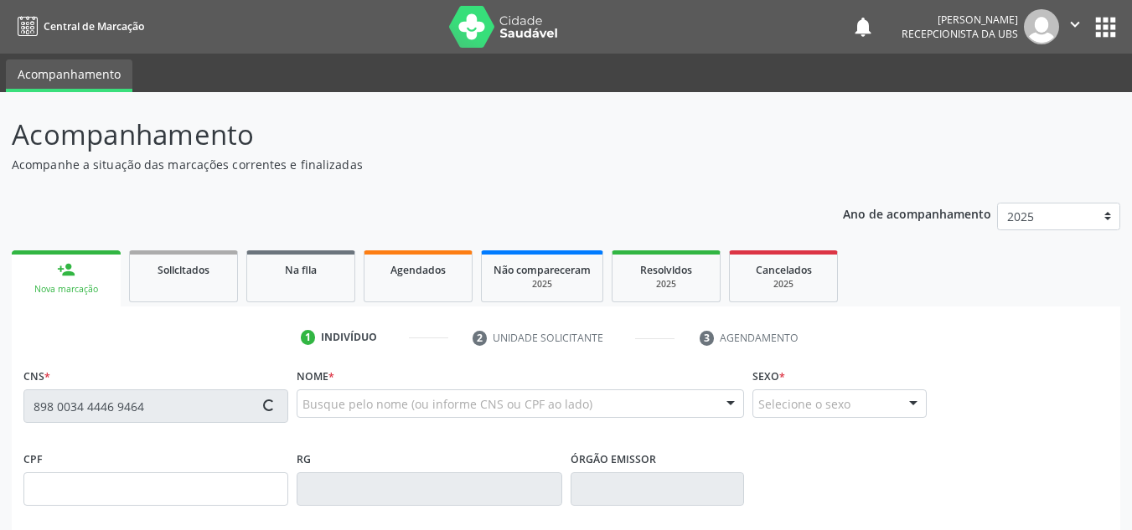
type input "1124"
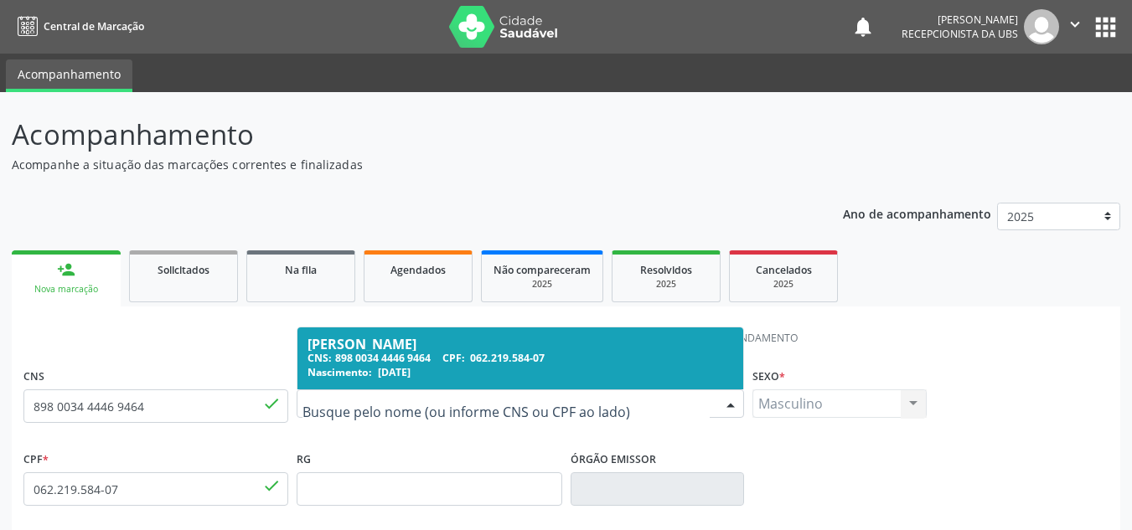
click at [374, 356] on div "CNS: 898 0034 4446 9464 CPF: 062.219.584-07" at bounding box center [520, 358] width 426 height 14
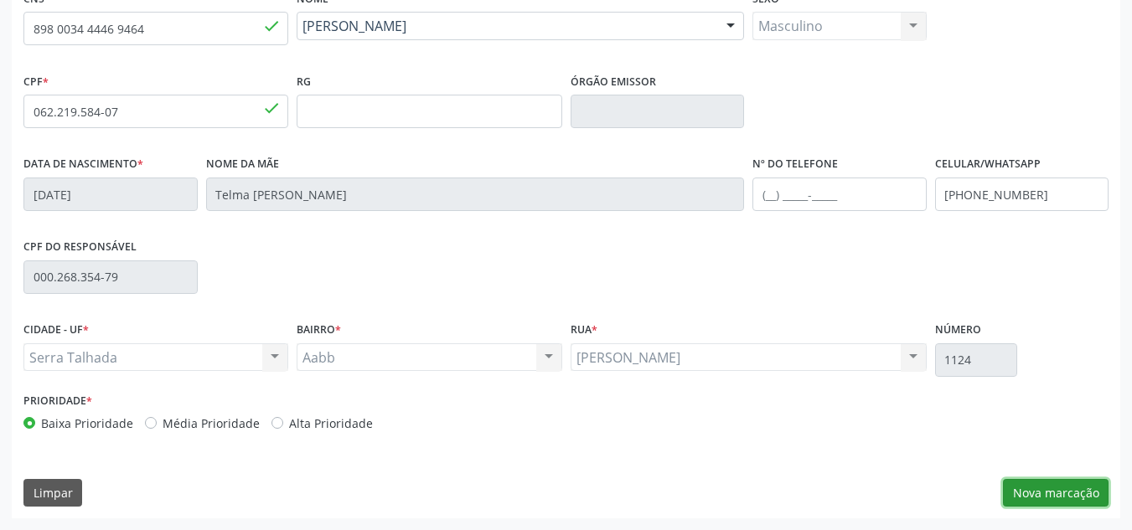
click at [1045, 484] on button "Nova marcação" at bounding box center [1056, 493] width 106 height 28
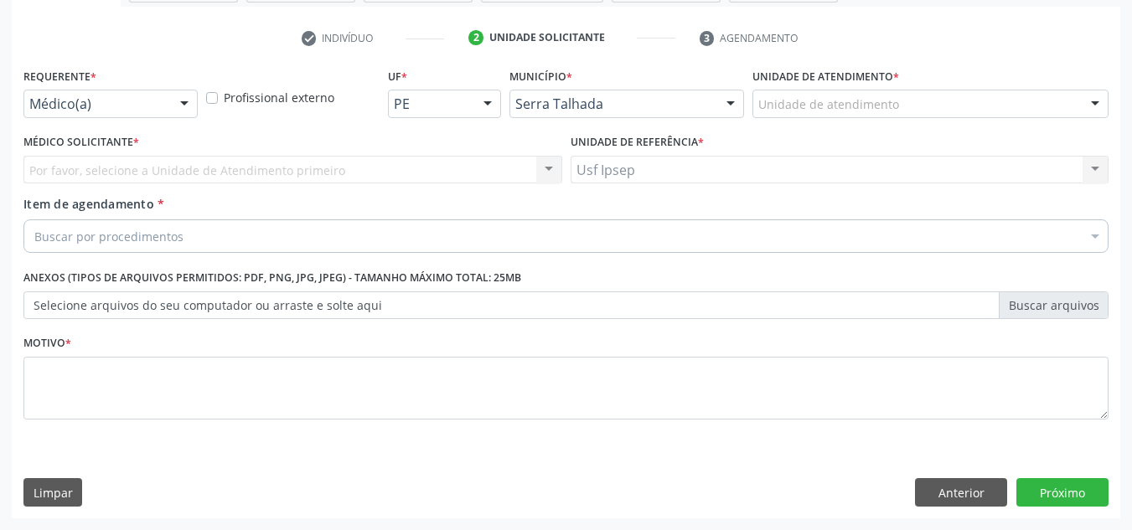
click at [150, 157] on div "Por favor, selecione a Unidade de Atendimento primeiro Nenhum resultado encontr…" at bounding box center [292, 170] width 539 height 28
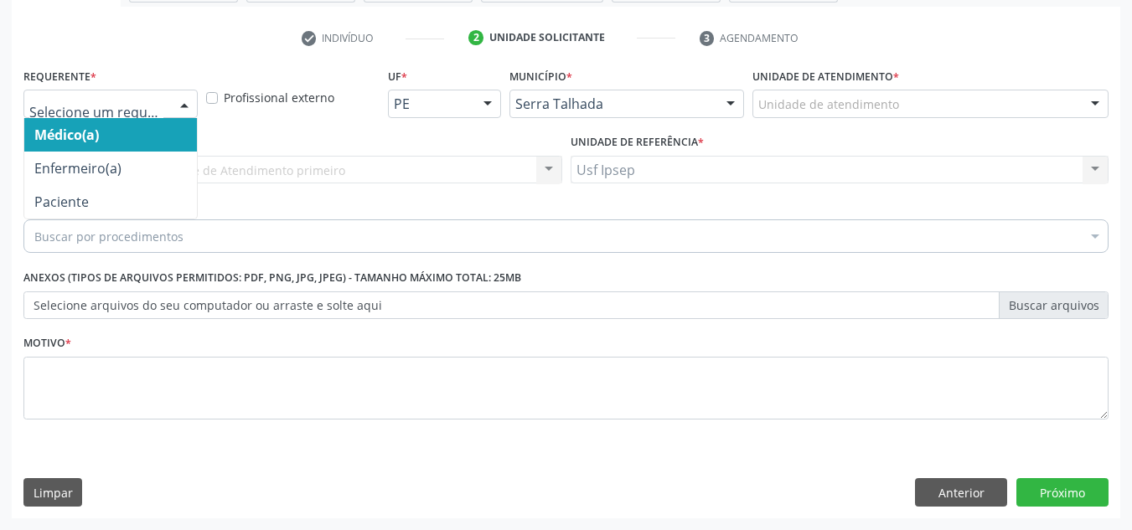
click at [194, 103] on div at bounding box center [184, 104] width 25 height 28
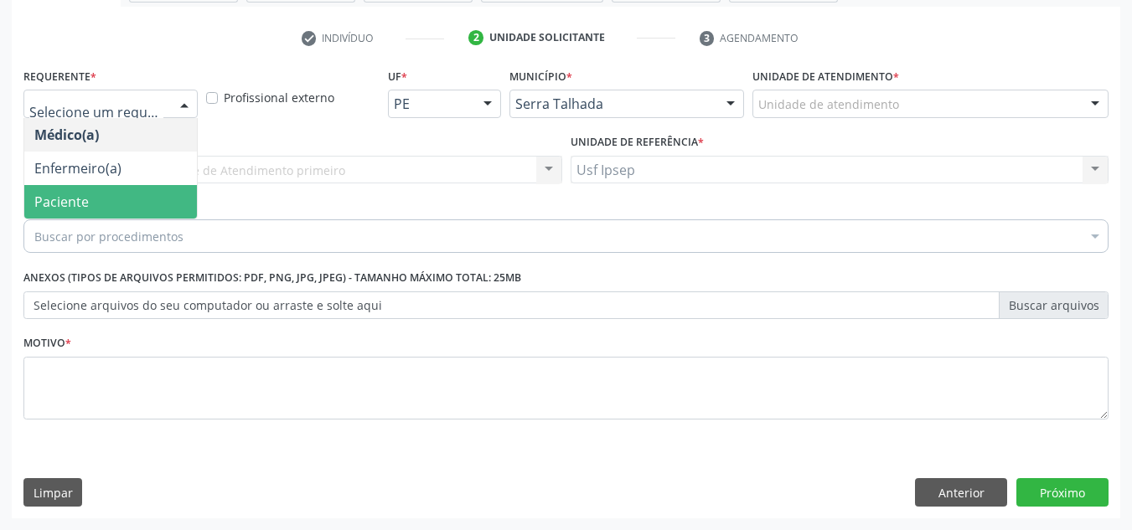
click at [109, 197] on span "Paciente" at bounding box center [110, 202] width 173 height 34
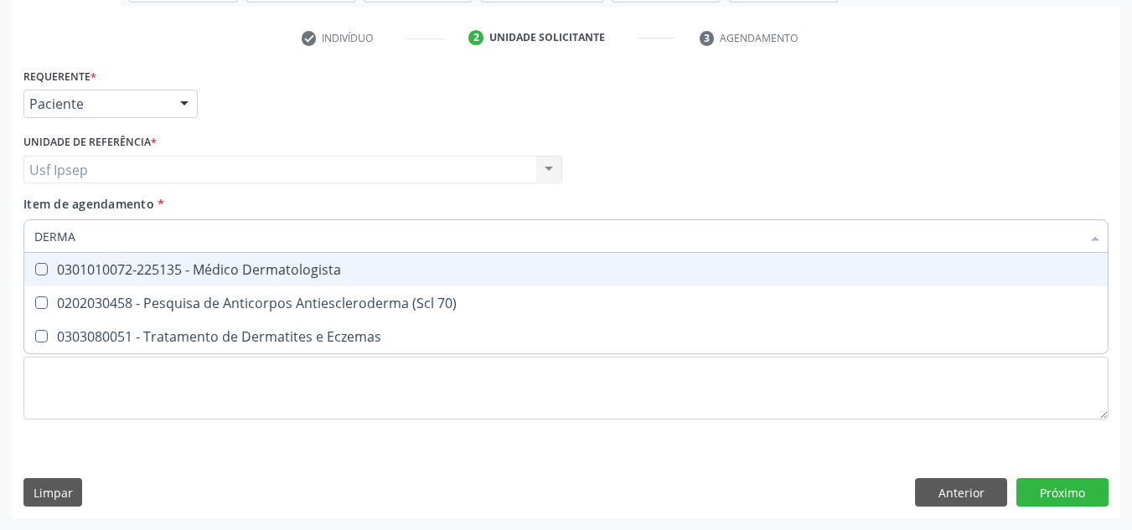
type input "DERMAT"
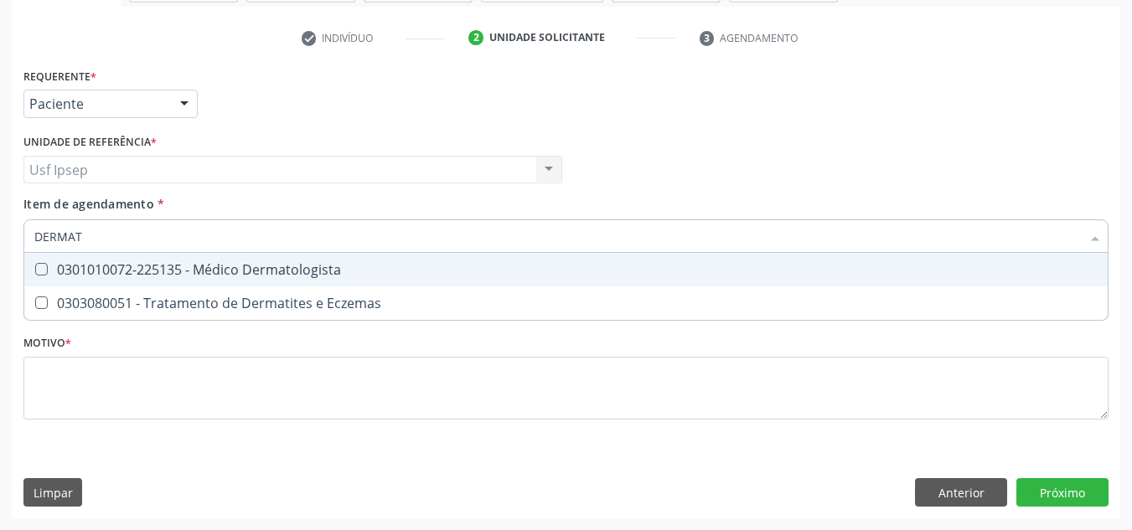
click at [229, 267] on div "0301010072-225135 - Médico Dermatologista" at bounding box center [565, 269] width 1063 height 13
checkbox Dermatologista "true"
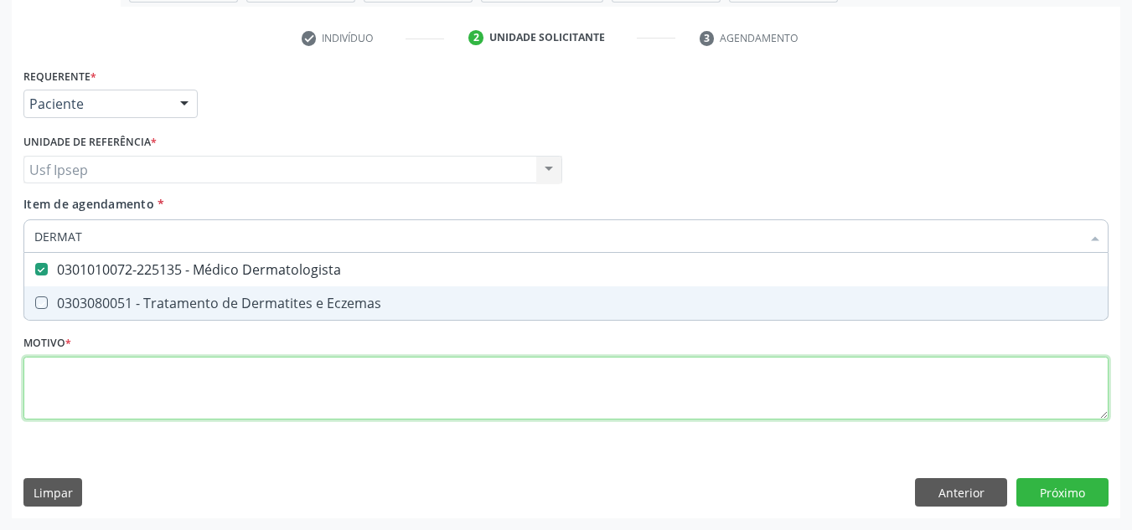
click at [570, 395] on div "Requerente * Paciente Médico(a) Enfermeiro(a) Paciente Nenhum resultado encontr…" at bounding box center [565, 253] width 1085 height 379
checkbox Eczemas "true"
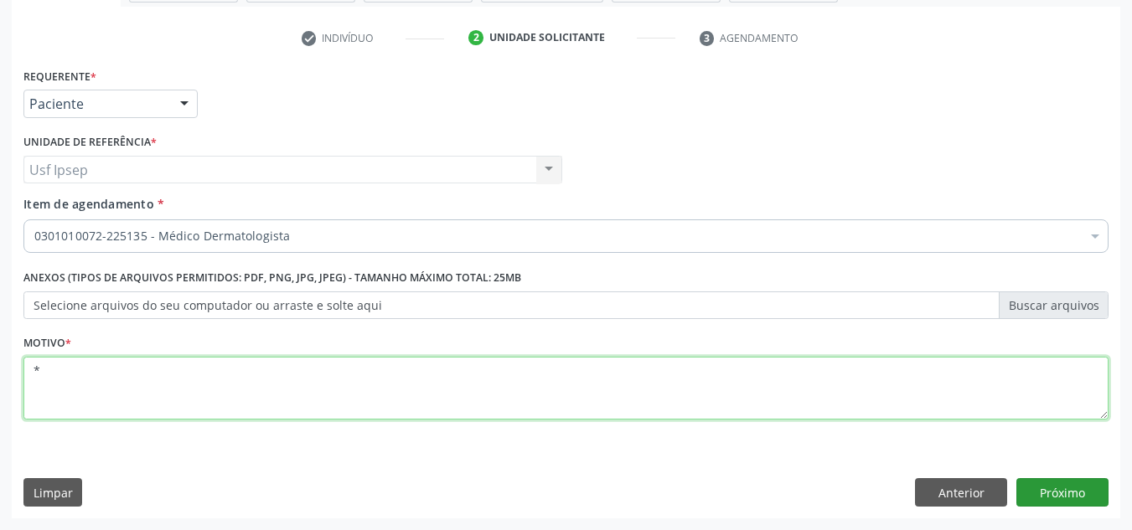
type textarea "*"
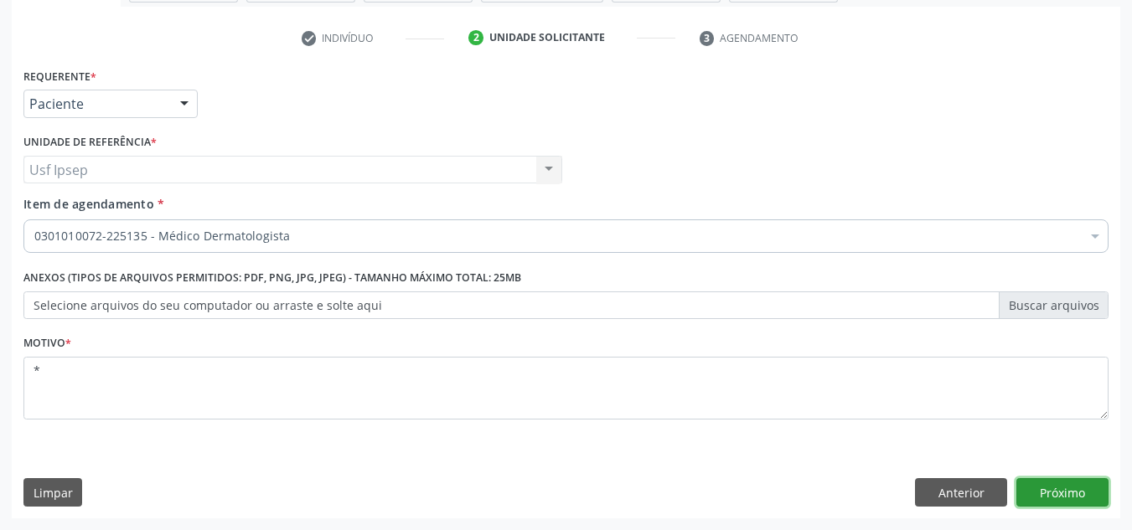
click at [1065, 493] on button "Próximo" at bounding box center [1062, 492] width 92 height 28
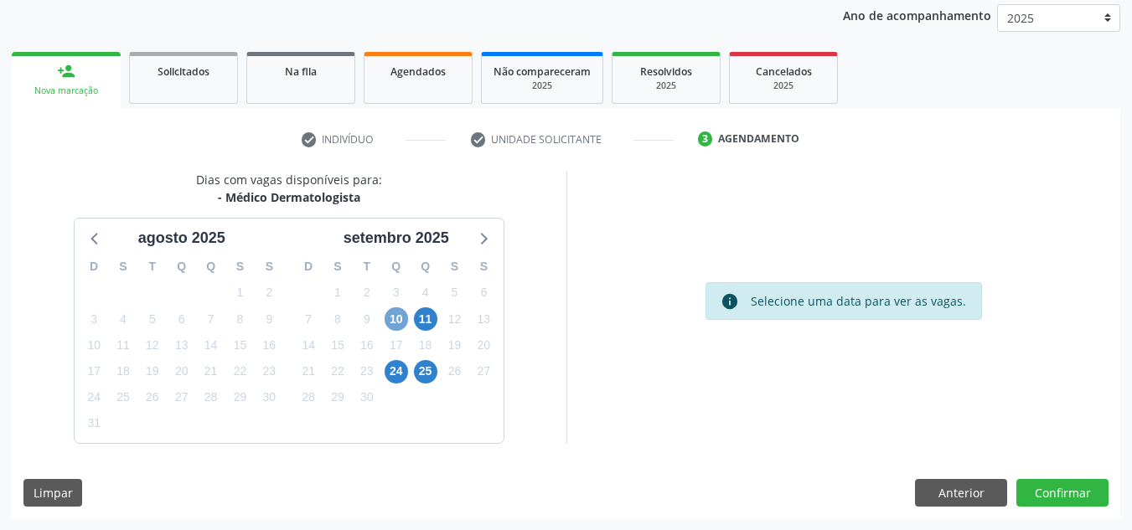
drag, startPoint x: 388, startPoint y: 314, endPoint x: 402, endPoint y: 317, distance: 14.5
click at [402, 317] on span "10" at bounding box center [395, 318] width 23 height 23
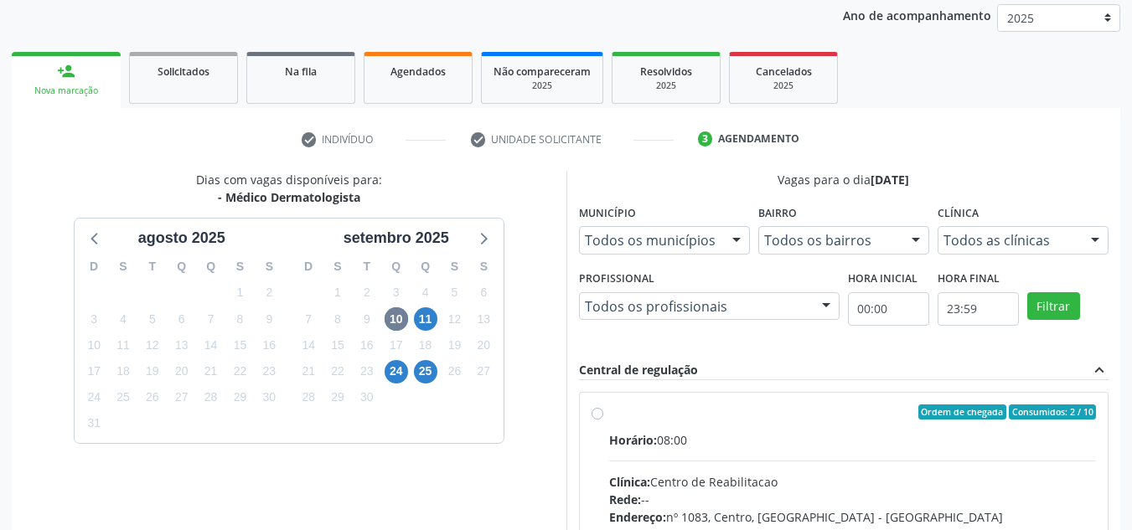
click at [584, 411] on div "Ordem de chegada Consumidos: 2 / 10 Horário: 08:00 Clínica: Centro de Reabilita…" at bounding box center [844, 533] width 529 height 281
radio input "true"
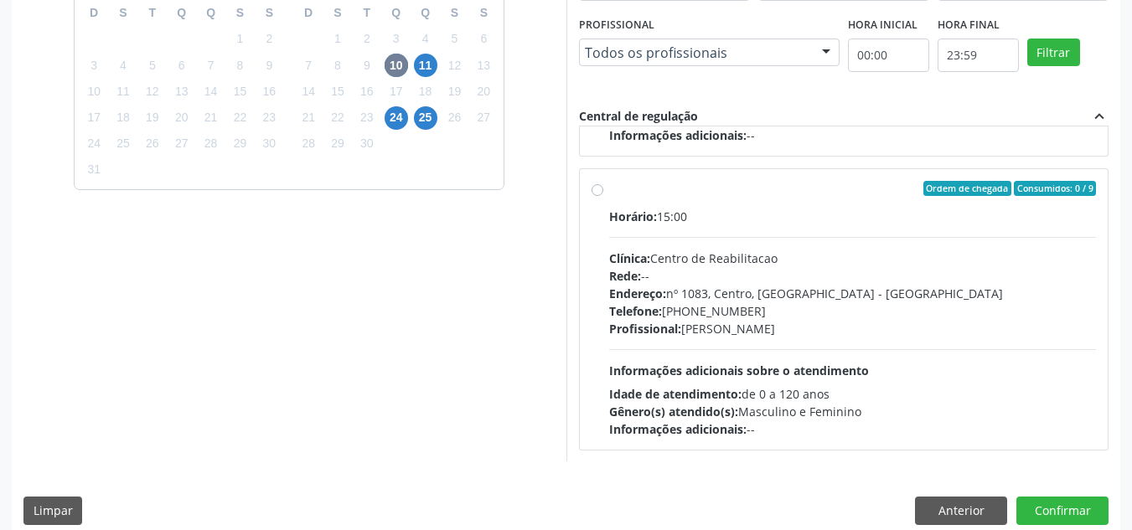
scroll to position [471, 0]
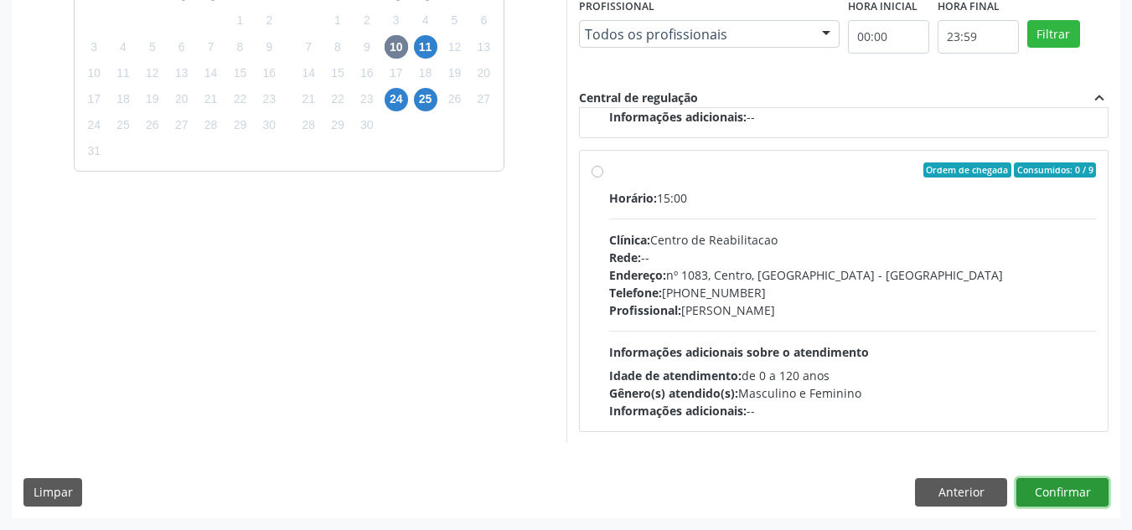
click at [1099, 489] on button "Confirmar" at bounding box center [1062, 492] width 92 height 28
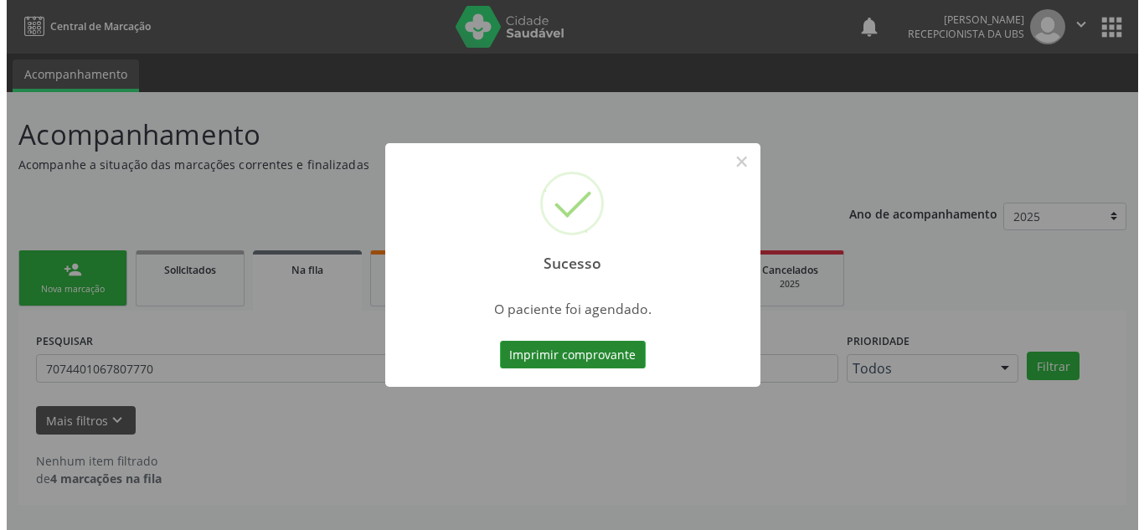
scroll to position [0, 0]
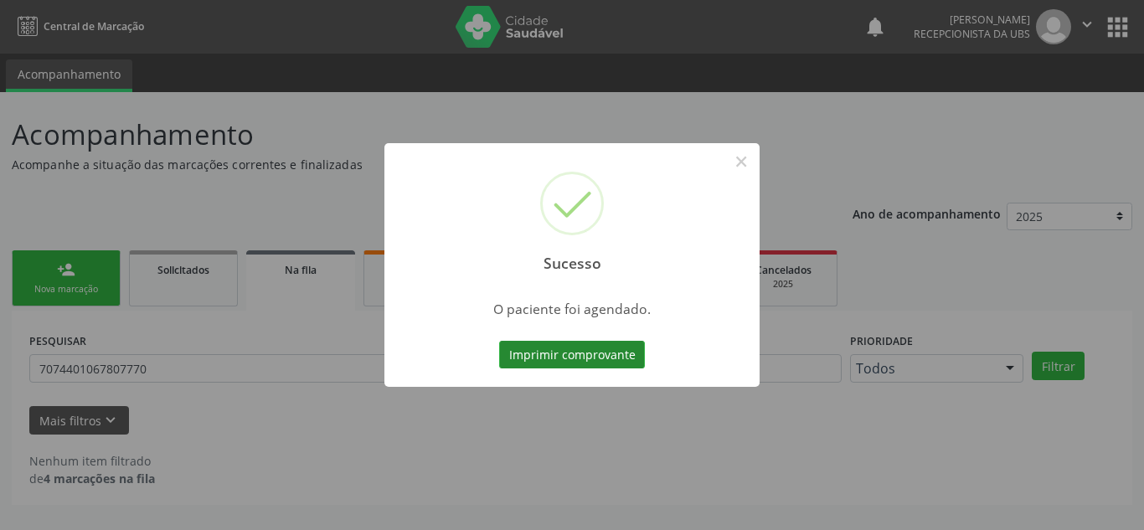
click at [601, 356] on button "Imprimir comprovante" at bounding box center [572, 355] width 146 height 28
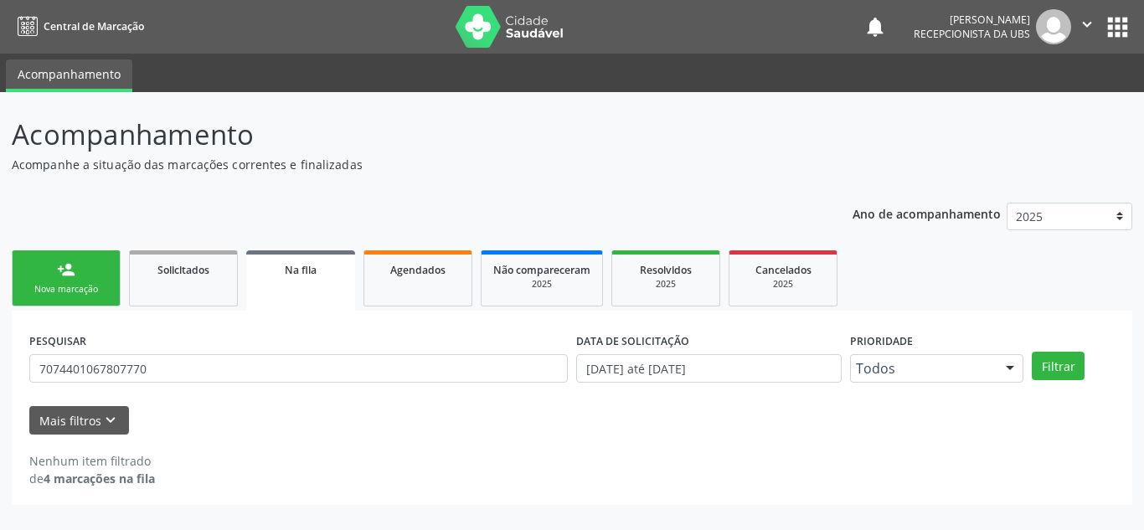
click at [85, 295] on div "Nova marcação" at bounding box center [66, 289] width 84 height 13
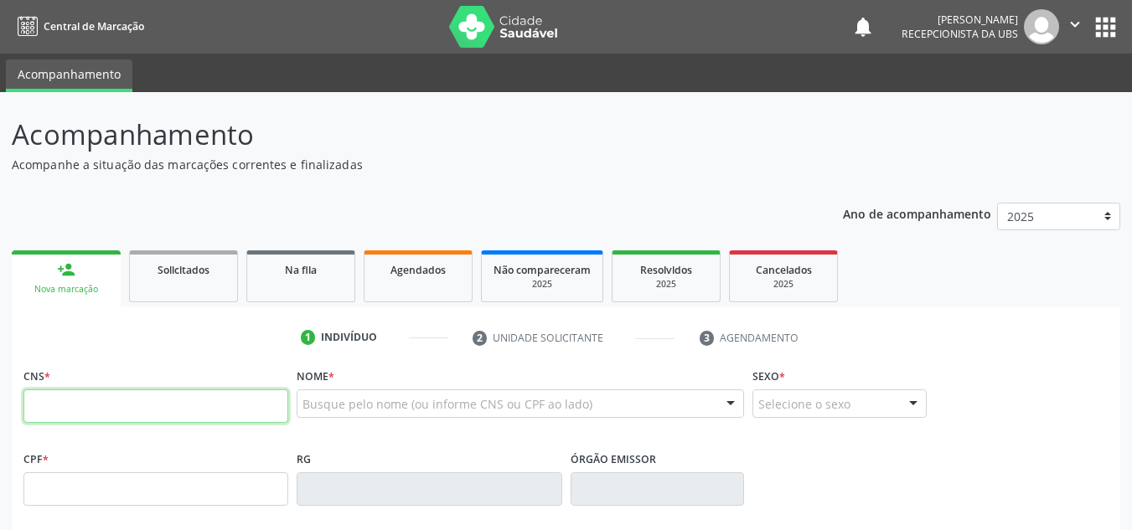
click at [149, 417] on input "text" at bounding box center [155, 407] width 265 height 34
type input "709 2022 6923 1739"
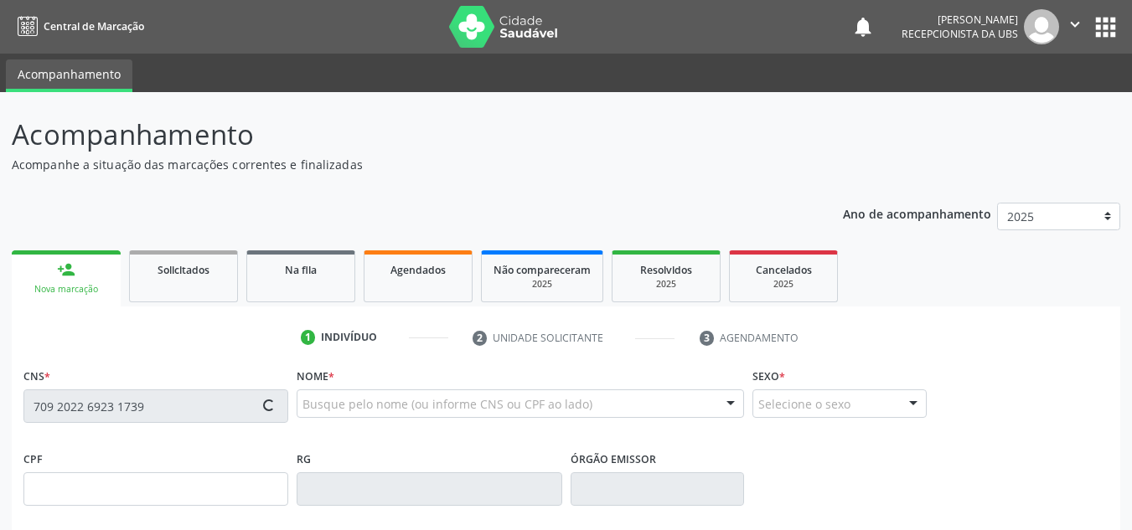
type input "[DATE]"
type input "[PERSON_NAME]"
type input "[PHONE_NUMBER]"
type input "872"
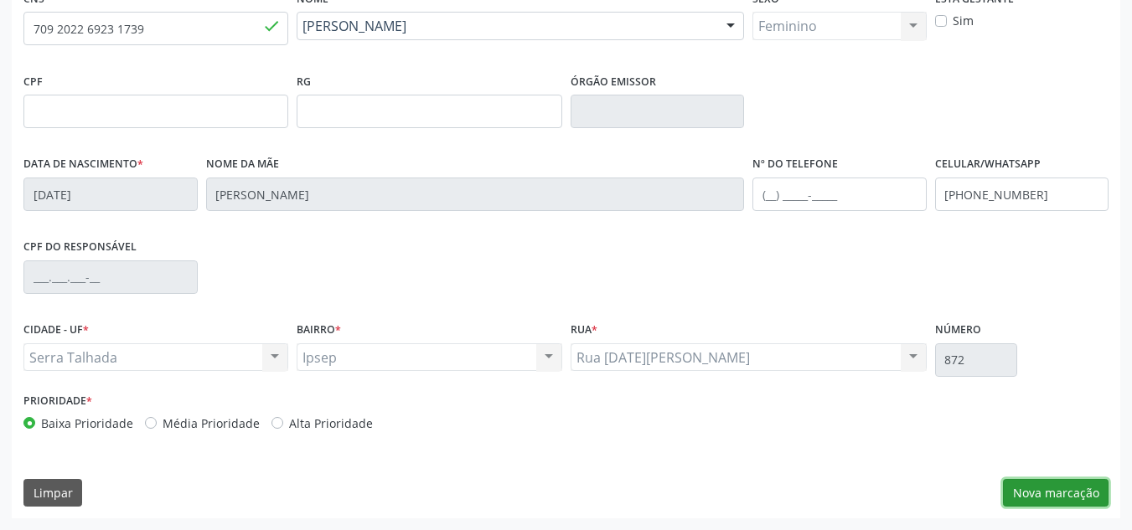
click at [1031, 491] on button "Nova marcação" at bounding box center [1056, 493] width 106 height 28
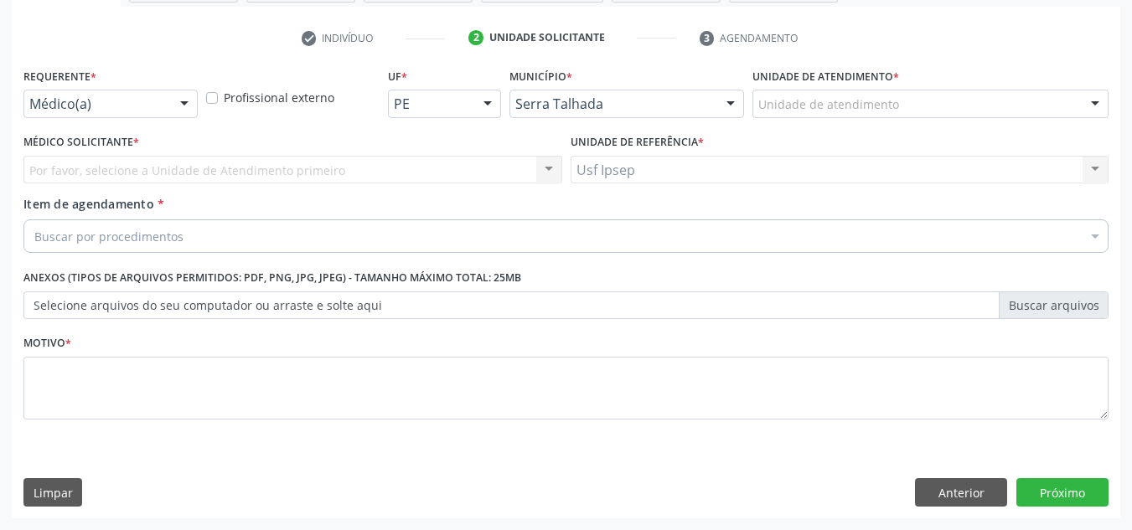
scroll to position [300, 0]
click at [86, 182] on div "Por favor, selecione a Unidade de Atendimento primeiro Nenhum resultado encontr…" at bounding box center [292, 170] width 539 height 28
click at [463, 240] on div "Buscar por procedimentos" at bounding box center [565, 236] width 1085 height 34
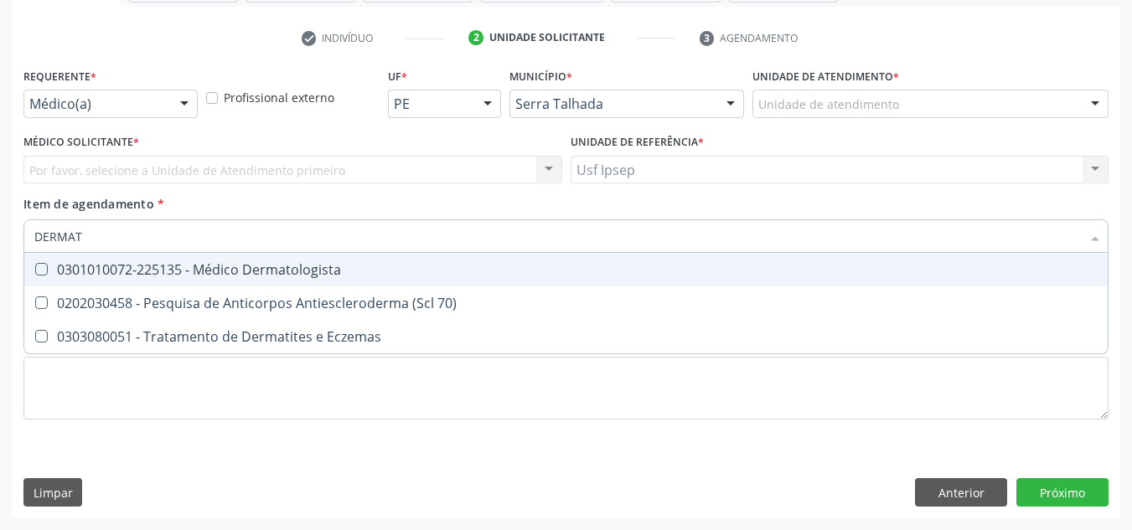
type input "DERMATO"
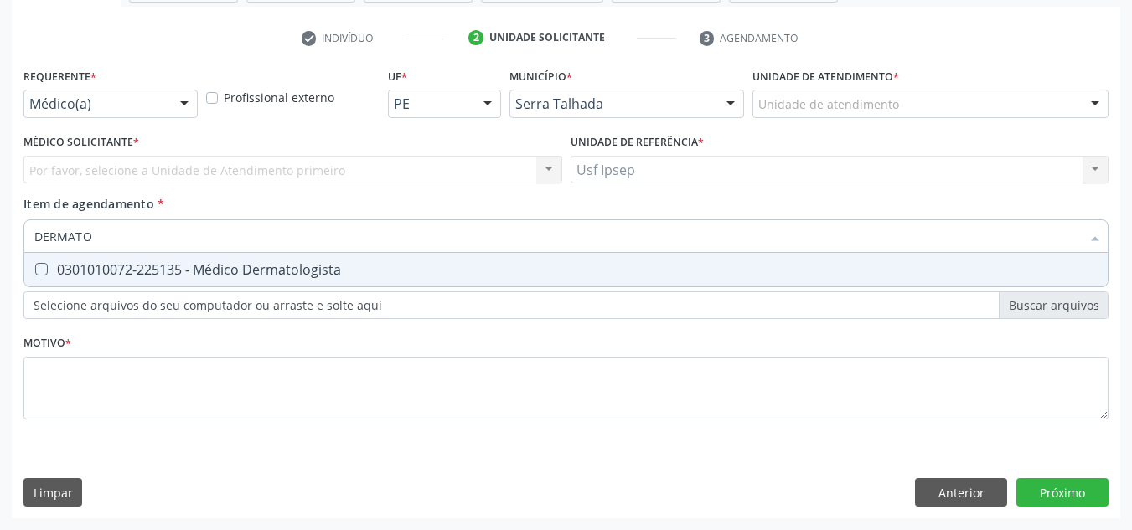
click at [436, 261] on span "0301010072-225135 - Médico Dermatologista" at bounding box center [565, 270] width 1083 height 34
checkbox Dermatologista "true"
click at [1066, 502] on div "Requerente * Médico(a) Médico(a) Enfermeiro(a) Paciente Nenhum resultado encont…" at bounding box center [566, 291] width 1108 height 455
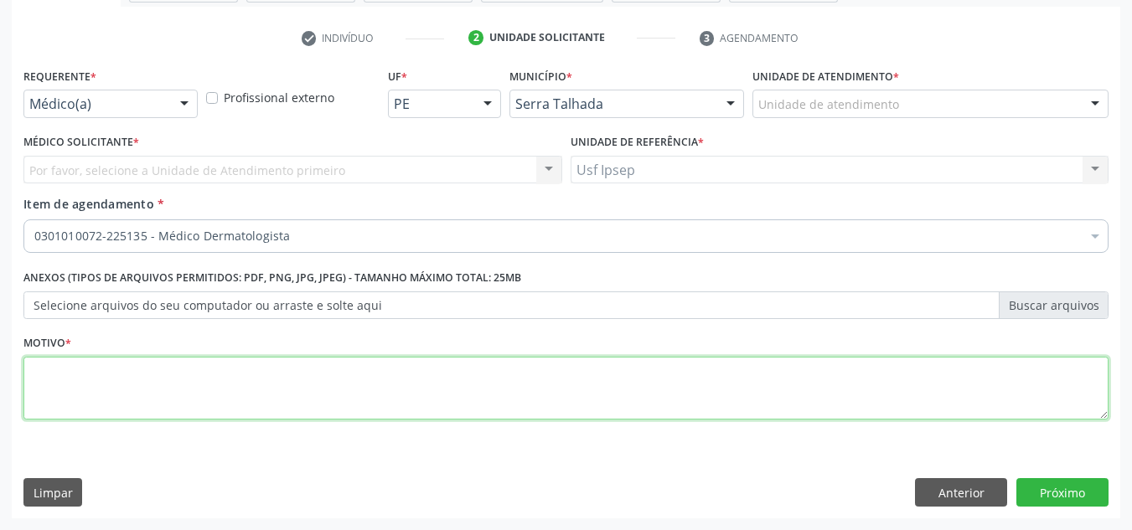
click at [286, 389] on textarea at bounding box center [565, 389] width 1085 height 64
type textarea "*"
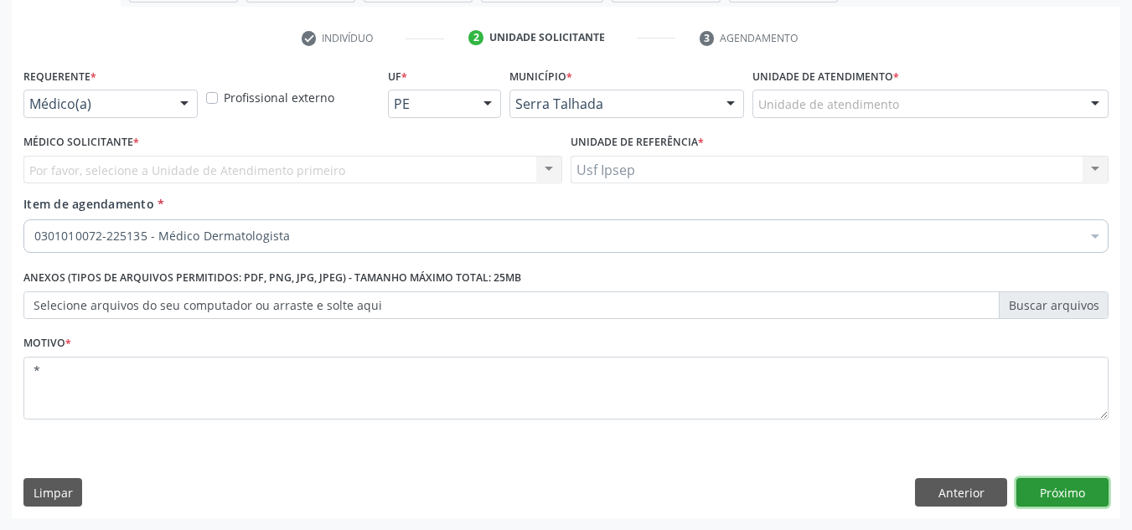
click at [1066, 493] on button "Próximo" at bounding box center [1062, 492] width 92 height 28
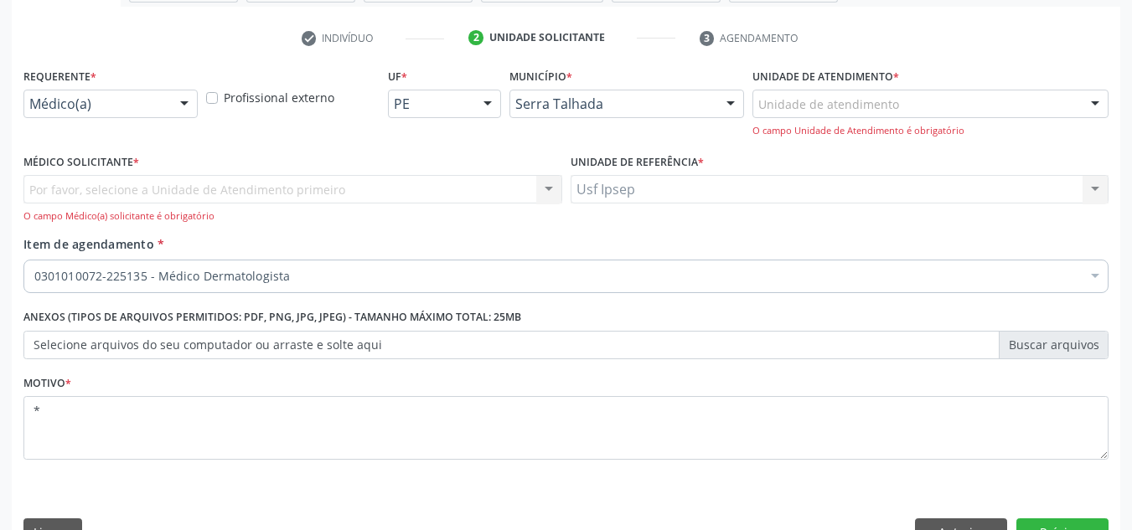
click at [203, 194] on div "Por favor, selecione a Unidade de Atendimento primeiro Nenhum resultado encontr…" at bounding box center [292, 199] width 539 height 48
click at [190, 106] on div at bounding box center [184, 104] width 25 height 28
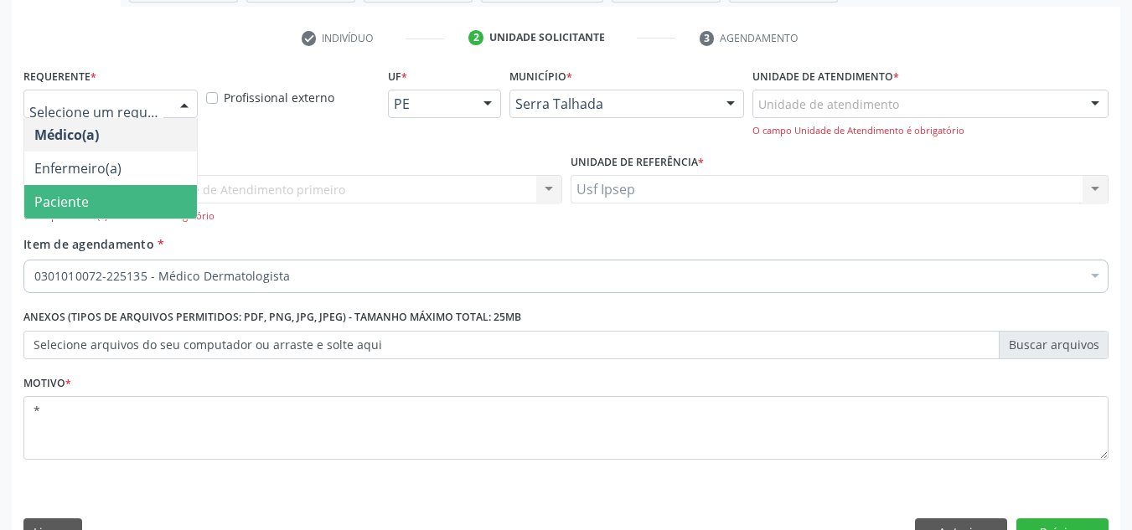
click at [108, 199] on span "Paciente" at bounding box center [110, 202] width 173 height 34
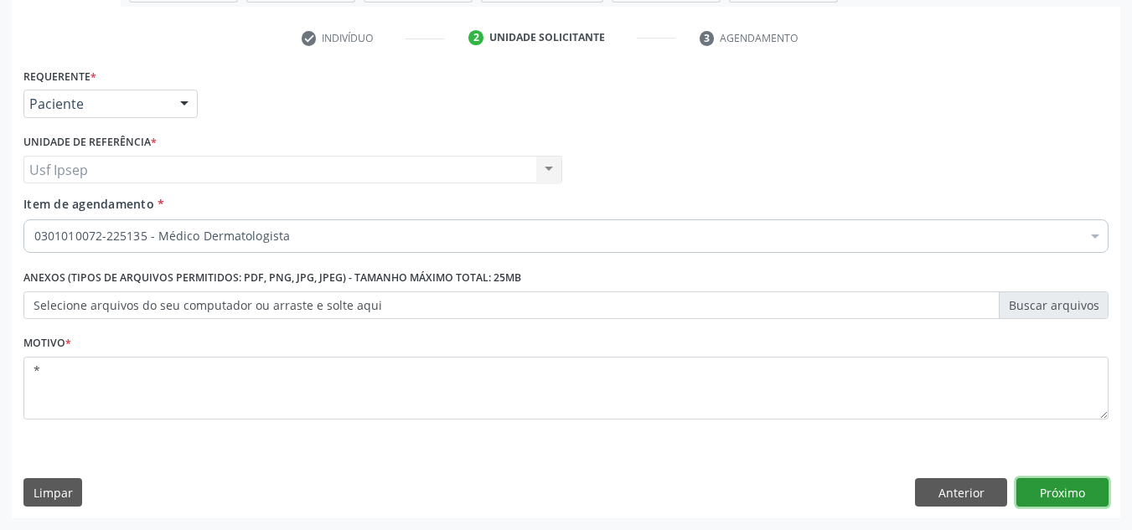
click at [1075, 493] on button "Próximo" at bounding box center [1062, 492] width 92 height 28
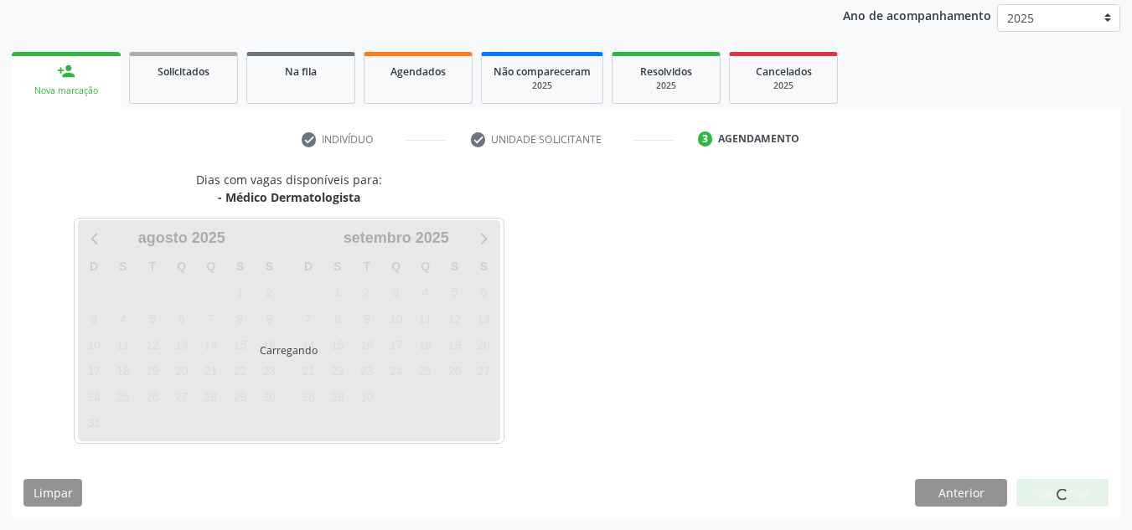
scroll to position [248, 0]
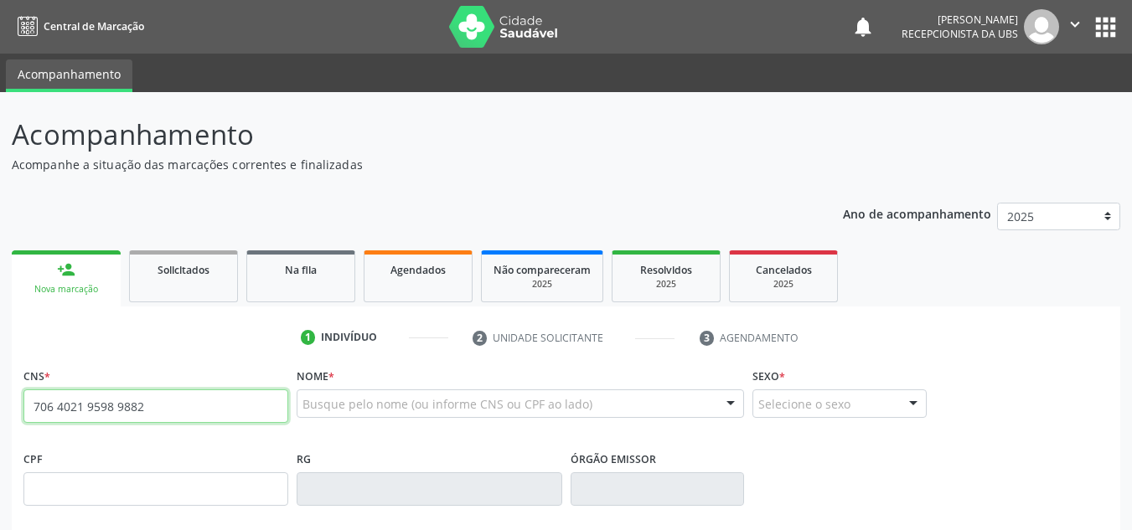
type input "706 4021 9598 9882"
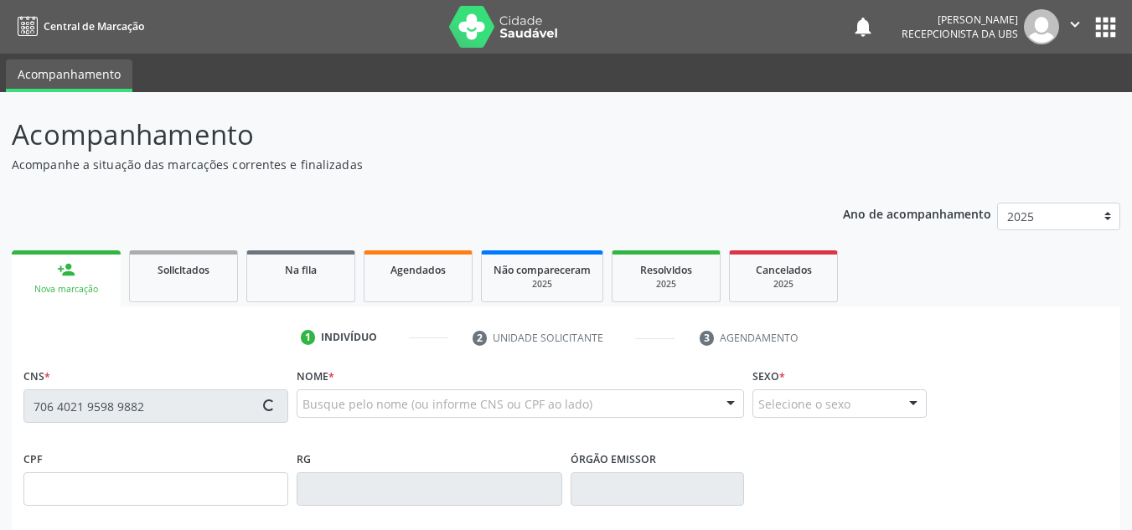
type input "047.884.634-74"
type input "[DATE]"
type input "[PERSON_NAME][DATE]"
type input "[PHONE_NUMBER]"
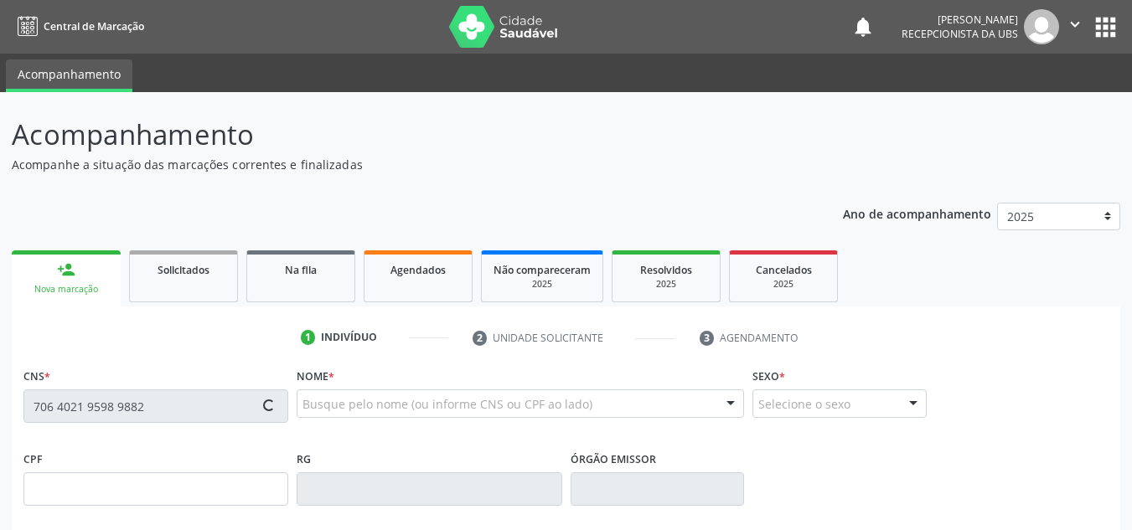
type input "1216"
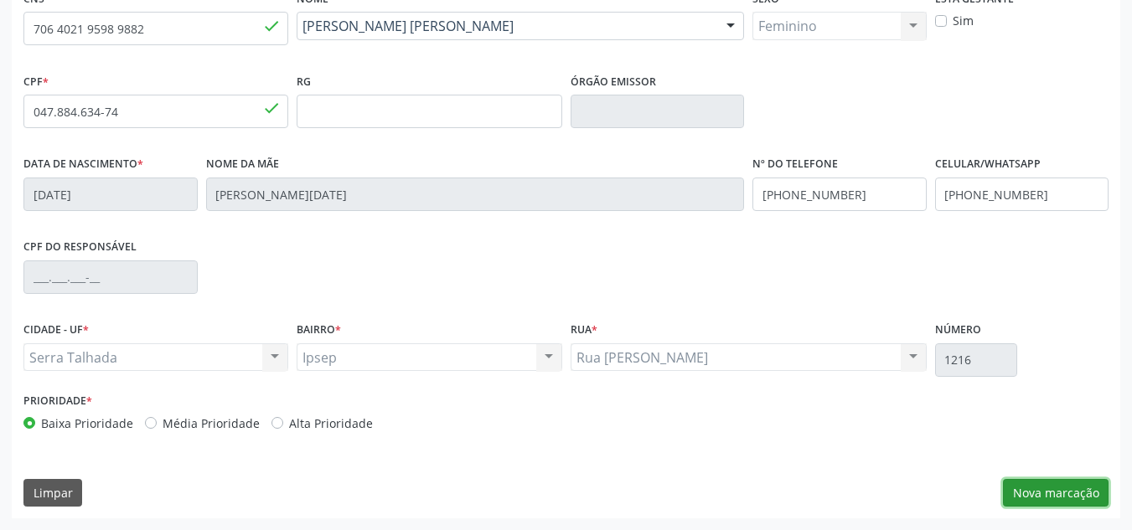
click at [1027, 494] on button "Nova marcação" at bounding box center [1056, 493] width 106 height 28
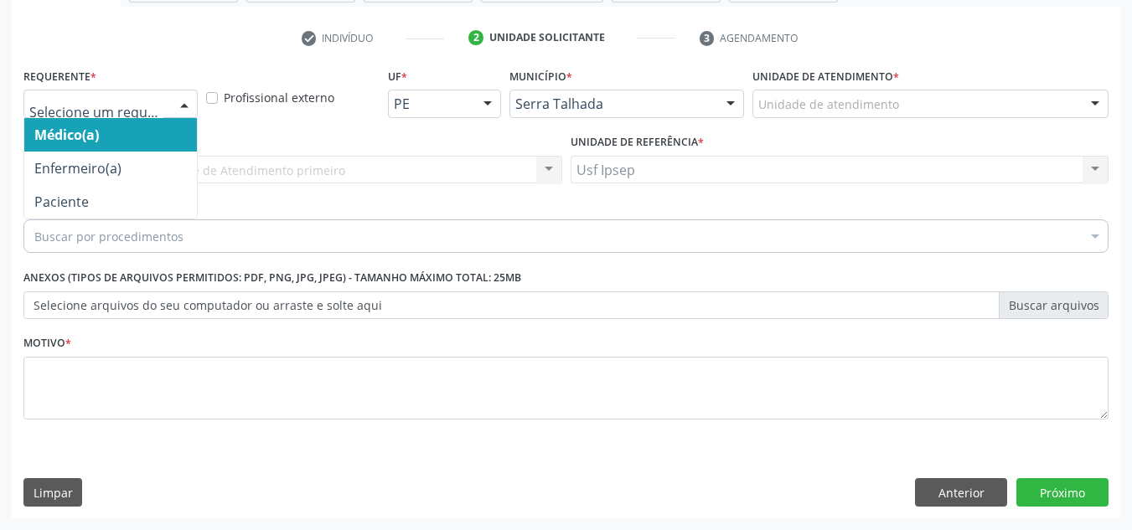
click at [176, 105] on div at bounding box center [184, 104] width 25 height 28
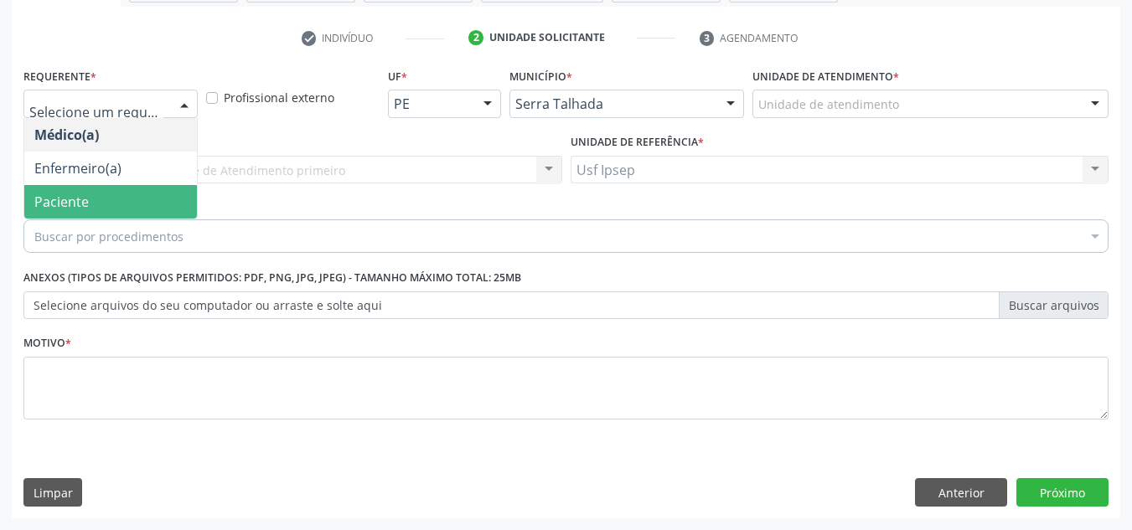
click at [126, 201] on span "Paciente" at bounding box center [110, 202] width 173 height 34
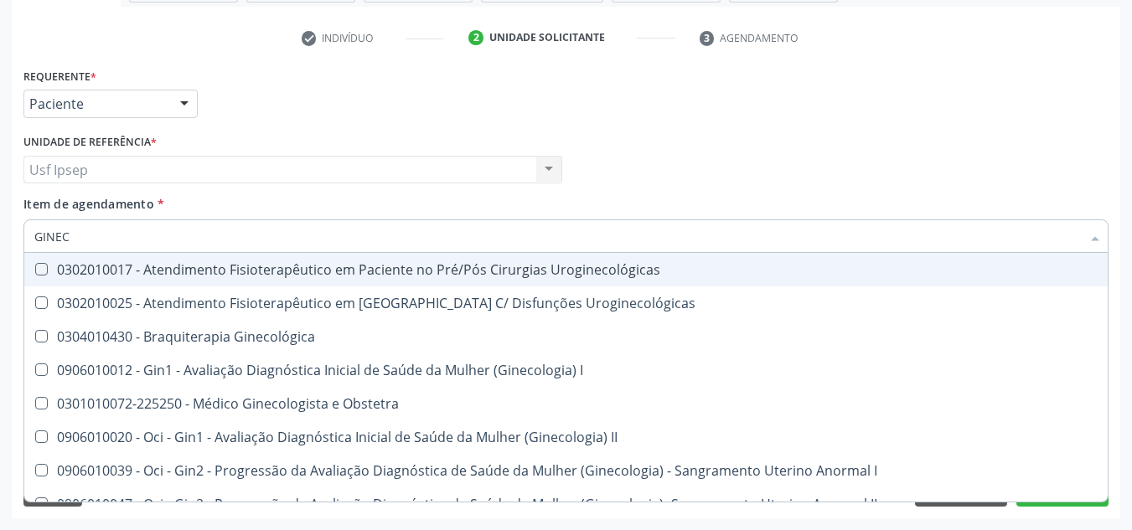
type input "GINECO"
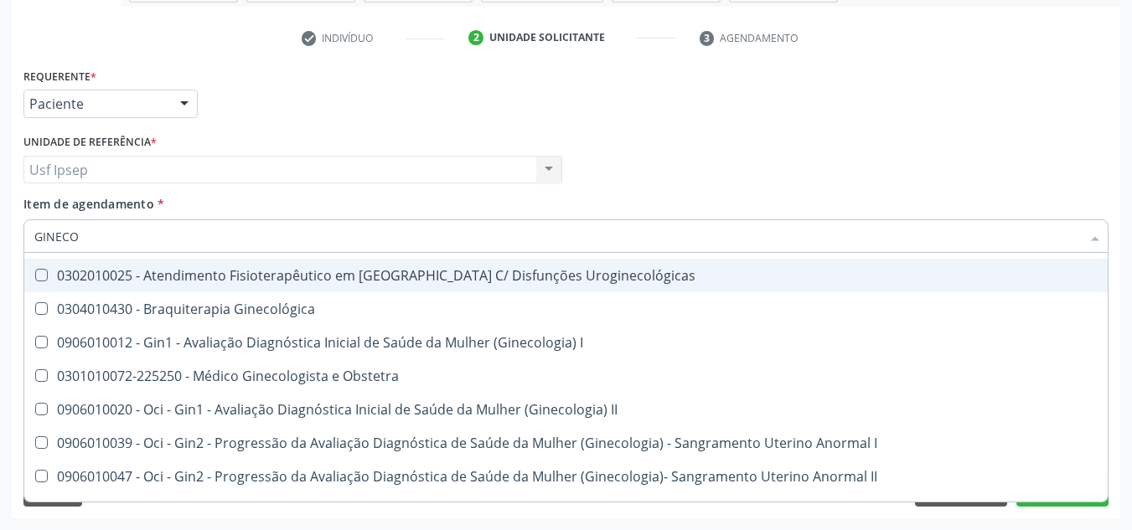
scroll to position [84, 0]
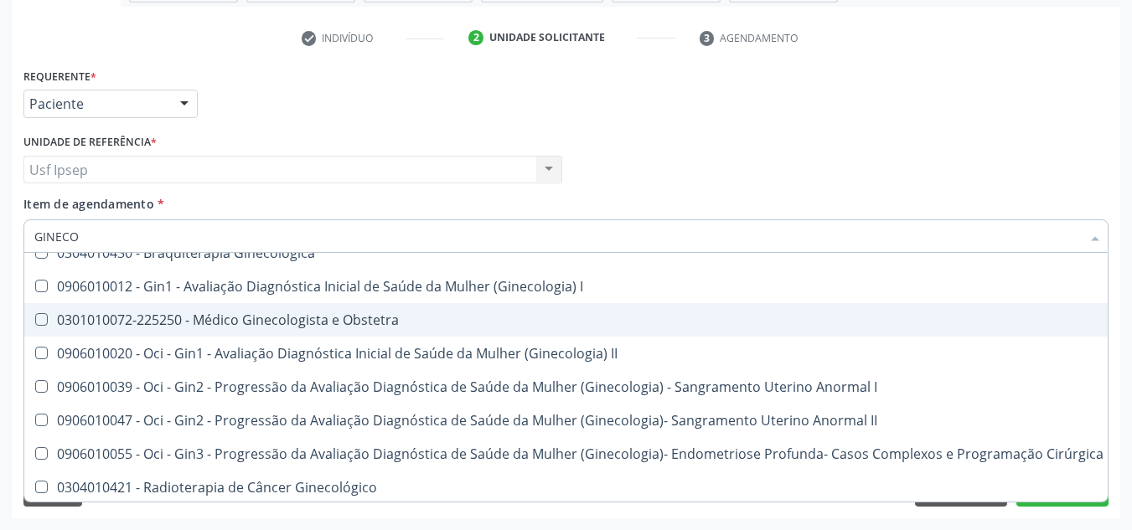
click at [364, 318] on div "0301010072-225250 - Médico Ginecologista e Obstetra" at bounding box center [568, 319] width 1069 height 13
checkbox Obstetra "true"
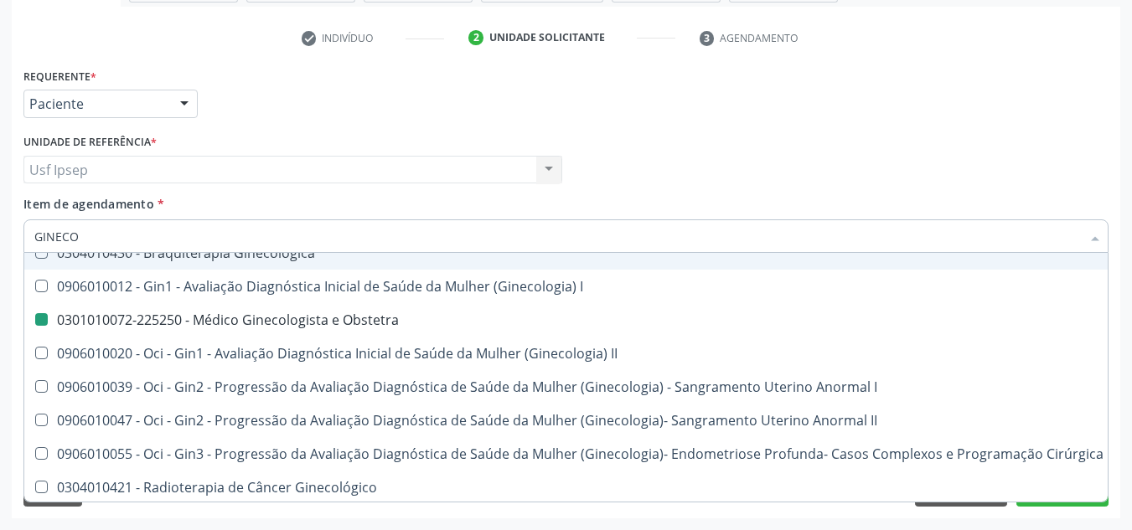
click at [688, 122] on div "Requerente * Paciente Médico(a) Enfermeiro(a) Paciente Nenhum resultado encontr…" at bounding box center [565, 96] width 1093 height 65
checkbox Uroginecológicas "true"
checkbox Obstetra "false"
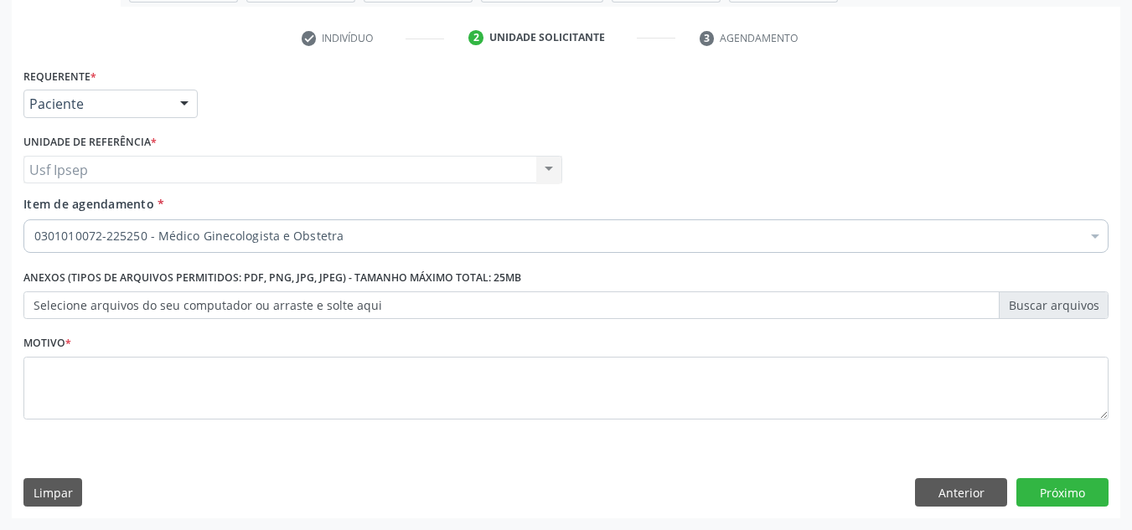
scroll to position [0, 0]
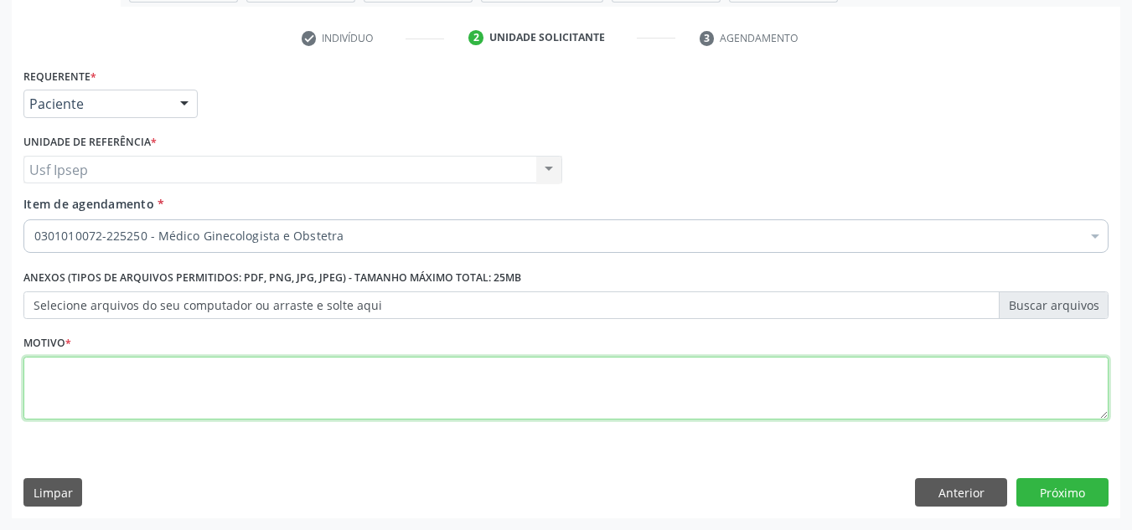
click at [853, 380] on textarea at bounding box center [565, 389] width 1085 height 64
type textarea "*"
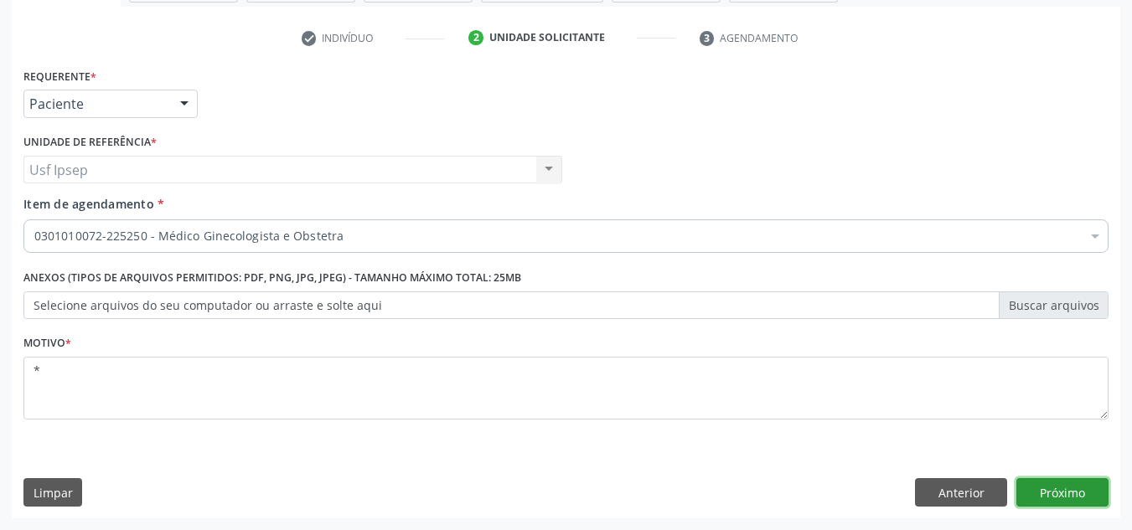
click at [1030, 490] on button "Próximo" at bounding box center [1062, 492] width 92 height 28
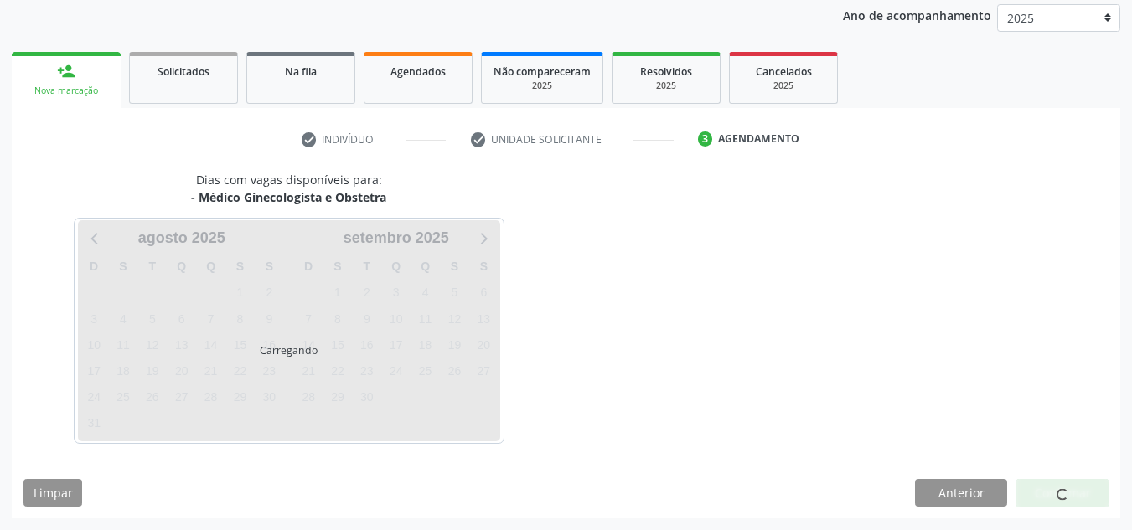
scroll to position [199, 0]
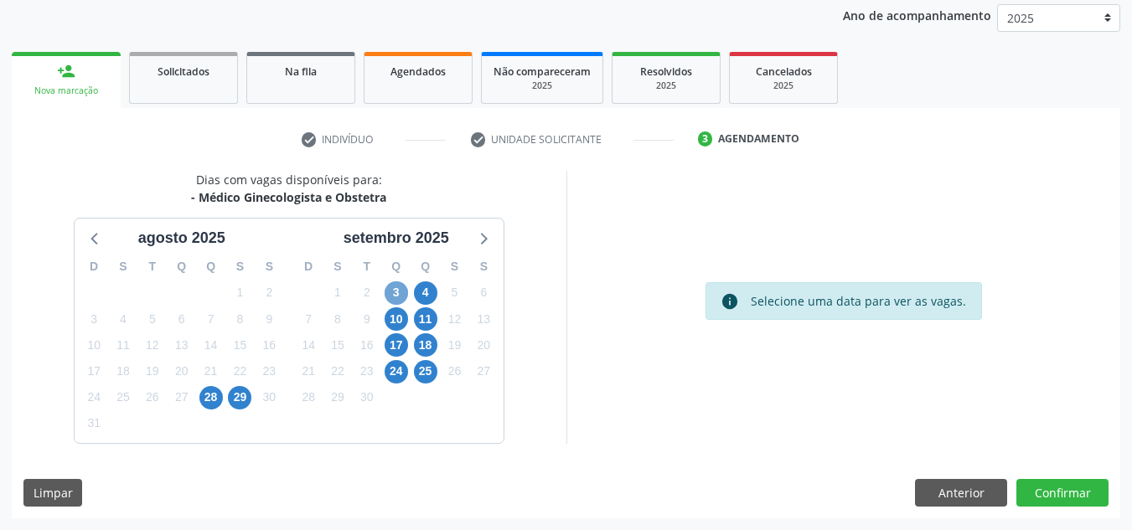
click at [401, 294] on span "3" at bounding box center [395, 292] width 23 height 23
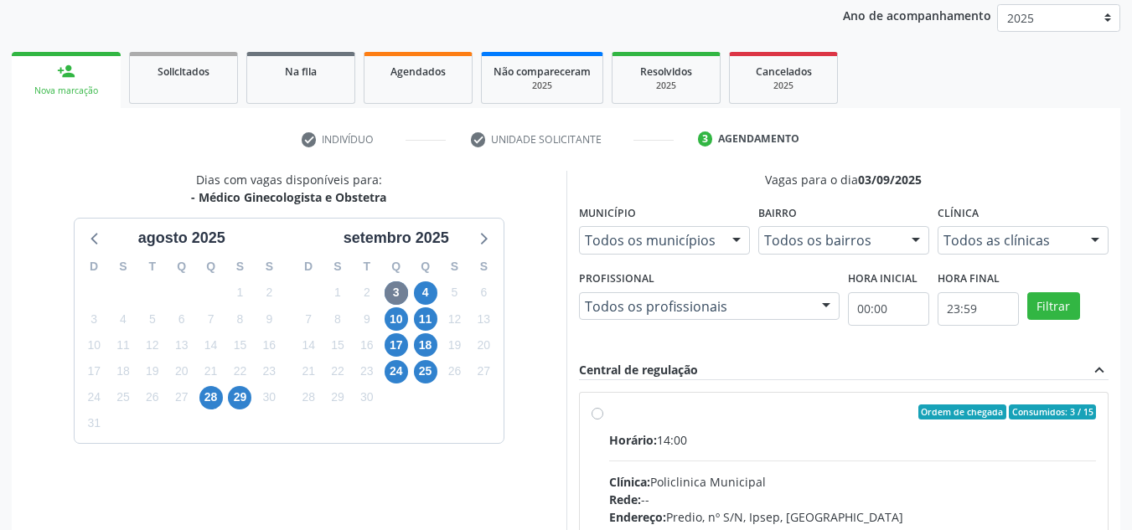
click at [619, 424] on label "Ordem de chegada Consumidos: 3 / 15 Horário: 14:00 Clínica: Policlinica Municip…" at bounding box center [853, 533] width 488 height 257
click at [603, 420] on input "Ordem de chegada Consumidos: 3 / 15 Horário: 14:00 Clínica: Policlinica Municip…" at bounding box center [597, 412] width 12 height 15
radio input "true"
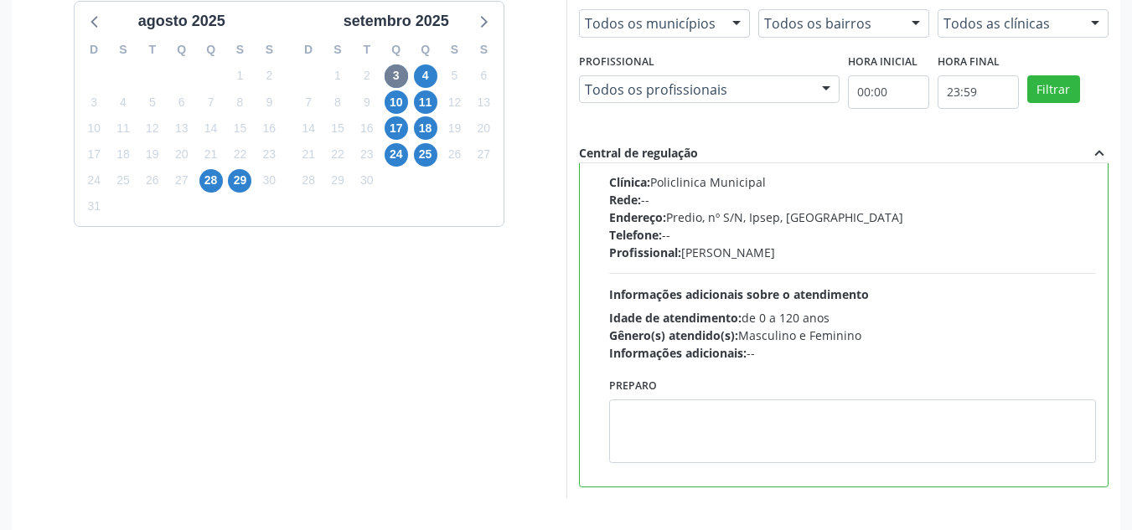
scroll to position [471, 0]
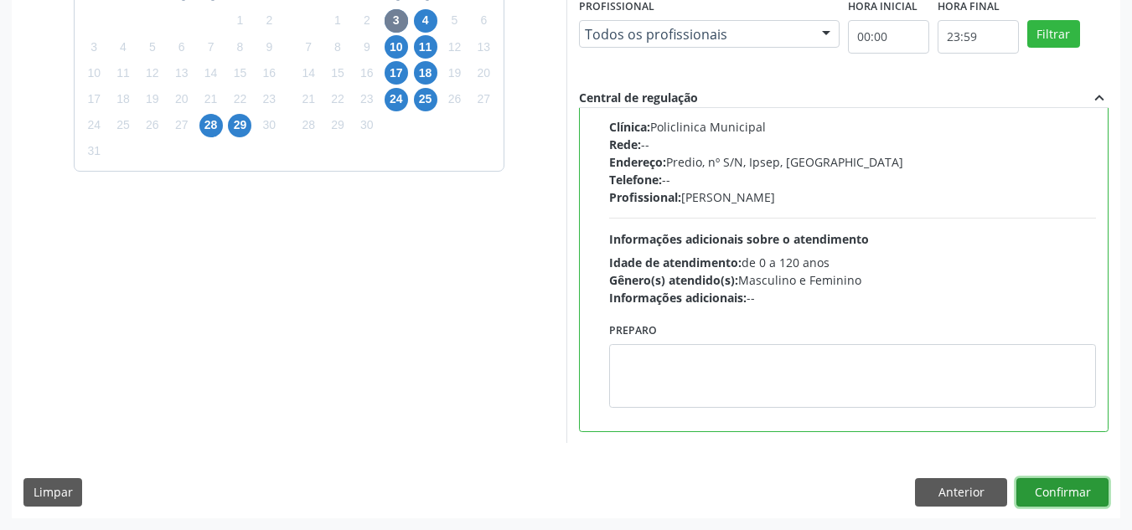
click at [1034, 495] on button "Confirmar" at bounding box center [1062, 492] width 92 height 28
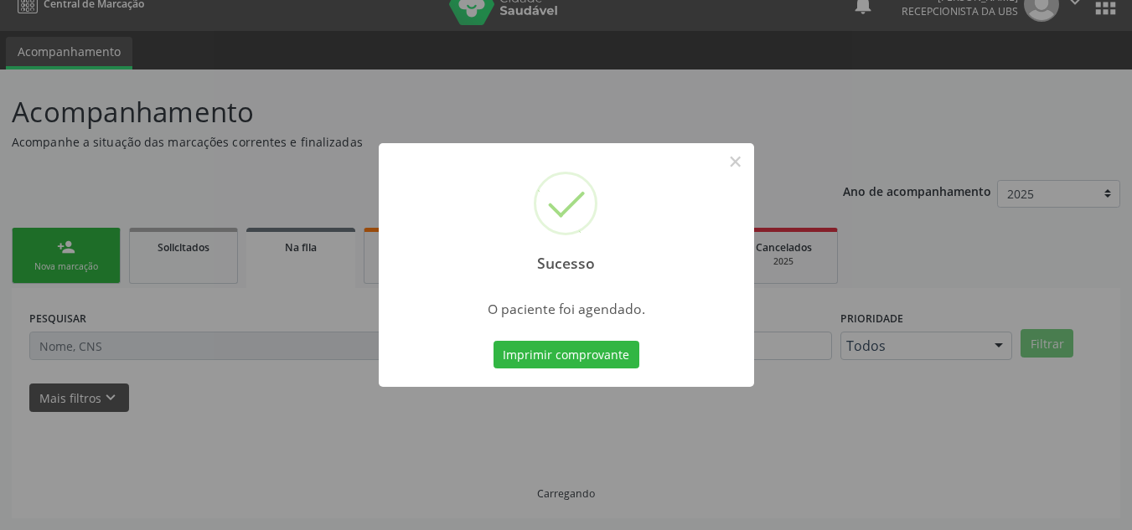
scroll to position [23, 0]
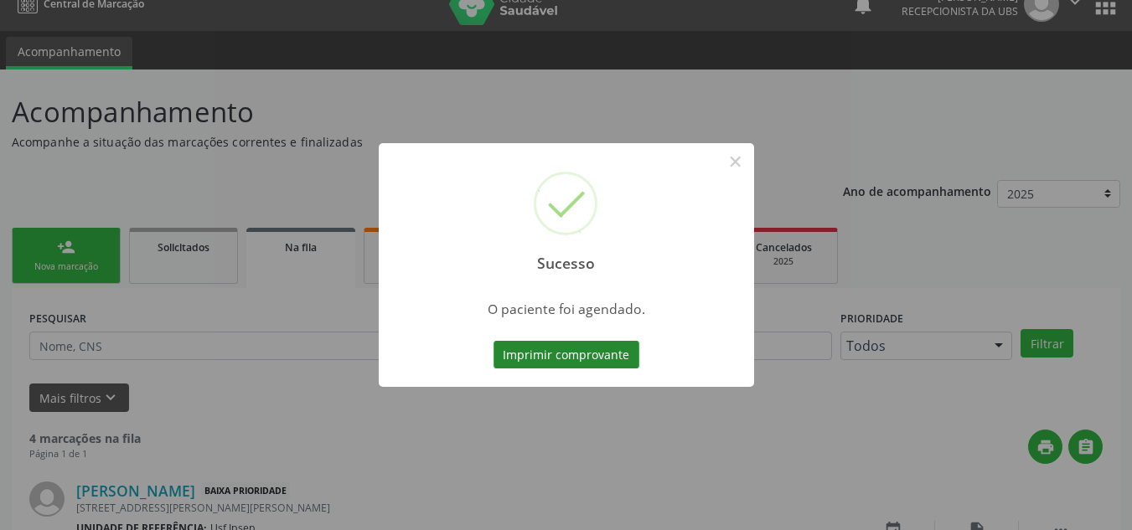
click at [586, 348] on button "Imprimir comprovante" at bounding box center [566, 355] width 146 height 28
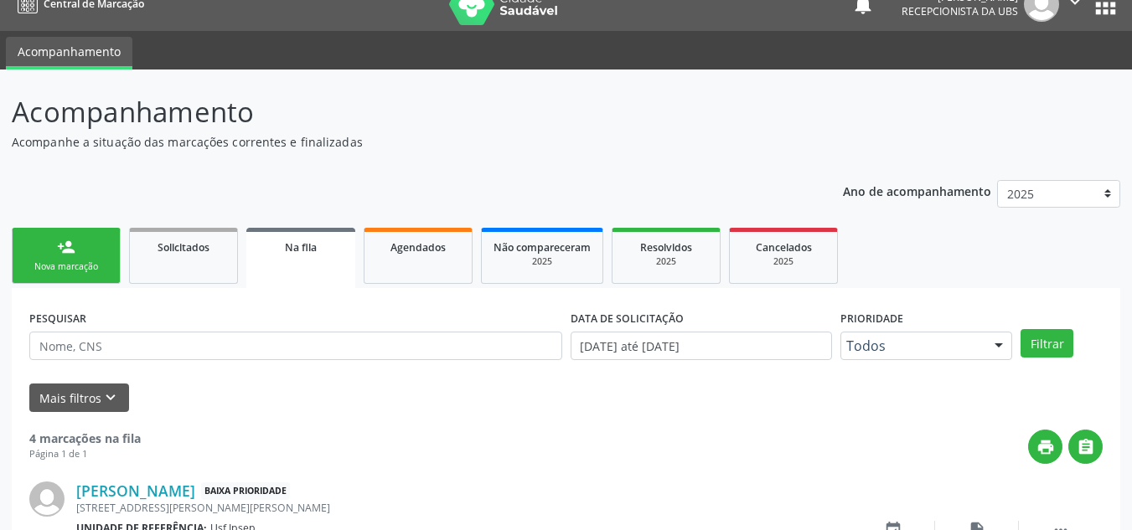
click at [79, 270] on div "Nova marcação" at bounding box center [66, 267] width 84 height 13
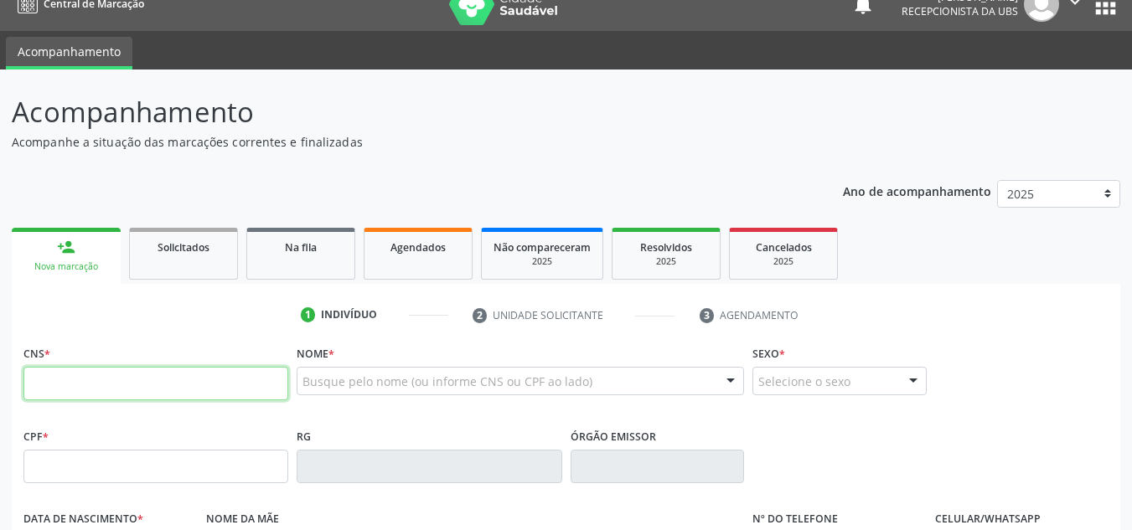
click at [55, 383] on input "text" at bounding box center [155, 384] width 265 height 34
type input "898 0037 2110 4031"
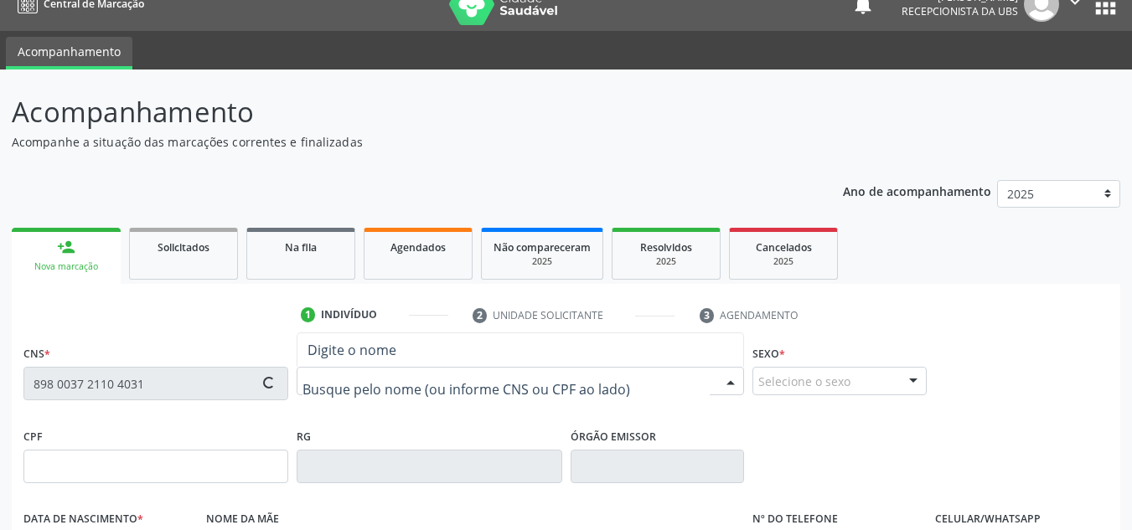
type input "[DATE]"
type input "[PERSON_NAME]"
type input "[PHONE_NUMBER]"
type input "403"
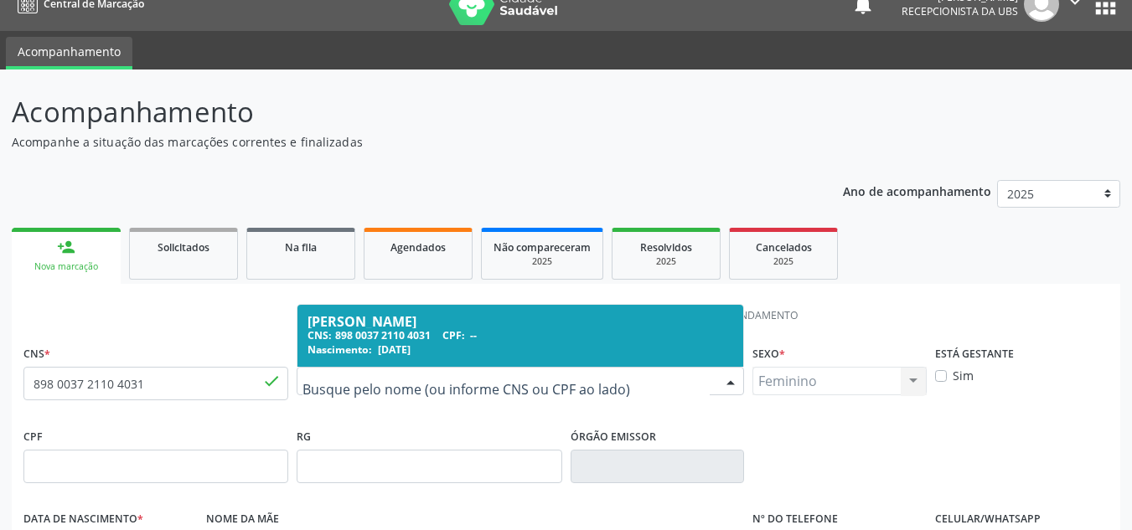
click at [425, 315] on div "[PERSON_NAME]" at bounding box center [520, 321] width 426 height 13
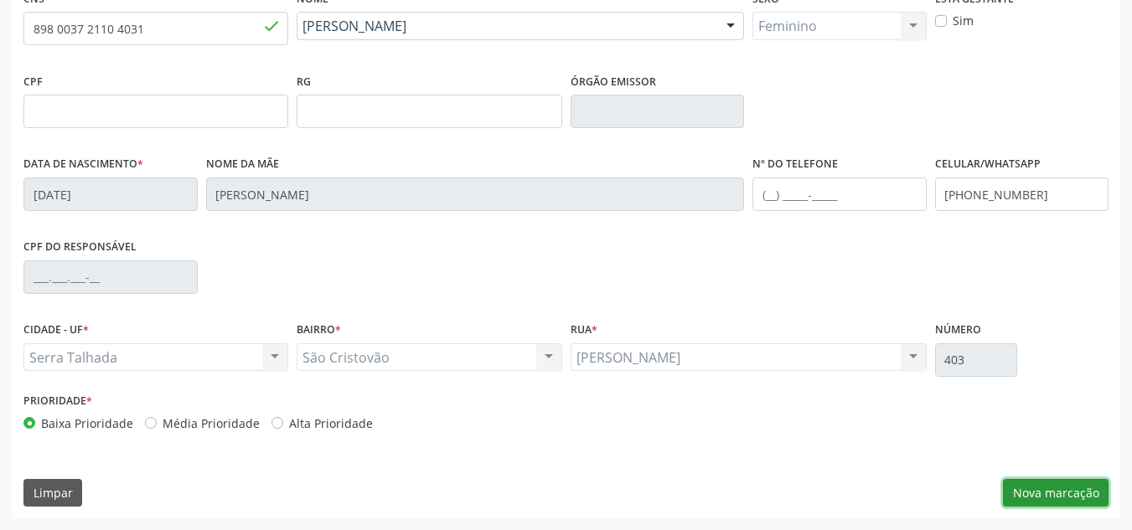
click at [1040, 487] on button "Nova marcação" at bounding box center [1056, 493] width 106 height 28
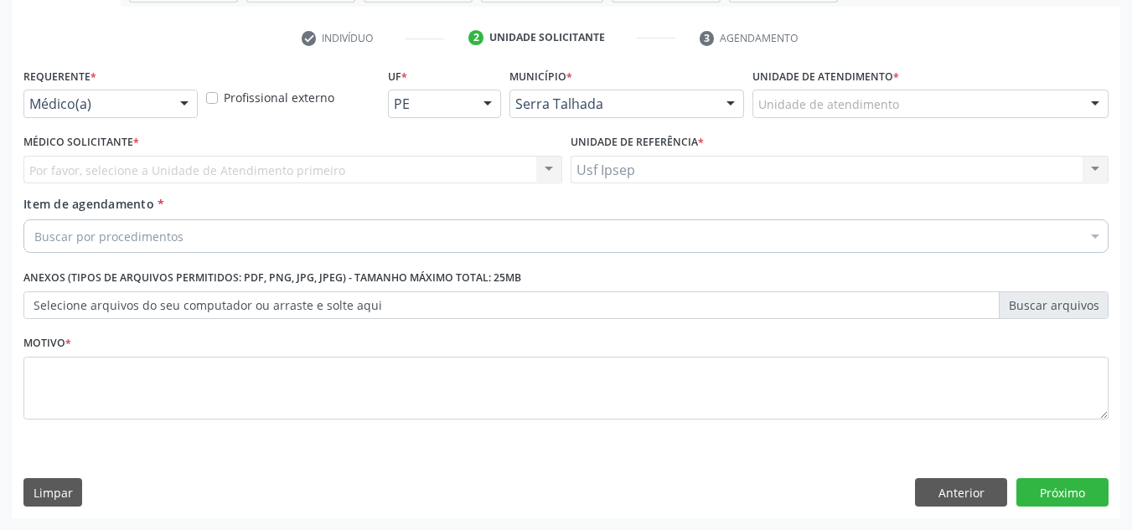
scroll to position [300, 0]
click at [177, 168] on div "Por favor, selecione a Unidade de Atendimento primeiro Nenhum resultado encontr…" at bounding box center [292, 170] width 539 height 28
drag, startPoint x: 187, startPoint y: 97, endPoint x: 189, endPoint y: 106, distance: 8.7
click at [189, 106] on div at bounding box center [184, 104] width 25 height 28
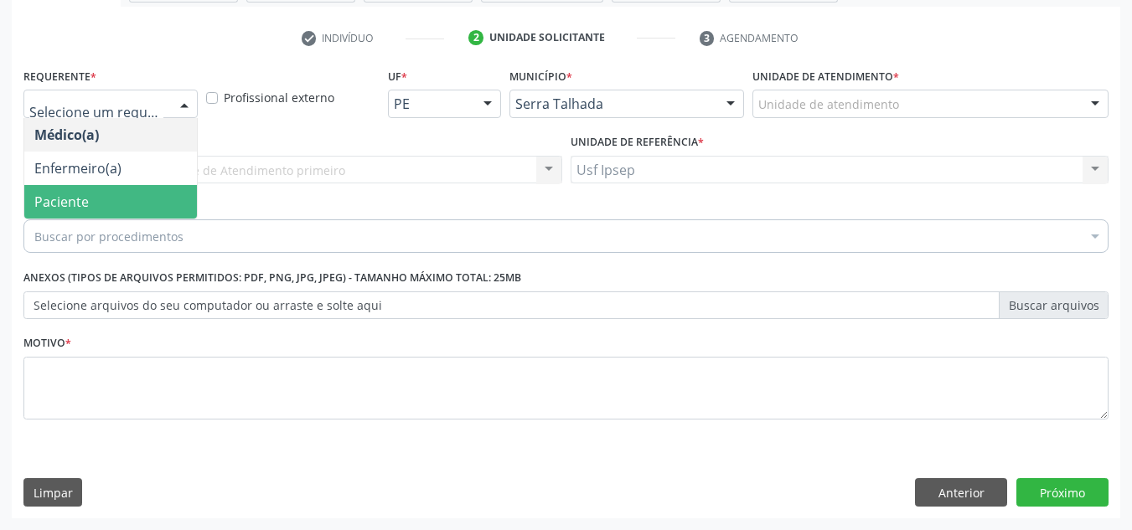
click at [69, 210] on span "Paciente" at bounding box center [61, 202] width 54 height 18
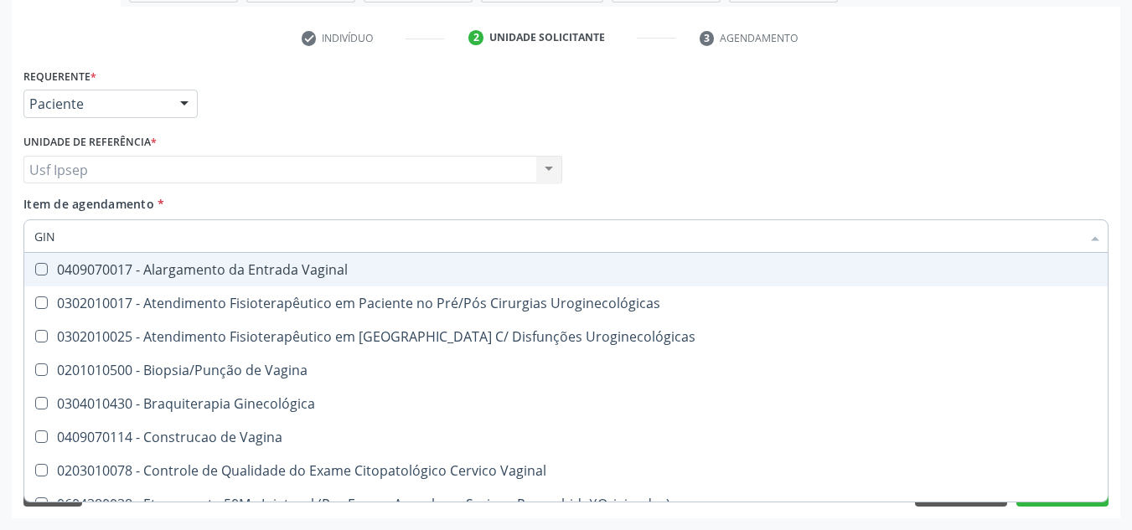
type input "GINE"
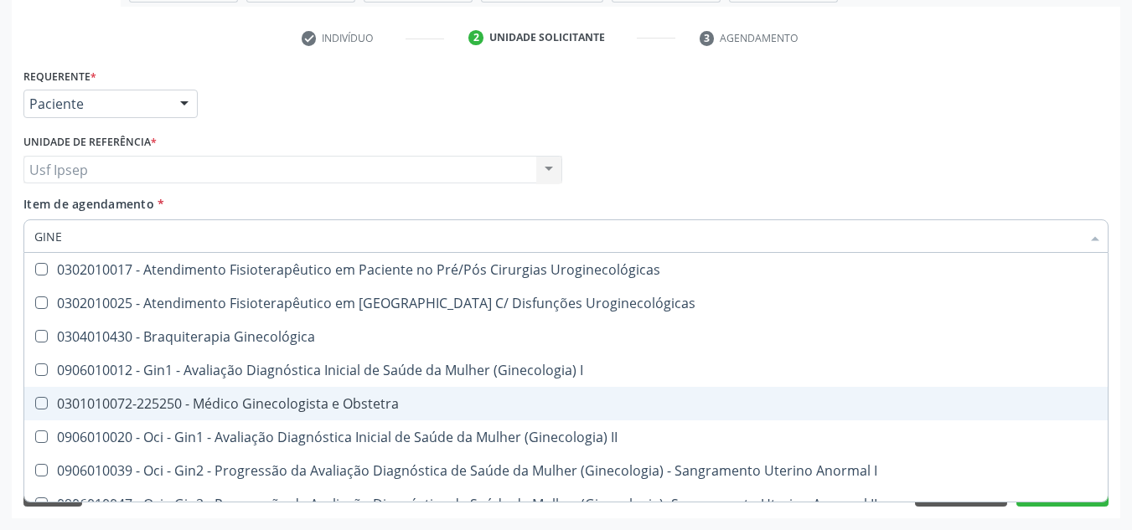
click at [360, 405] on div "0301010072-225250 - Médico Ginecologista e Obstetra" at bounding box center [568, 403] width 1069 height 13
checkbox Obstetra "true"
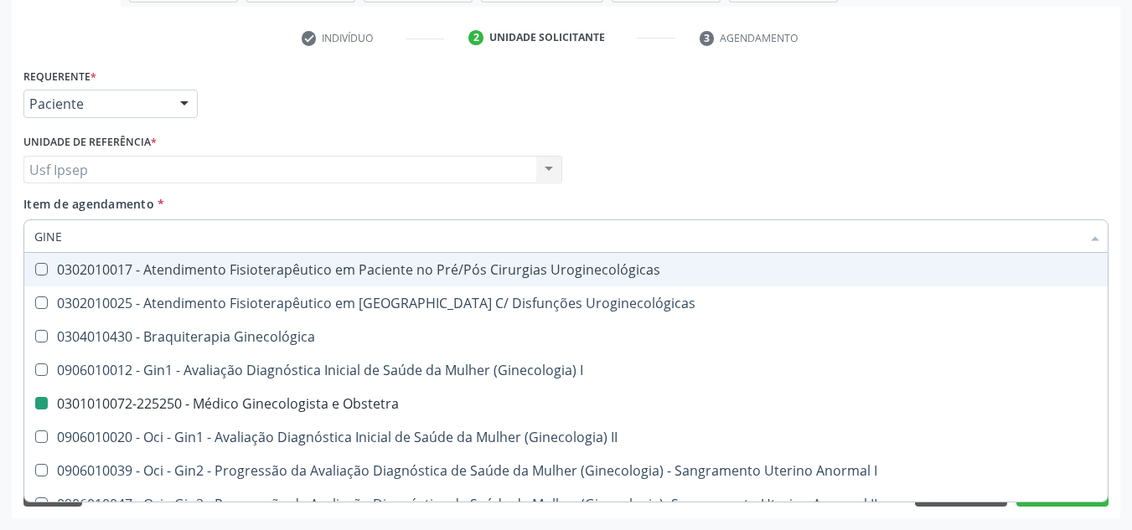
checkbox Uroginecológicas "true"
checkbox Obstetra "false"
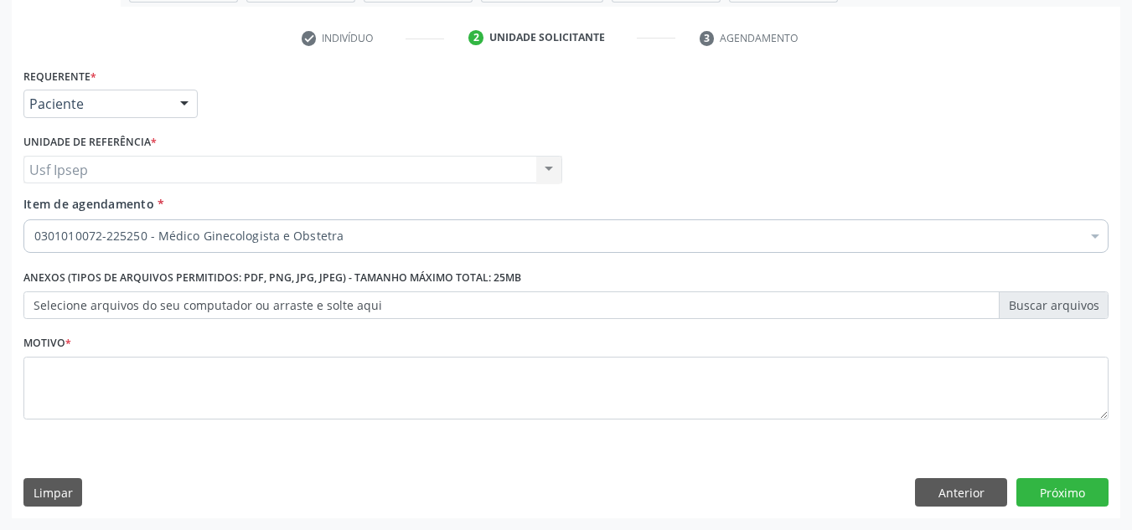
click at [715, 178] on div "Médico Solicitante Por favor, selecione a Unidade de Atendimento primeiro Nenhu…" at bounding box center [565, 162] width 1093 height 65
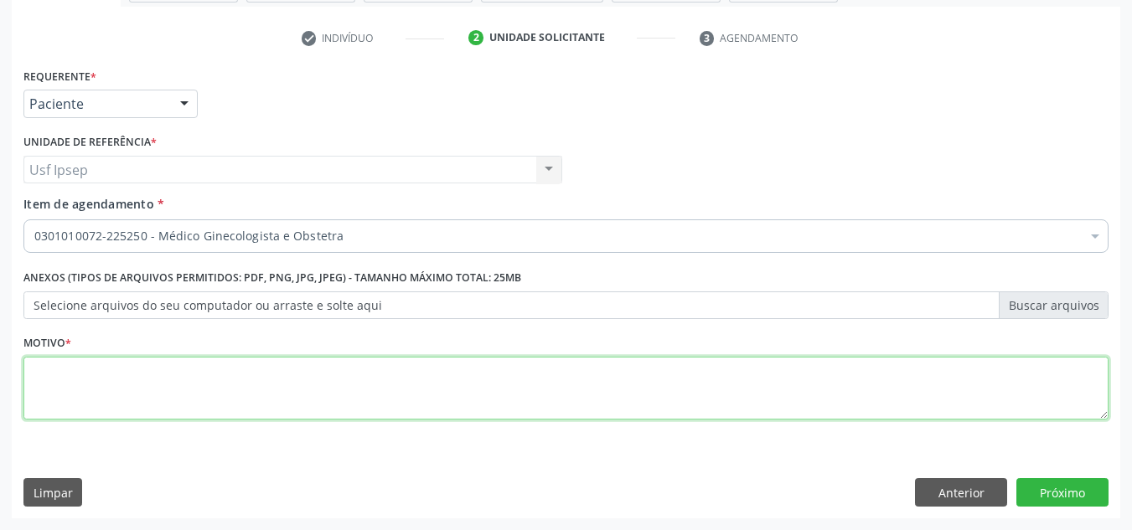
click at [554, 400] on textarea at bounding box center [565, 389] width 1085 height 64
type textarea "*"
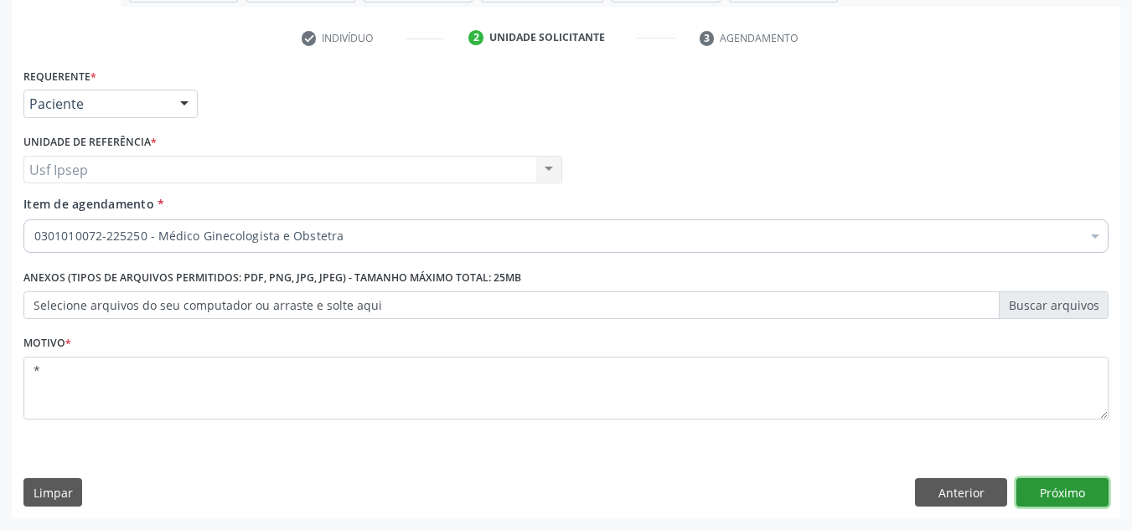
click at [1075, 484] on button "Próximo" at bounding box center [1062, 492] width 92 height 28
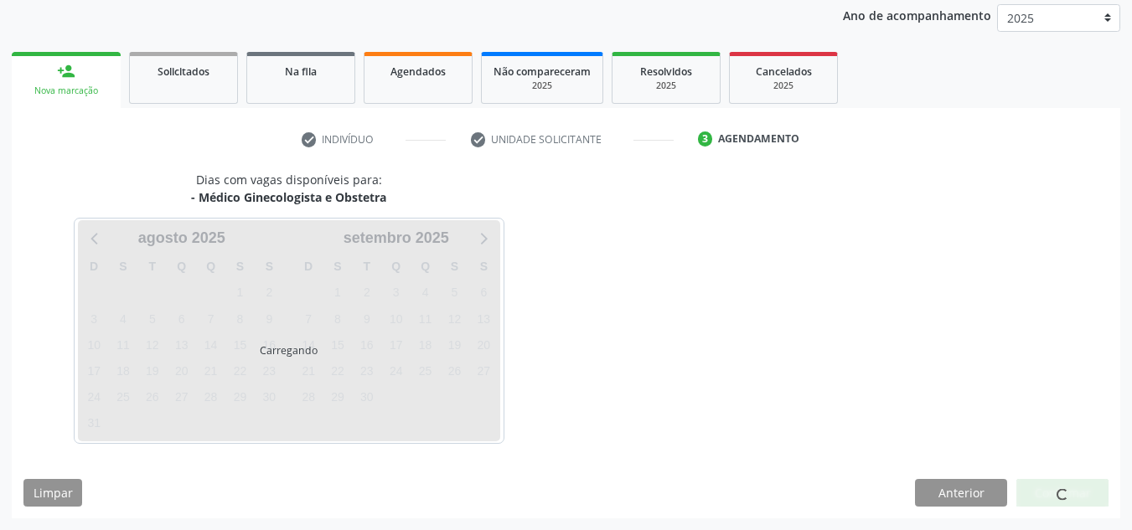
scroll to position [199, 0]
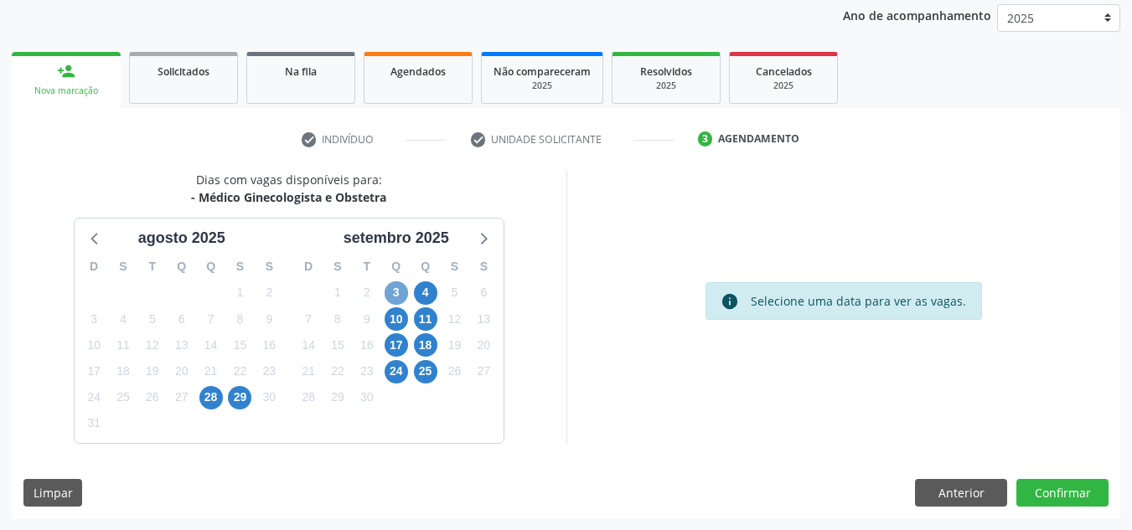
click at [401, 291] on span "3" at bounding box center [395, 292] width 23 height 23
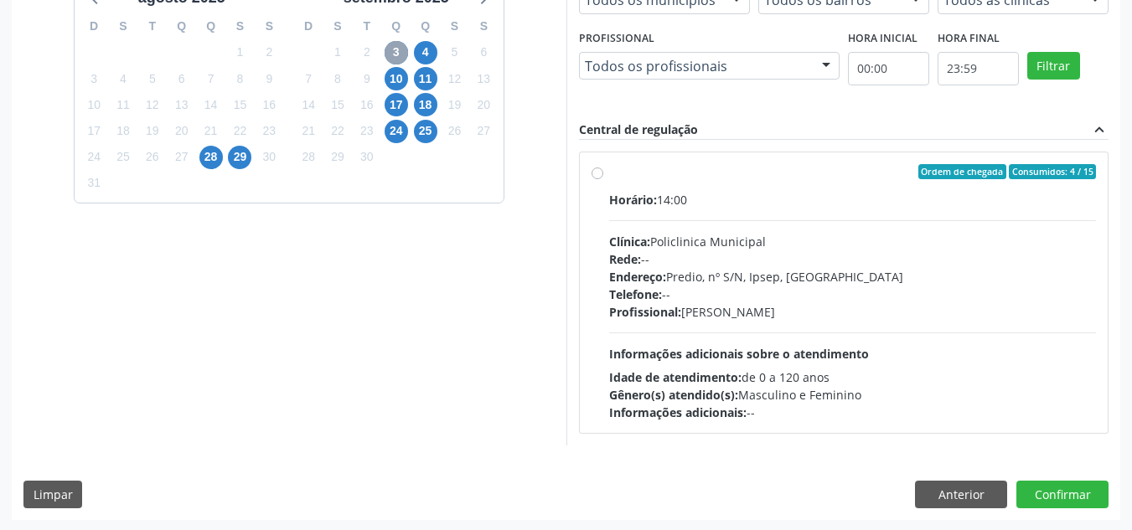
scroll to position [441, 0]
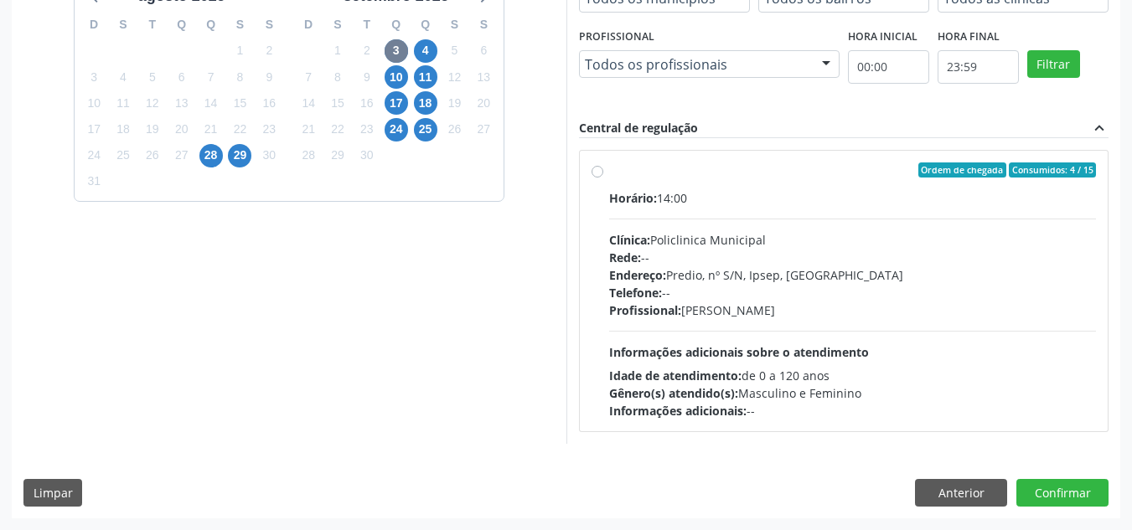
click at [609, 169] on label "Ordem de chegada Consumidos: 4 / 15 Horário: 14:00 Clínica: Policlinica Municip…" at bounding box center [853, 291] width 488 height 257
click at [597, 169] on input "Ordem de chegada Consumidos: 4 / 15 Horário: 14:00 Clínica: Policlinica Municip…" at bounding box center [597, 170] width 12 height 15
radio input "true"
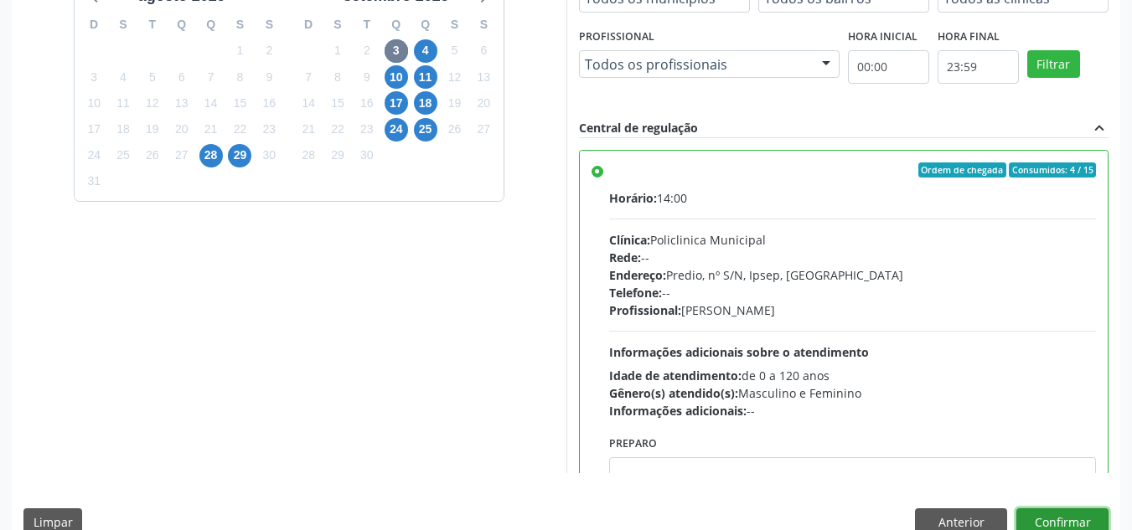
click at [1055, 515] on button "Confirmar" at bounding box center [1062, 522] width 92 height 28
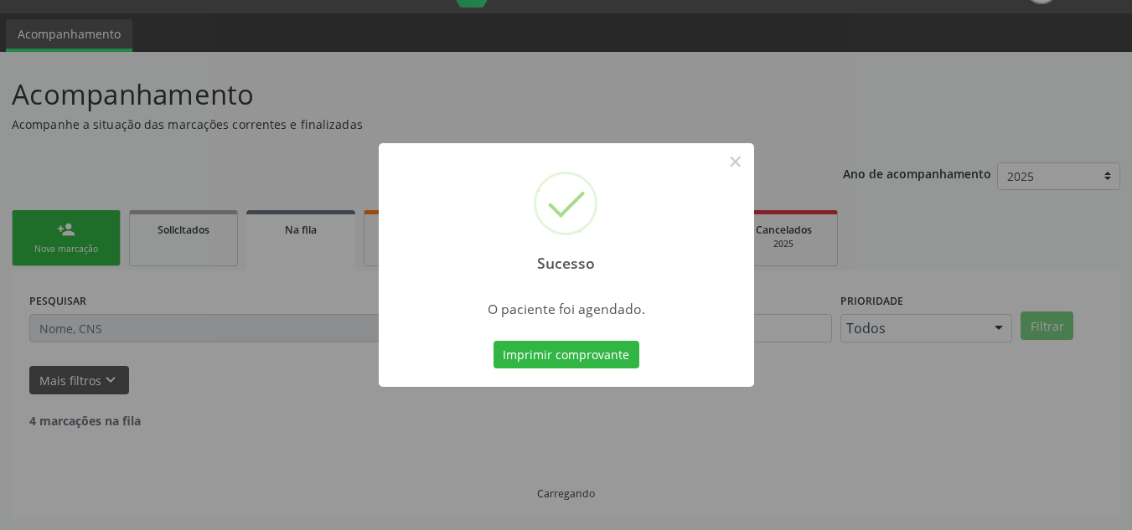
scroll to position [23, 0]
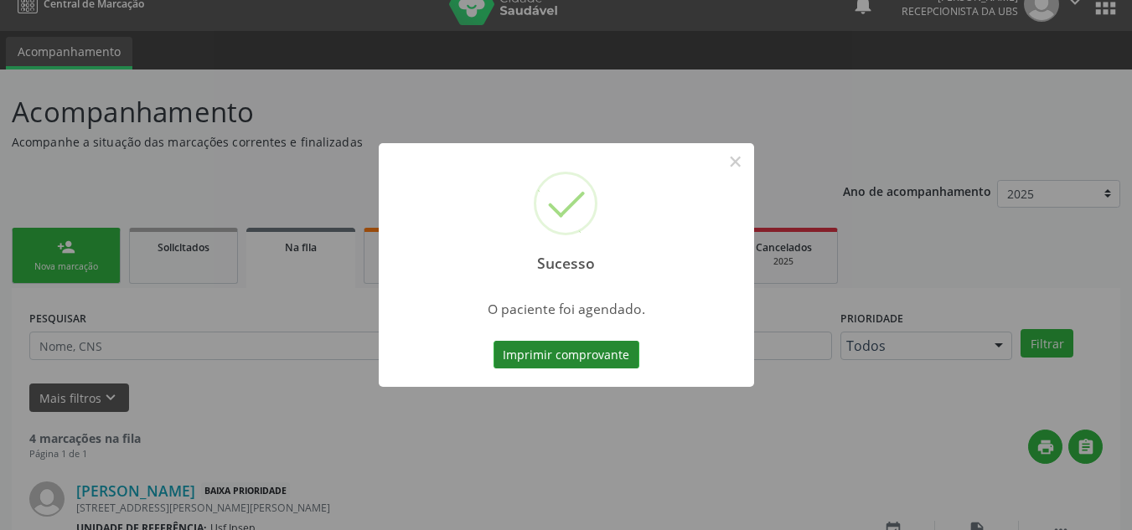
click at [538, 354] on button "Imprimir comprovante" at bounding box center [566, 355] width 146 height 28
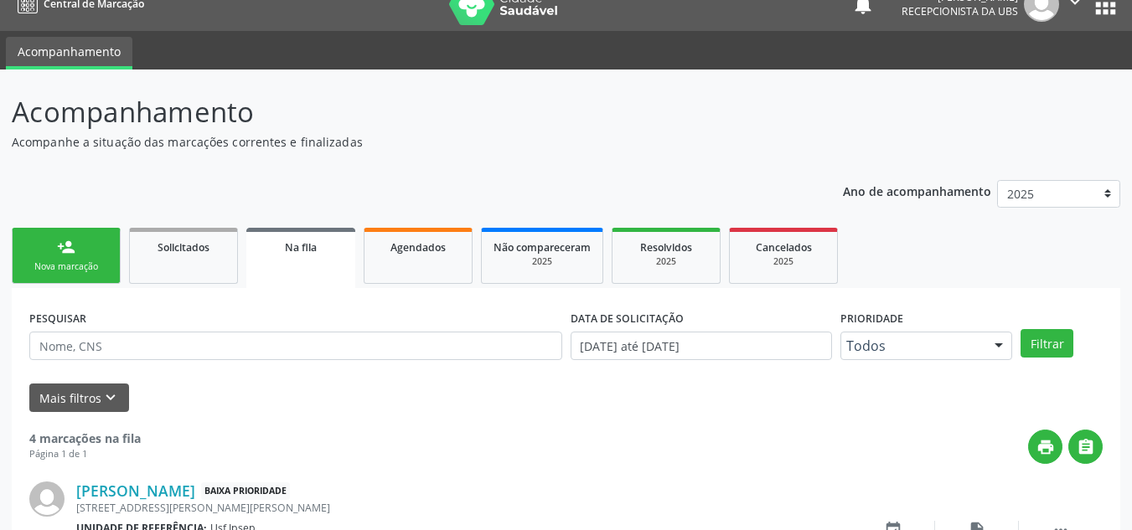
click at [59, 264] on div "Nova marcação" at bounding box center [66, 267] width 84 height 13
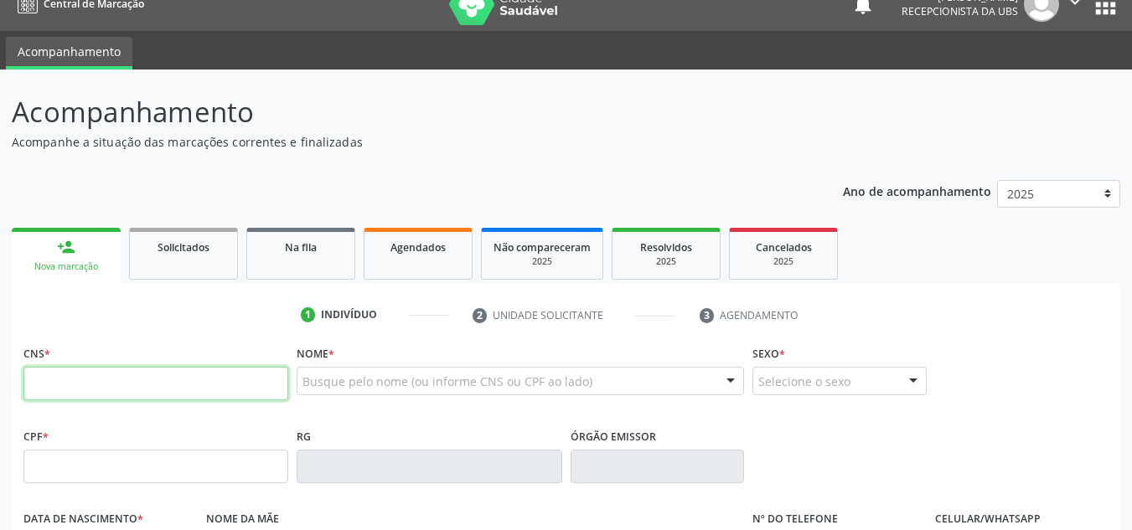
click at [118, 383] on input "text" at bounding box center [155, 384] width 265 height 34
type input "700 4004 3400 6840"
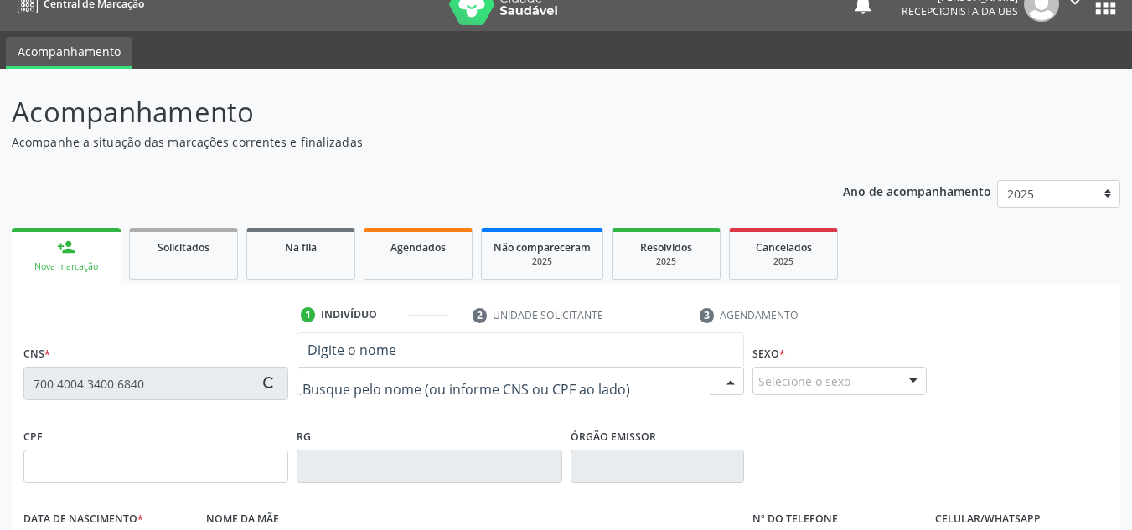
type input "066.470.394-14"
type input "[DATE]"
type input "[PERSON_NAME]"
type input "[PHONE_NUMBER]"
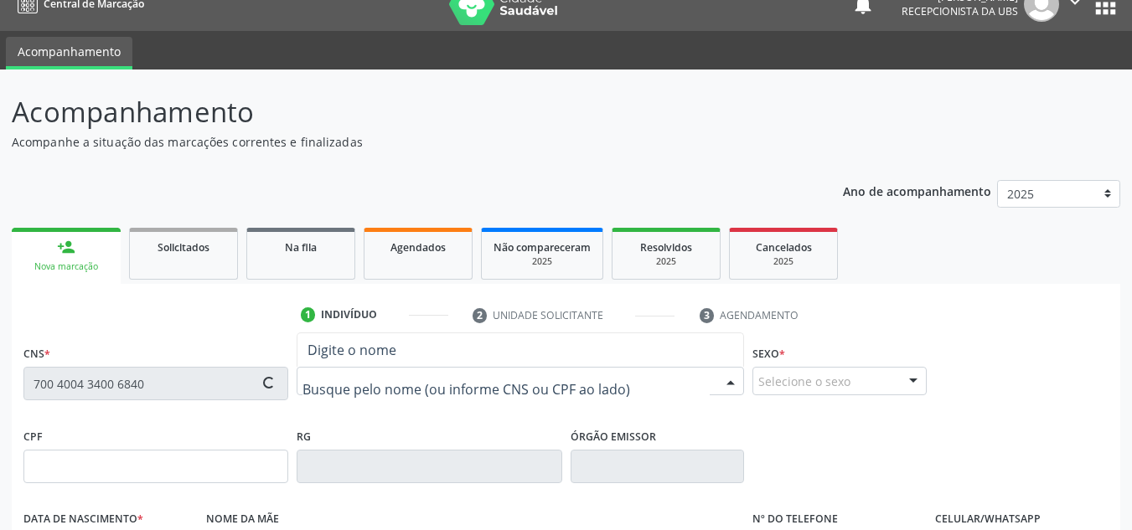
type input "1239"
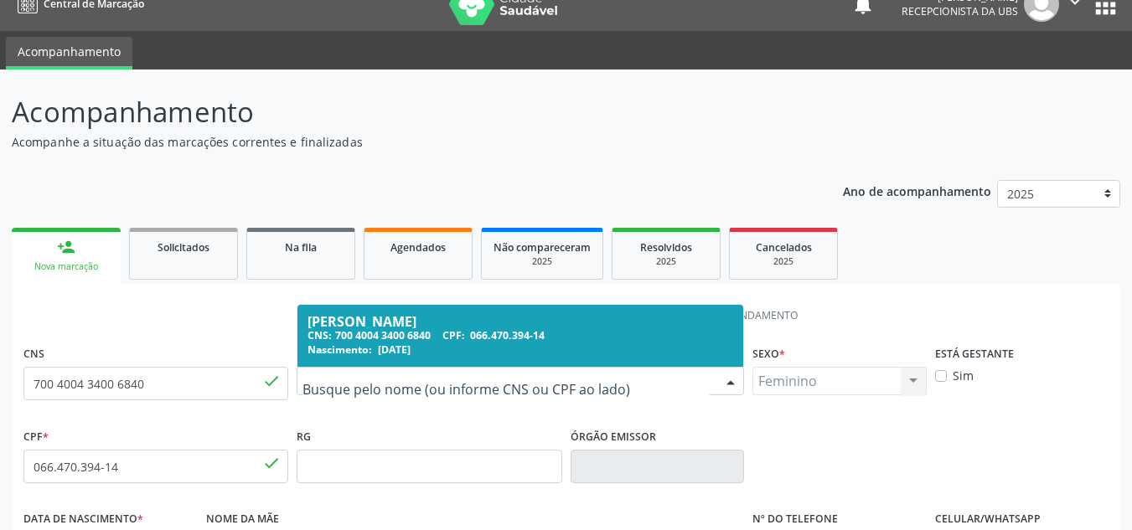
click at [397, 338] on div "CNS: 700 4004 3400 6840 CPF: 066.470.394-14" at bounding box center [520, 335] width 426 height 14
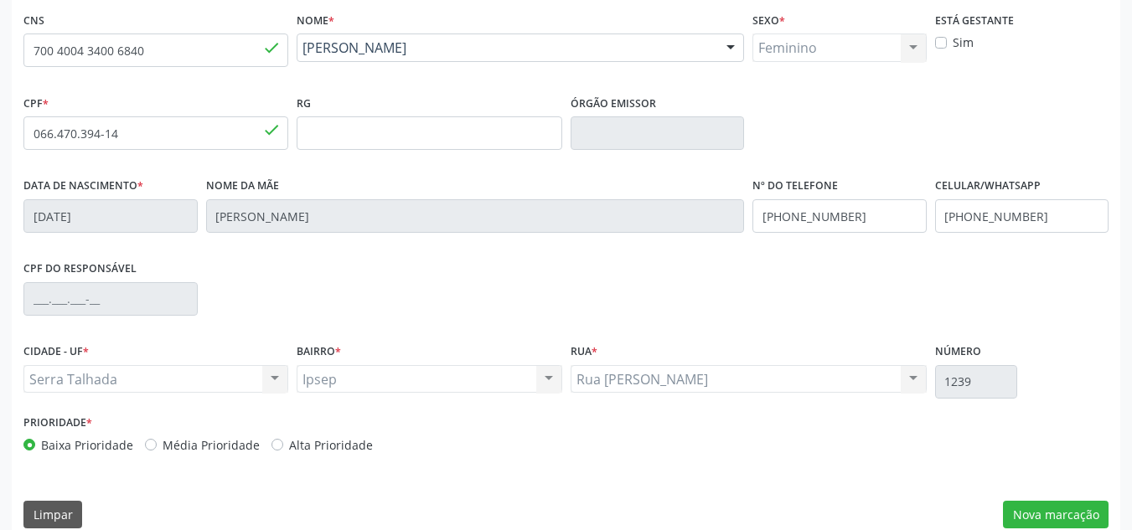
scroll to position [378, 0]
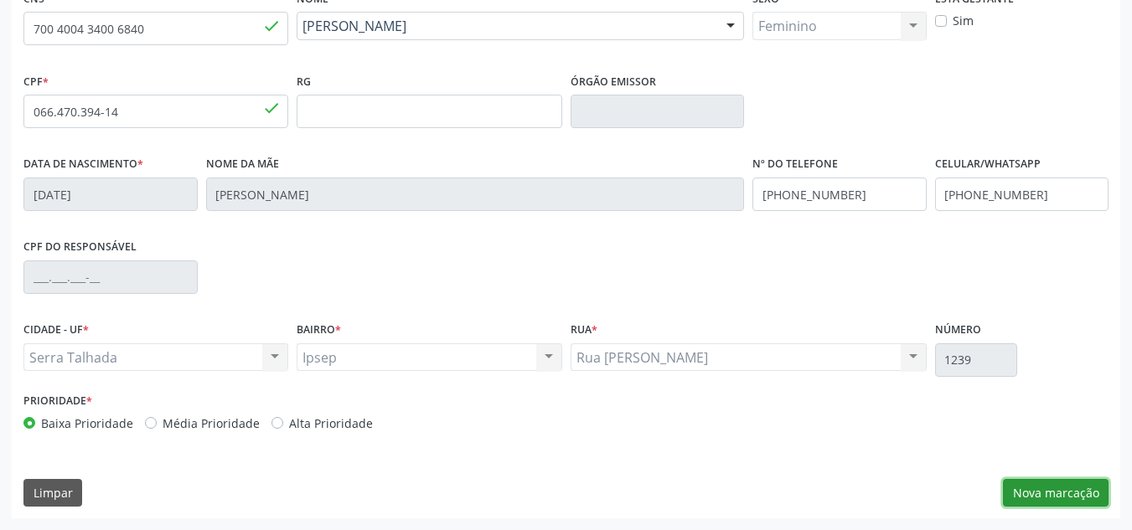
click at [1063, 498] on button "Nova marcação" at bounding box center [1056, 493] width 106 height 28
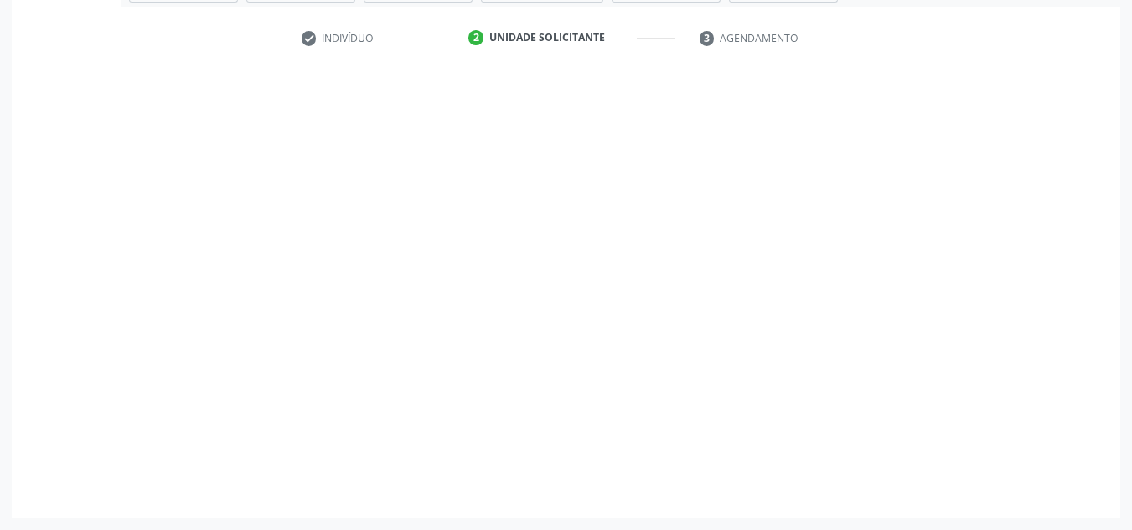
scroll to position [300, 0]
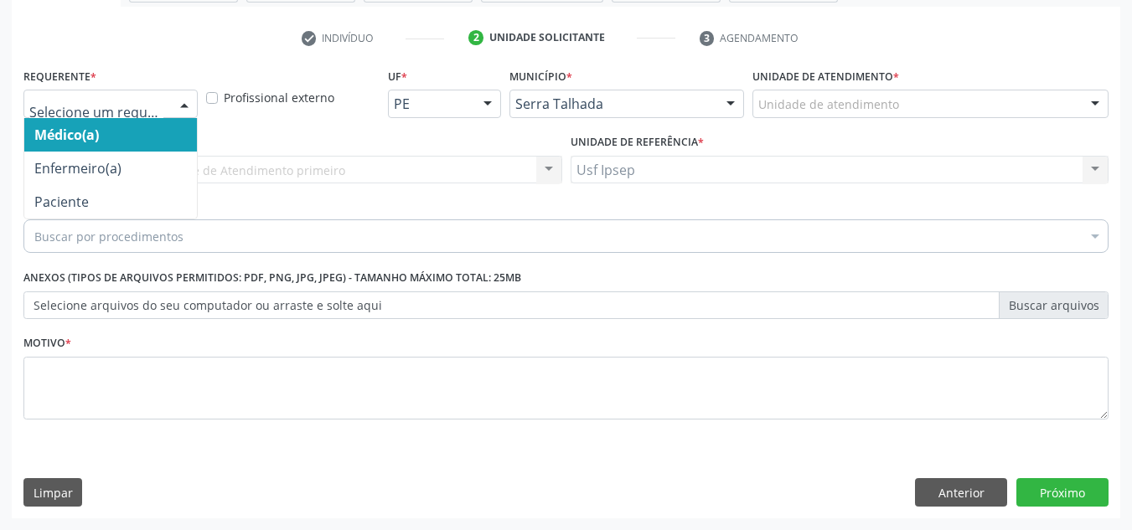
click at [187, 107] on div at bounding box center [184, 104] width 25 height 28
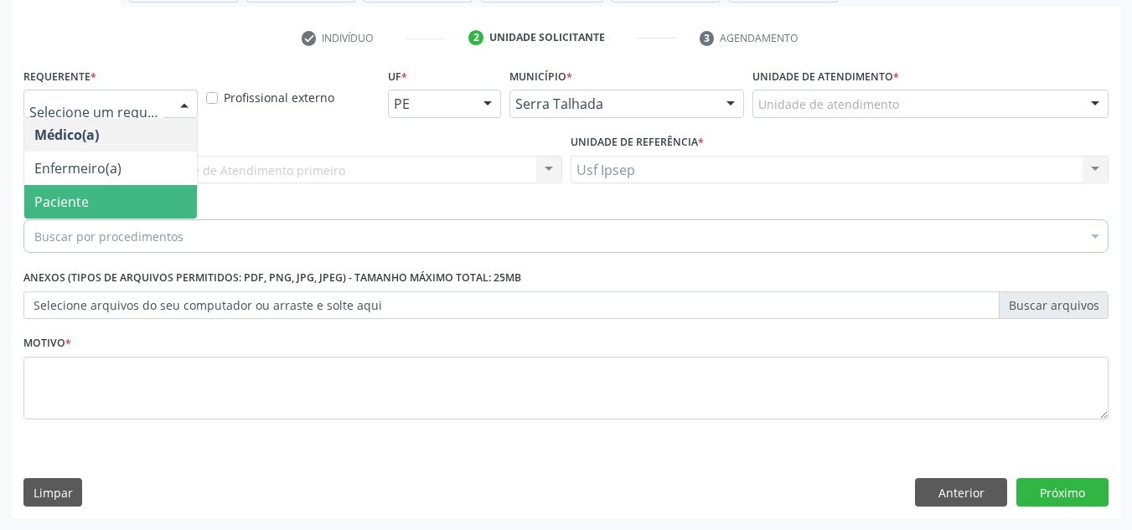
click at [130, 204] on span "Paciente" at bounding box center [110, 202] width 173 height 34
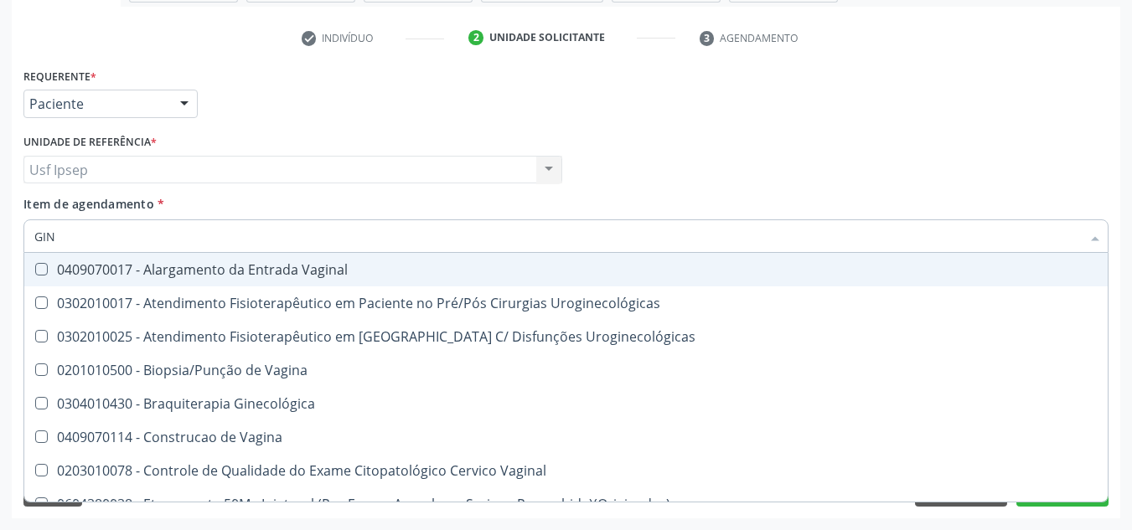
type input "GINE"
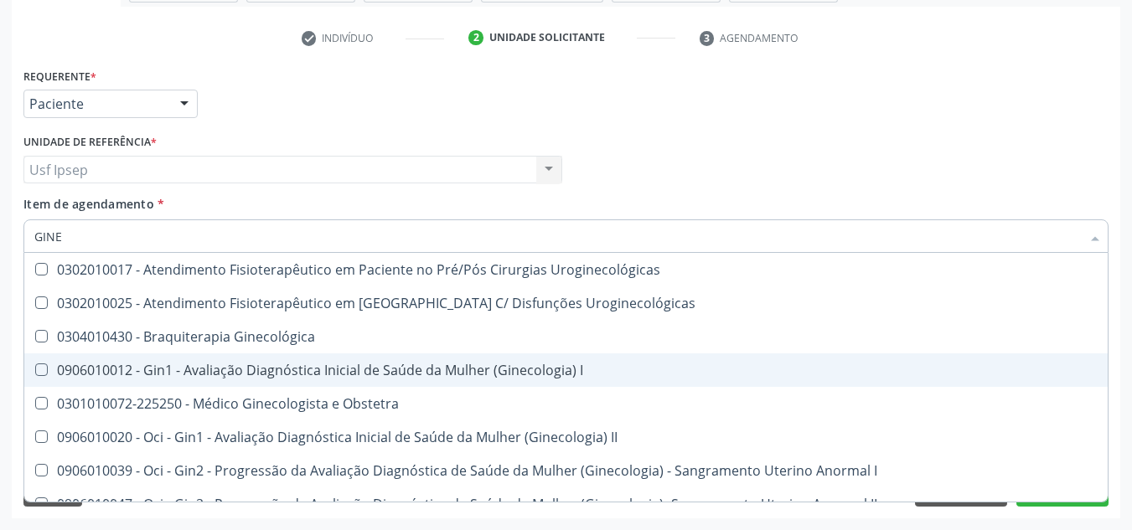
click at [335, 386] on span "0906010012 - Gin1 - Avaliação Diagnóstica Inicial de Saúde da Mulher (Ginecolog…" at bounding box center [568, 371] width 1089 height 34
checkbox I "true"
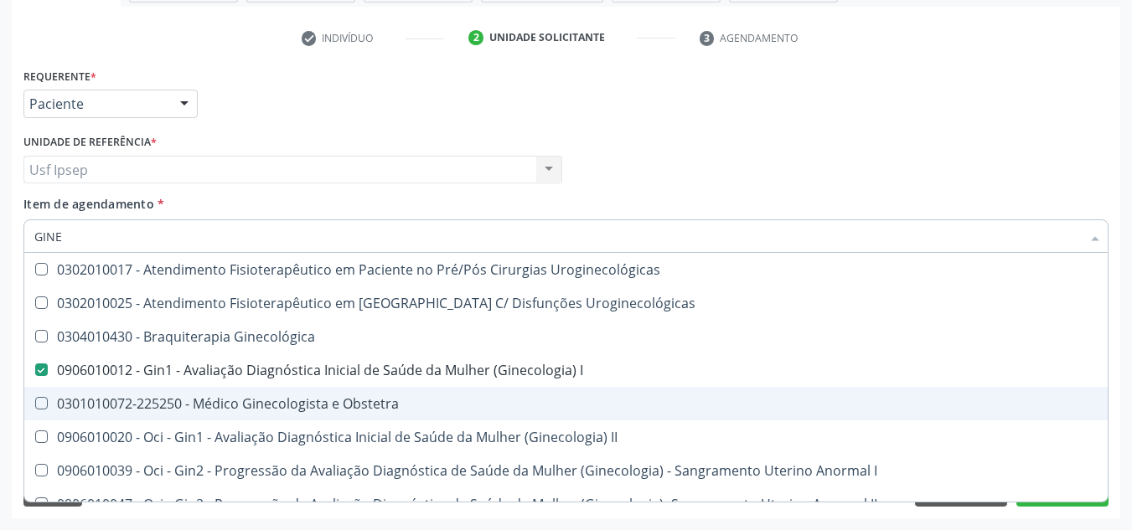
click at [334, 405] on div "0301010072-225250 - Médico Ginecologista e Obstetra" at bounding box center [568, 403] width 1069 height 13
checkbox Obstetra "true"
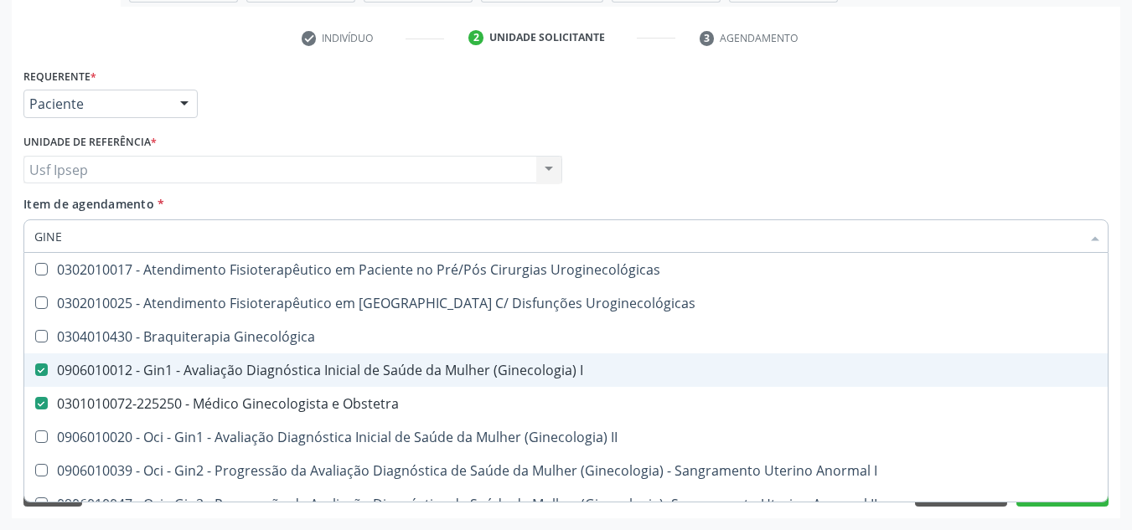
click at [335, 371] on div "0906010012 - Gin1 - Avaliação Diagnóstica Inicial de Saúde da Mulher (Ginecolog…" at bounding box center [568, 370] width 1069 height 13
checkbox I "false"
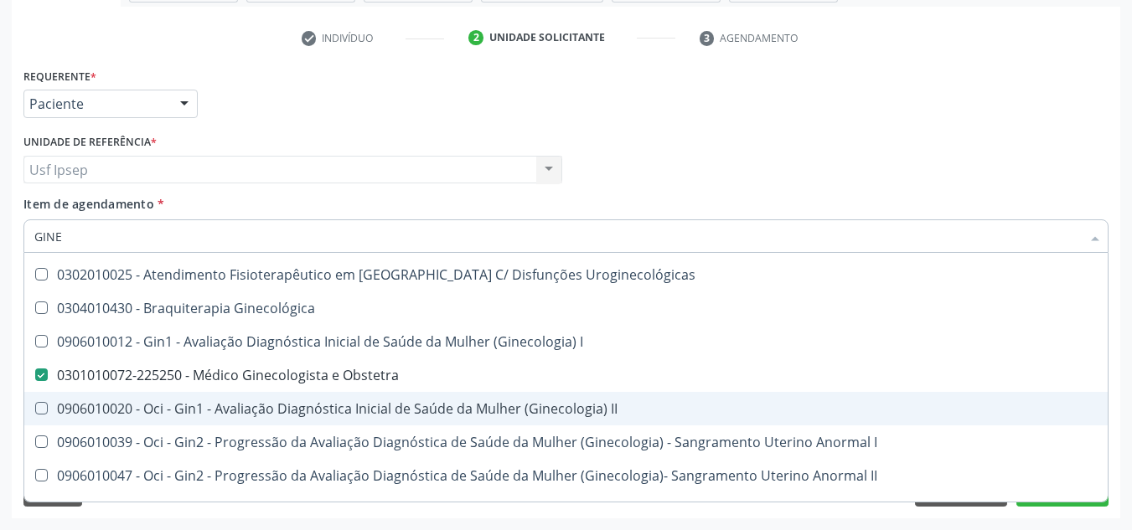
scroll to position [84, 0]
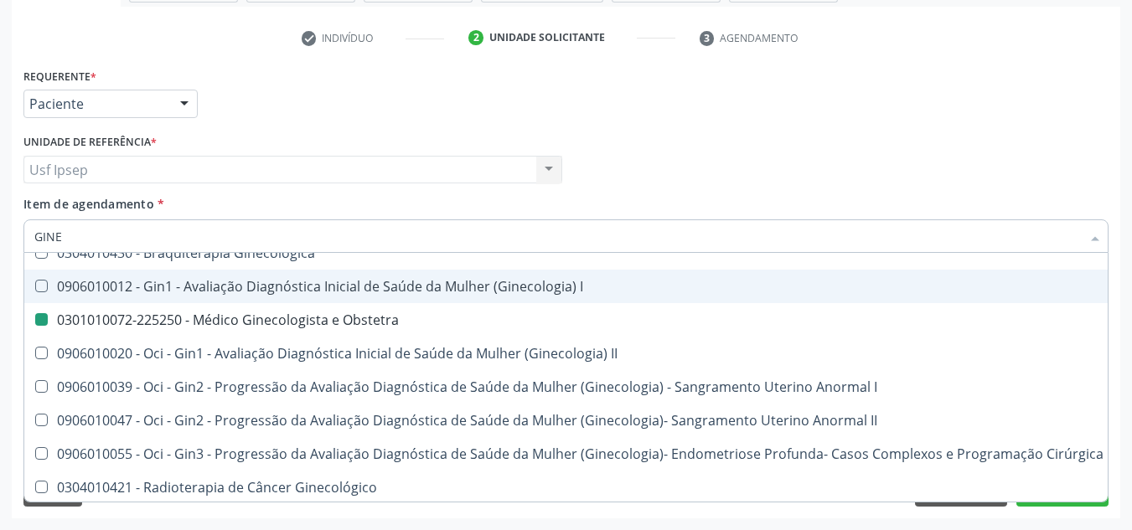
click at [911, 193] on div "Médico Solicitante Por favor, selecione a Unidade de Atendimento primeiro Nenhu…" at bounding box center [565, 162] width 1093 height 65
checkbox Uroginecológicas "true"
checkbox Obstetra "false"
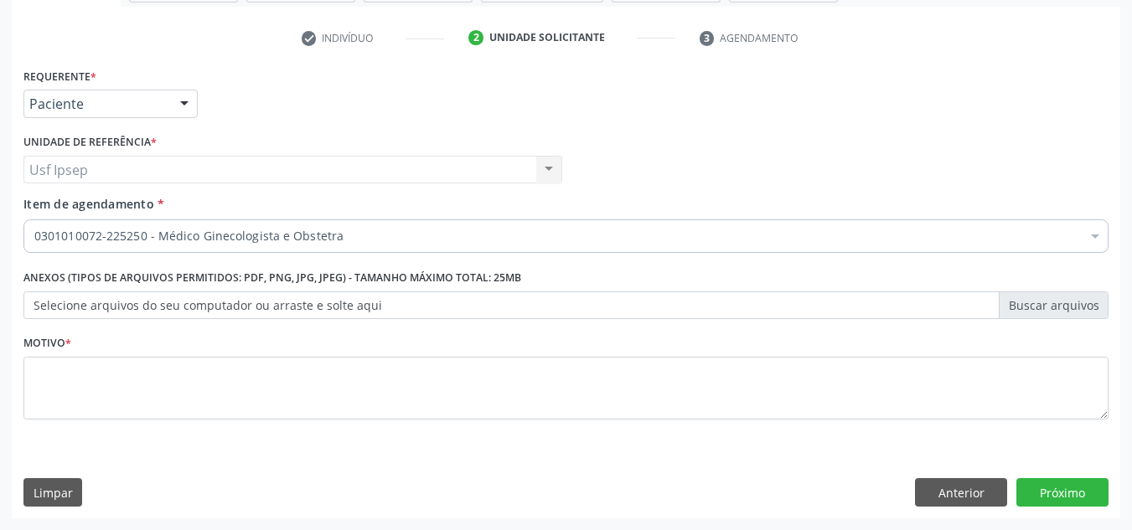
scroll to position [0, 0]
drag, startPoint x: 1036, startPoint y: 481, endPoint x: 768, endPoint y: 357, distance: 295.3
click at [770, 360] on div "Requerente * Paciente Médico(a) Enfermeiro(a) Paciente Nenhum resultado encontr…" at bounding box center [566, 291] width 1108 height 455
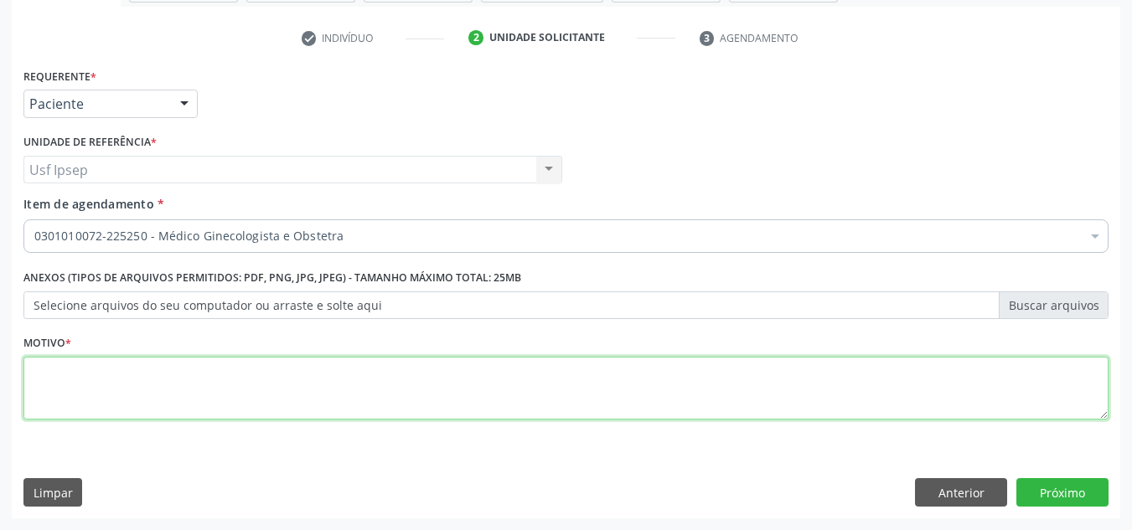
click at [766, 395] on textarea at bounding box center [565, 389] width 1085 height 64
type textarea "*"
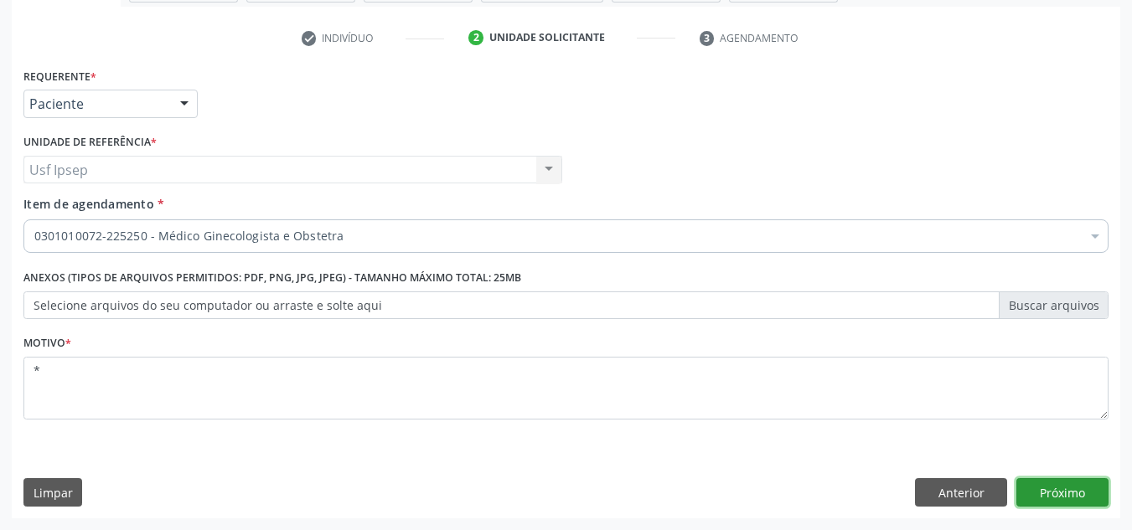
click at [1053, 492] on button "Próximo" at bounding box center [1062, 492] width 92 height 28
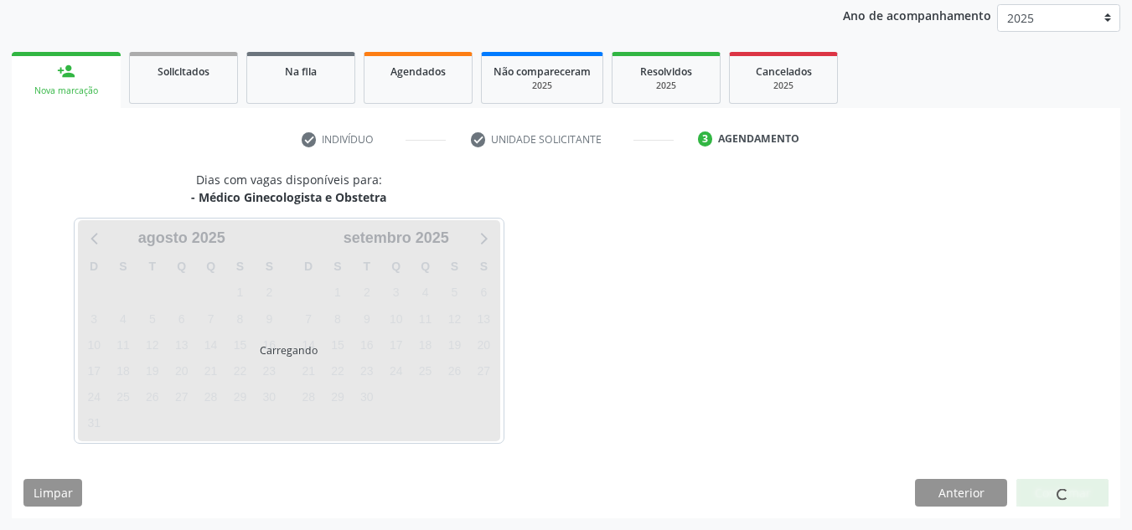
scroll to position [199, 0]
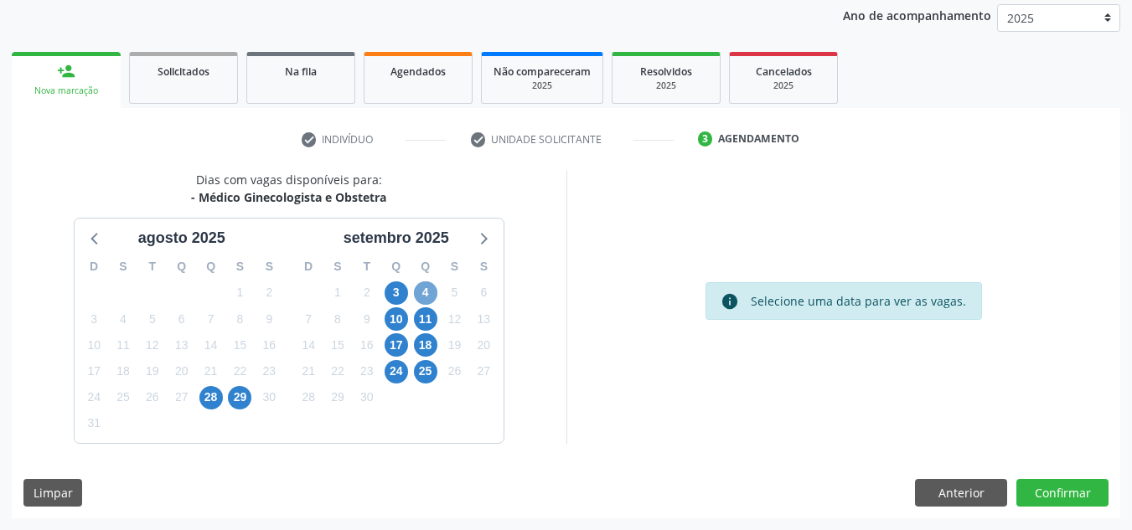
click at [429, 295] on span "4" at bounding box center [425, 292] width 23 height 23
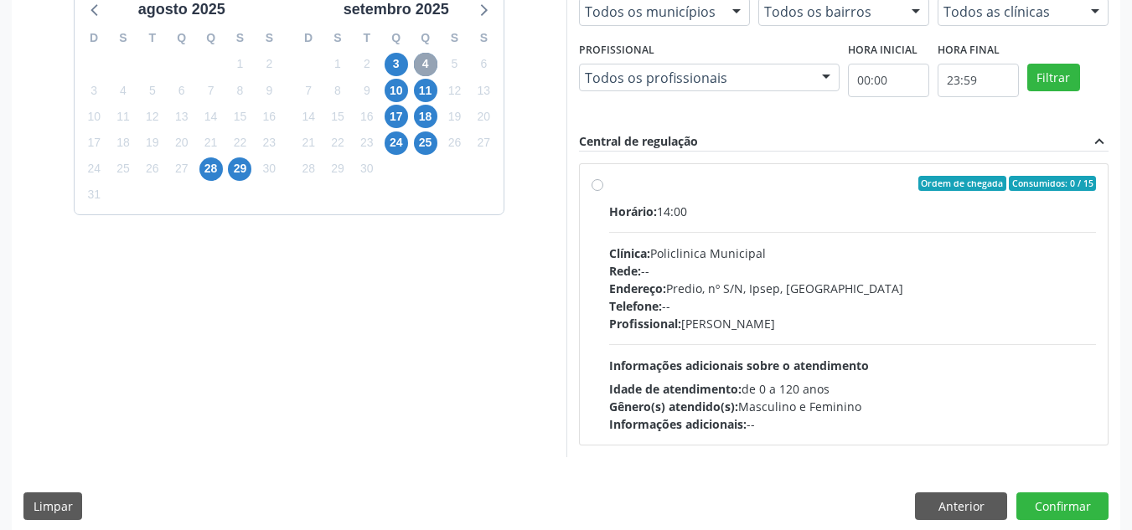
scroll to position [441, 0]
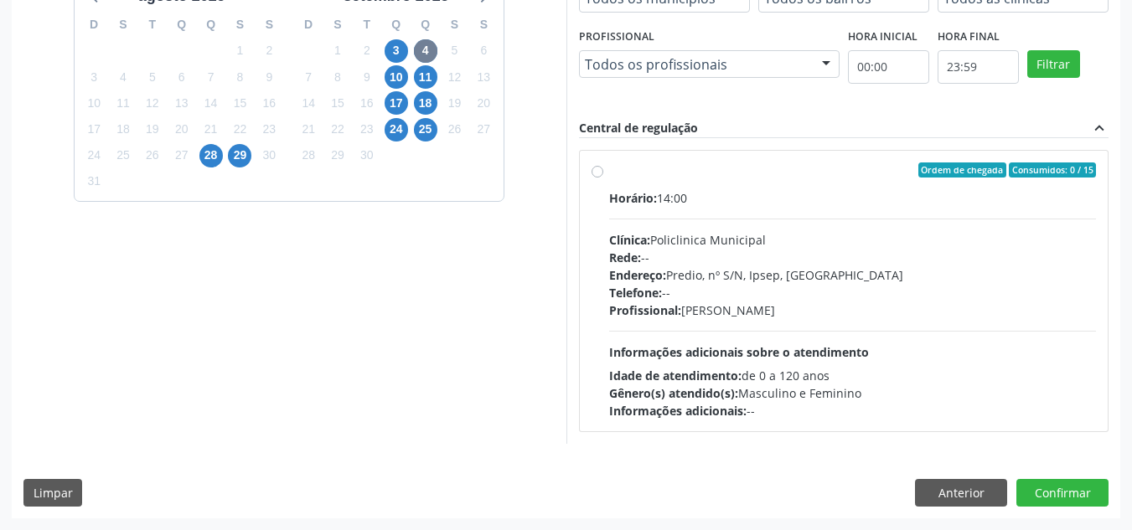
click at [594, 182] on div "Ordem de chegada Consumidos: 0 / 15 Horário: 14:00 Clínica: Policlinica Municip…" at bounding box center [843, 291] width 505 height 257
radio input "true"
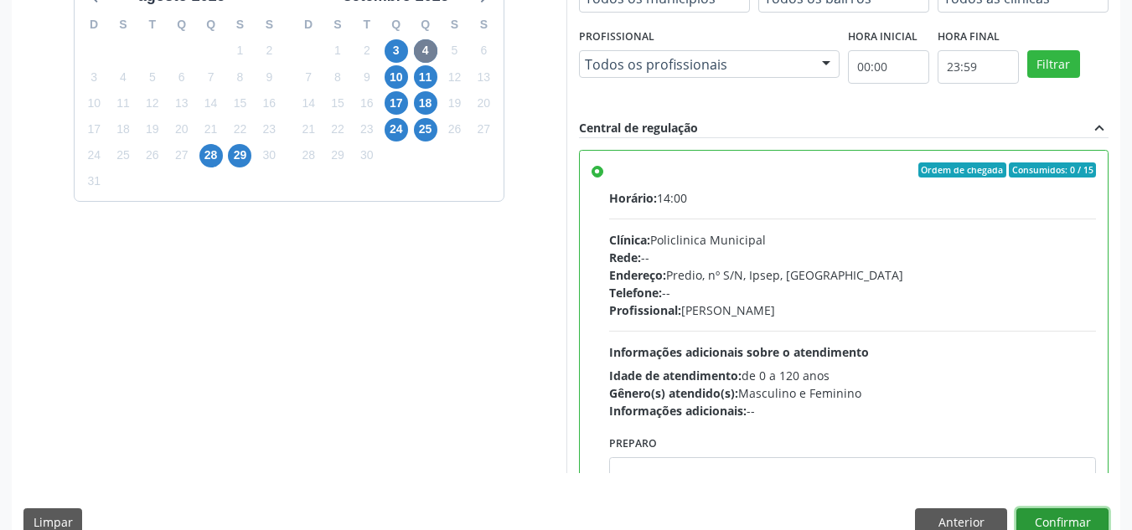
click at [1055, 521] on button "Confirmar" at bounding box center [1062, 522] width 92 height 28
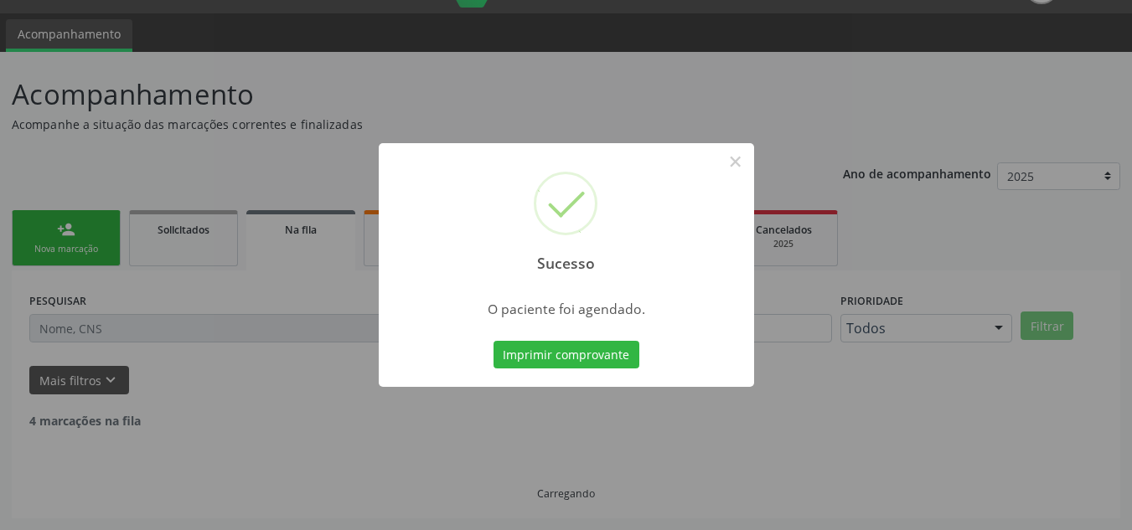
scroll to position [23, 0]
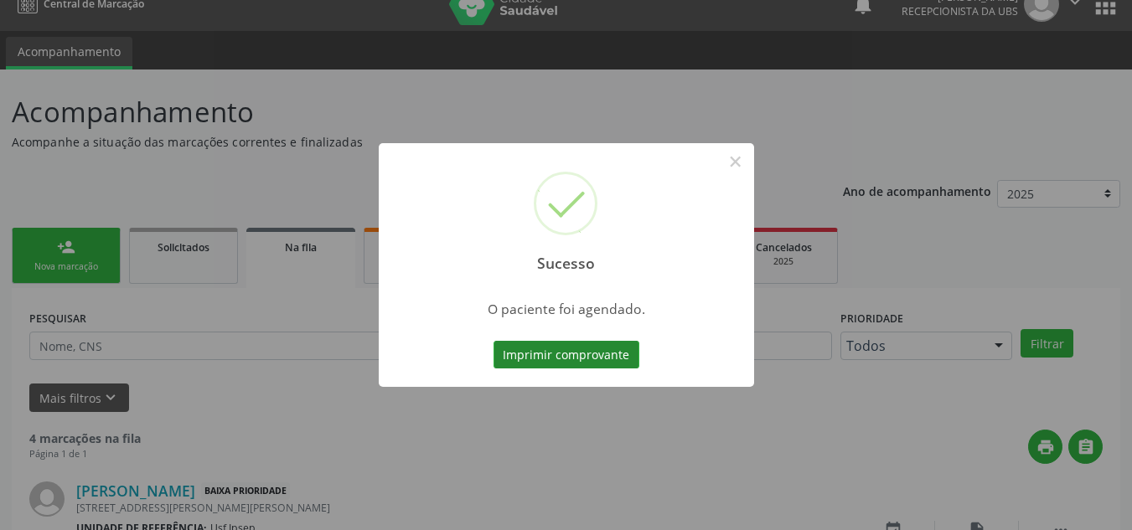
click at [588, 355] on button "Imprimir comprovante" at bounding box center [566, 355] width 146 height 28
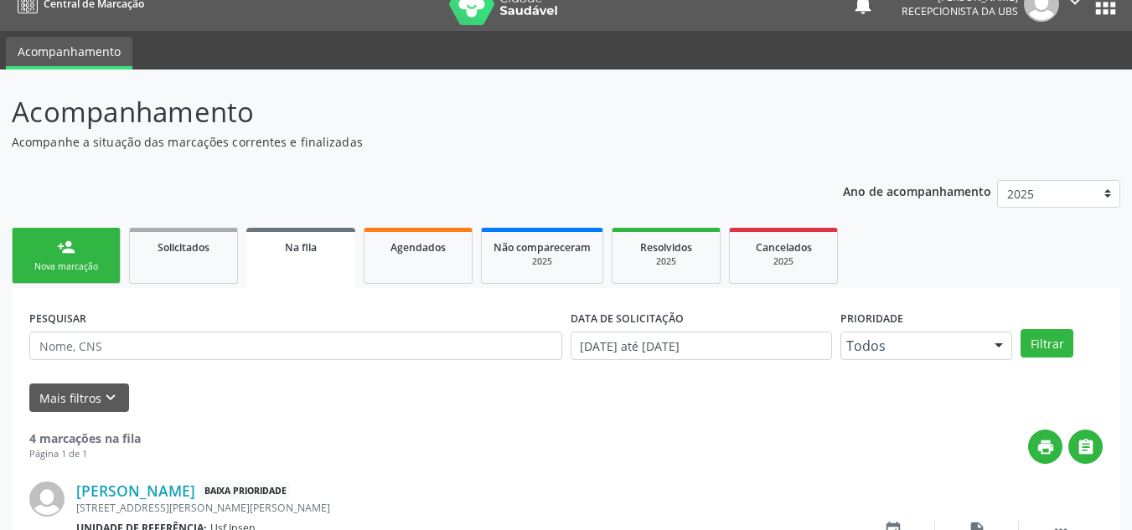
click at [65, 264] on div "Nova marcação" at bounding box center [66, 267] width 84 height 13
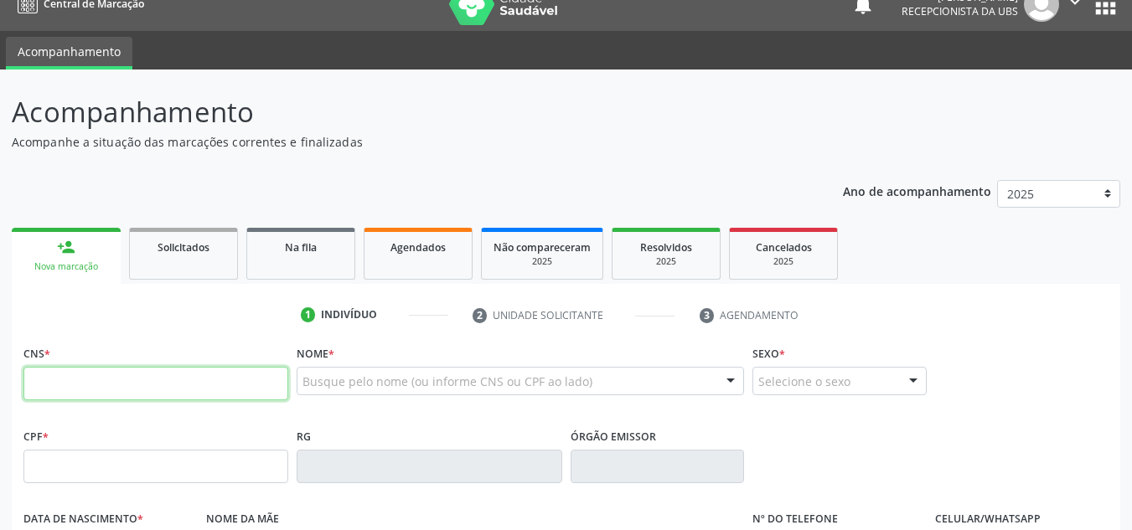
click at [234, 393] on input "text" at bounding box center [155, 384] width 265 height 34
type input "7"
type input "704 2032 0327 0981"
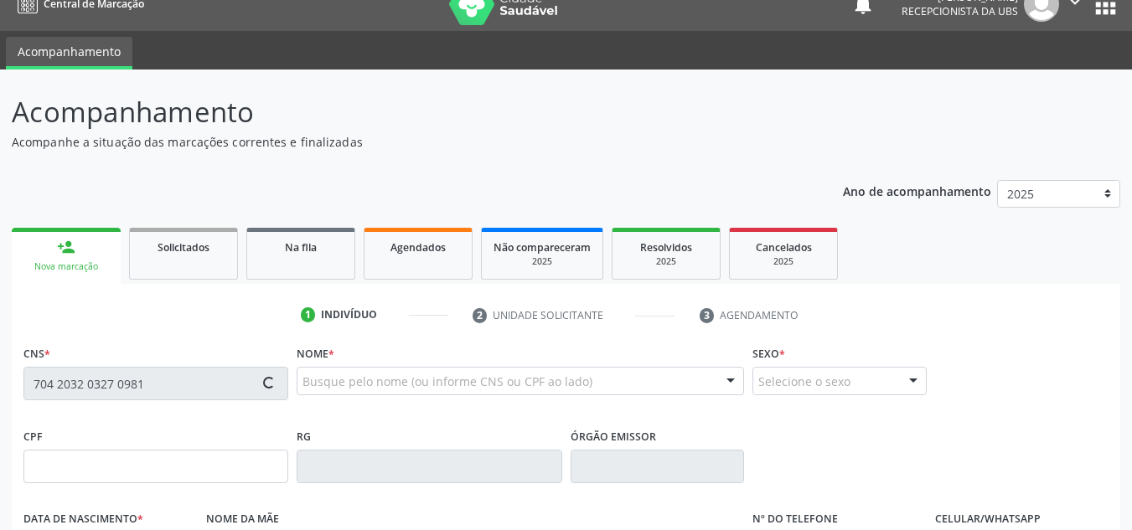
type input "066.615.684-02"
type input "[DATE]"
type input "[PERSON_NAME]"
type input "[PHONE_NUMBER]"
type input "1912"
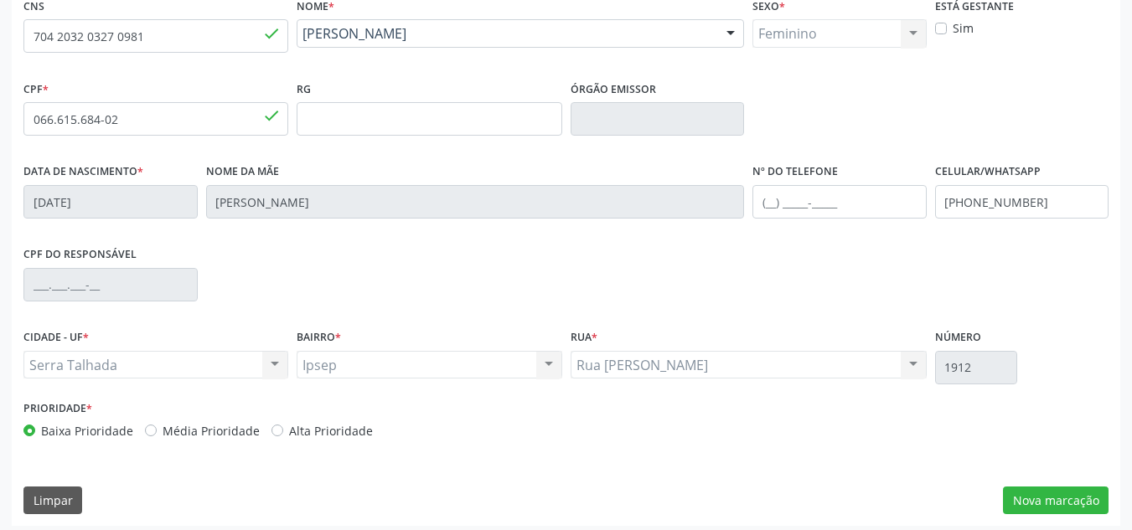
scroll to position [378, 0]
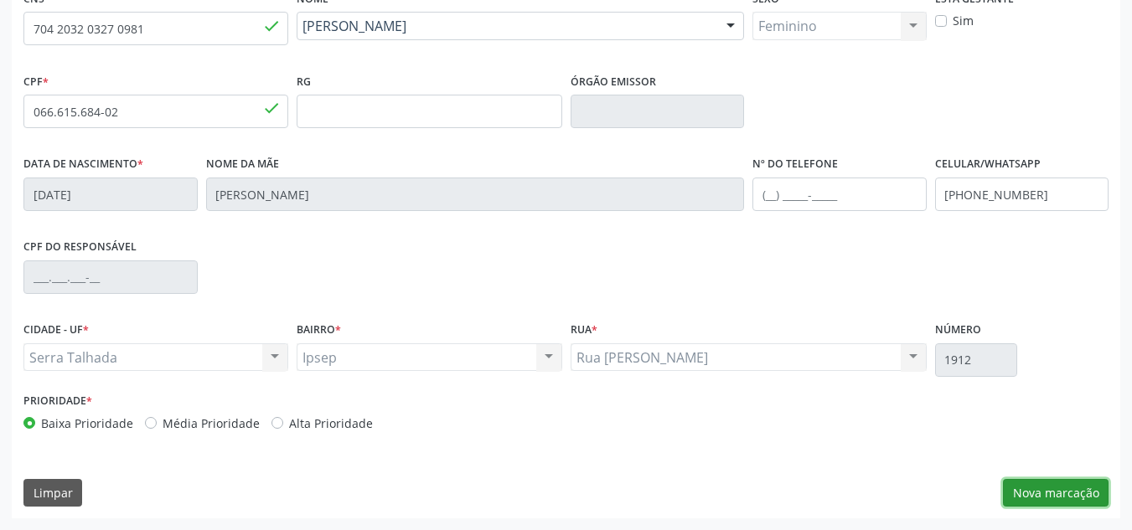
click at [1073, 498] on button "Nova marcação" at bounding box center [1056, 493] width 106 height 28
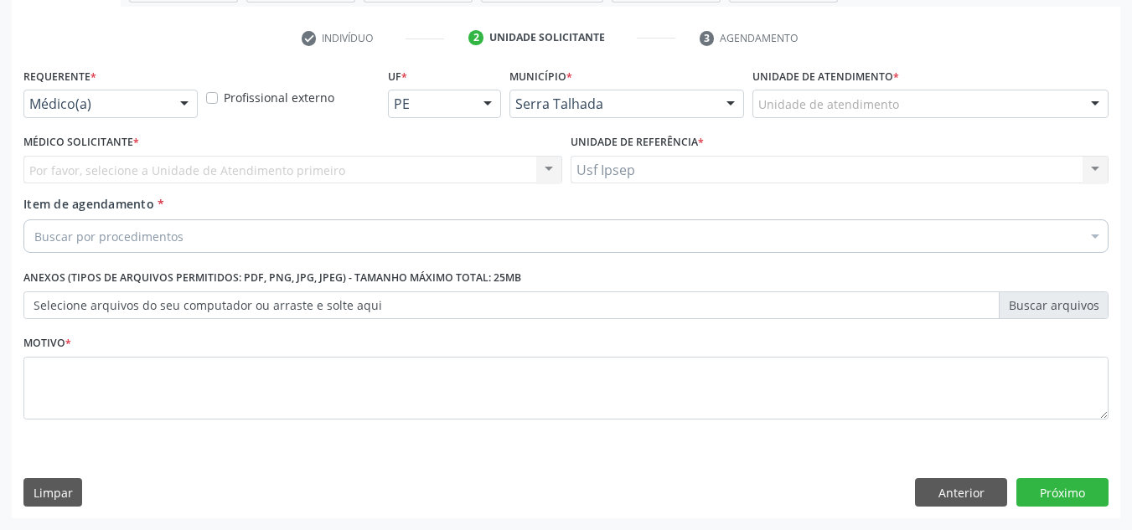
scroll to position [300, 0]
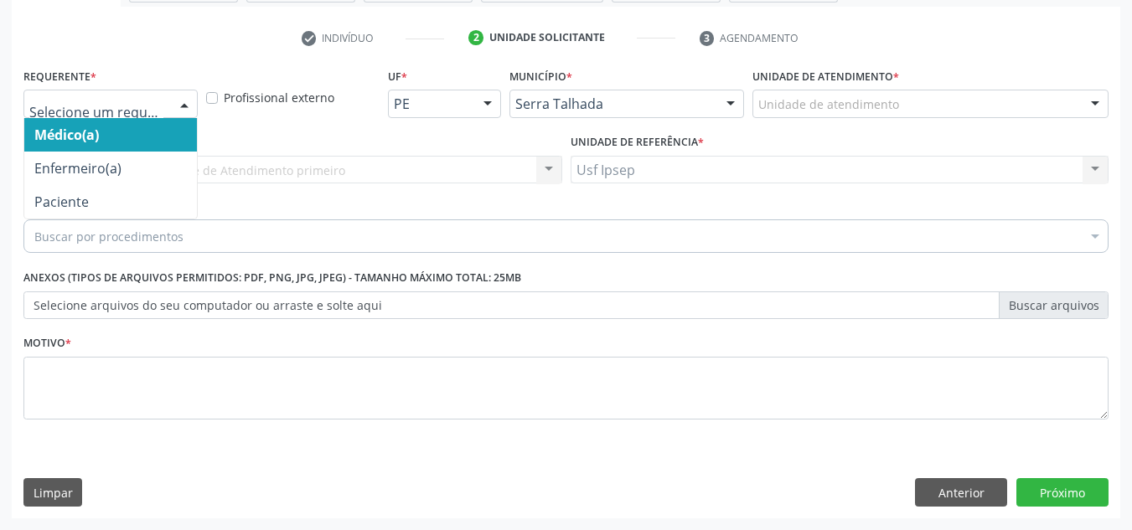
click at [181, 114] on div at bounding box center [184, 104] width 25 height 28
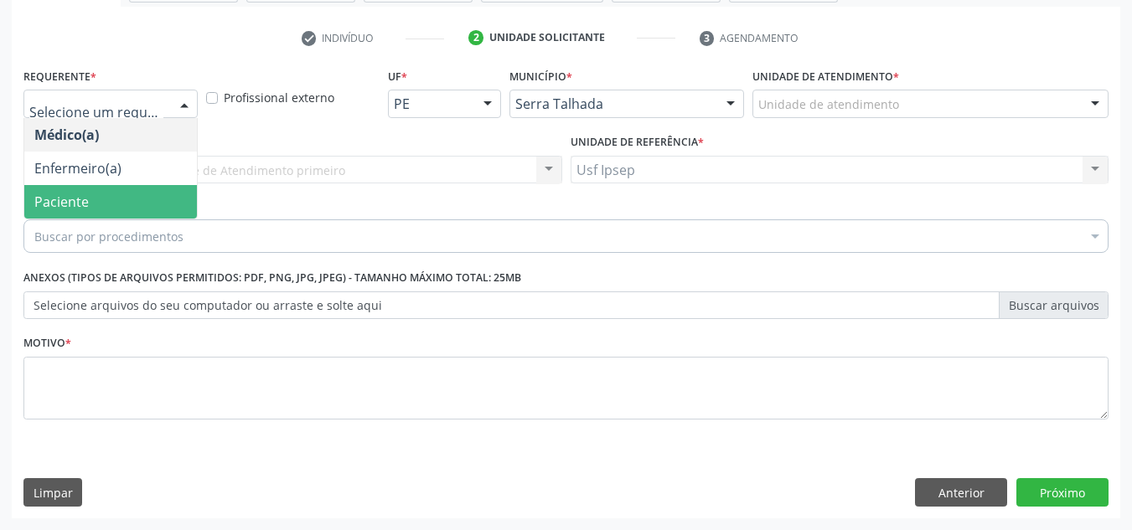
click at [129, 197] on span "Paciente" at bounding box center [110, 202] width 173 height 34
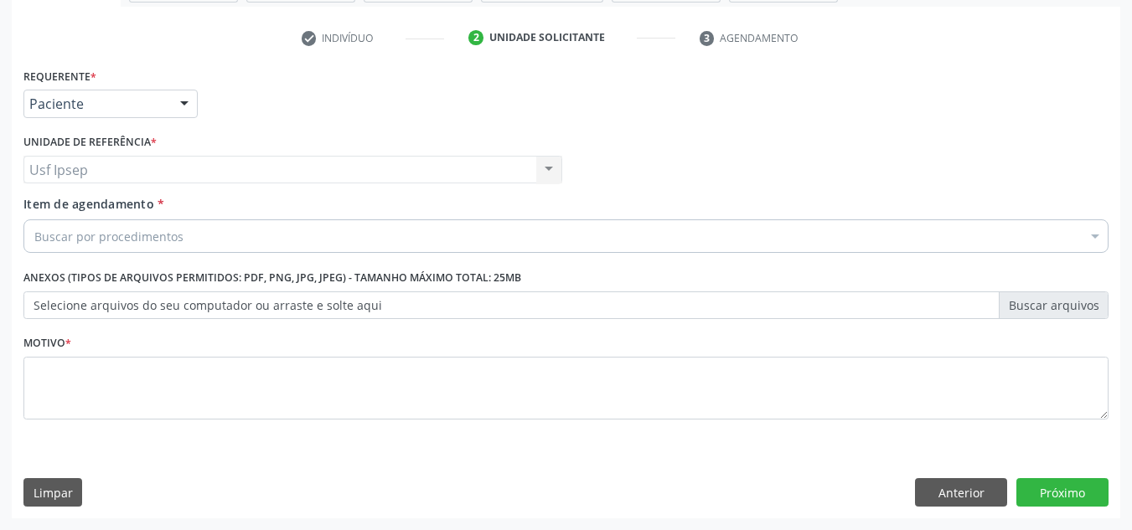
scroll to position [216, 0]
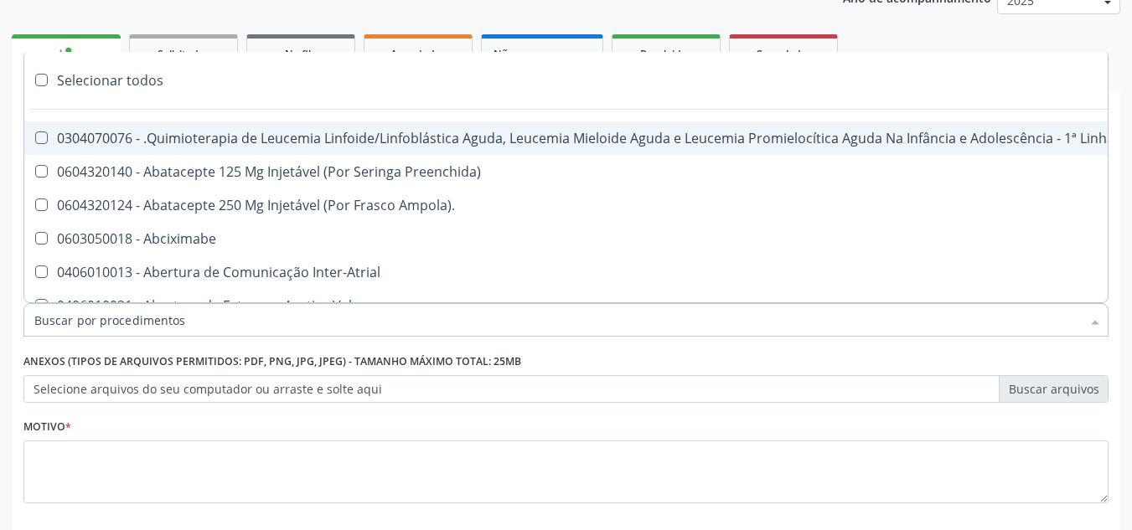
click at [498, 319] on div at bounding box center [565, 320] width 1085 height 34
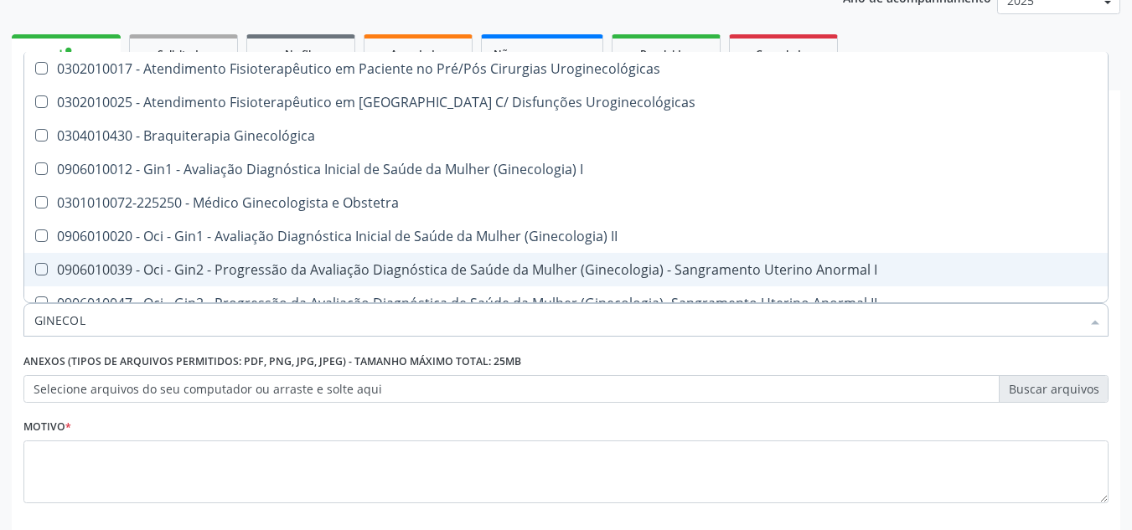
type input "GINECO"
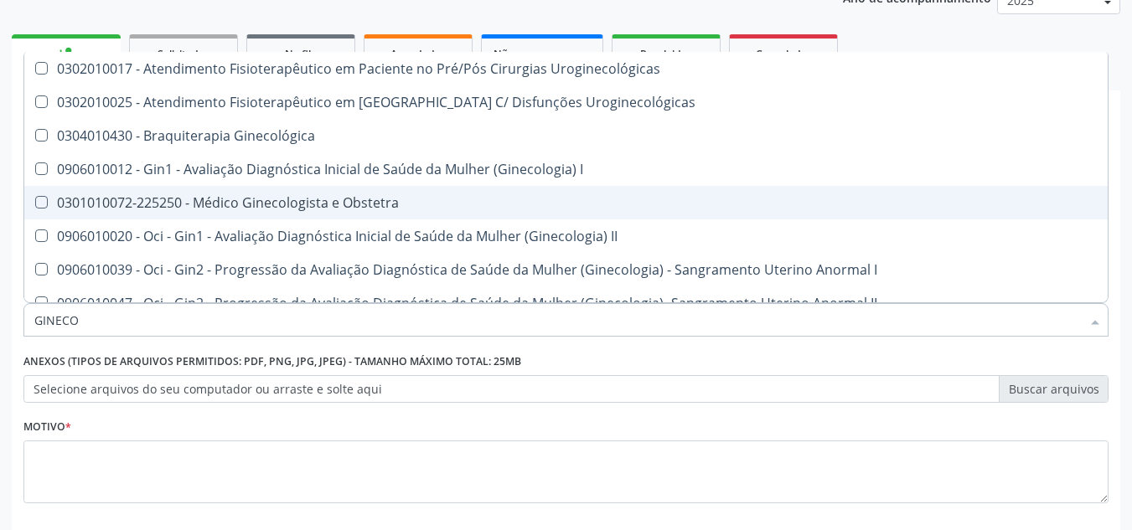
click at [339, 215] on span "0301010072-225250 - Médico Ginecologista e Obstetra" at bounding box center [568, 203] width 1089 height 34
checkbox Obstetra "true"
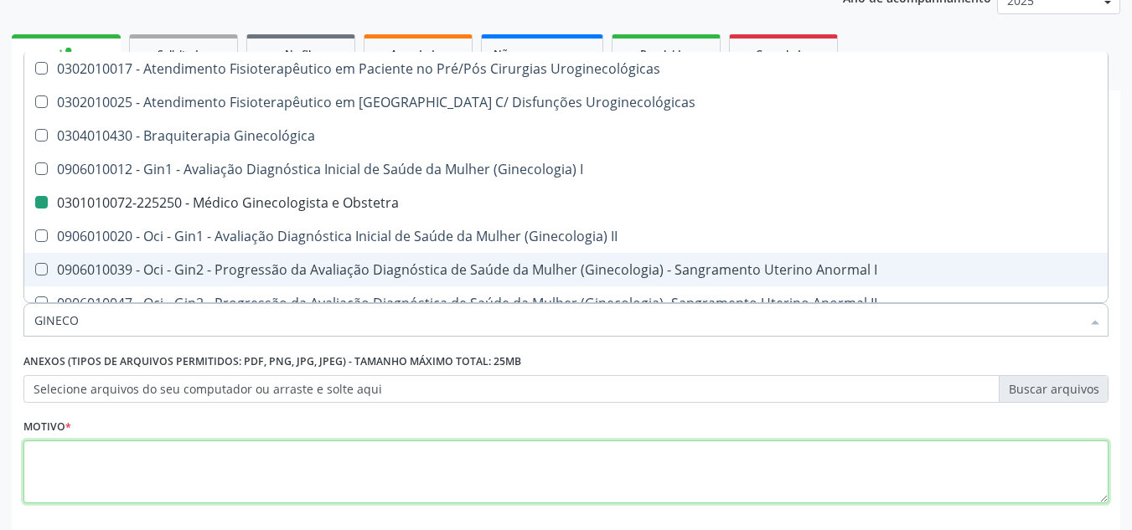
click at [530, 470] on textarea at bounding box center [565, 473] width 1085 height 64
checkbox Uroginecológicas "true"
checkbox Obstetra "false"
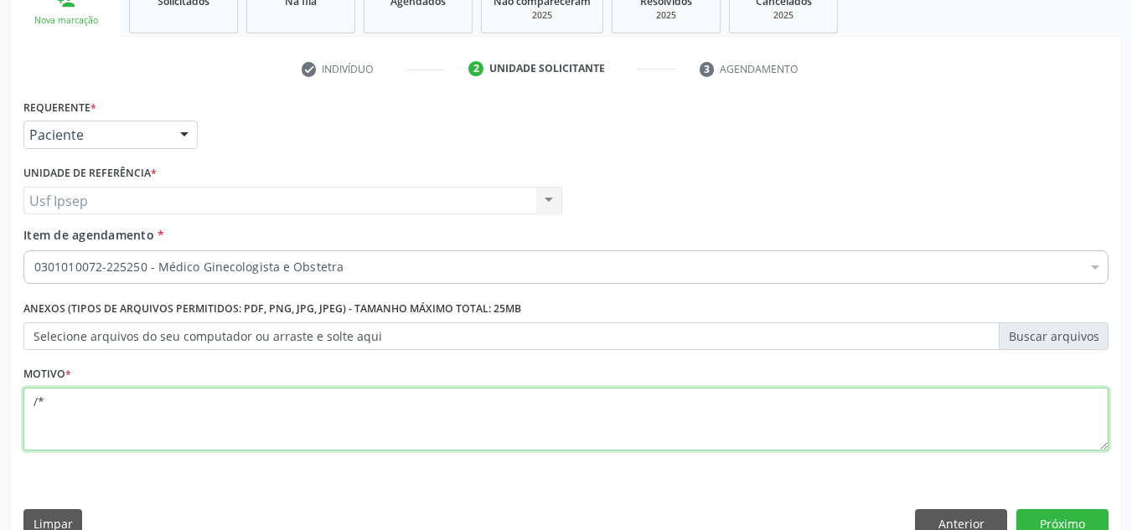
scroll to position [300, 0]
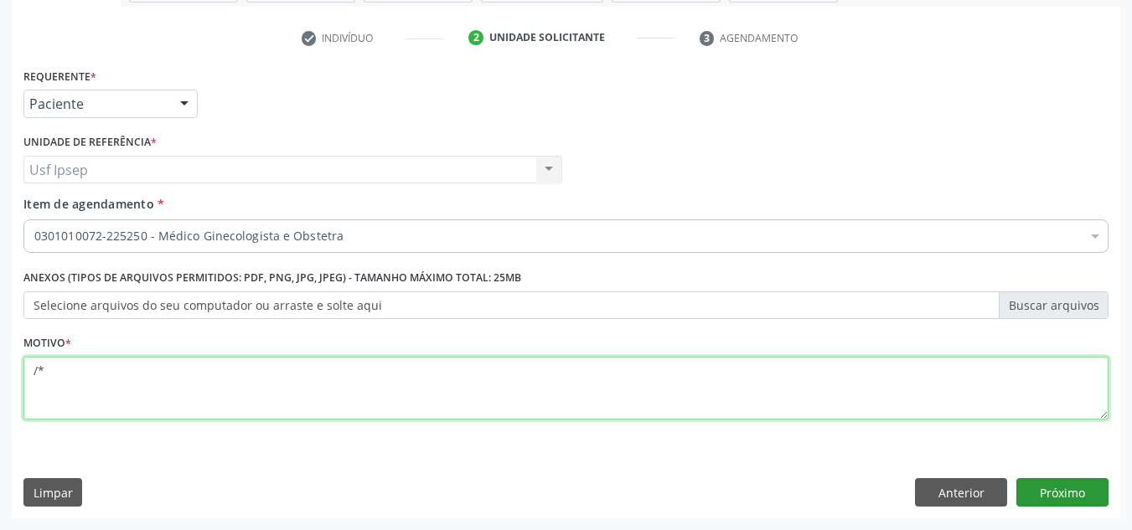
type textarea "/*"
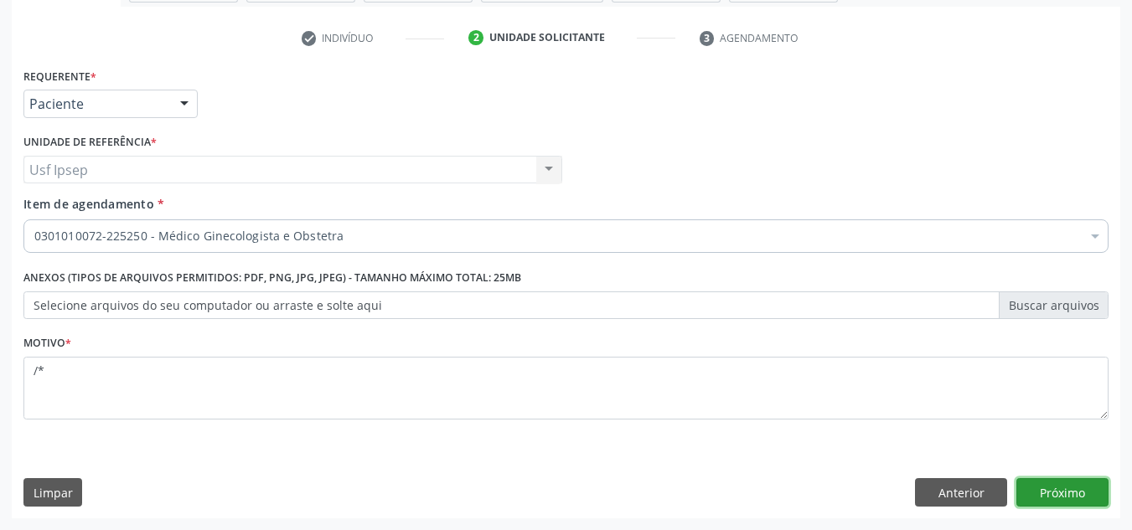
click at [1061, 486] on button "Próximo" at bounding box center [1062, 492] width 92 height 28
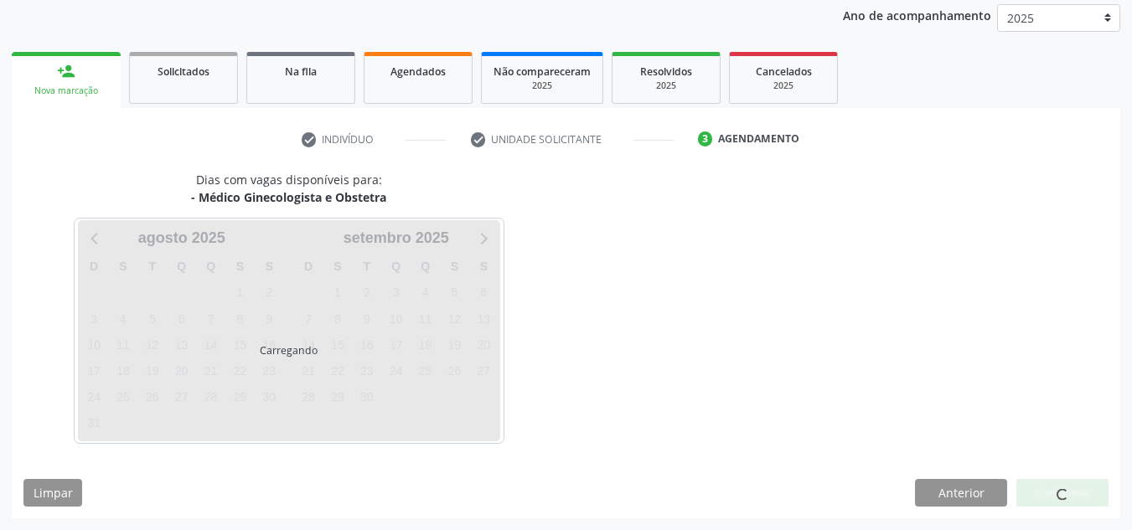
scroll to position [199, 0]
